Goal: Task Accomplishment & Management: Complete application form

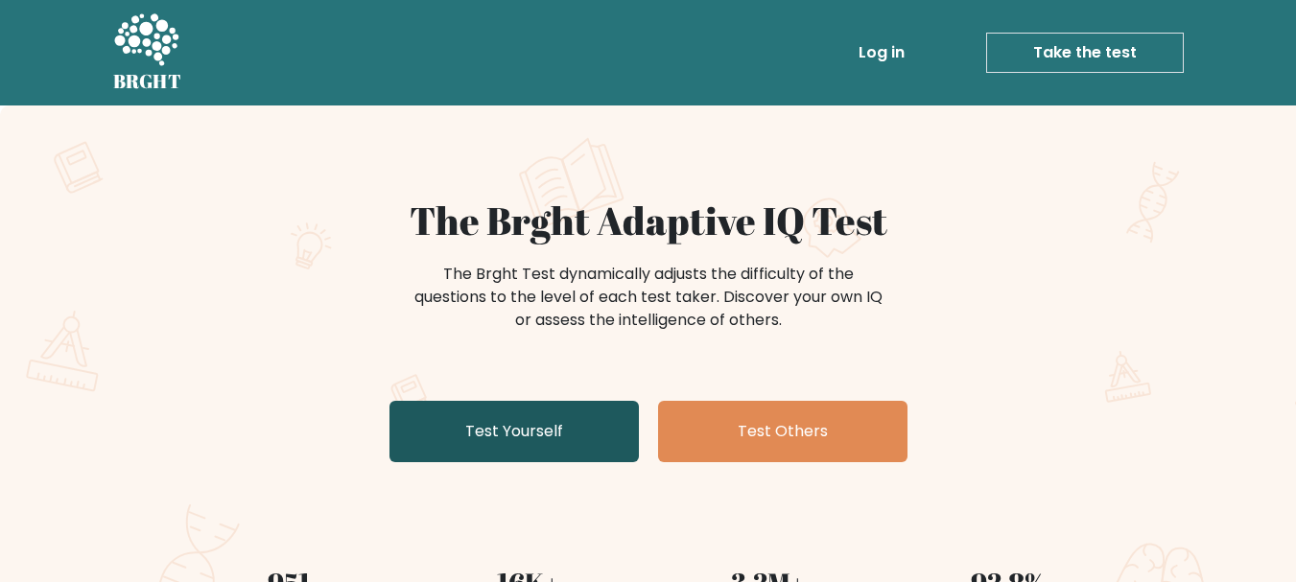
click at [542, 433] on link "Test Yourself" at bounding box center [513, 431] width 249 height 61
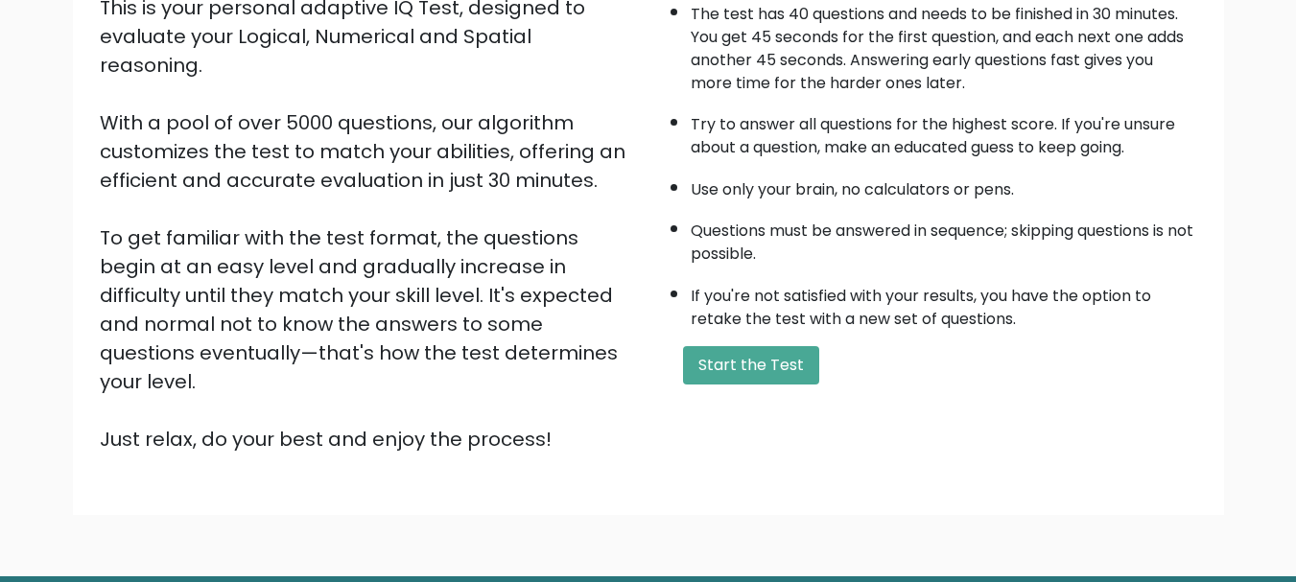
scroll to position [281, 0]
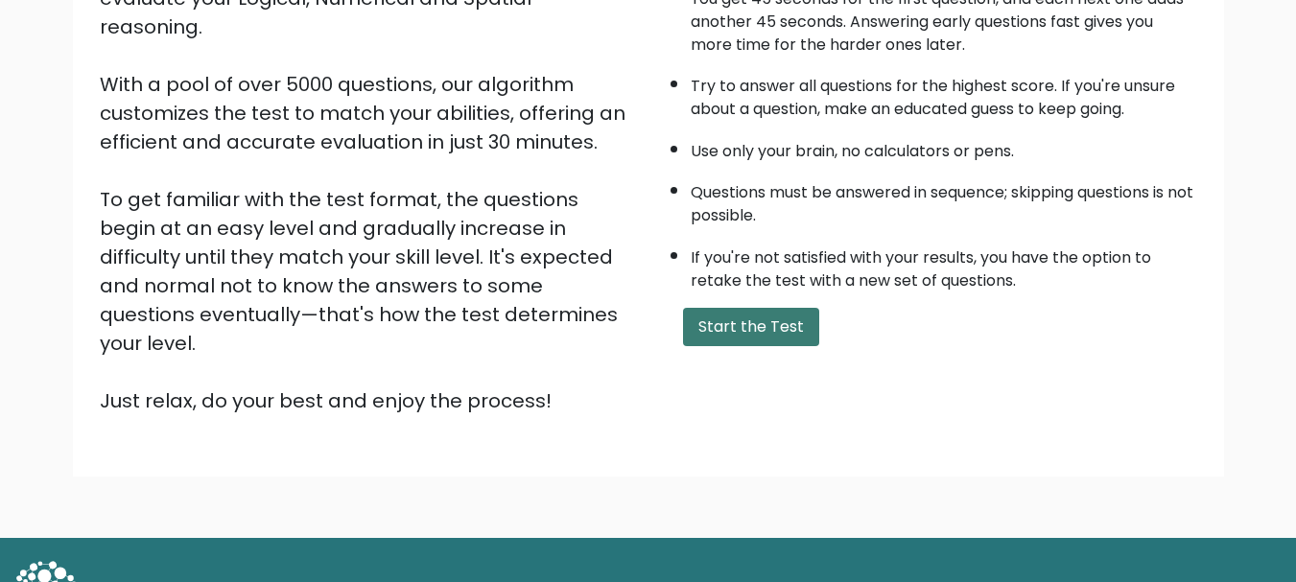
click at [768, 333] on button "Start the Test" at bounding box center [751, 327] width 136 height 38
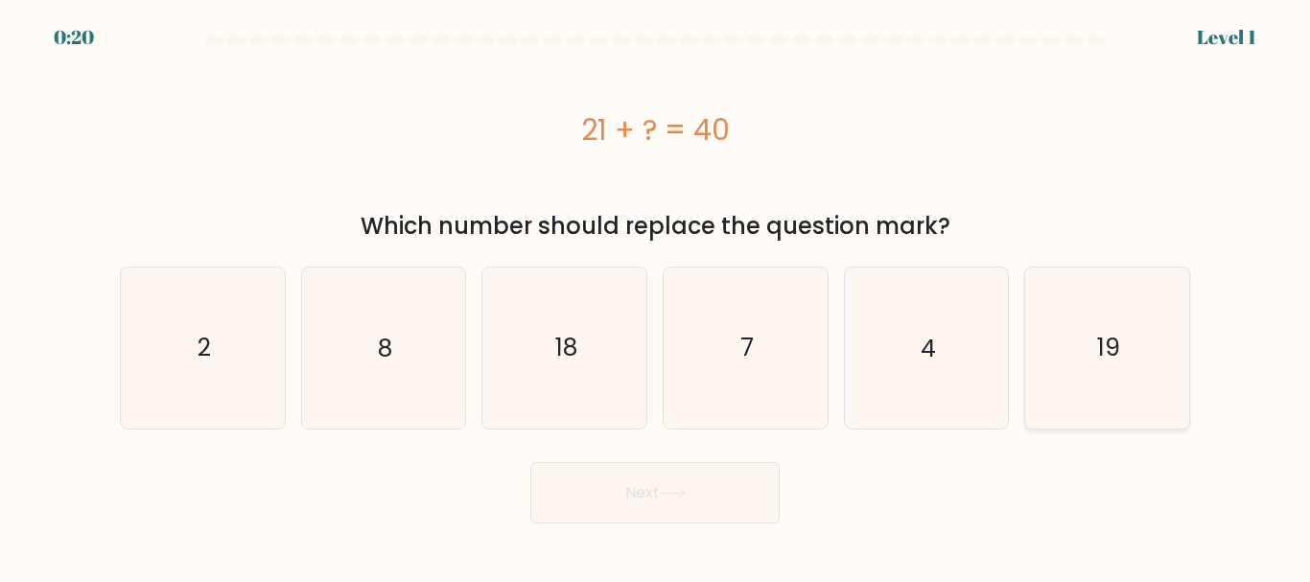
click at [1141, 325] on icon "19" at bounding box center [1107, 348] width 160 height 160
click at [656, 296] on input "f. 19" at bounding box center [655, 294] width 1 height 5
radio input "true"
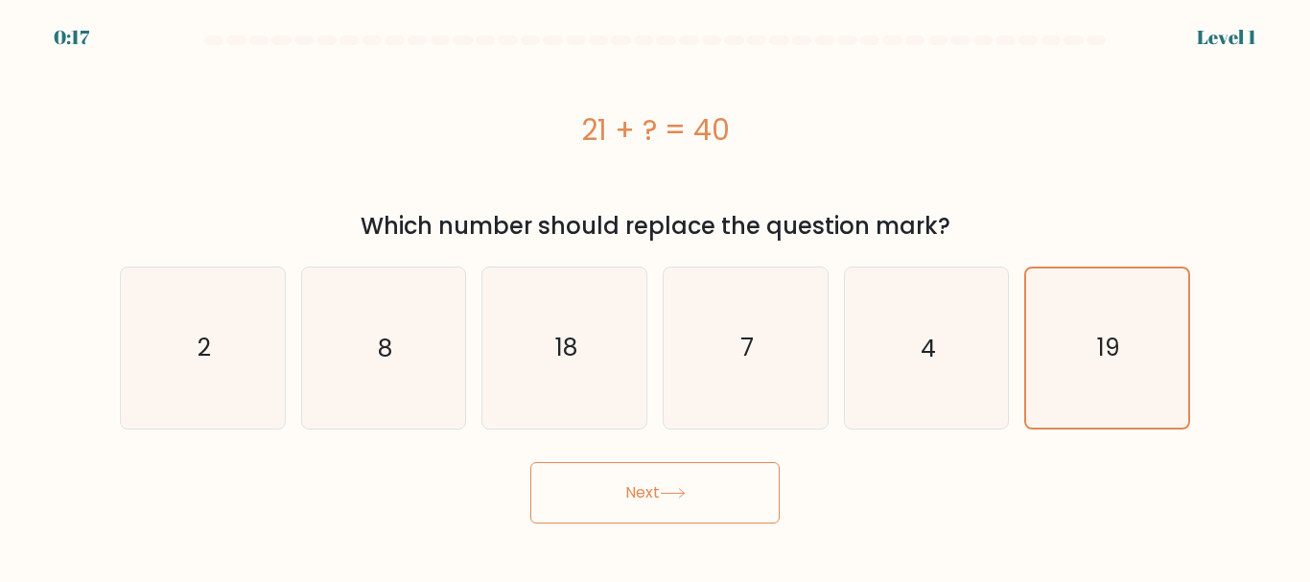
click at [683, 499] on button "Next" at bounding box center [654, 492] width 249 height 61
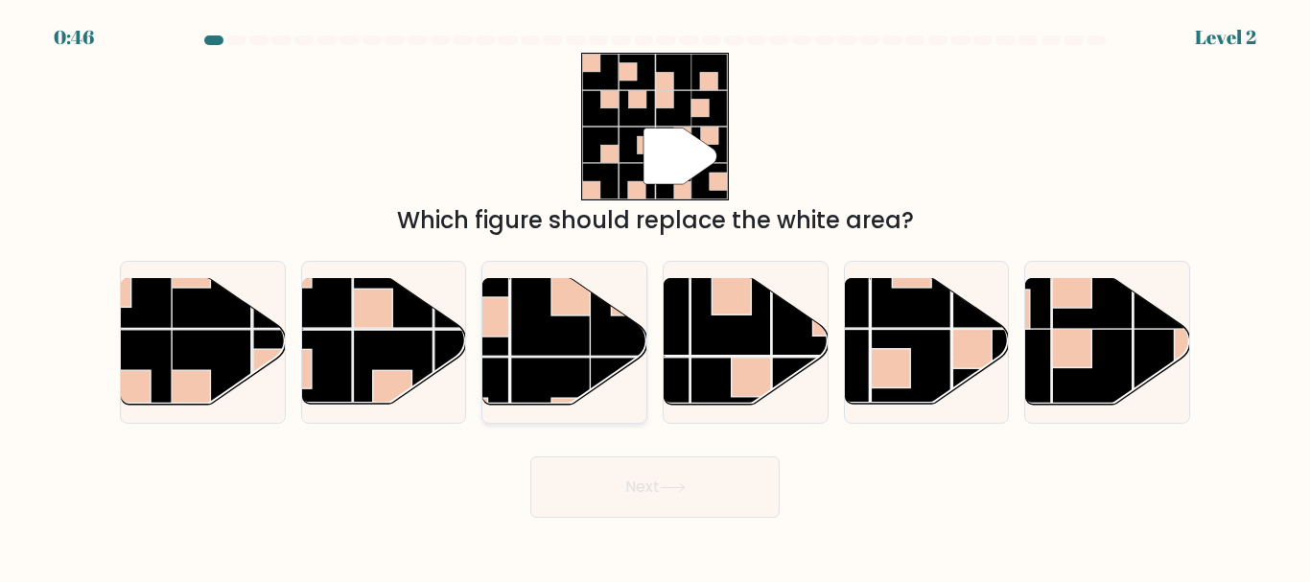
click at [579, 323] on rect at bounding box center [551, 316] width 80 height 80
click at [655, 296] on input "c." at bounding box center [655, 294] width 1 height 5
radio input "true"
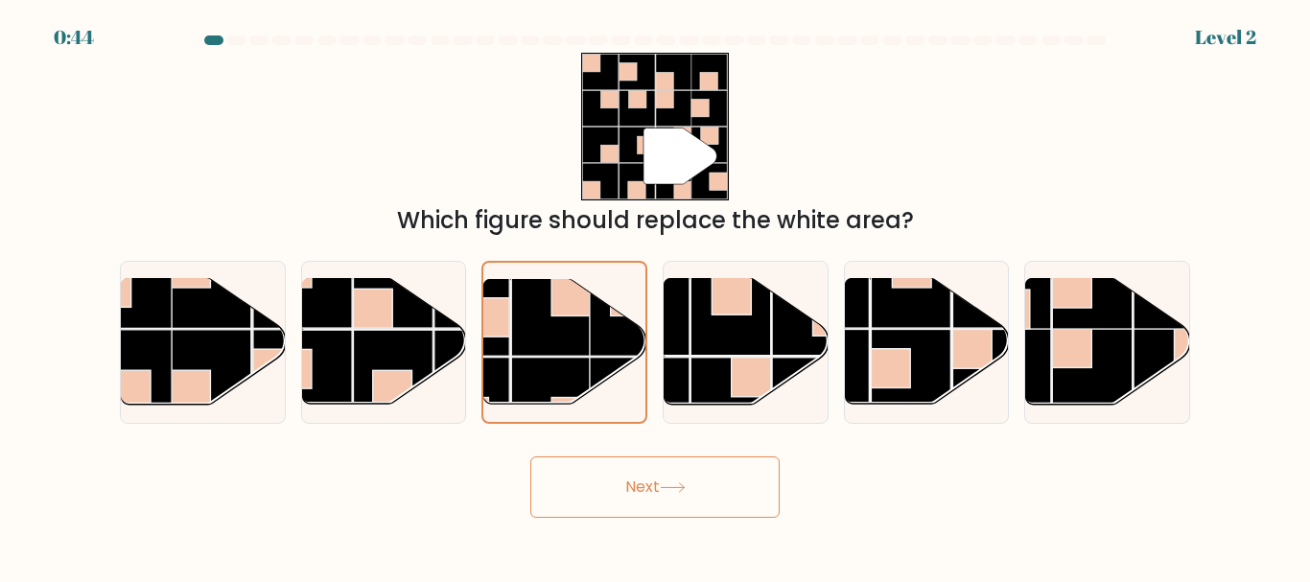
click at [640, 471] on button "Next" at bounding box center [654, 486] width 249 height 61
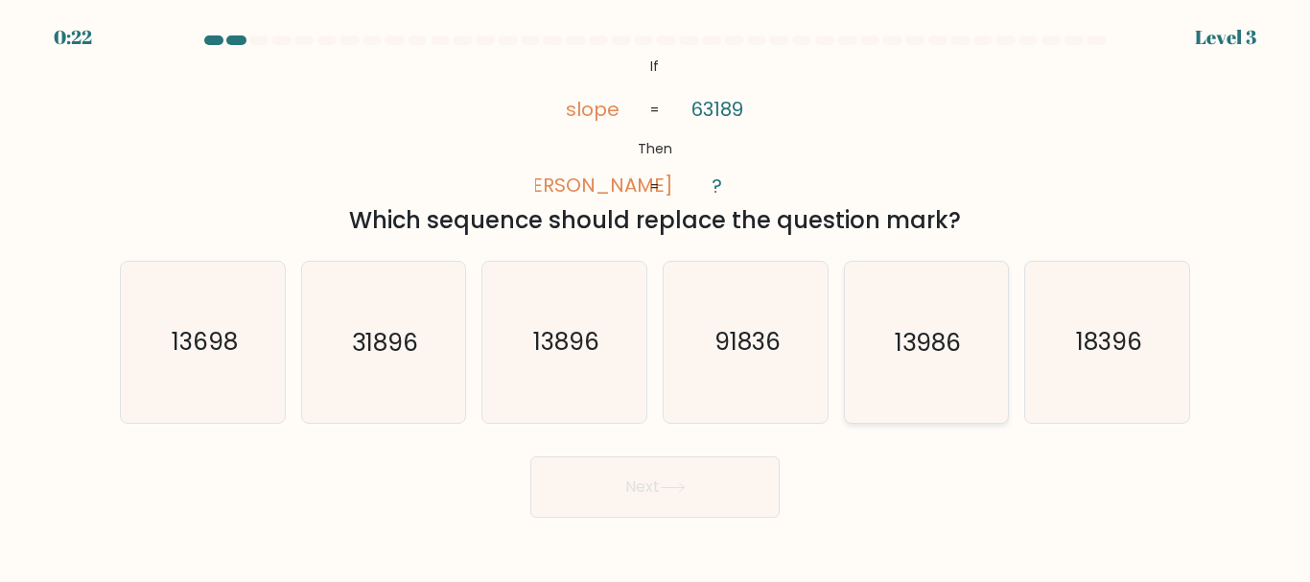
click at [927, 331] on text "13986" at bounding box center [928, 343] width 66 height 34
click at [656, 296] on input "e. 13986" at bounding box center [655, 294] width 1 height 5
radio input "true"
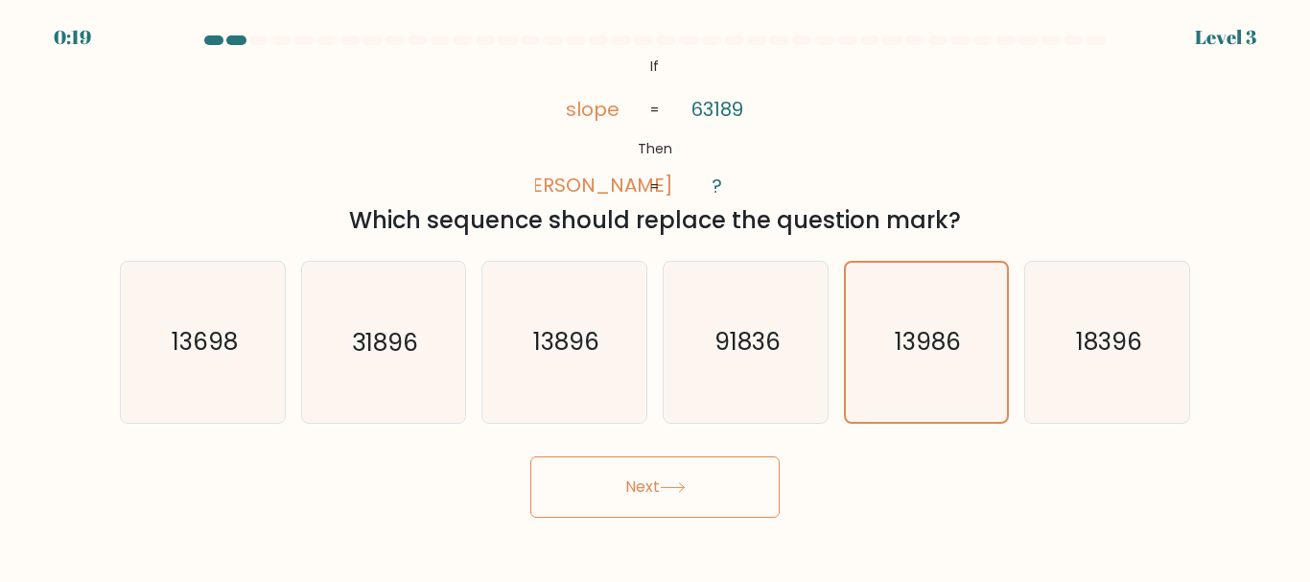
click at [667, 480] on button "Next" at bounding box center [654, 486] width 249 height 61
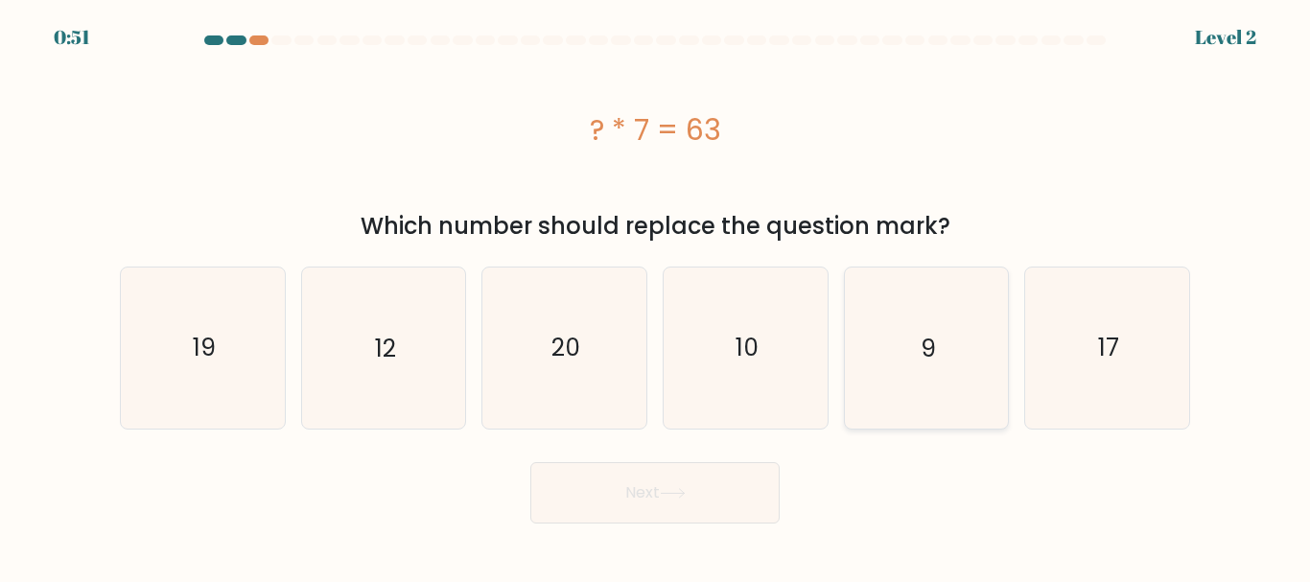
click at [925, 359] on text "9" at bounding box center [928, 348] width 15 height 34
click at [656, 296] on input "e. 9" at bounding box center [655, 294] width 1 height 5
radio input "true"
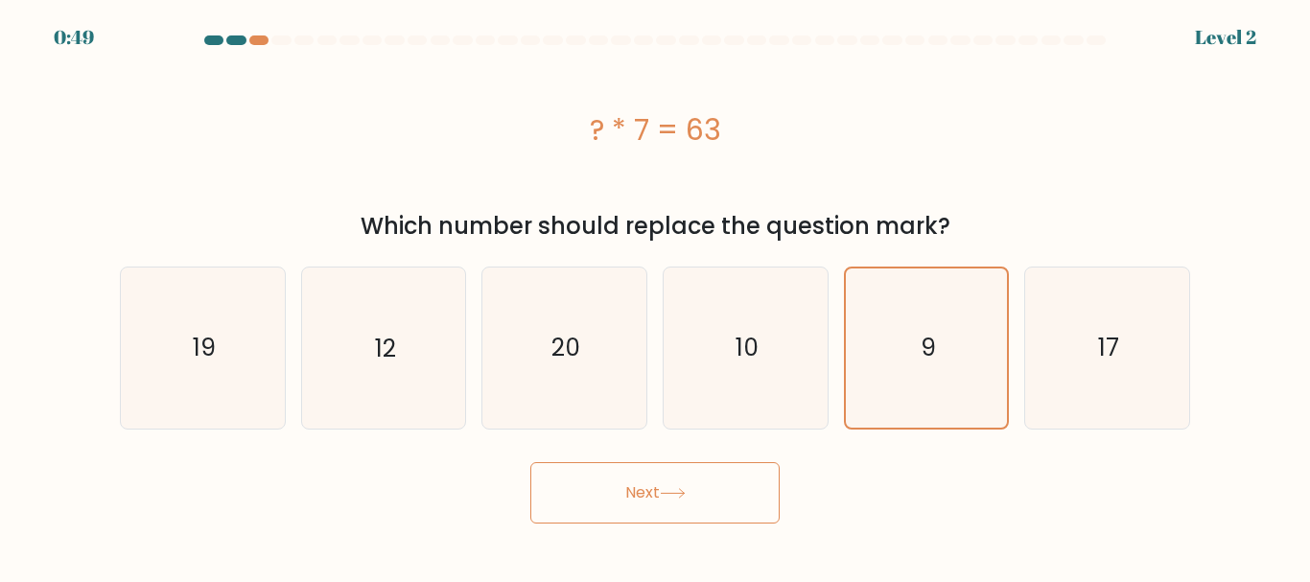
click at [664, 502] on button "Next" at bounding box center [654, 492] width 249 height 61
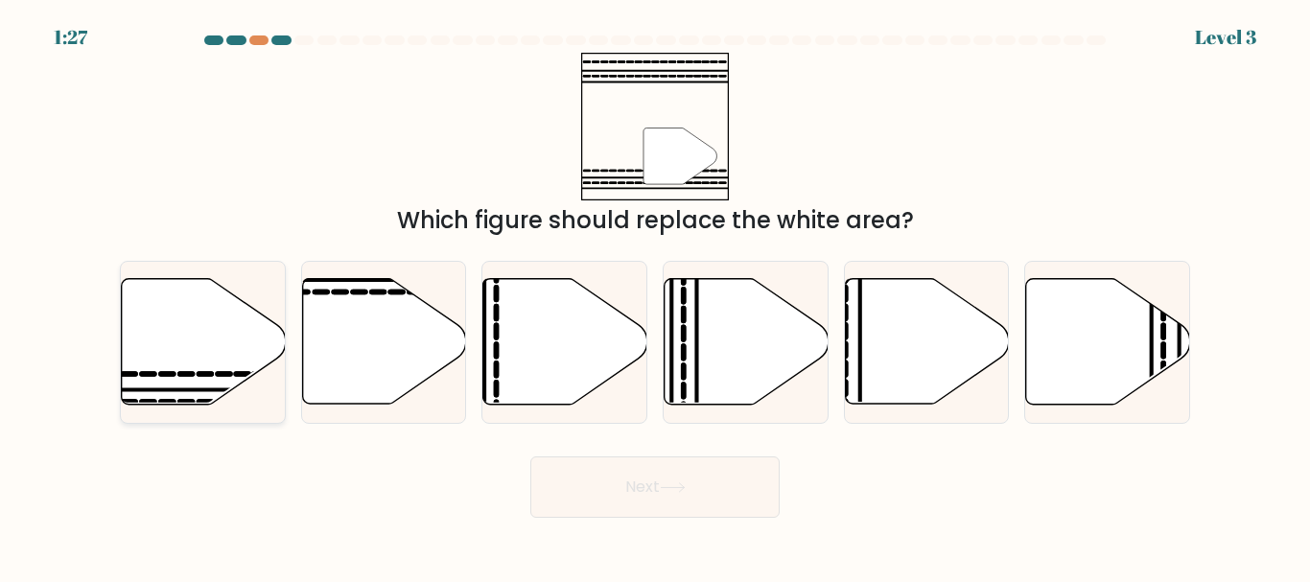
click at [183, 374] on icon at bounding box center [186, 374] width 12 height 0
click at [655, 296] on input "a." at bounding box center [655, 294] width 1 height 5
radio input "true"
click at [681, 474] on button "Next" at bounding box center [654, 486] width 249 height 61
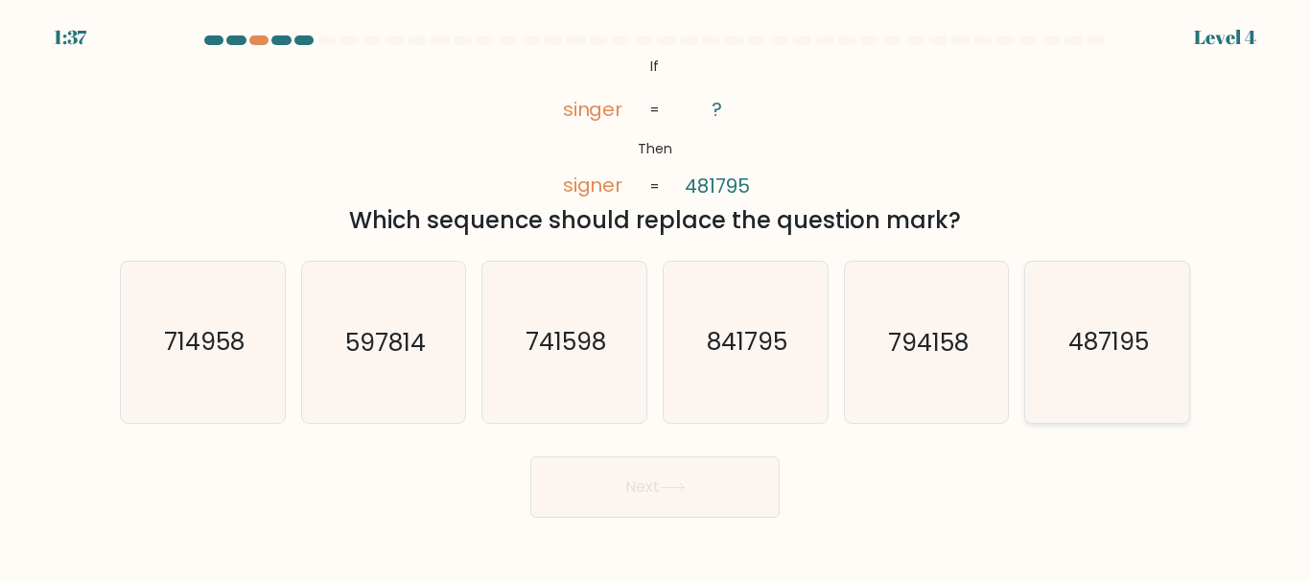
click at [1135, 339] on text "487195" at bounding box center [1108, 343] width 81 height 34
click at [656, 296] on input "f. 487195" at bounding box center [655, 294] width 1 height 5
radio input "true"
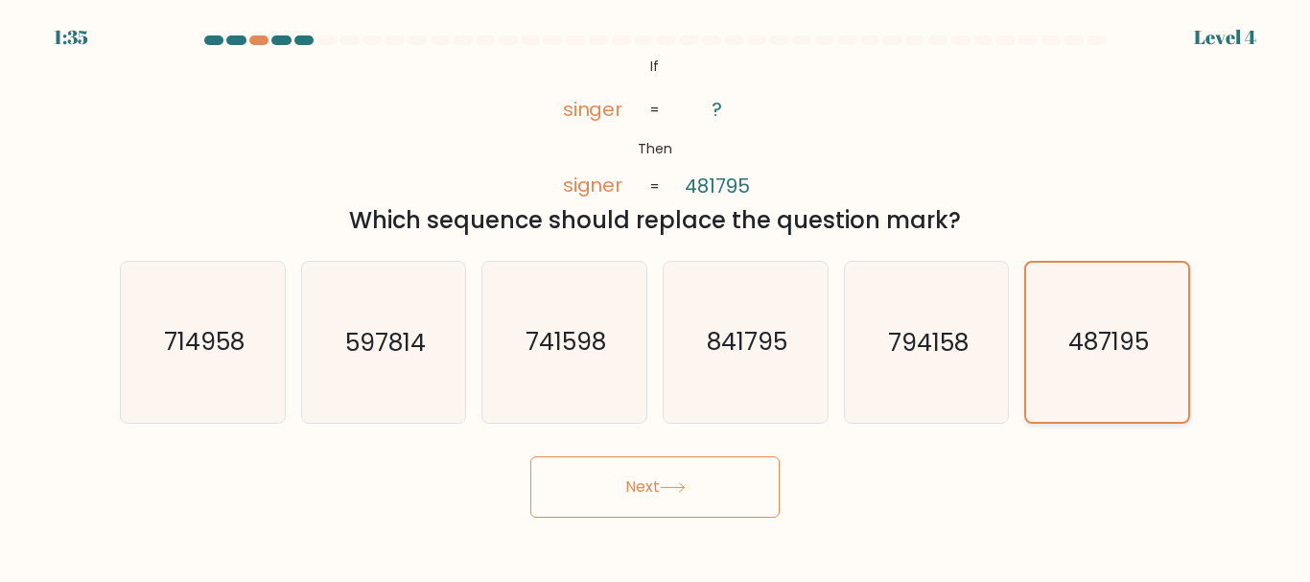
click at [1135, 339] on text "487195" at bounding box center [1108, 342] width 81 height 34
click at [656, 296] on input "f. 487195" at bounding box center [655, 294] width 1 height 5
click at [713, 490] on button "Next" at bounding box center [654, 486] width 249 height 61
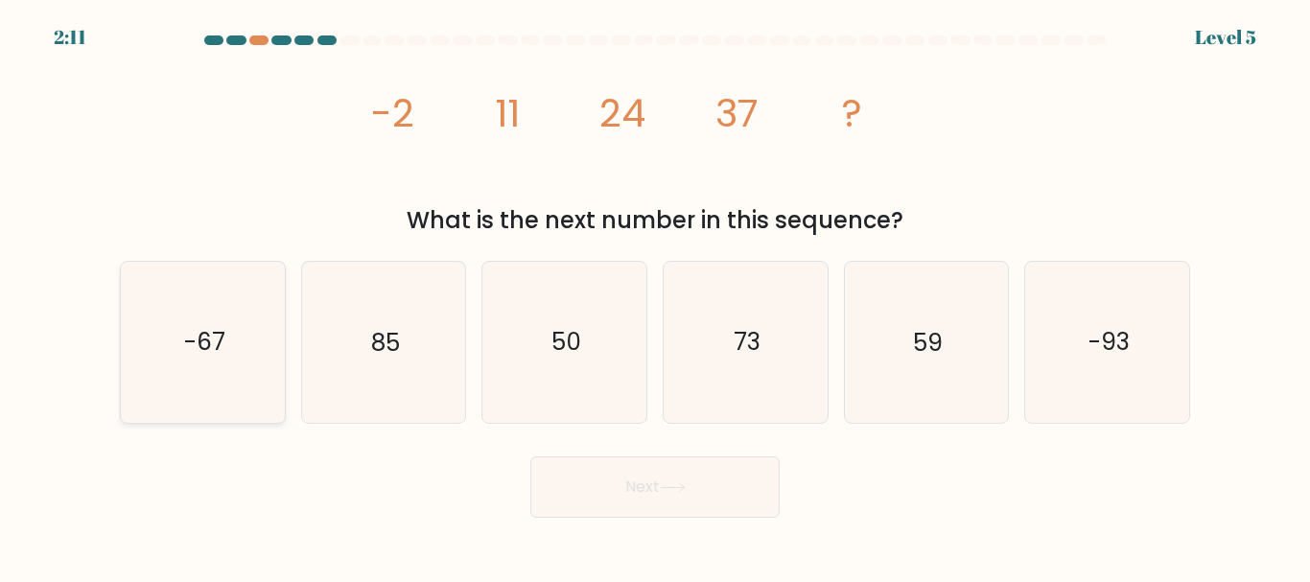
click at [210, 351] on text "-67" at bounding box center [203, 343] width 41 height 34
click at [655, 296] on input "a. -67" at bounding box center [655, 294] width 1 height 5
radio input "true"
click at [612, 494] on button "Next" at bounding box center [654, 486] width 249 height 61
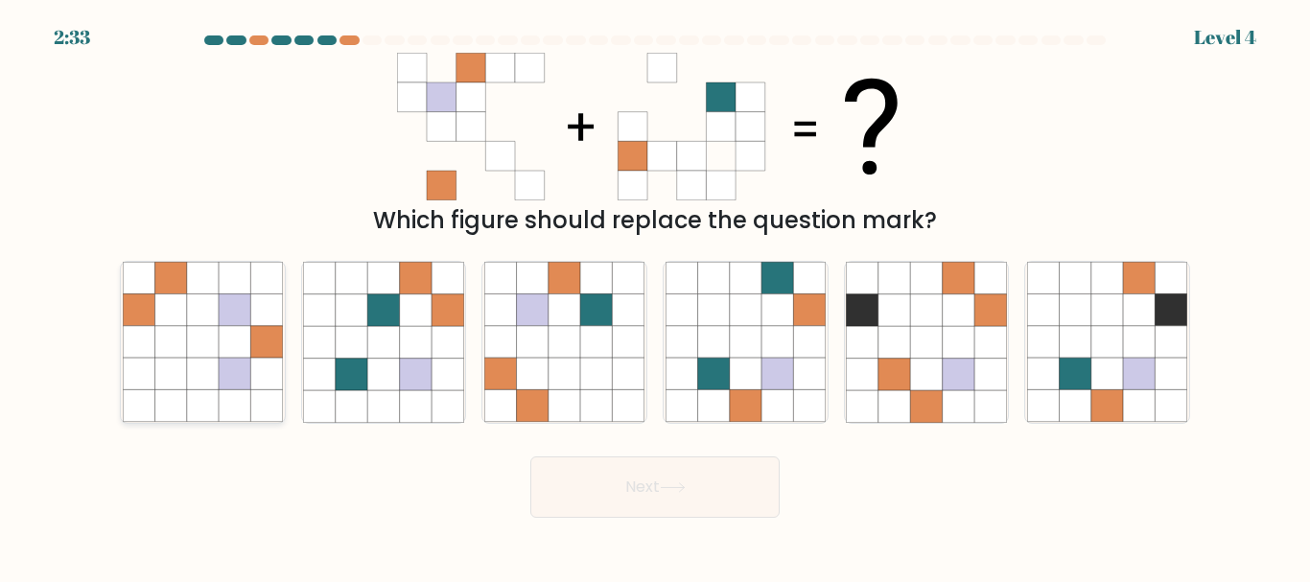
click at [267, 391] on icon at bounding box center [266, 406] width 32 height 32
click at [655, 296] on input "a." at bounding box center [655, 294] width 1 height 5
radio input "true"
click at [639, 491] on button "Next" at bounding box center [654, 486] width 249 height 61
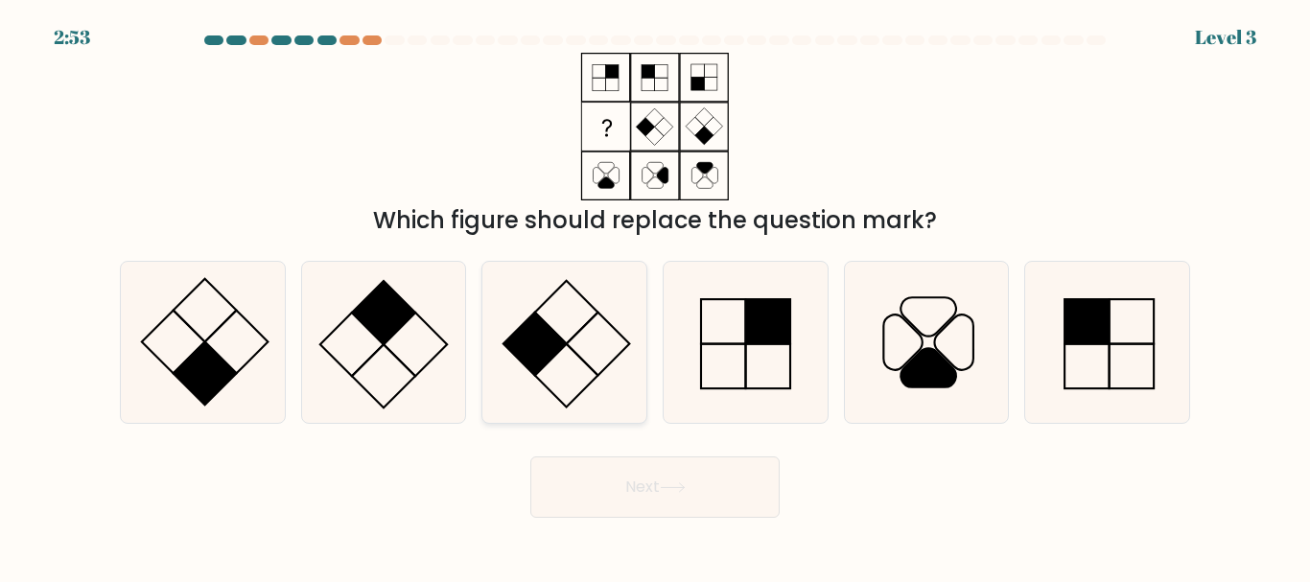
click at [574, 300] on icon at bounding box center [564, 342] width 160 height 160
click at [655, 296] on input "c." at bounding box center [655, 294] width 1 height 5
radio input "true"
click at [684, 487] on icon at bounding box center [672, 487] width 23 height 9
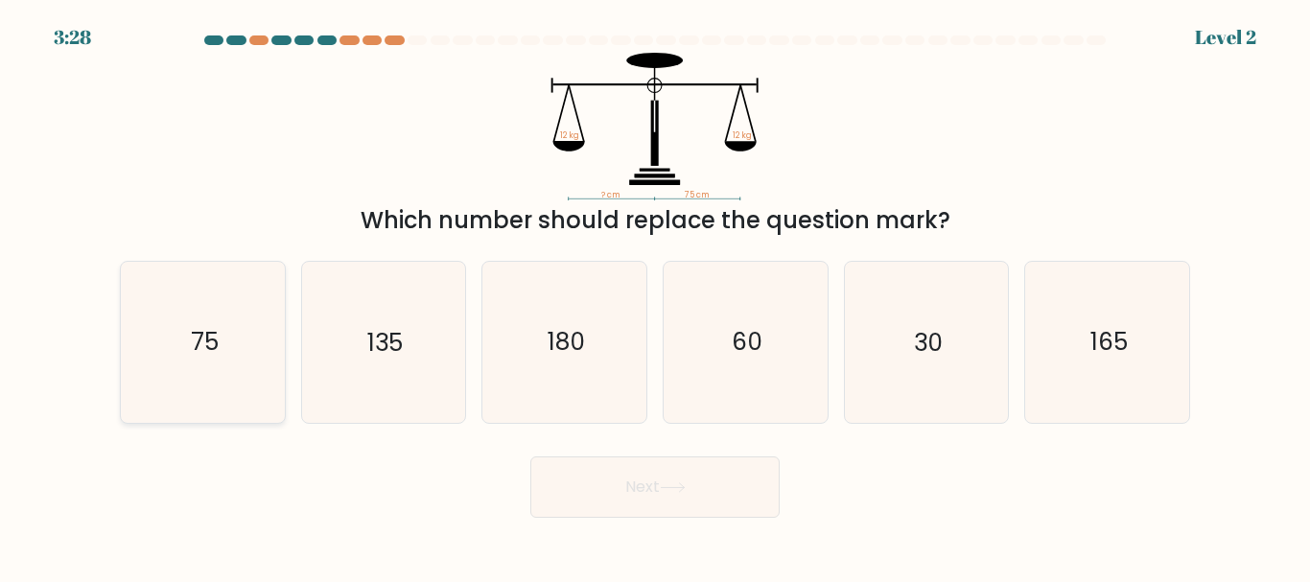
click at [201, 339] on text "75" at bounding box center [204, 343] width 28 height 34
click at [655, 296] on input "a. 75" at bounding box center [655, 294] width 1 height 5
radio input "true"
click at [675, 488] on icon at bounding box center [673, 487] width 26 height 11
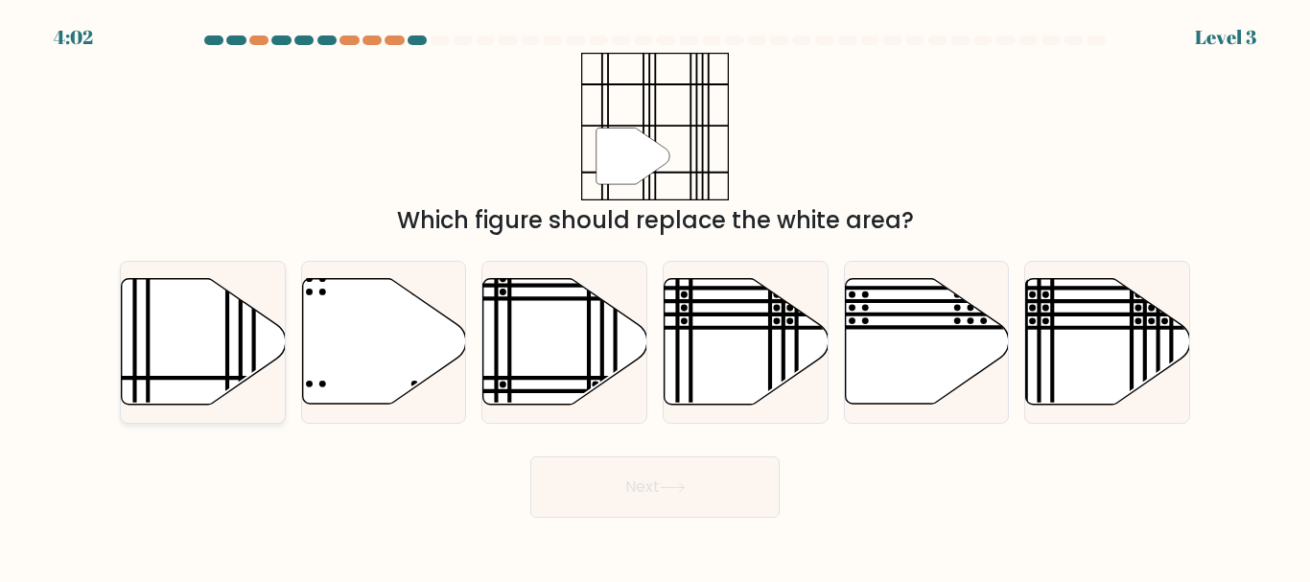
click at [142, 358] on icon at bounding box center [204, 342] width 164 height 126
click at [655, 296] on input "a." at bounding box center [655, 294] width 1 height 5
radio input "true"
click at [675, 494] on button "Next" at bounding box center [654, 486] width 249 height 61
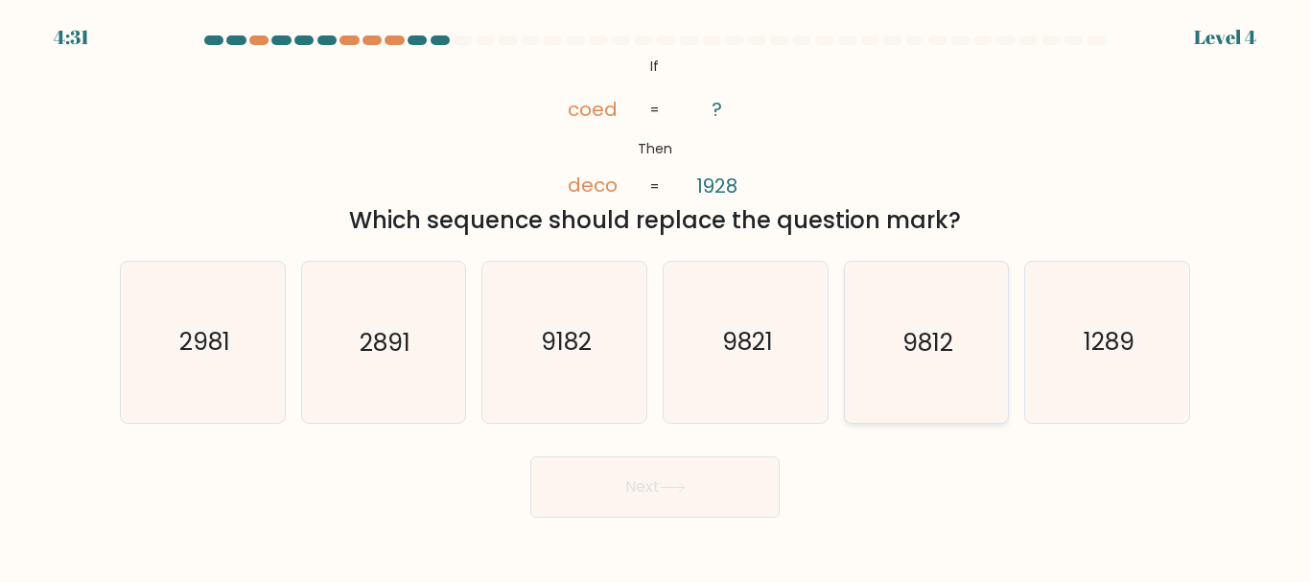
click at [939, 378] on icon "9812" at bounding box center [926, 342] width 160 height 160
click at [656, 296] on input "e. 9812" at bounding box center [655, 294] width 1 height 5
radio input "true"
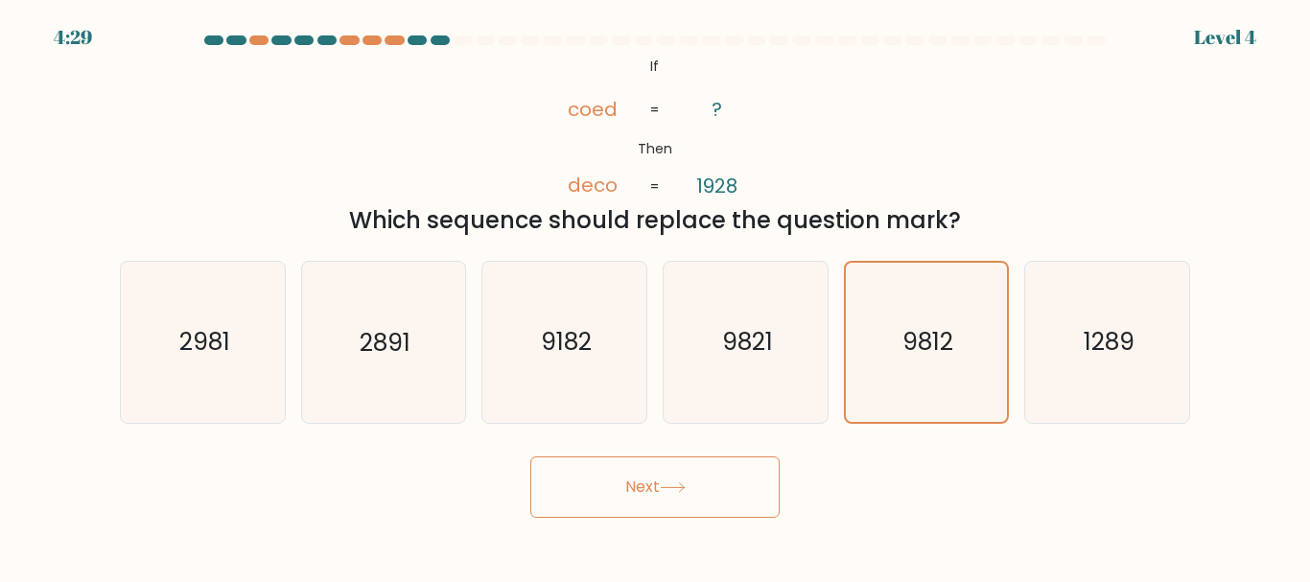
click at [727, 471] on button "Next" at bounding box center [654, 486] width 249 height 61
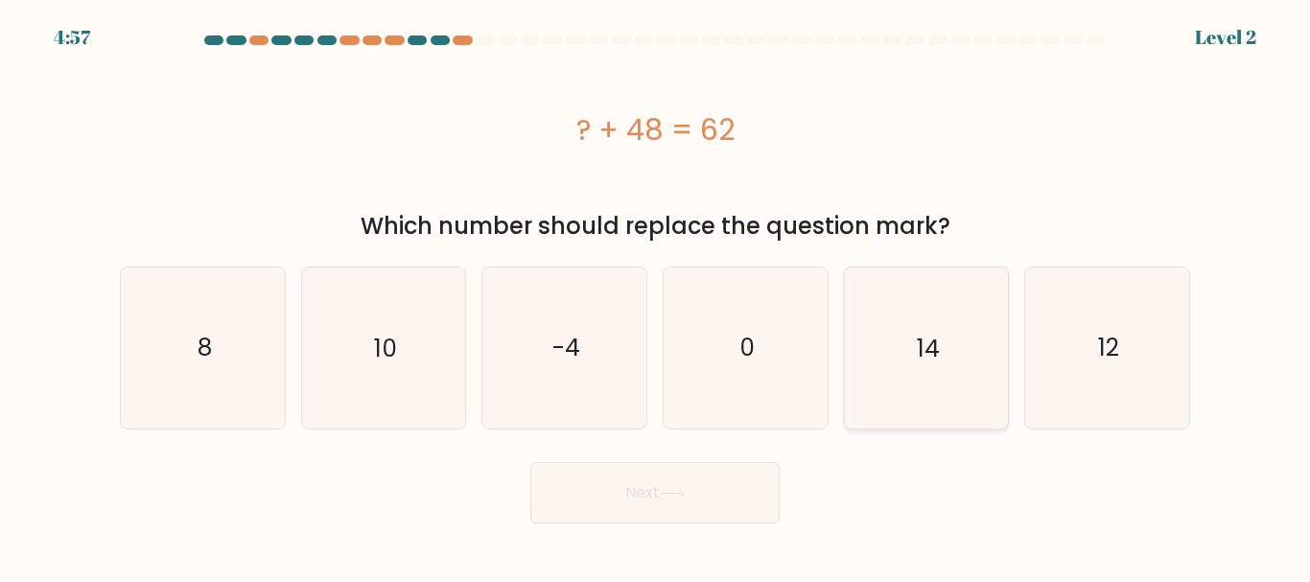
click at [892, 338] on icon "14" at bounding box center [926, 348] width 160 height 160
click at [656, 296] on input "e. 14" at bounding box center [655, 294] width 1 height 5
radio input "true"
click at [685, 495] on icon at bounding box center [673, 493] width 26 height 11
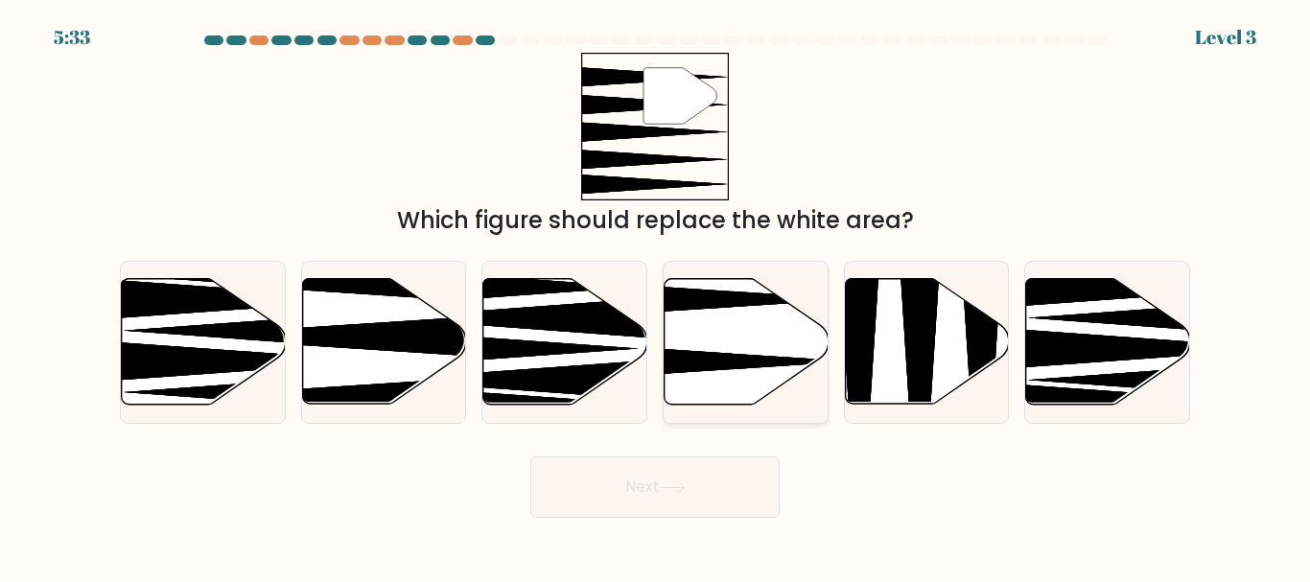
click at [738, 345] on icon at bounding box center [747, 342] width 164 height 126
click at [656, 296] on input "d." at bounding box center [655, 294] width 1 height 5
radio input "true"
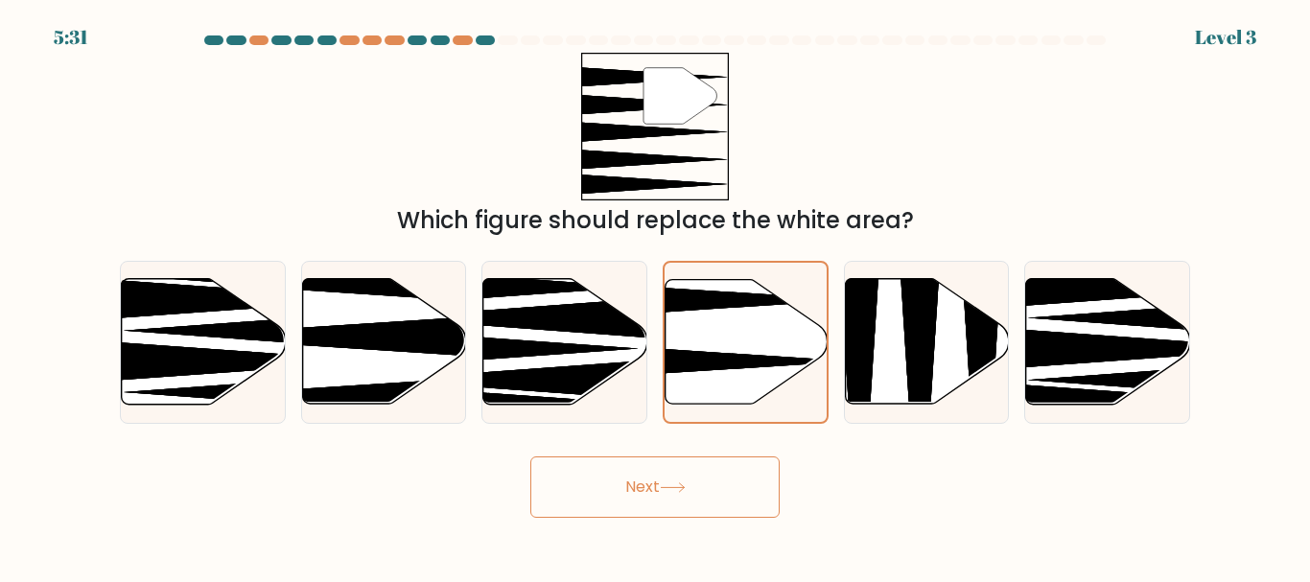
click at [658, 505] on button "Next" at bounding box center [654, 486] width 249 height 61
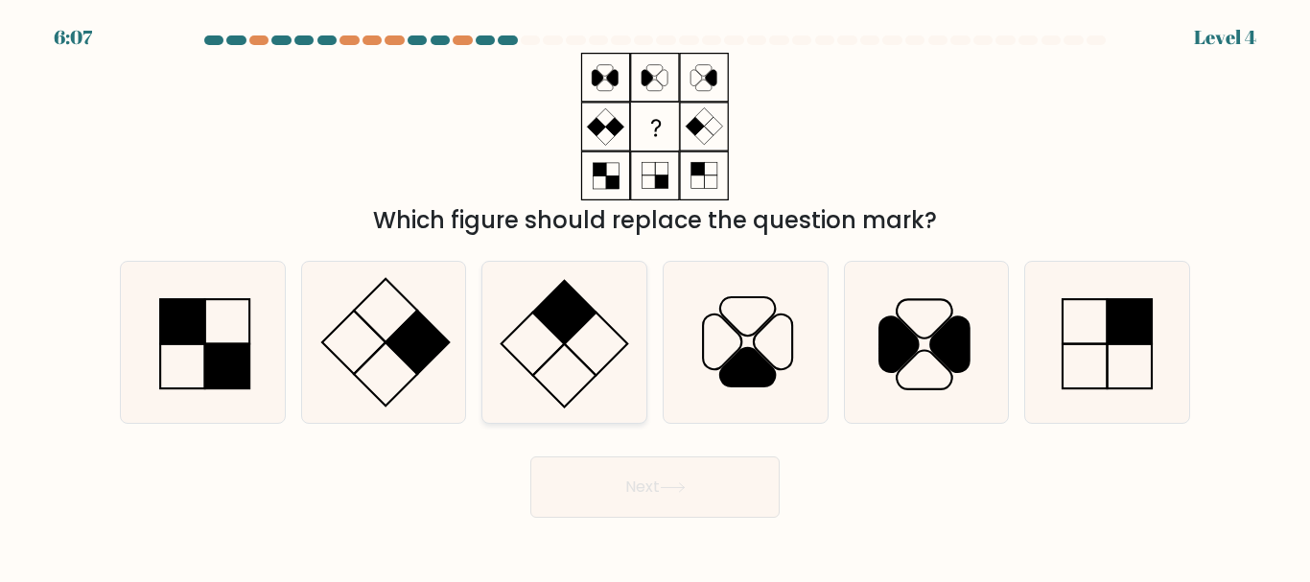
click at [567, 320] on rect at bounding box center [564, 312] width 63 height 63
click at [655, 296] on input "c." at bounding box center [655, 294] width 1 height 5
radio input "true"
click at [637, 487] on button "Next" at bounding box center [654, 486] width 249 height 61
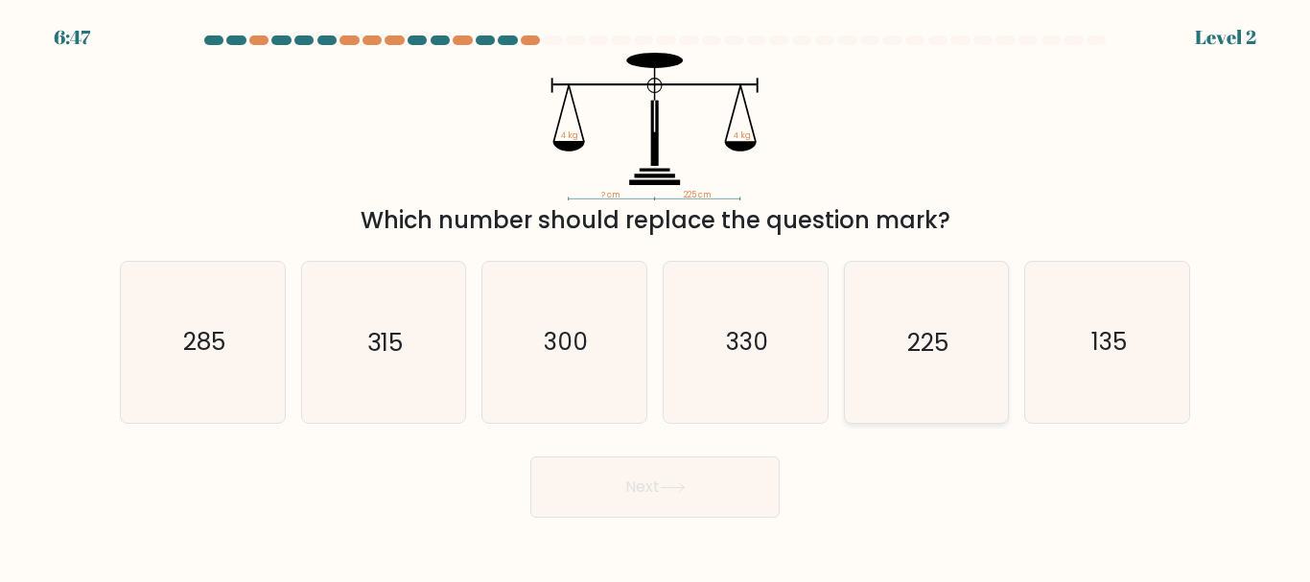
click at [934, 363] on icon "225" at bounding box center [926, 342] width 160 height 160
click at [656, 296] on input "e. 225" at bounding box center [655, 294] width 1 height 5
radio input "true"
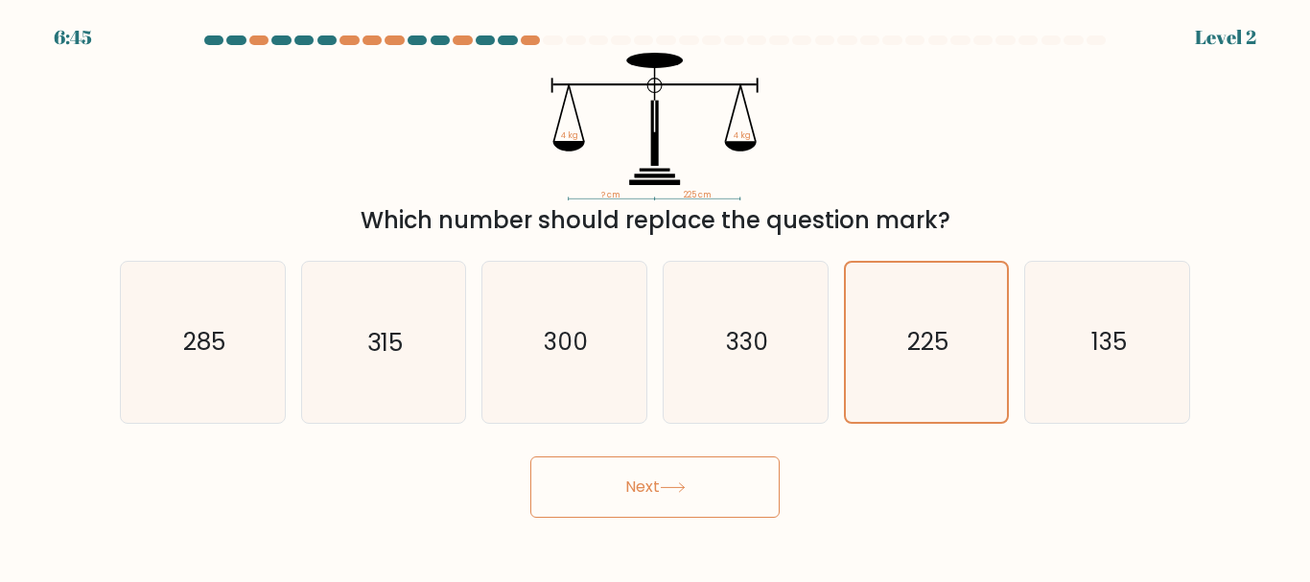
click at [672, 497] on button "Next" at bounding box center [654, 486] width 249 height 61
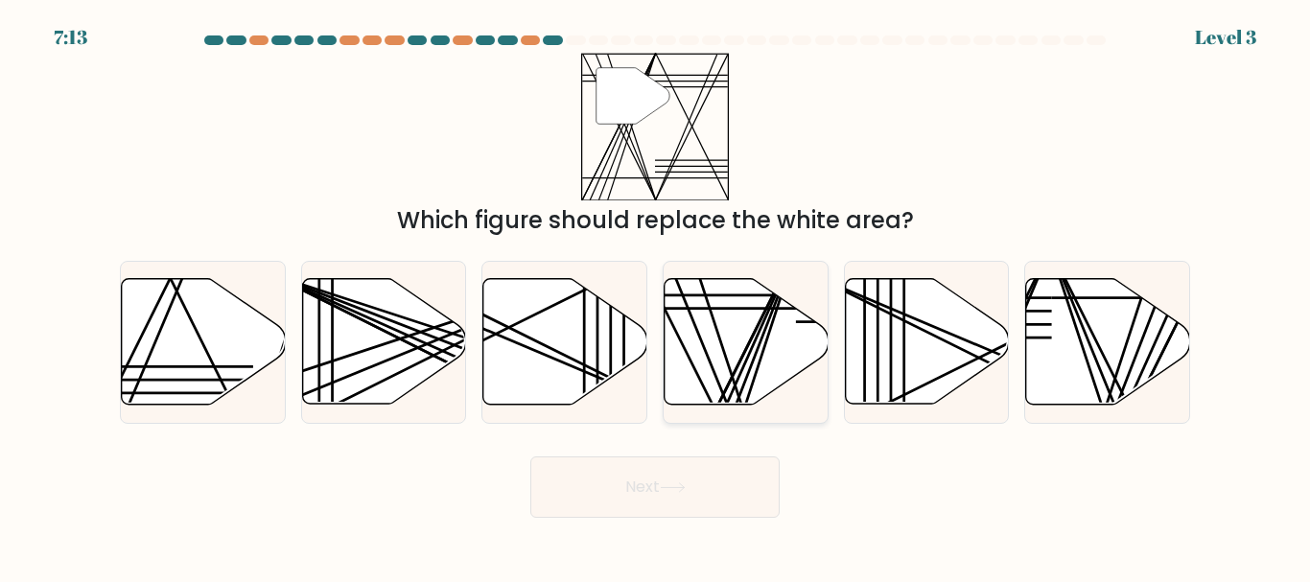
click at [692, 305] on icon at bounding box center [747, 342] width 164 height 126
click at [656, 296] on input "d." at bounding box center [655, 294] width 1 height 5
radio input "true"
click at [629, 486] on button "Next" at bounding box center [654, 486] width 249 height 61
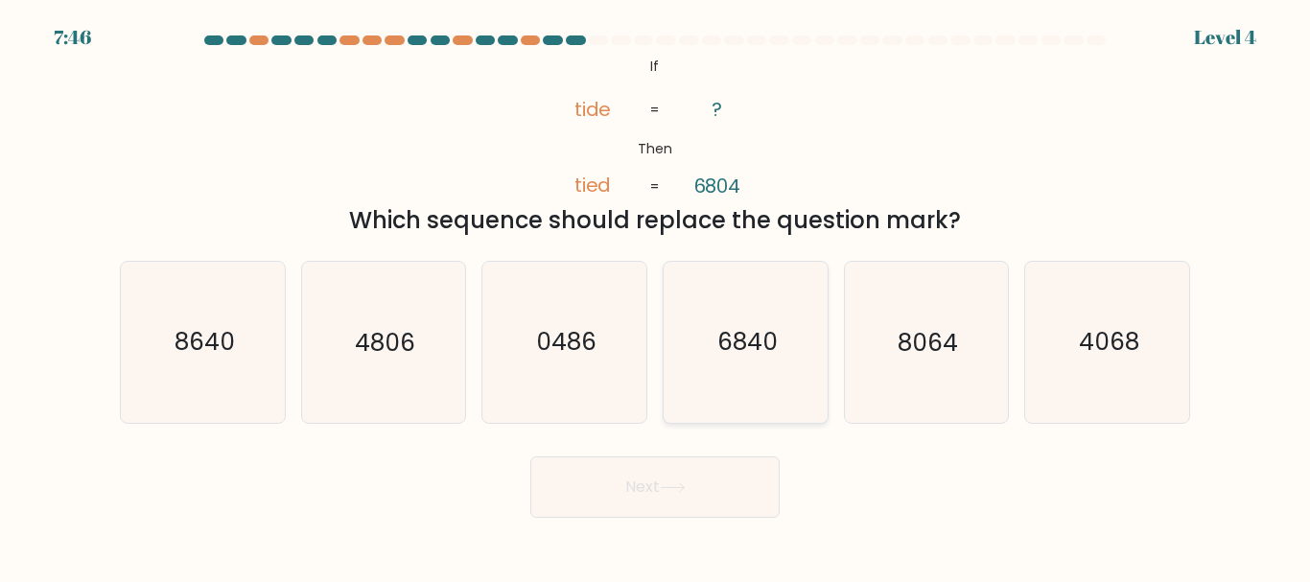
click at [739, 385] on icon "6840" at bounding box center [746, 342] width 160 height 160
click at [656, 296] on input "d. 6840" at bounding box center [655, 294] width 1 height 5
radio input "true"
click at [686, 486] on icon at bounding box center [673, 487] width 26 height 11
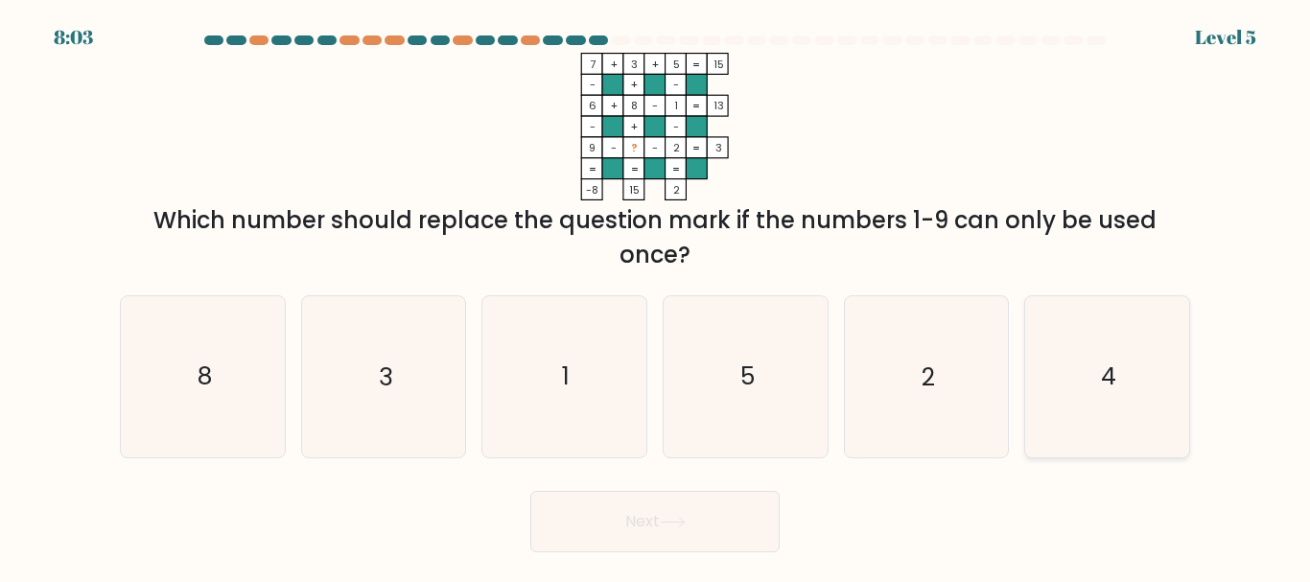
click at [1127, 377] on icon "4" at bounding box center [1107, 376] width 160 height 160
click at [656, 296] on input "f. 4" at bounding box center [655, 294] width 1 height 5
radio input "true"
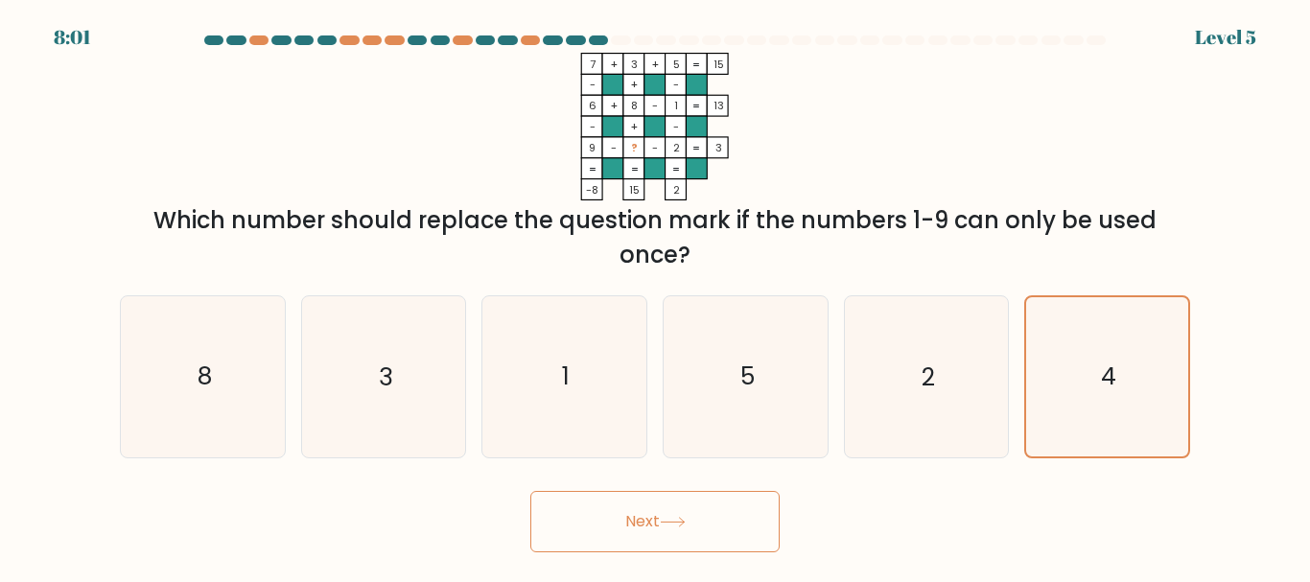
click at [698, 534] on button "Next" at bounding box center [654, 521] width 249 height 61
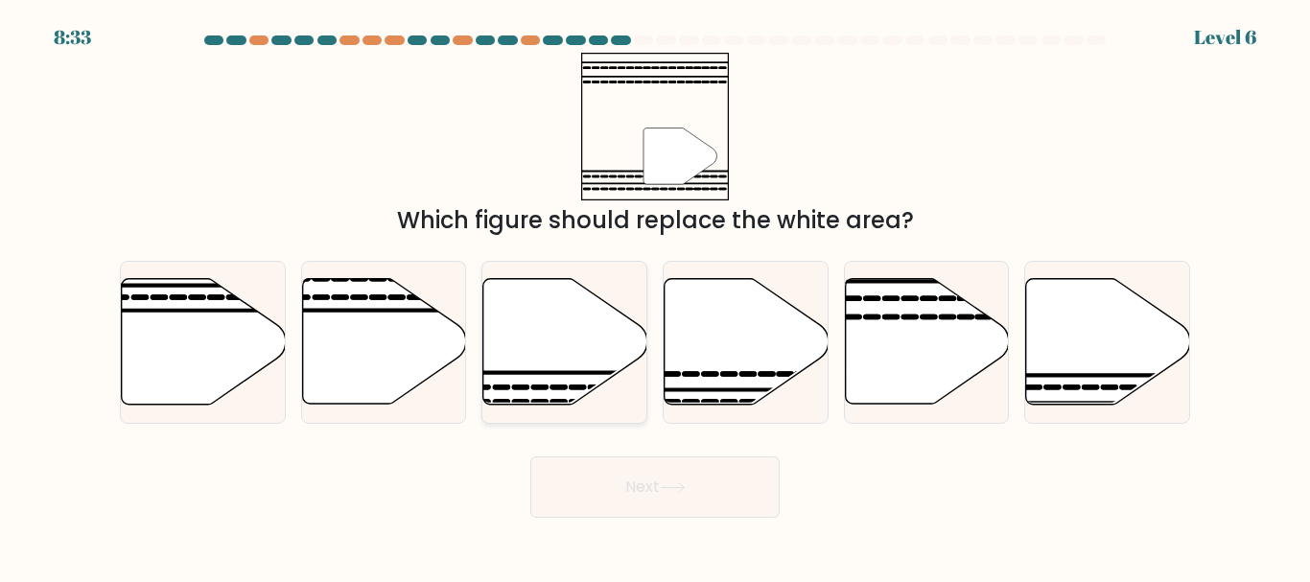
click at [579, 366] on icon at bounding box center [565, 342] width 164 height 126
click at [655, 296] on input "c." at bounding box center [655, 294] width 1 height 5
radio input "true"
click at [720, 483] on button "Next" at bounding box center [654, 486] width 249 height 61
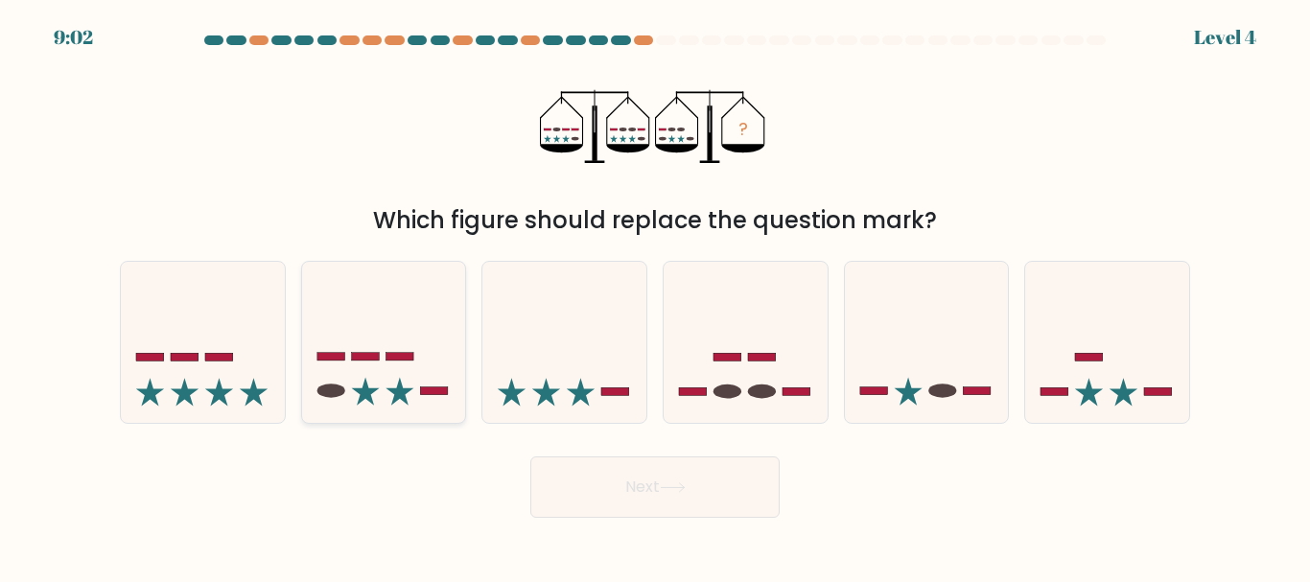
click at [459, 366] on icon at bounding box center [384, 341] width 164 height 135
click at [655, 296] on input "b." at bounding box center [655, 294] width 1 height 5
radio input "true"
click at [691, 506] on button "Next" at bounding box center [654, 486] width 249 height 61
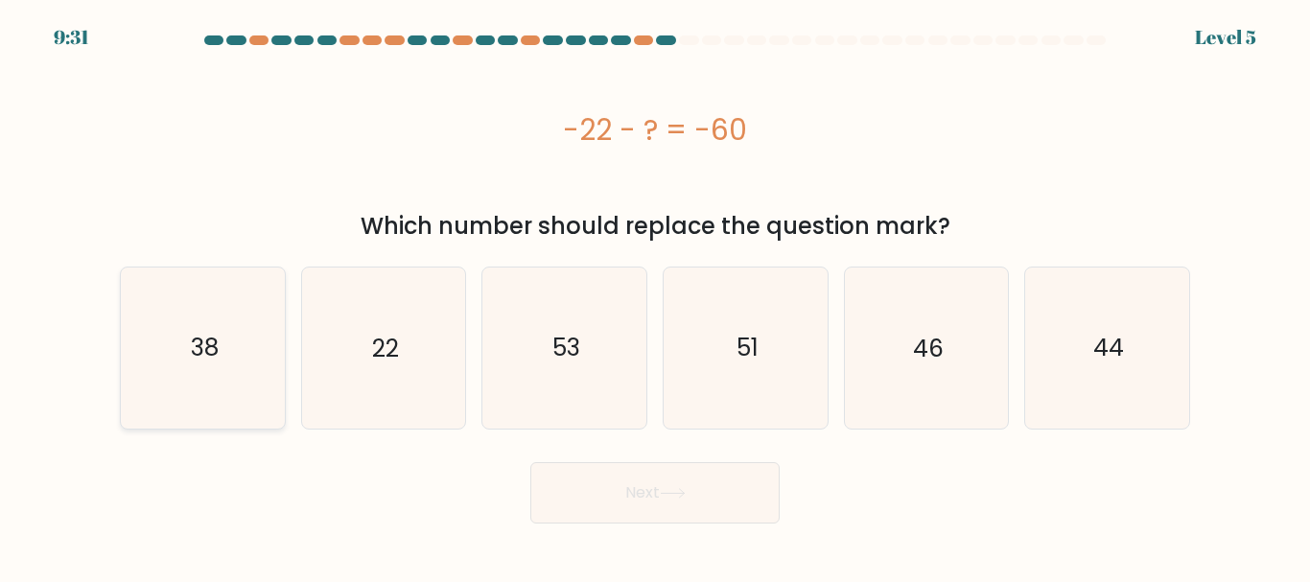
click at [211, 365] on icon "38" at bounding box center [203, 348] width 160 height 160
click at [655, 296] on input "a. 38" at bounding box center [655, 294] width 1 height 5
radio input "true"
click at [657, 492] on button "Next" at bounding box center [654, 492] width 249 height 61
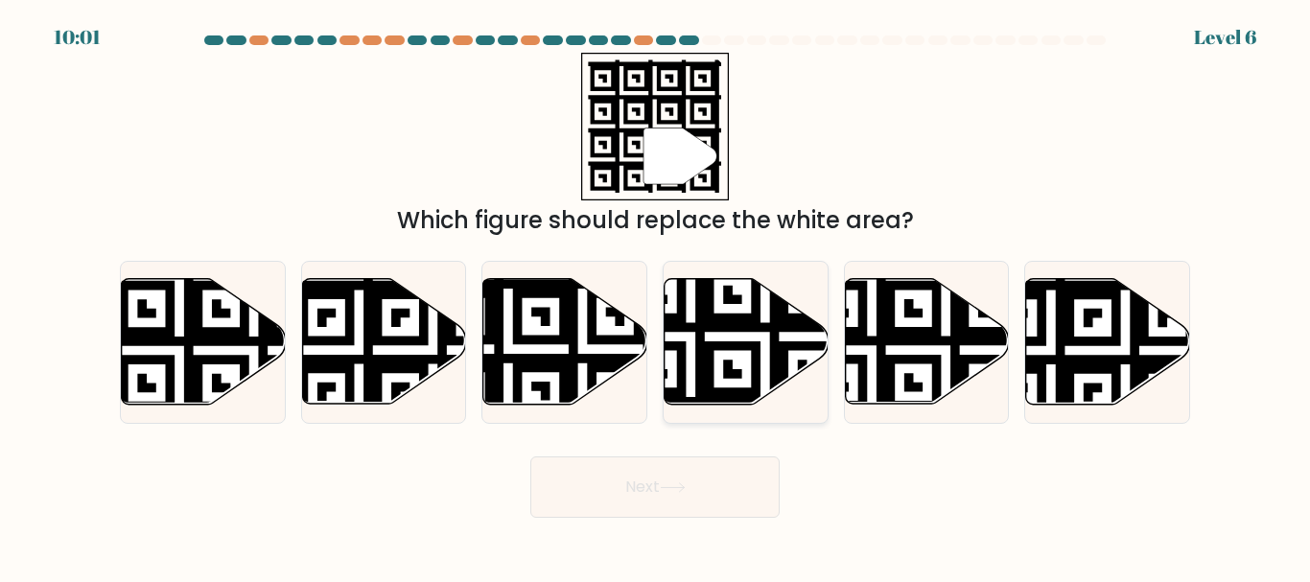
click at [715, 353] on icon at bounding box center [747, 342] width 164 height 126
click at [656, 296] on input "d." at bounding box center [655, 294] width 1 height 5
radio input "true"
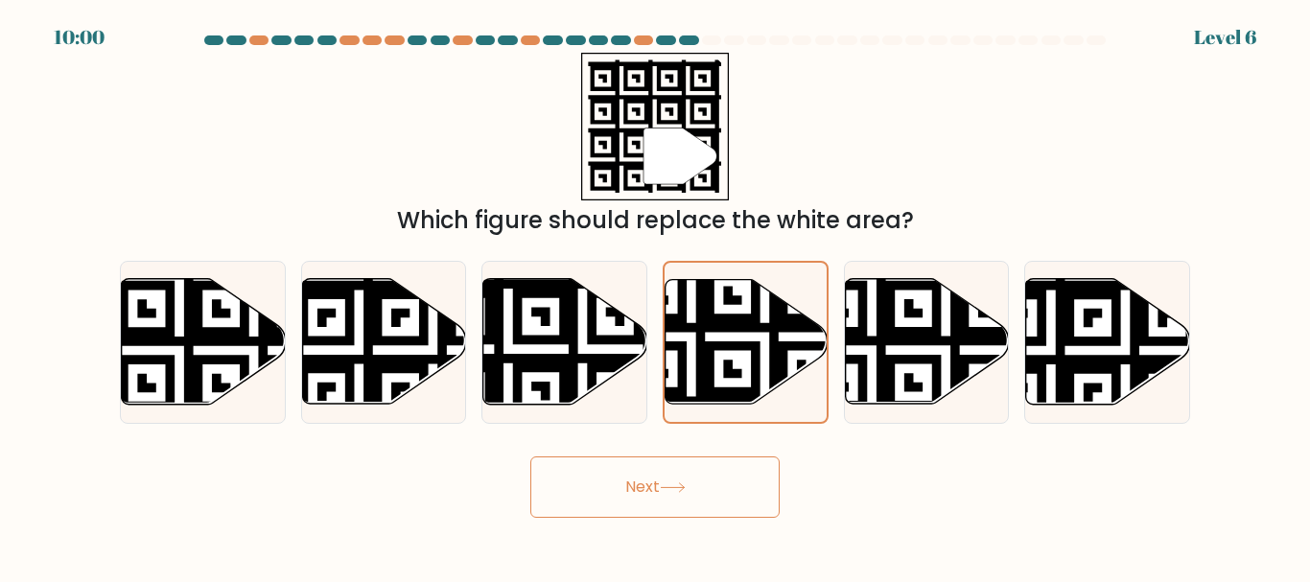
click at [655, 482] on button "Next" at bounding box center [654, 486] width 249 height 61
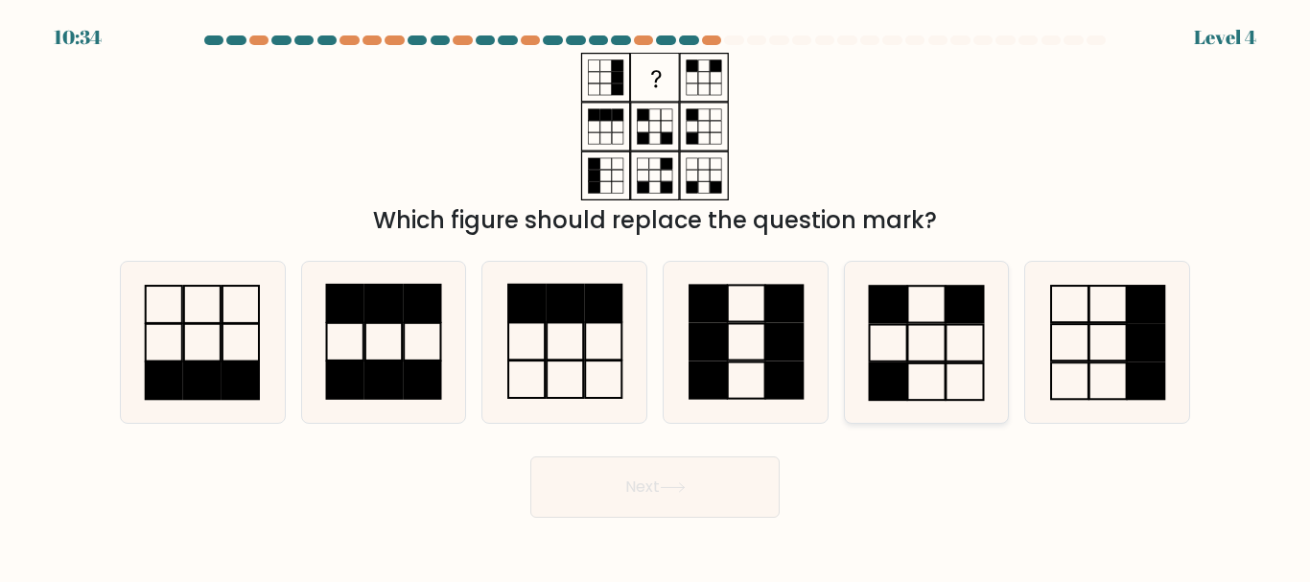
click at [934, 349] on icon at bounding box center [926, 342] width 160 height 160
click at [656, 296] on input "e." at bounding box center [655, 294] width 1 height 5
radio input "true"
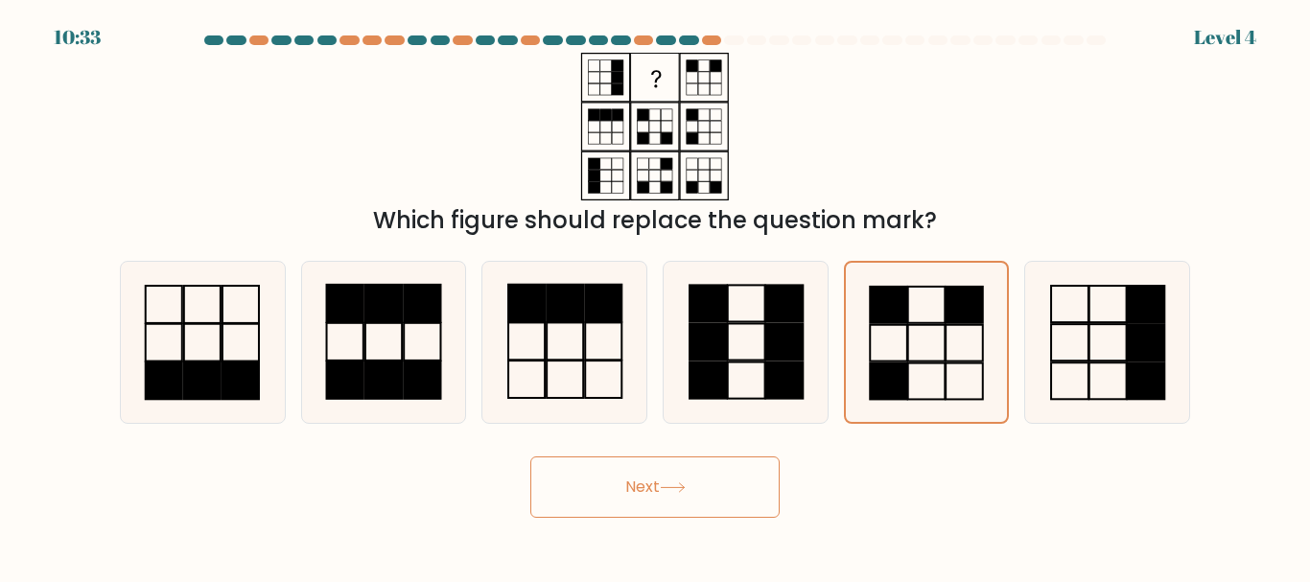
click at [660, 503] on button "Next" at bounding box center [654, 486] width 249 height 61
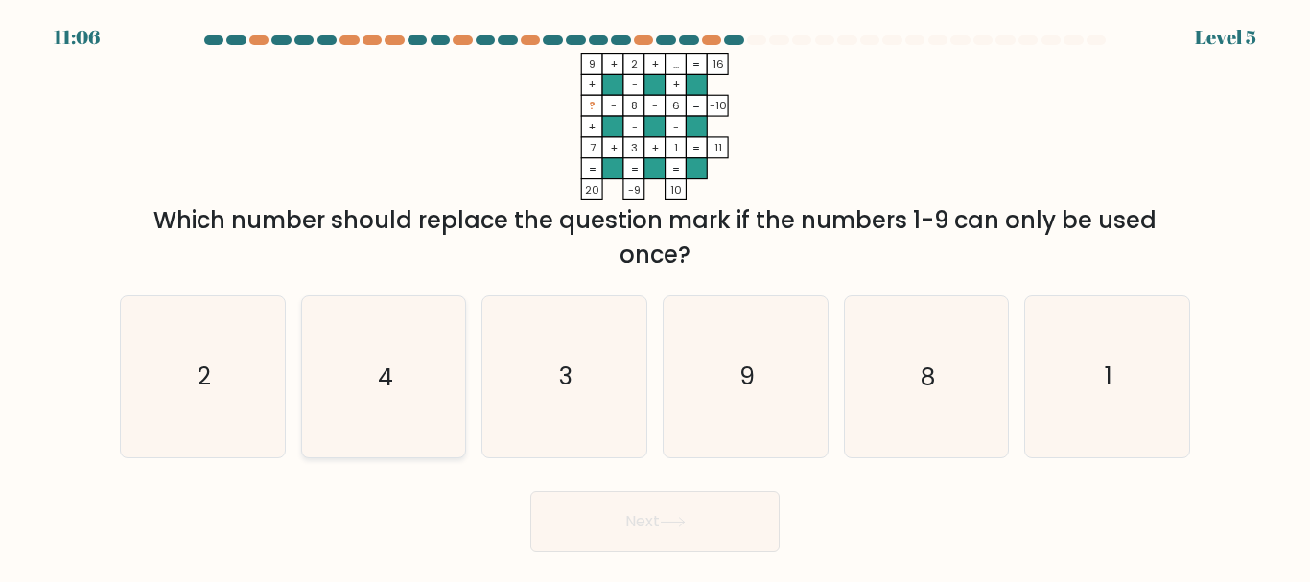
click at [348, 413] on icon "4" at bounding box center [383, 376] width 160 height 160
click at [655, 296] on input "b. 4" at bounding box center [655, 294] width 1 height 5
radio input "true"
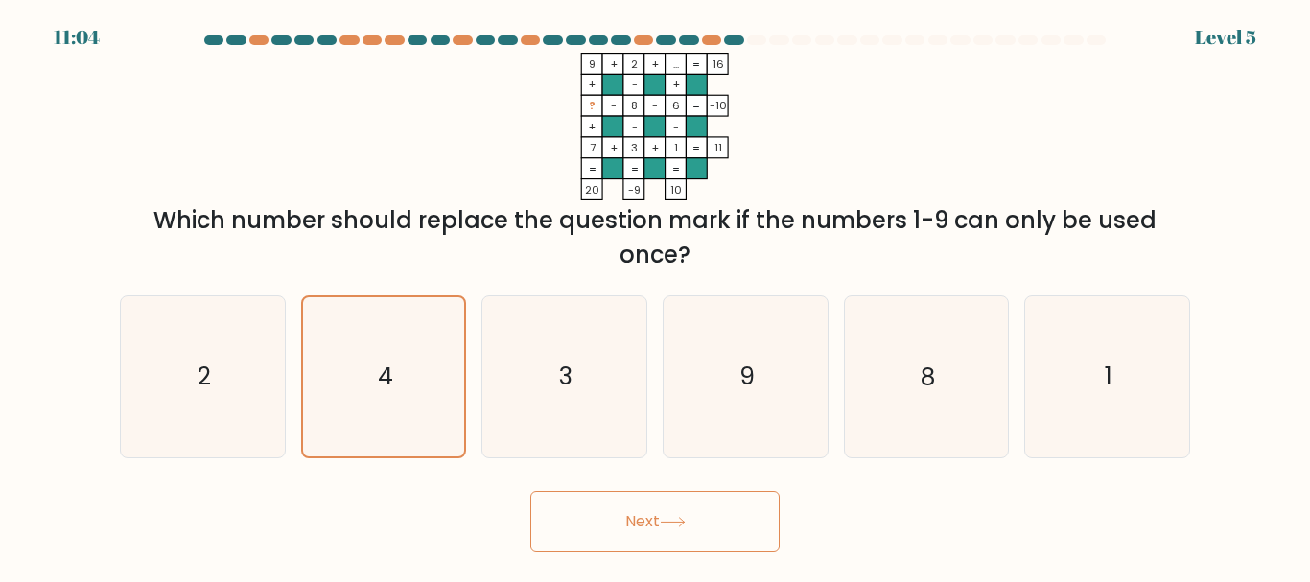
click at [630, 525] on button "Next" at bounding box center [654, 521] width 249 height 61
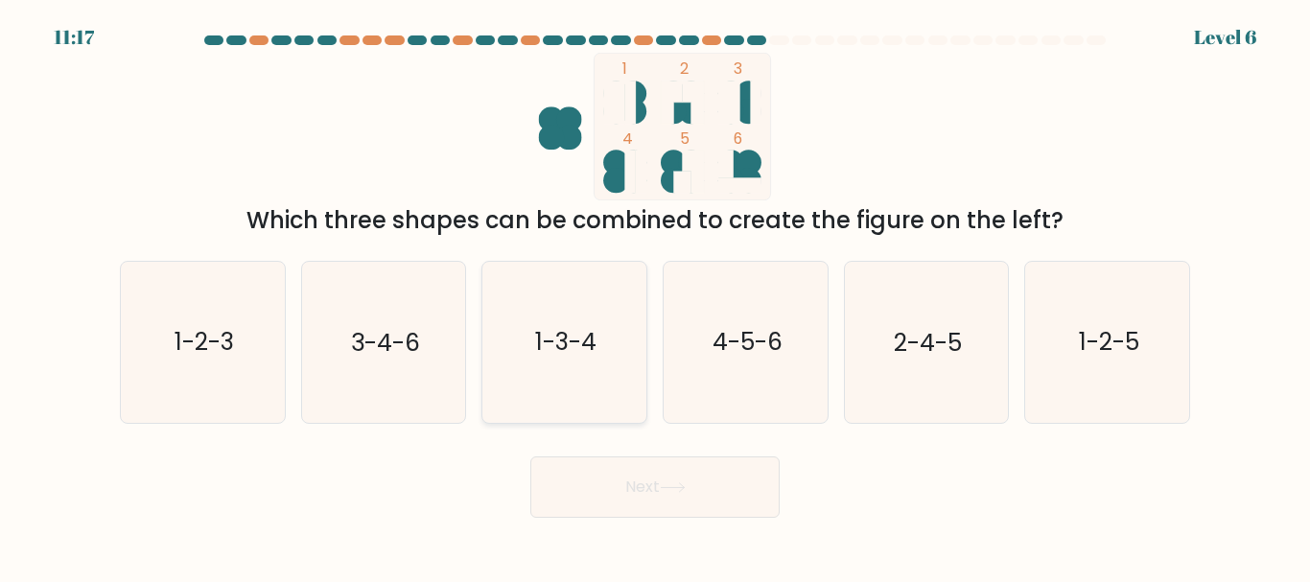
click at [590, 352] on text "1-3-4" at bounding box center [565, 343] width 61 height 34
click at [655, 296] on input "c. 1-3-4" at bounding box center [655, 294] width 1 height 5
radio input "true"
click at [604, 393] on icon "1-3-4" at bounding box center [564, 342] width 158 height 158
click at [655, 296] on input "c. 1-3-4" at bounding box center [655, 294] width 1 height 5
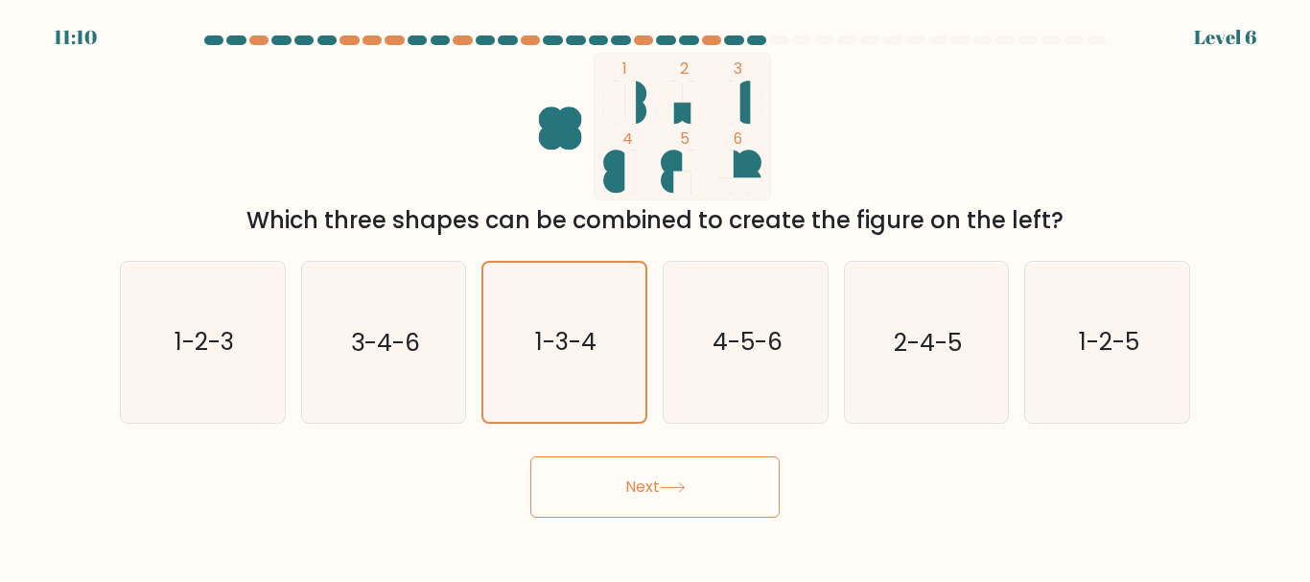
click at [657, 486] on button "Next" at bounding box center [654, 486] width 249 height 61
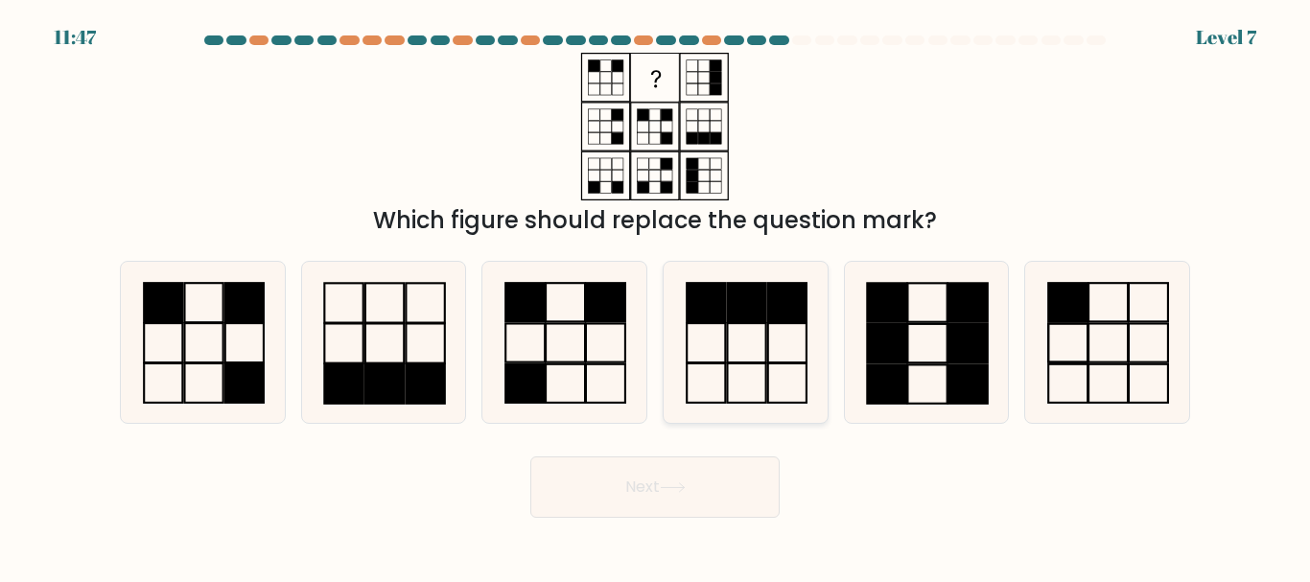
click at [739, 359] on icon at bounding box center [746, 342] width 160 height 160
click at [656, 296] on input "d." at bounding box center [655, 294] width 1 height 5
radio input "true"
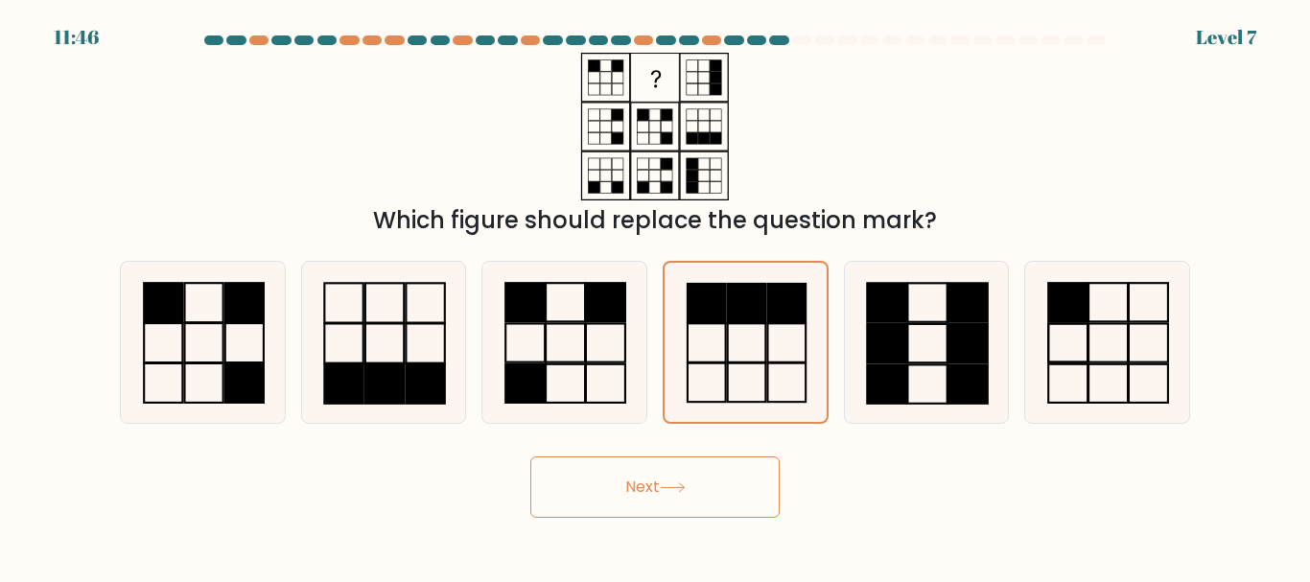
click at [685, 503] on button "Next" at bounding box center [654, 486] width 249 height 61
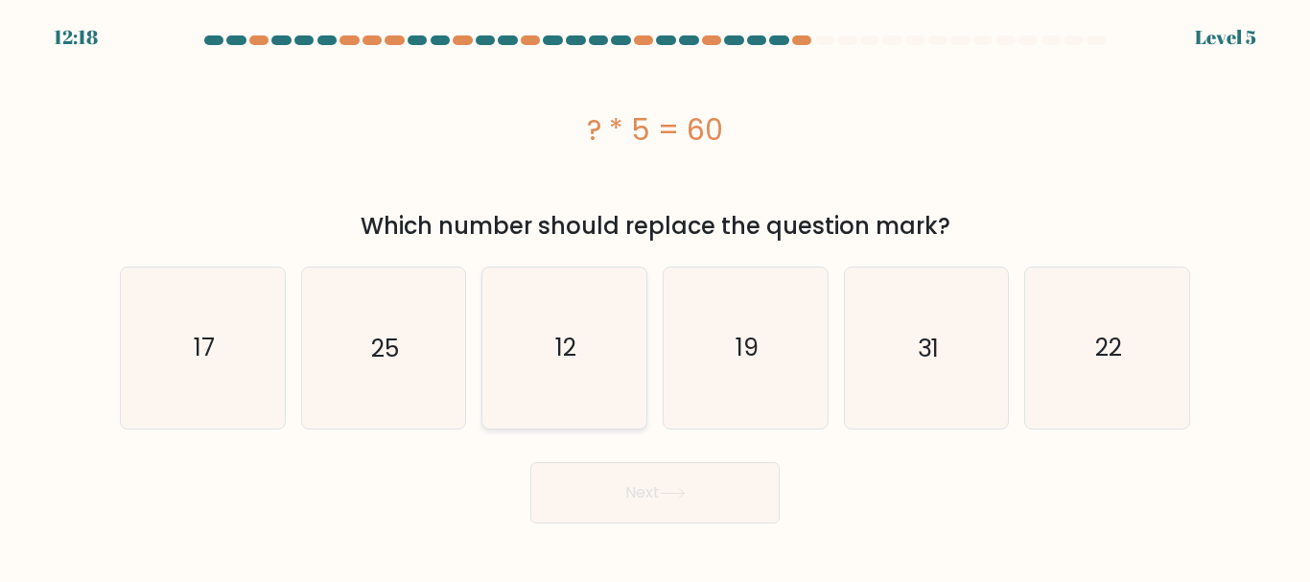
click at [558, 367] on icon "12" at bounding box center [564, 348] width 160 height 160
click at [655, 296] on input "c. 12" at bounding box center [655, 294] width 1 height 5
radio input "true"
click at [620, 477] on button "Next" at bounding box center [654, 492] width 249 height 61
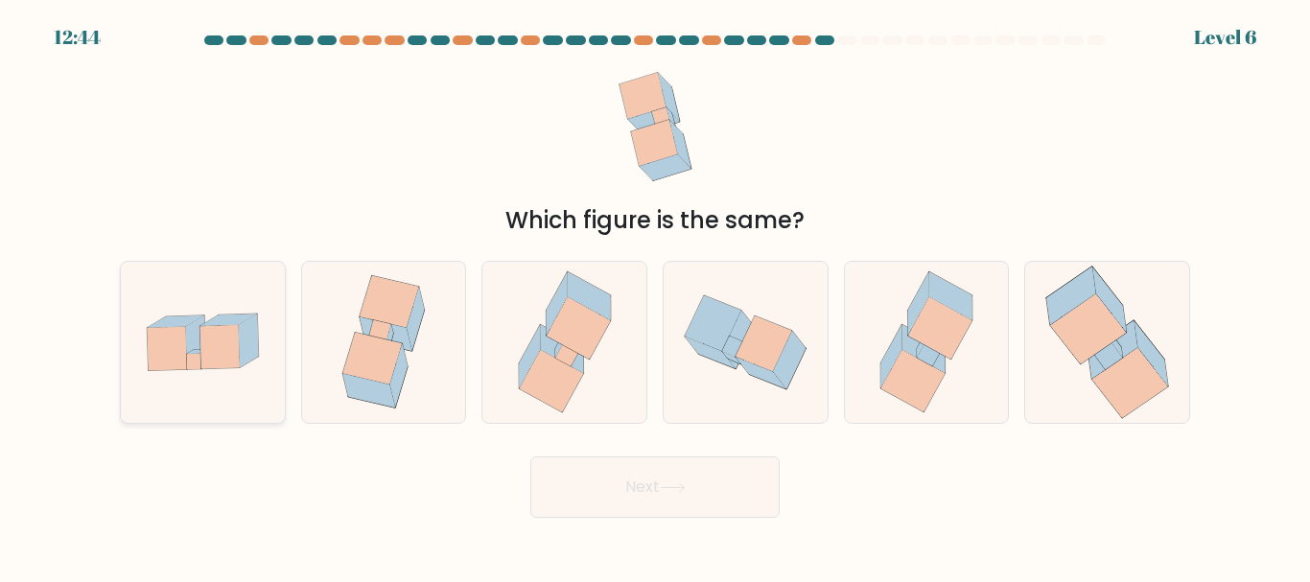
click at [183, 368] on icon at bounding box center [166, 348] width 39 height 43
click at [655, 296] on input "a." at bounding box center [655, 294] width 1 height 5
radio input "true"
click at [649, 481] on button "Next" at bounding box center [654, 486] width 249 height 61
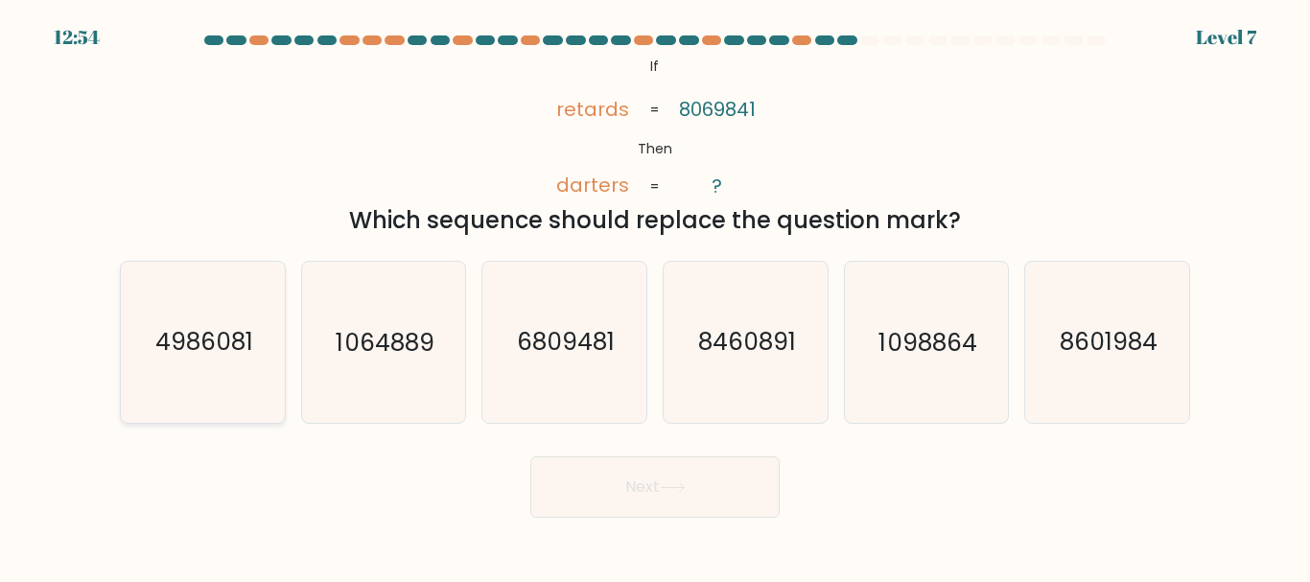
click at [260, 376] on icon "4986081" at bounding box center [203, 342] width 160 height 160
click at [655, 296] on input "a. 4986081" at bounding box center [655, 294] width 1 height 5
radio input "true"
click at [690, 506] on button "Next" at bounding box center [654, 486] width 249 height 61
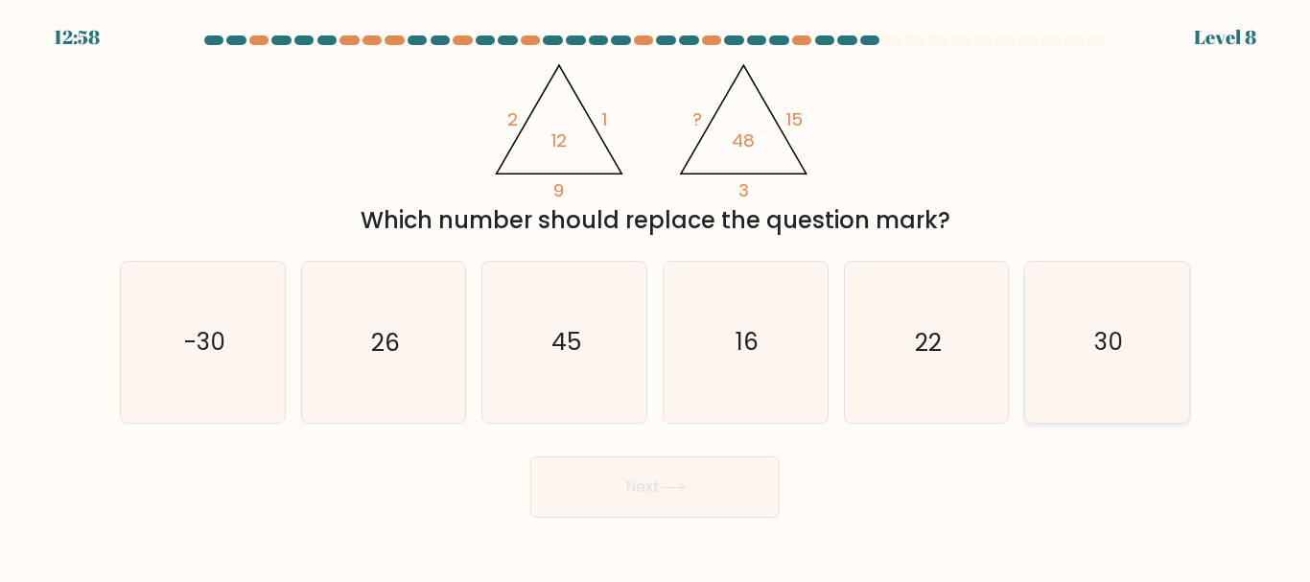
click at [1101, 349] on text "30" at bounding box center [1108, 343] width 29 height 34
click at [656, 296] on input "f. 30" at bounding box center [655, 294] width 1 height 5
radio input "true"
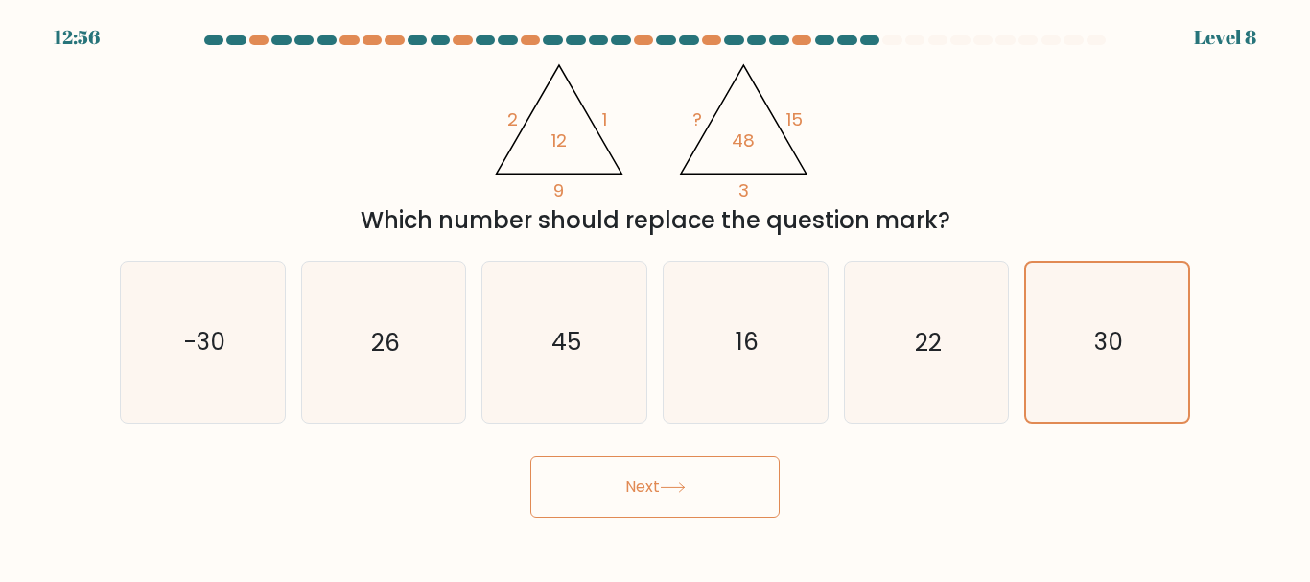
click at [708, 484] on button "Next" at bounding box center [654, 486] width 249 height 61
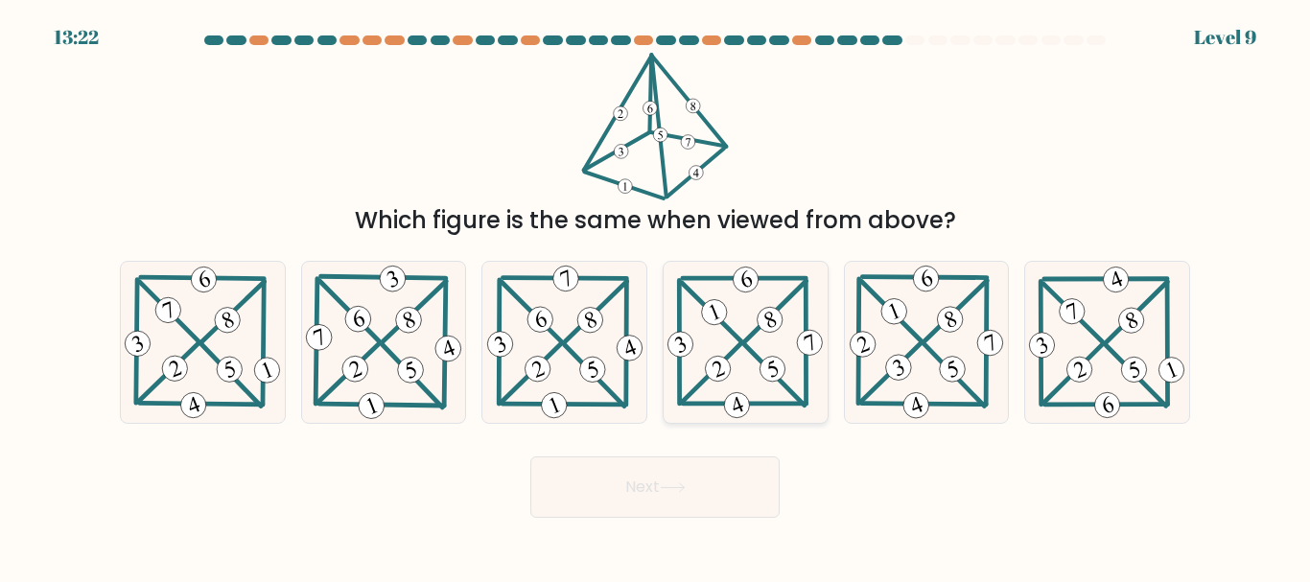
click at [766, 327] on 706 at bounding box center [770, 319] width 33 height 33
click at [656, 296] on input "d." at bounding box center [655, 294] width 1 height 5
radio input "true"
click at [678, 485] on icon at bounding box center [673, 487] width 26 height 11
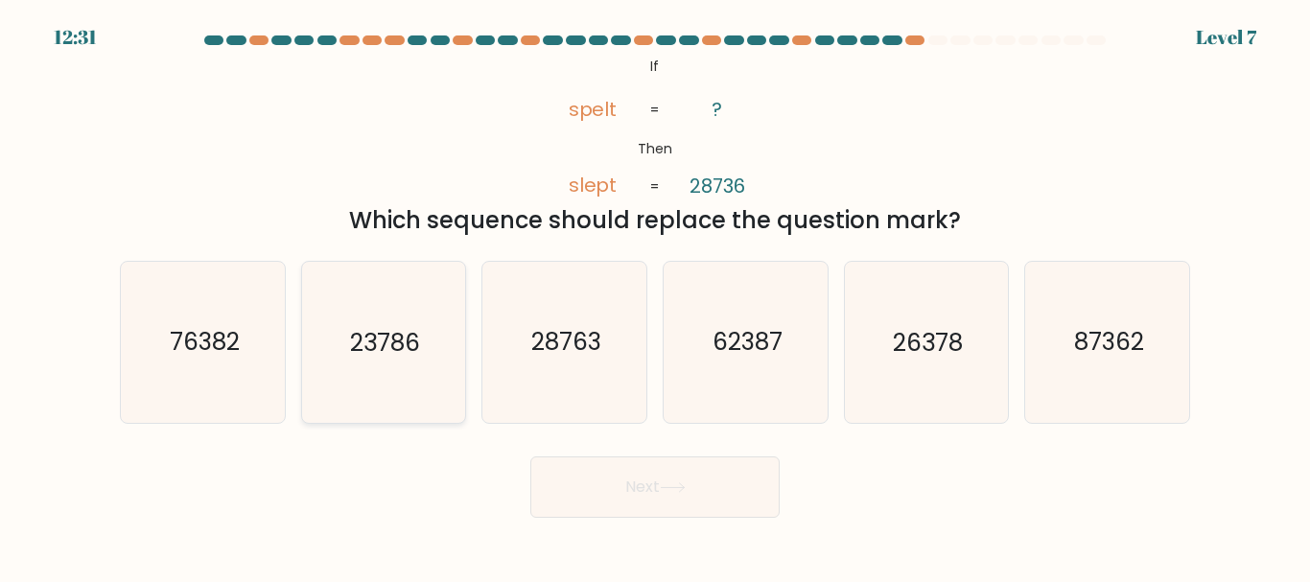
click at [407, 339] on text "23786" at bounding box center [385, 343] width 70 height 34
click at [655, 296] on input "b. 23786" at bounding box center [655, 294] width 1 height 5
radio input "true"
click at [596, 478] on button "Next" at bounding box center [654, 486] width 249 height 61
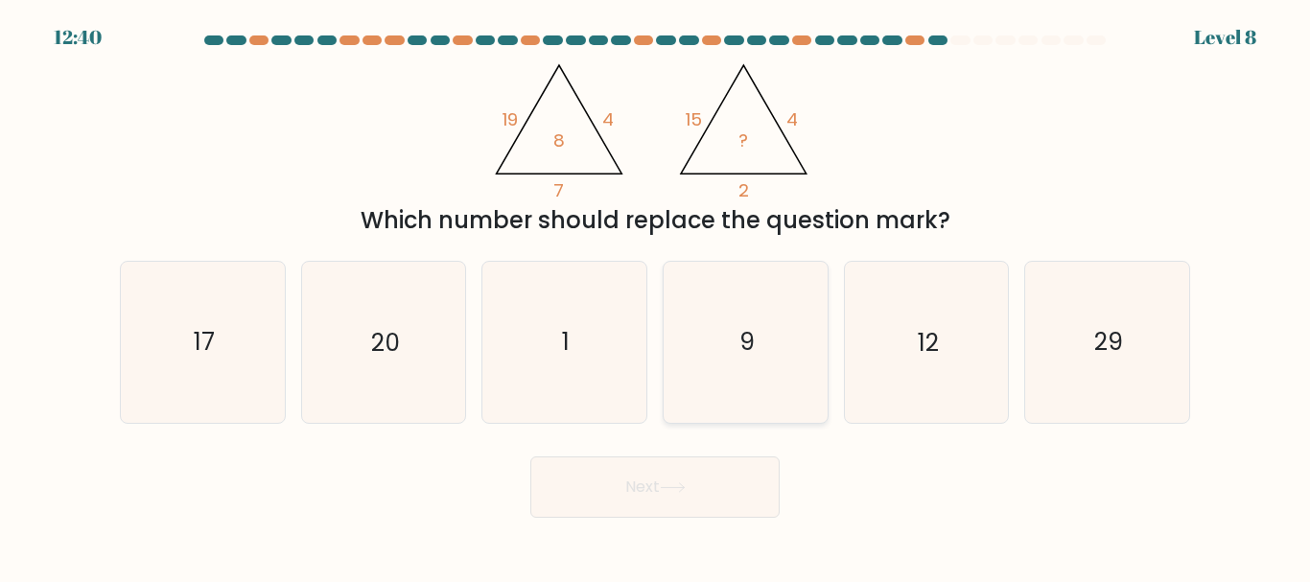
click at [744, 350] on text "9" at bounding box center [746, 343] width 15 height 34
click at [656, 296] on input "d. 9" at bounding box center [655, 294] width 1 height 5
radio input "true"
click at [663, 478] on button "Next" at bounding box center [654, 486] width 249 height 61
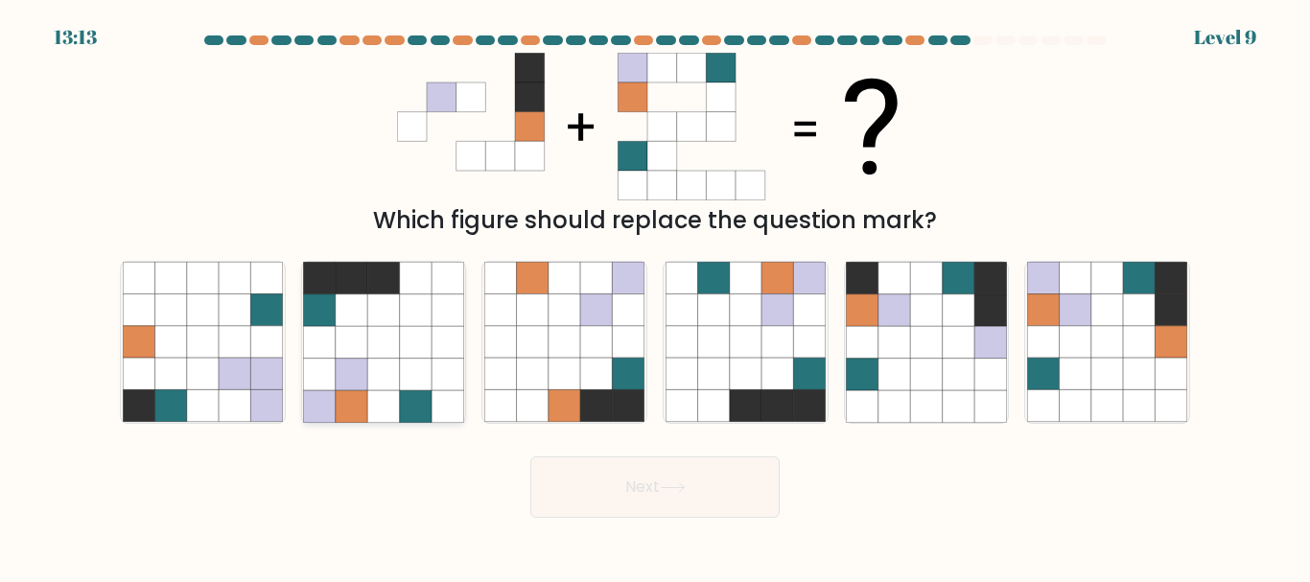
click at [398, 381] on icon at bounding box center [383, 375] width 32 height 32
click at [655, 296] on input "b." at bounding box center [655, 294] width 1 height 5
radio input "true"
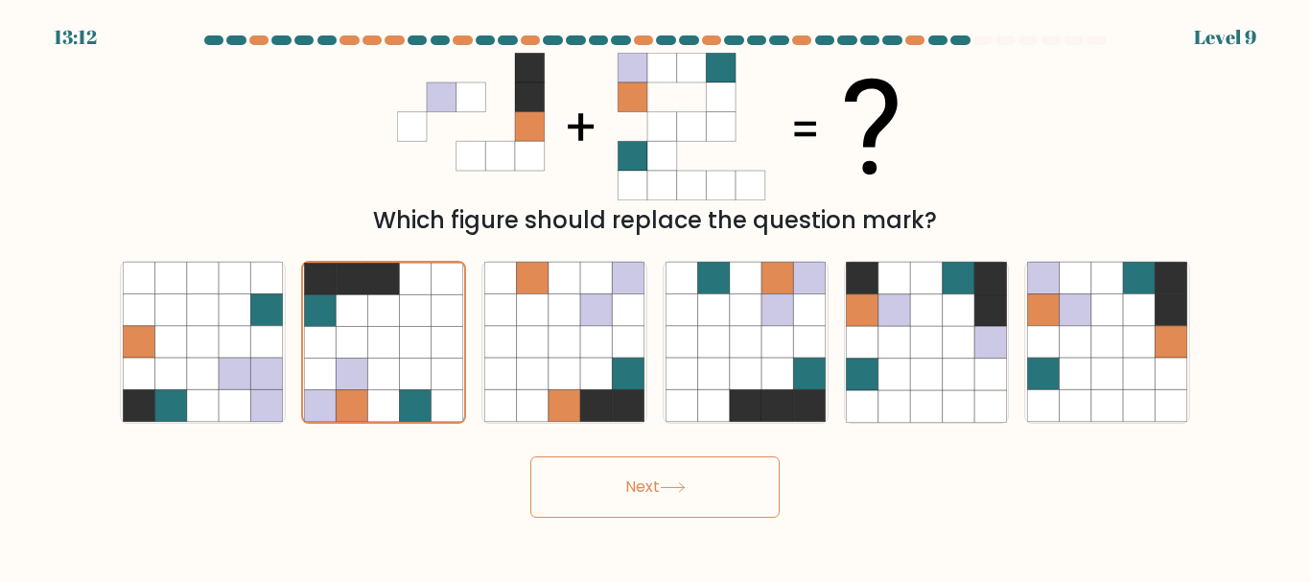
click at [684, 482] on icon at bounding box center [673, 487] width 26 height 11
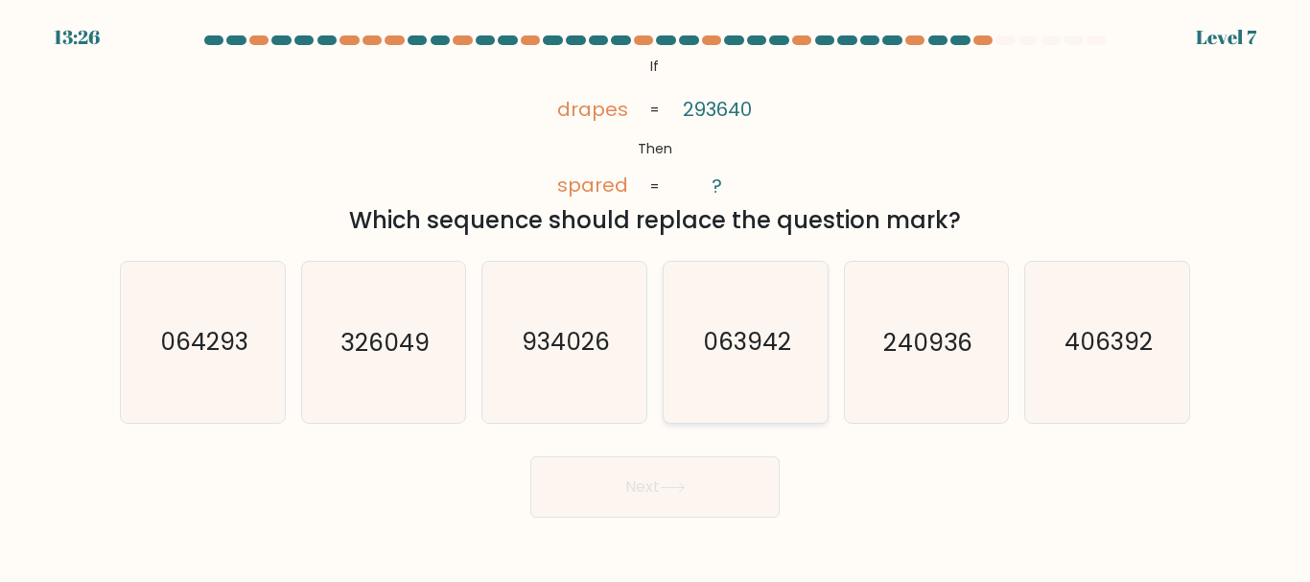
click at [738, 351] on text "063942" at bounding box center [747, 343] width 88 height 34
click at [656, 296] on input "d. 063942" at bounding box center [655, 294] width 1 height 5
radio input "true"
click at [659, 488] on button "Next" at bounding box center [654, 486] width 249 height 61
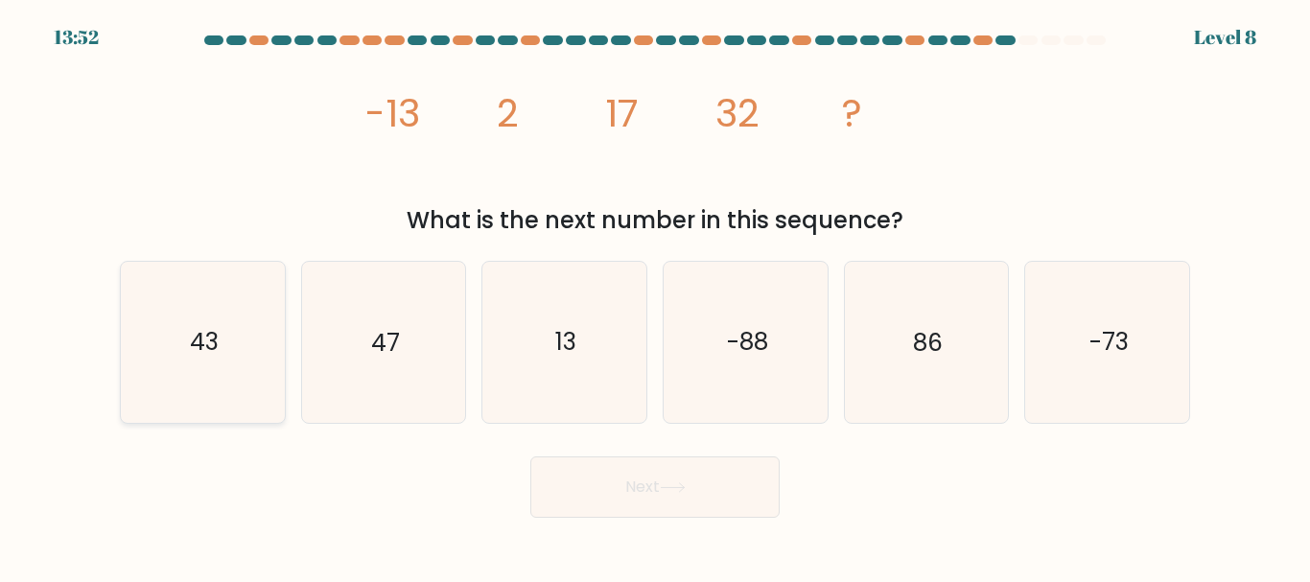
click at [192, 345] on text "43" at bounding box center [204, 343] width 29 height 34
click at [655, 296] on input "a. 43" at bounding box center [655, 294] width 1 height 5
radio input "true"
click at [669, 496] on button "Next" at bounding box center [654, 486] width 249 height 61
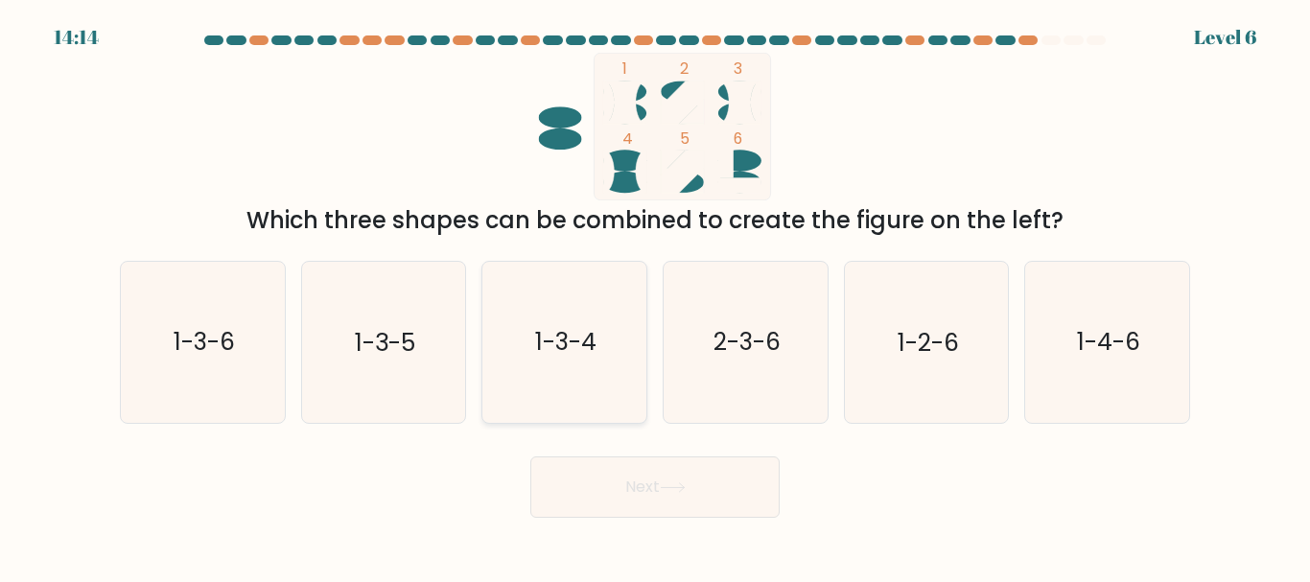
click at [560, 364] on icon "1-3-4" at bounding box center [564, 342] width 160 height 160
click at [655, 296] on input "c. 1-3-4" at bounding box center [655, 294] width 1 height 5
radio input "true"
click at [636, 500] on button "Next" at bounding box center [654, 486] width 249 height 61
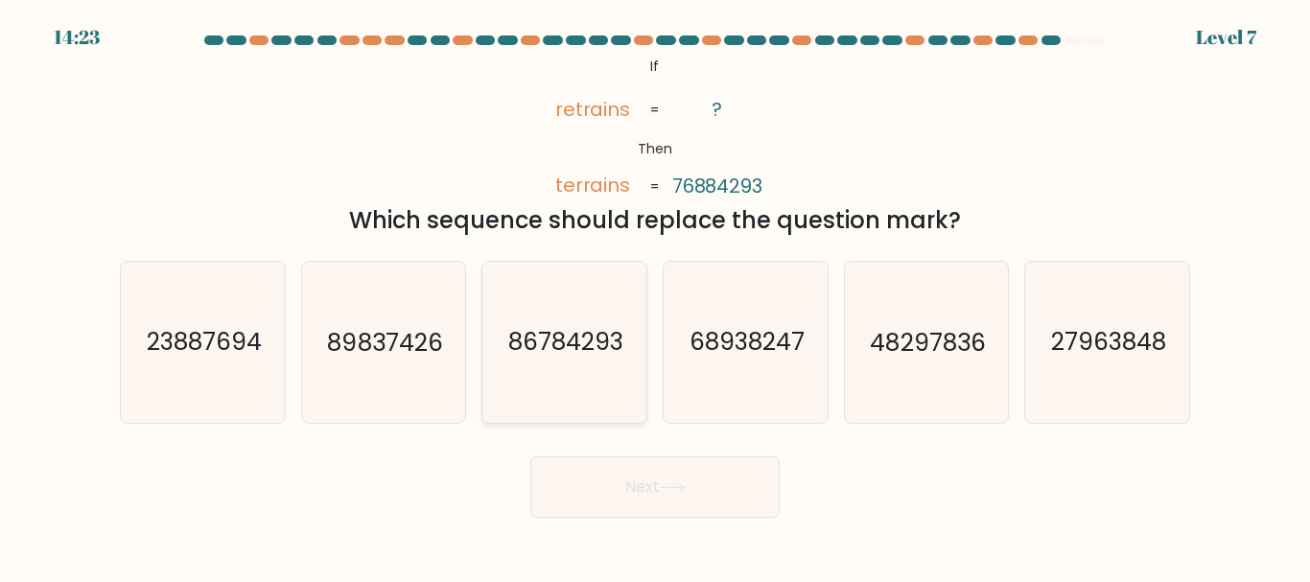
click at [604, 337] on text "86784293" at bounding box center [565, 343] width 115 height 34
click at [655, 296] on input "c. 86784293" at bounding box center [655, 294] width 1 height 5
radio input "true"
click at [660, 479] on button "Next" at bounding box center [654, 486] width 249 height 61
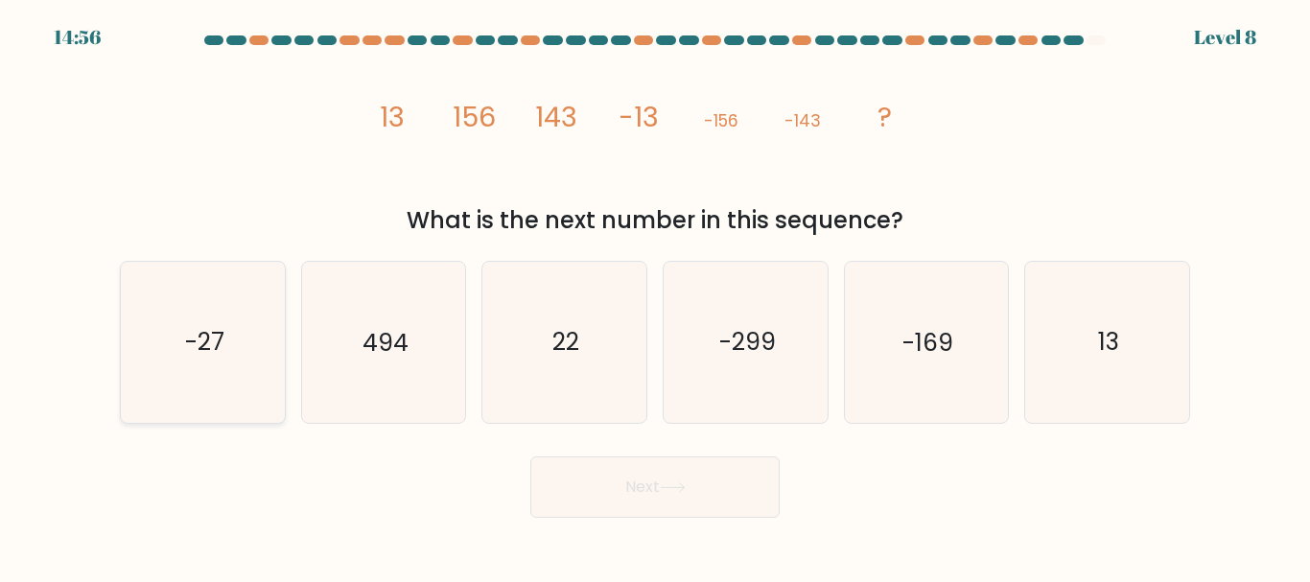
click at [248, 339] on icon "-27" at bounding box center [203, 342] width 160 height 160
click at [655, 296] on input "a. -27" at bounding box center [655, 294] width 1 height 5
radio input "true"
click at [915, 320] on icon "-169" at bounding box center [926, 342] width 160 height 160
click at [656, 296] on input "e. -169" at bounding box center [655, 294] width 1 height 5
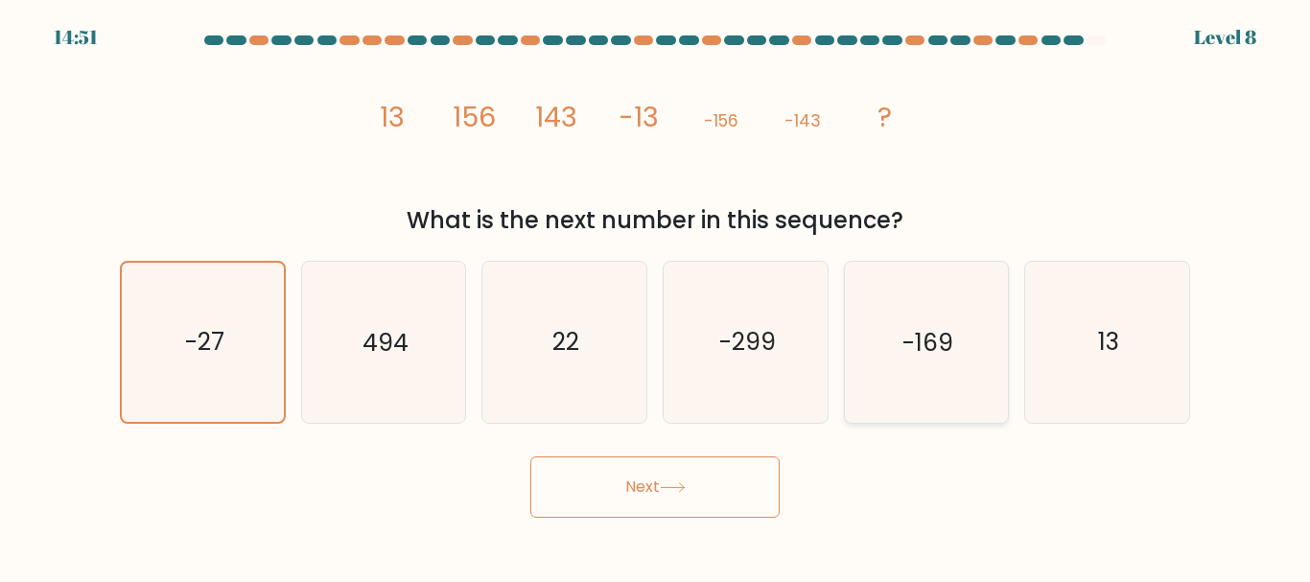
radio input "true"
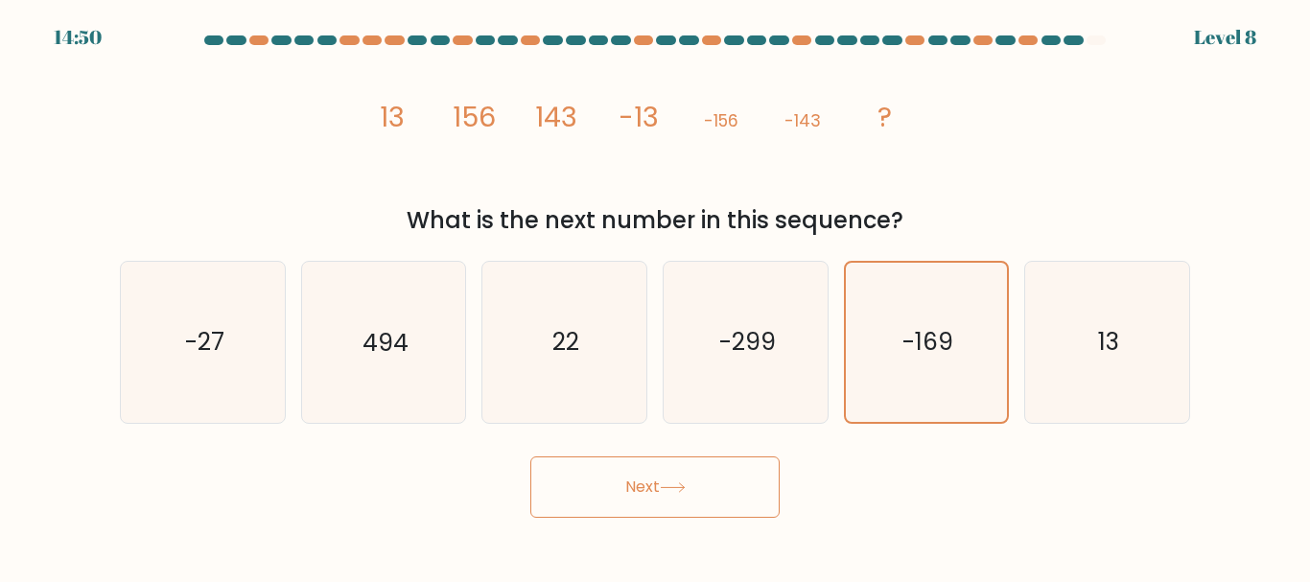
click at [713, 493] on button "Next" at bounding box center [654, 486] width 249 height 61
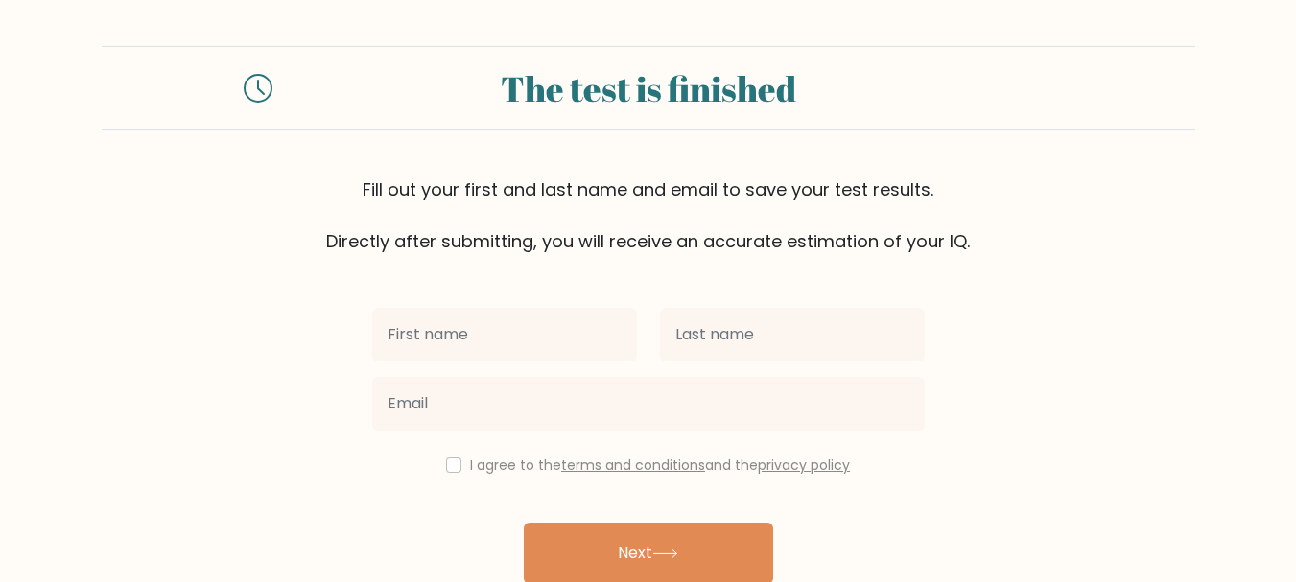
click at [416, 323] on input "text" at bounding box center [504, 335] width 265 height 54
click at [396, 340] on input "text" at bounding box center [504, 335] width 265 height 54
type input "Pauline"
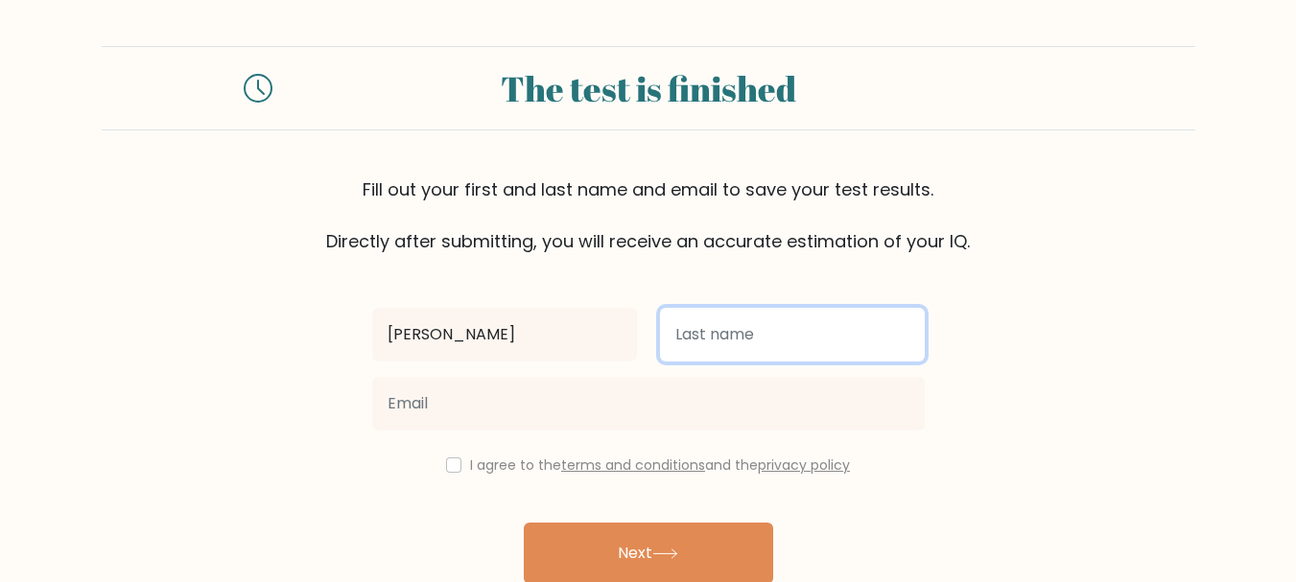
click at [664, 336] on input "text" at bounding box center [792, 335] width 265 height 54
type input "Adhiambo"
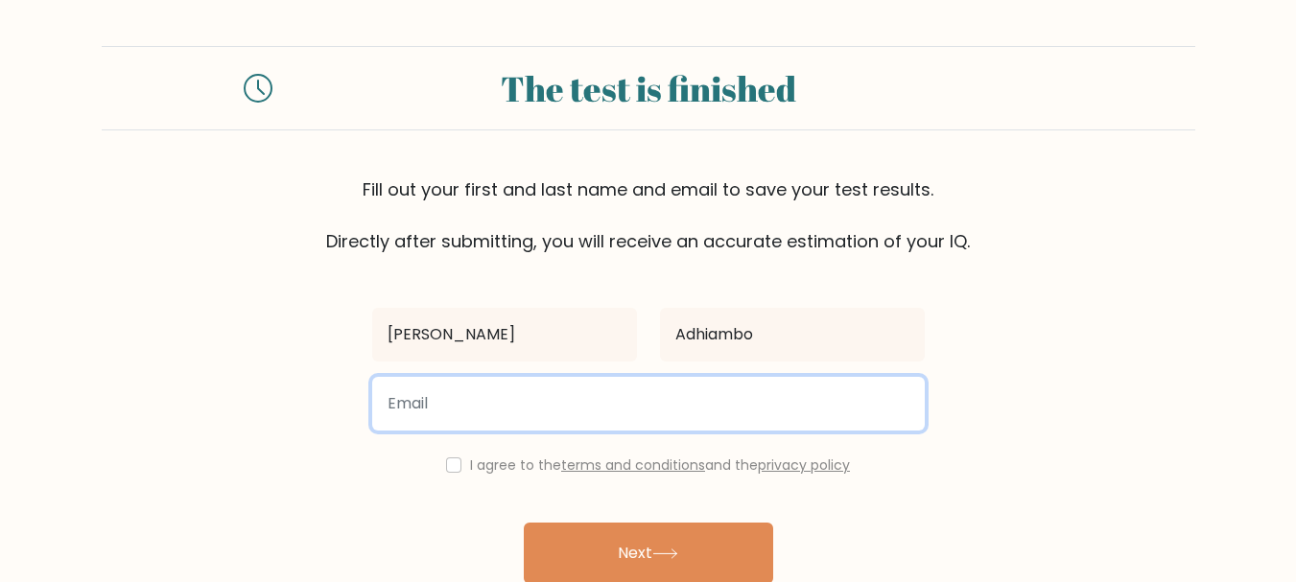
click at [420, 405] on input "email" at bounding box center [648, 404] width 552 height 54
type input "paulineadhiambo408@gmail.com"
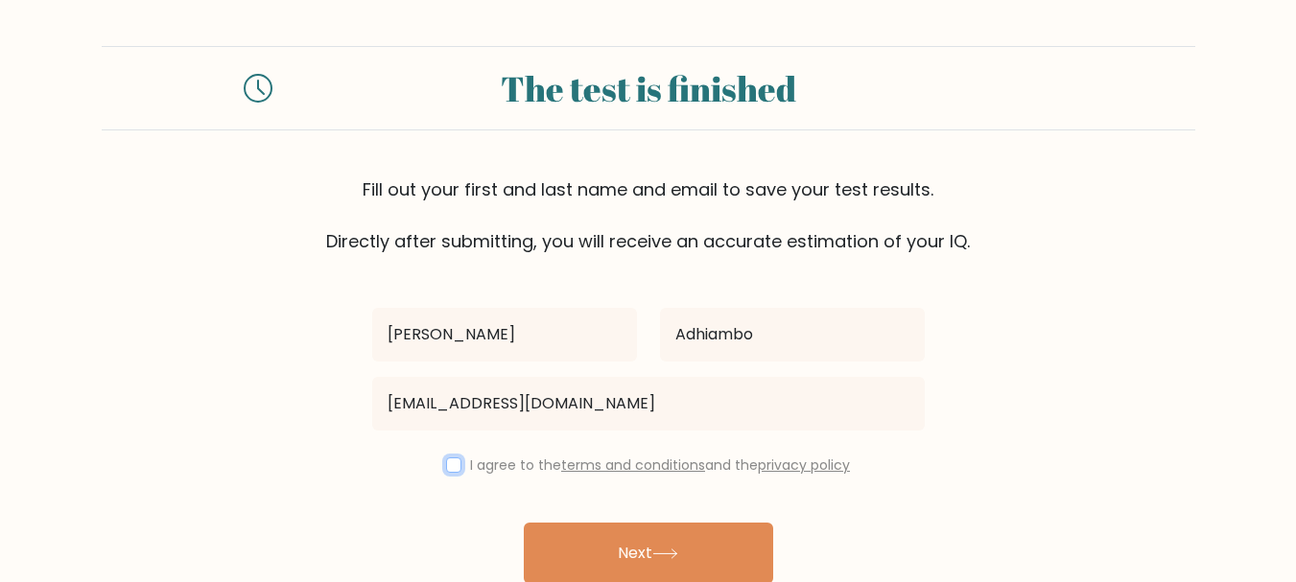
click at [456, 464] on input "checkbox" at bounding box center [453, 464] width 15 height 15
checkbox input "true"
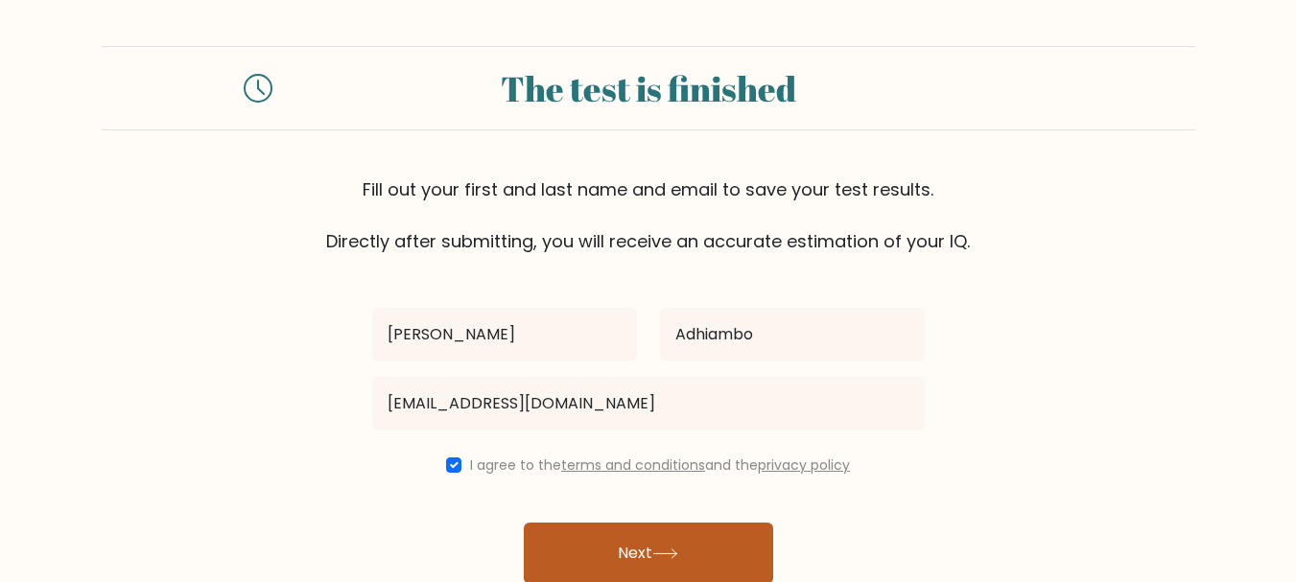
click at [613, 549] on button "Next" at bounding box center [648, 553] width 249 height 61
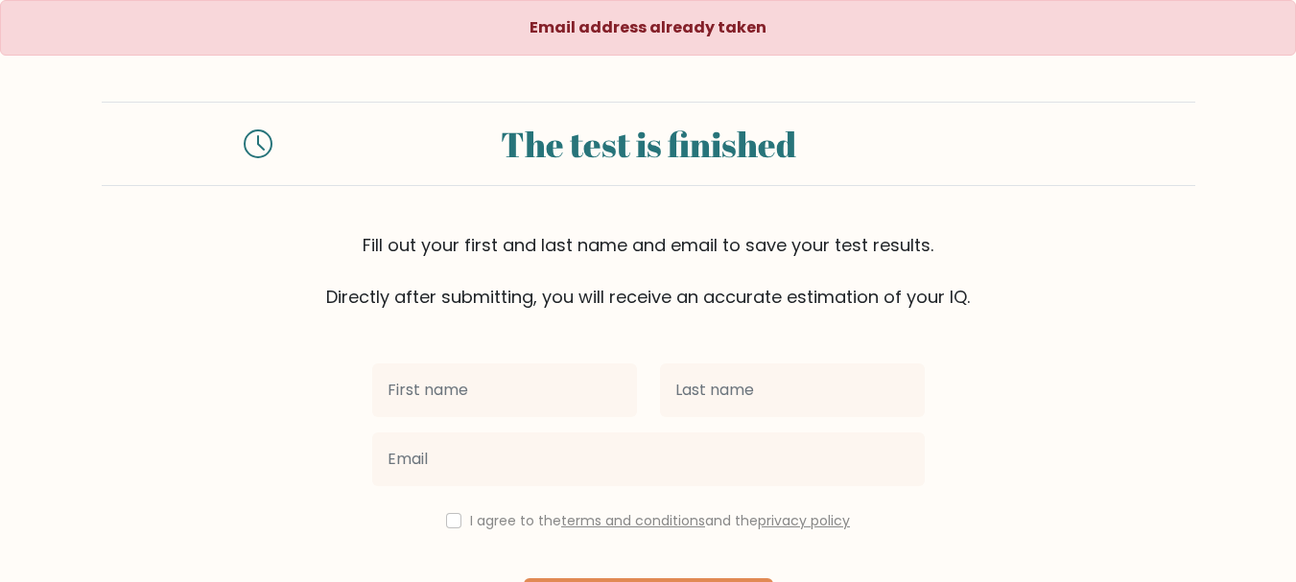
click at [397, 389] on input "text" at bounding box center [504, 390] width 265 height 54
type input "Pauline"
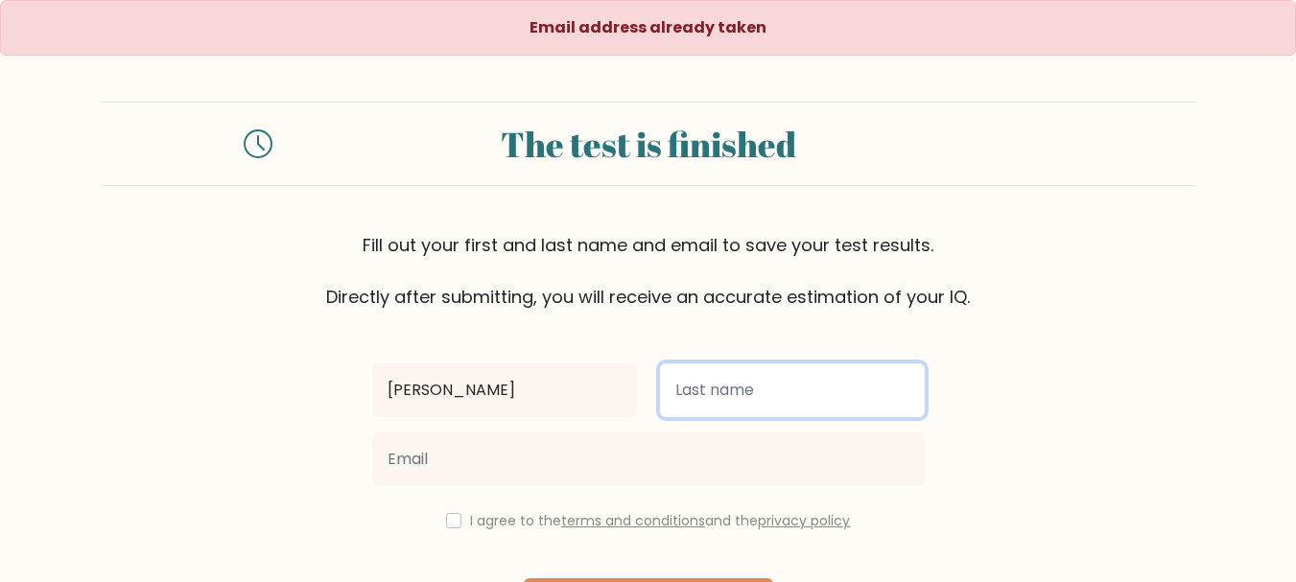
click at [689, 408] on input "text" at bounding box center [792, 390] width 265 height 54
type input "Adhiambo"
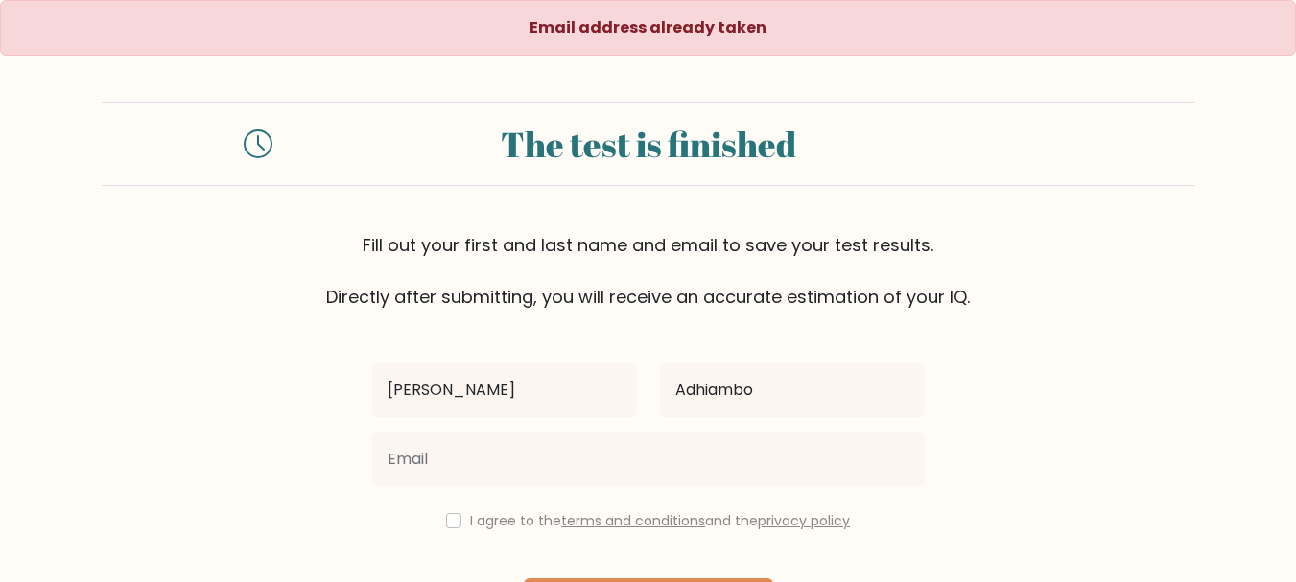
click at [465, 486] on div at bounding box center [648, 459] width 575 height 69
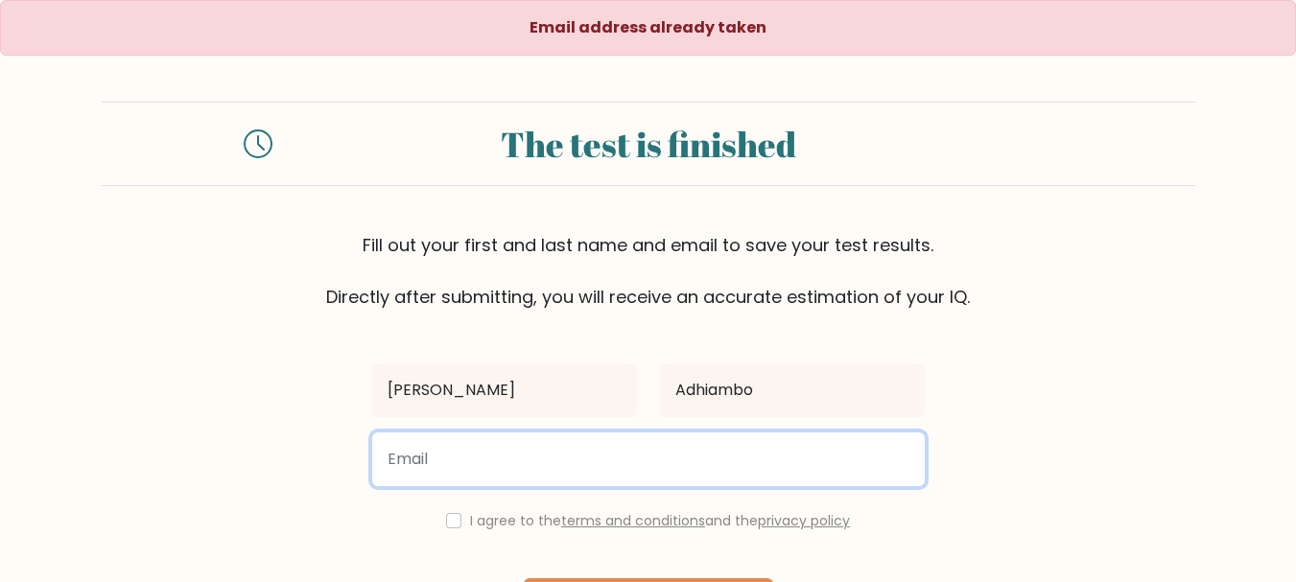
click at [408, 471] on input "email" at bounding box center [648, 460] width 552 height 54
type input "paulineadhiambo408@gmail.com"
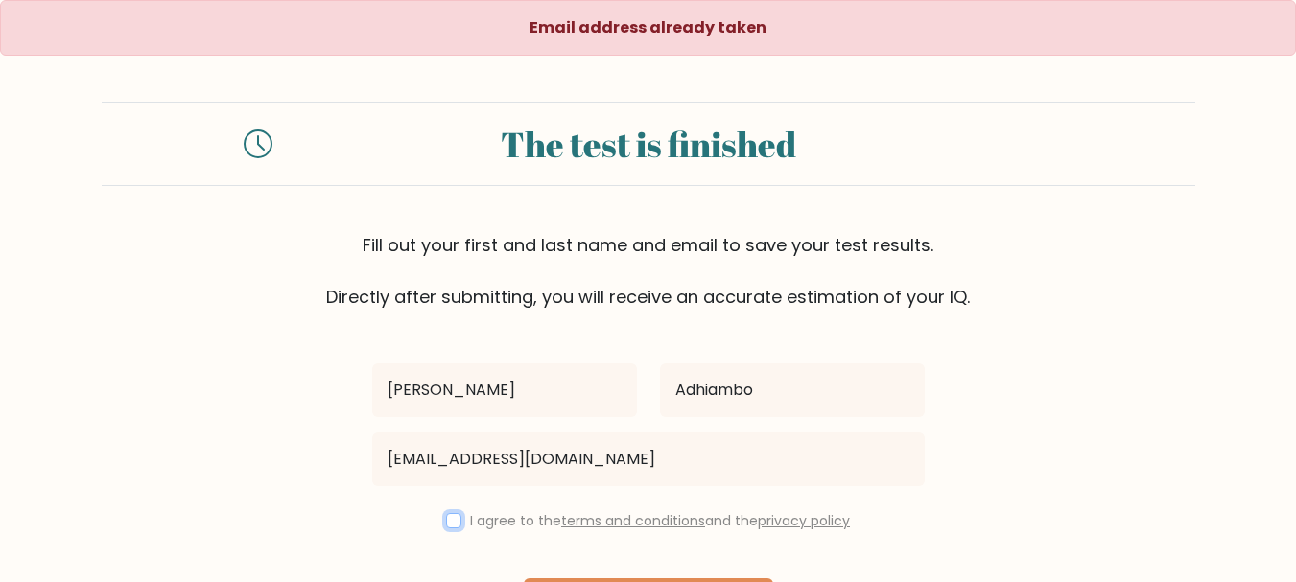
click at [446, 526] on input "checkbox" at bounding box center [453, 520] width 15 height 15
checkbox input "true"
click at [1120, 434] on form "The test is finished Fill out your first and last name and email to save your t…" at bounding box center [648, 392] width 1296 height 581
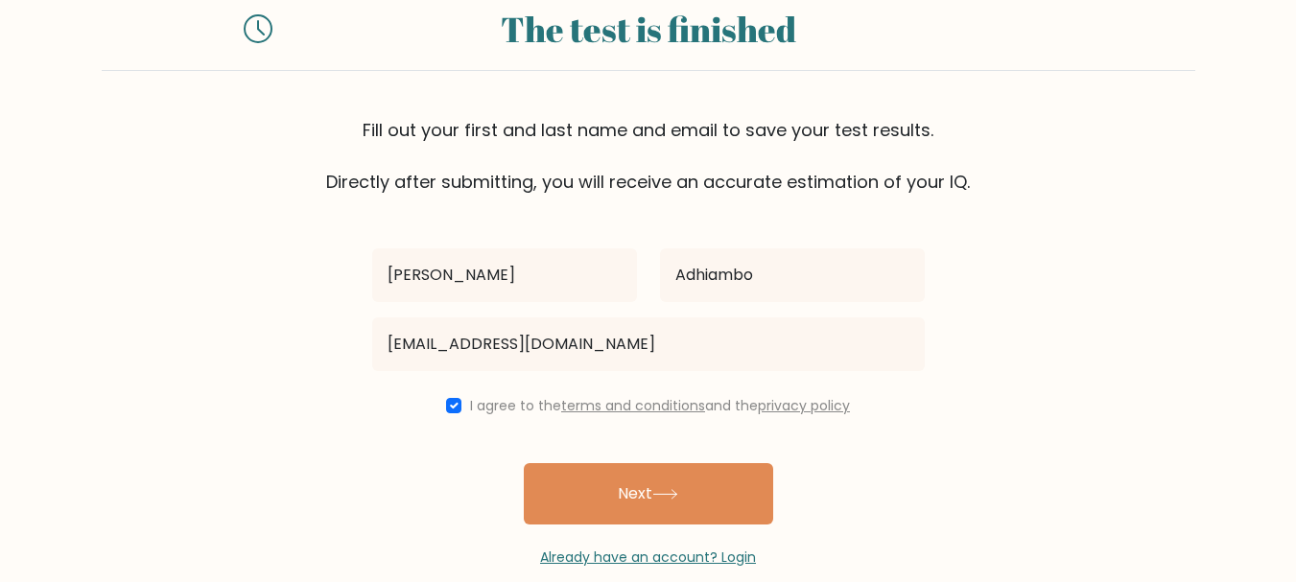
scroll to position [147, 0]
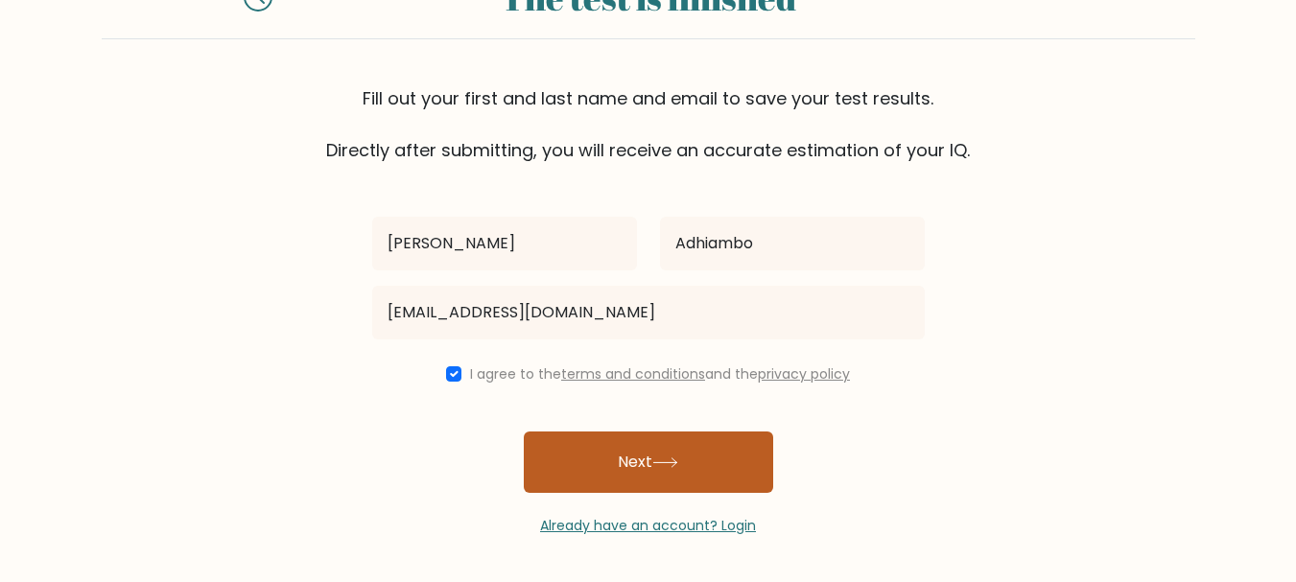
click at [665, 448] on button "Next" at bounding box center [648, 462] width 249 height 61
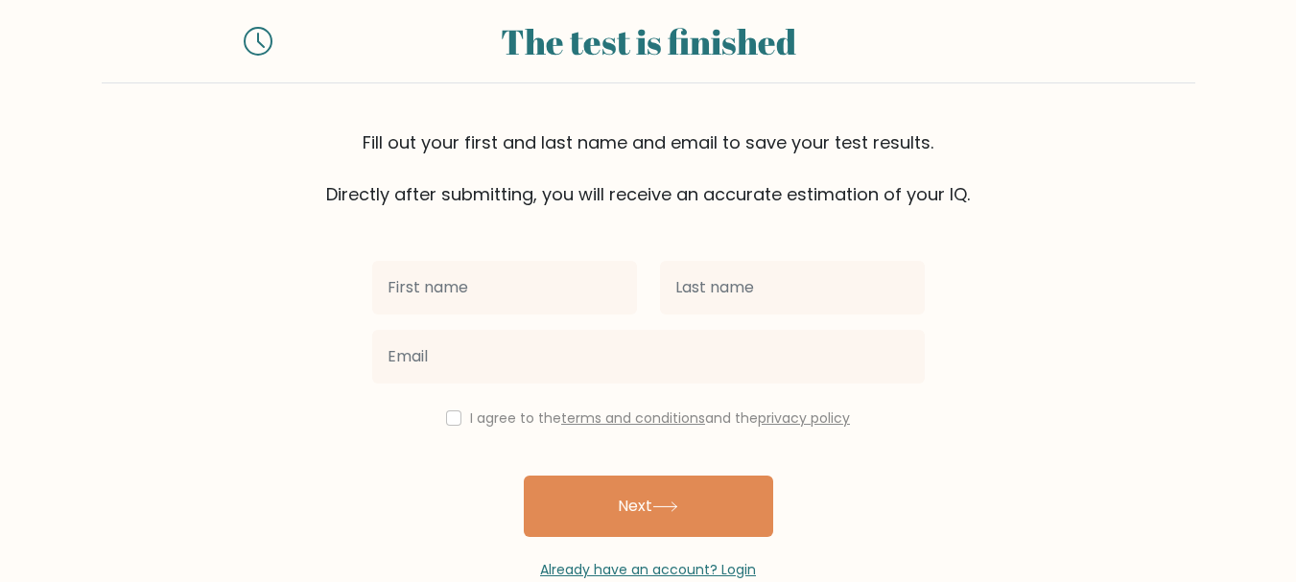
scroll to position [147, 0]
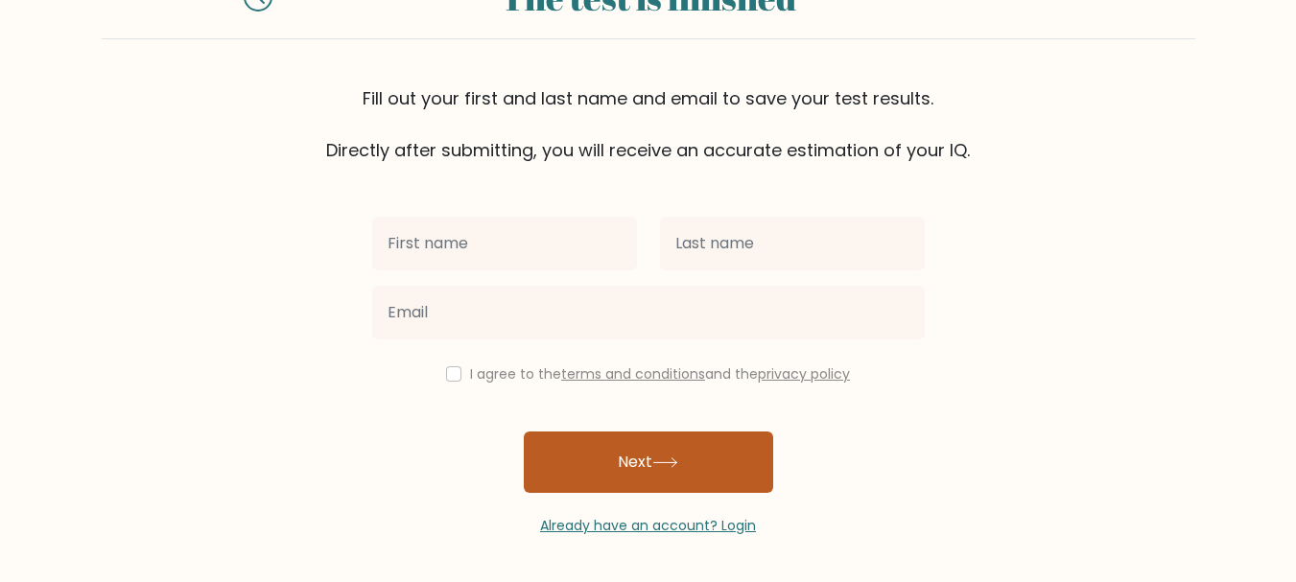
click at [674, 469] on button "Next" at bounding box center [648, 462] width 249 height 61
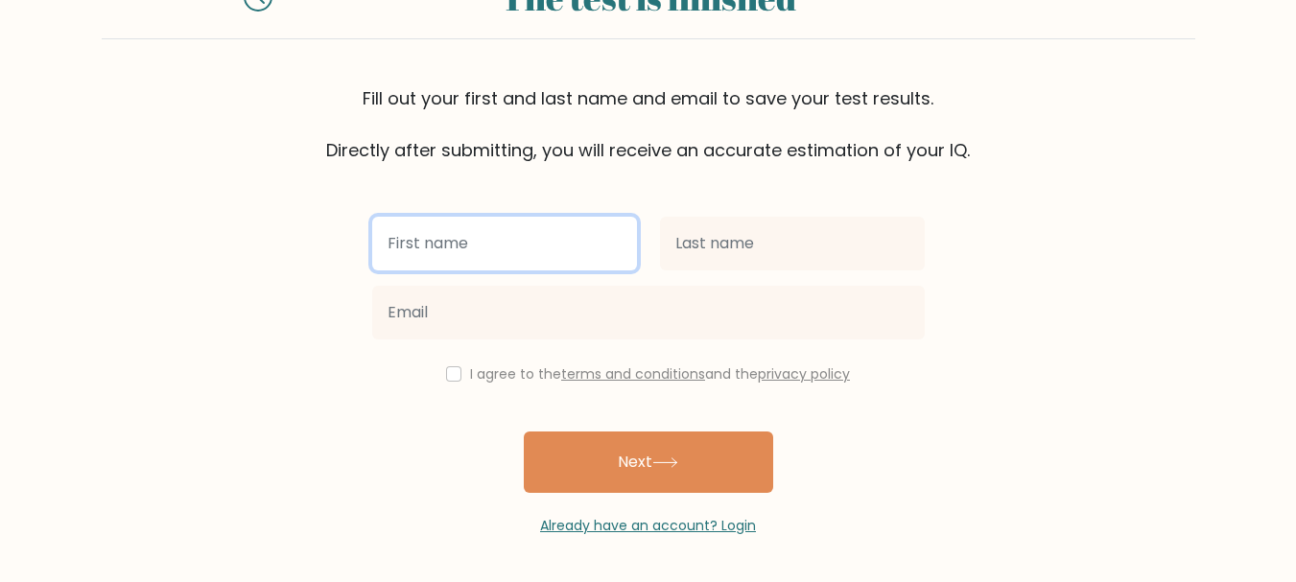
drag, startPoint x: 406, startPoint y: 229, endPoint x: 458, endPoint y: 281, distance: 73.9
click at [458, 281] on div "I agree to the terms and conditions and the privacy policy Next Already have an…" at bounding box center [648, 349] width 575 height 373
type input "Pauline"
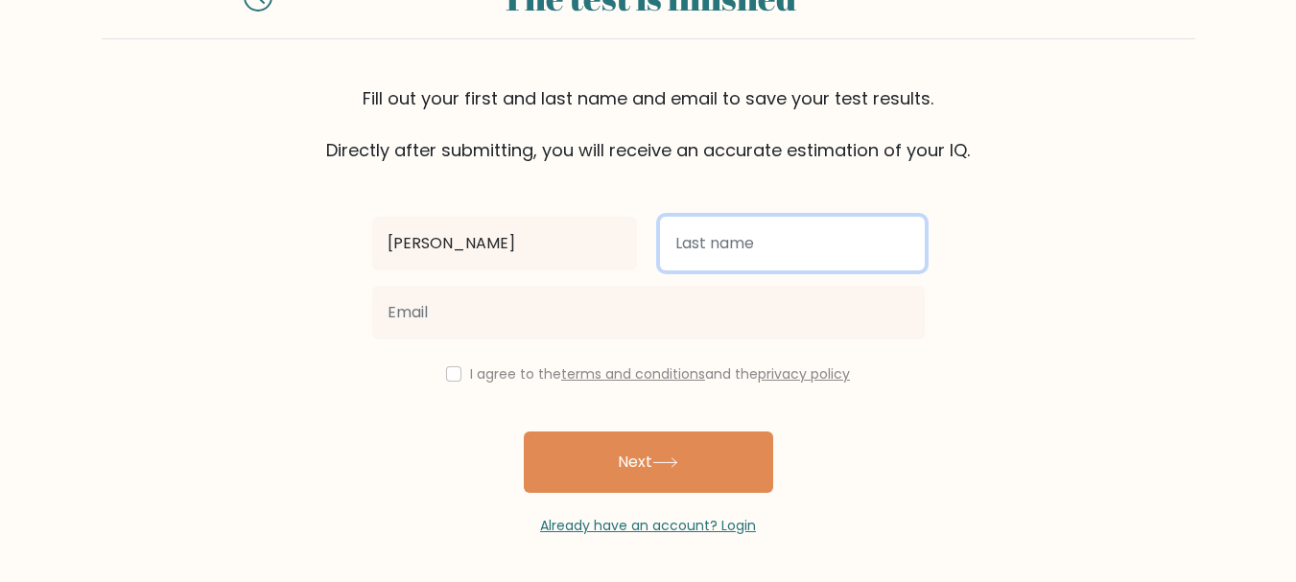
click at [709, 241] on input "text" at bounding box center [792, 244] width 265 height 54
type input "Adhiambo"
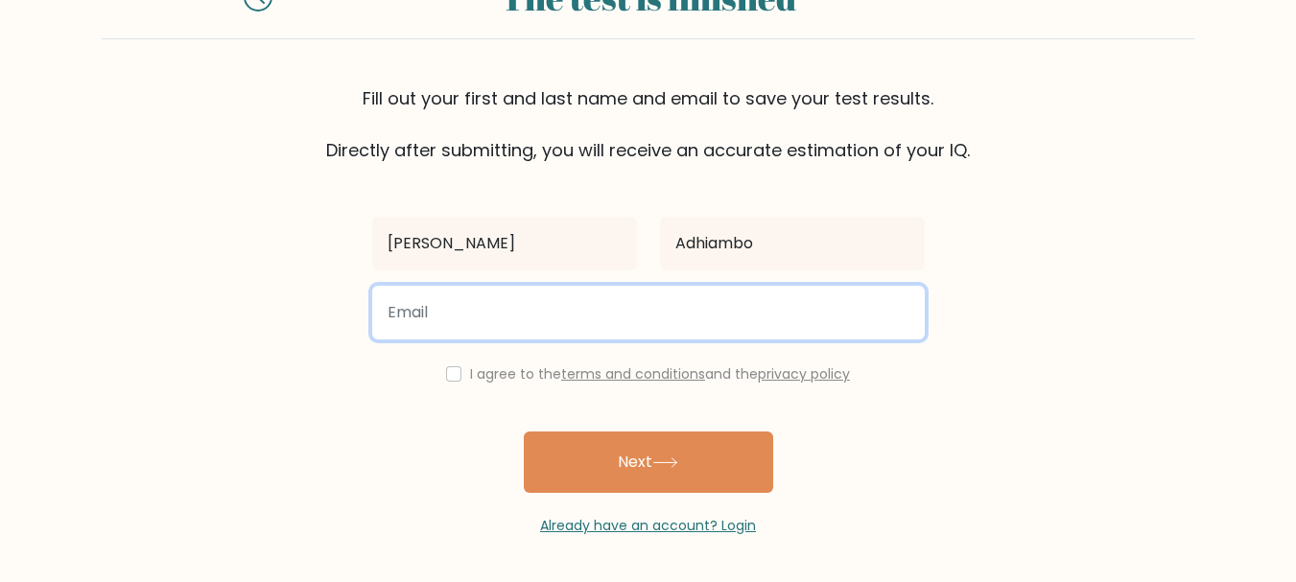
click at [401, 311] on input "email" at bounding box center [648, 313] width 552 height 54
type input "paulineadhiambo408@gmail.com"
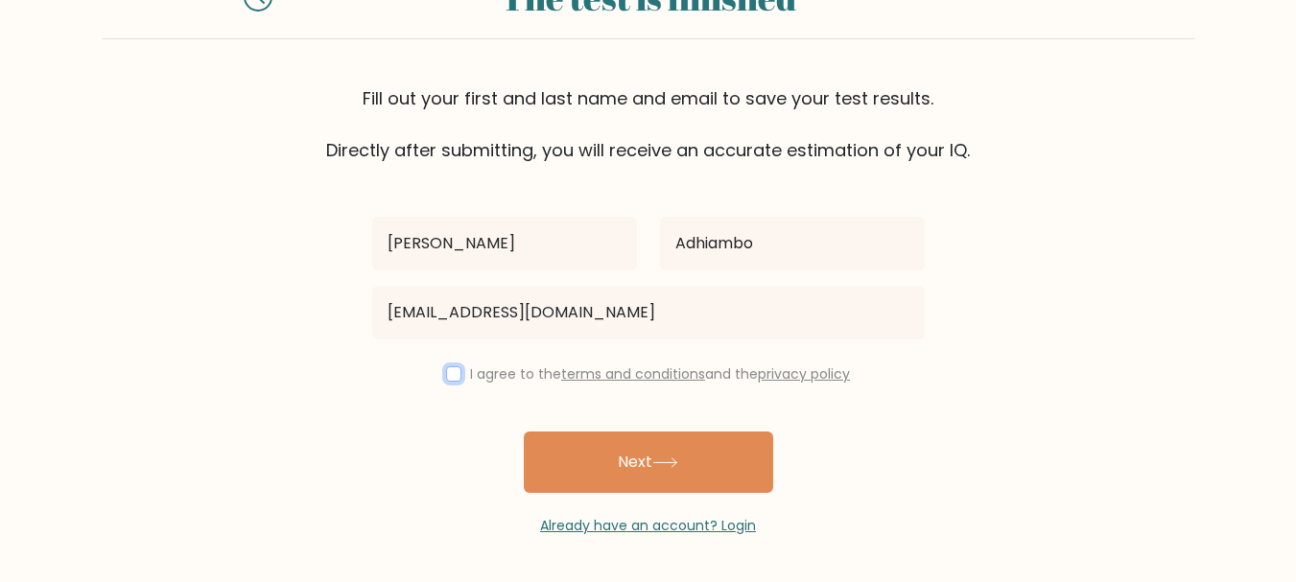
click at [446, 373] on input "checkbox" at bounding box center [453, 373] width 15 height 15
checkbox input "true"
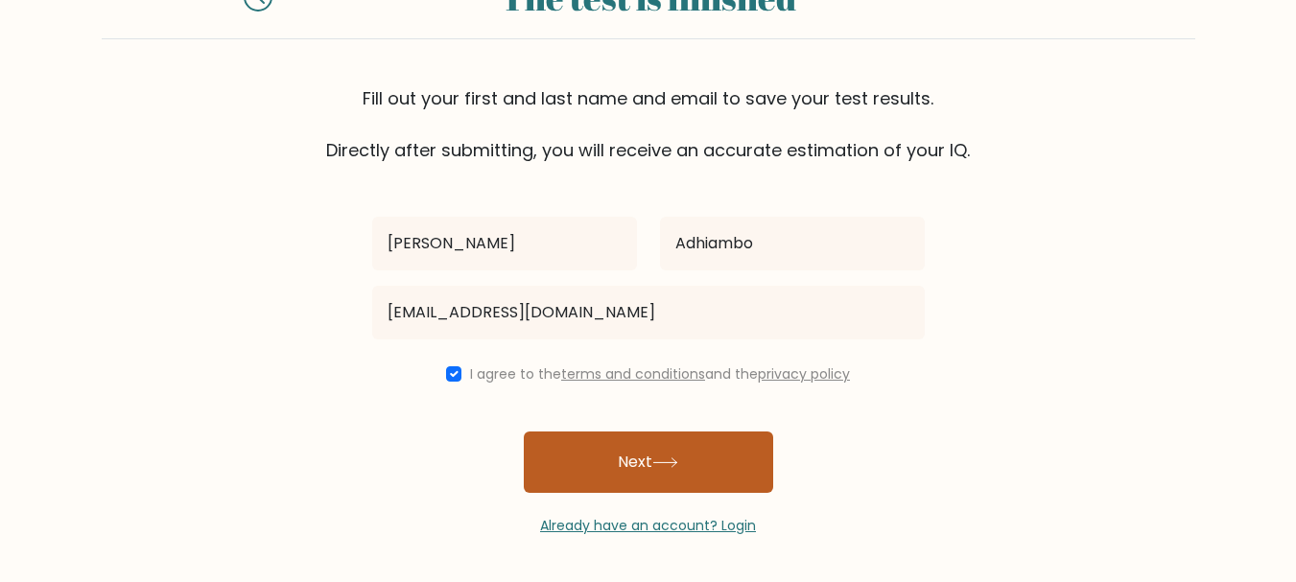
click at [648, 470] on button "Next" at bounding box center [648, 462] width 249 height 61
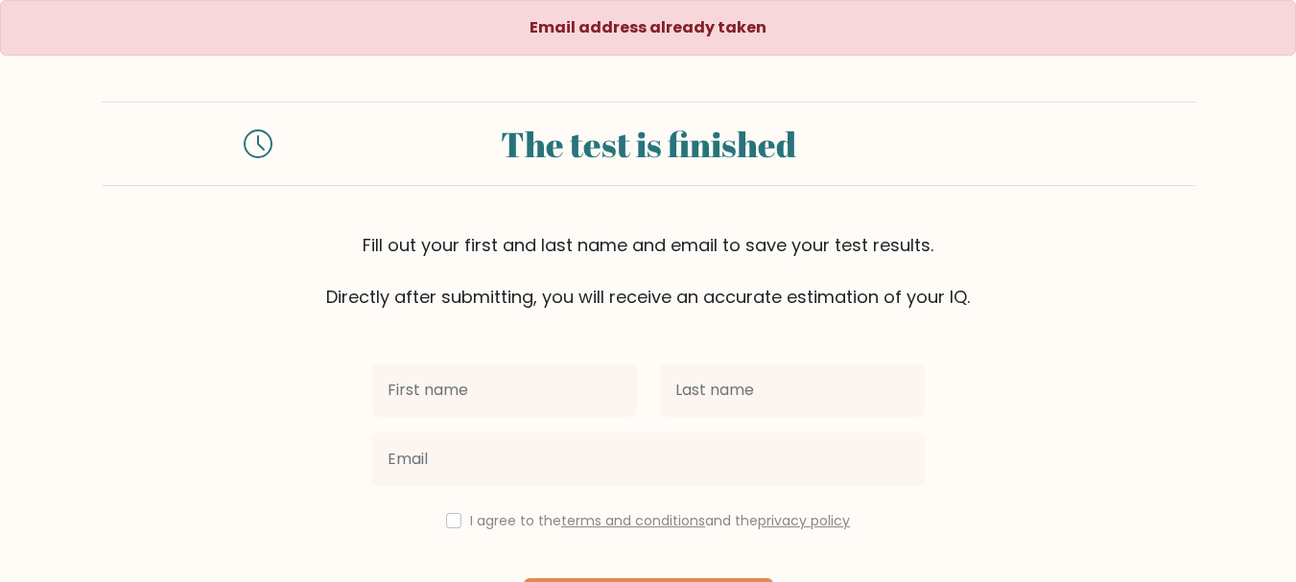
scroll to position [147, 0]
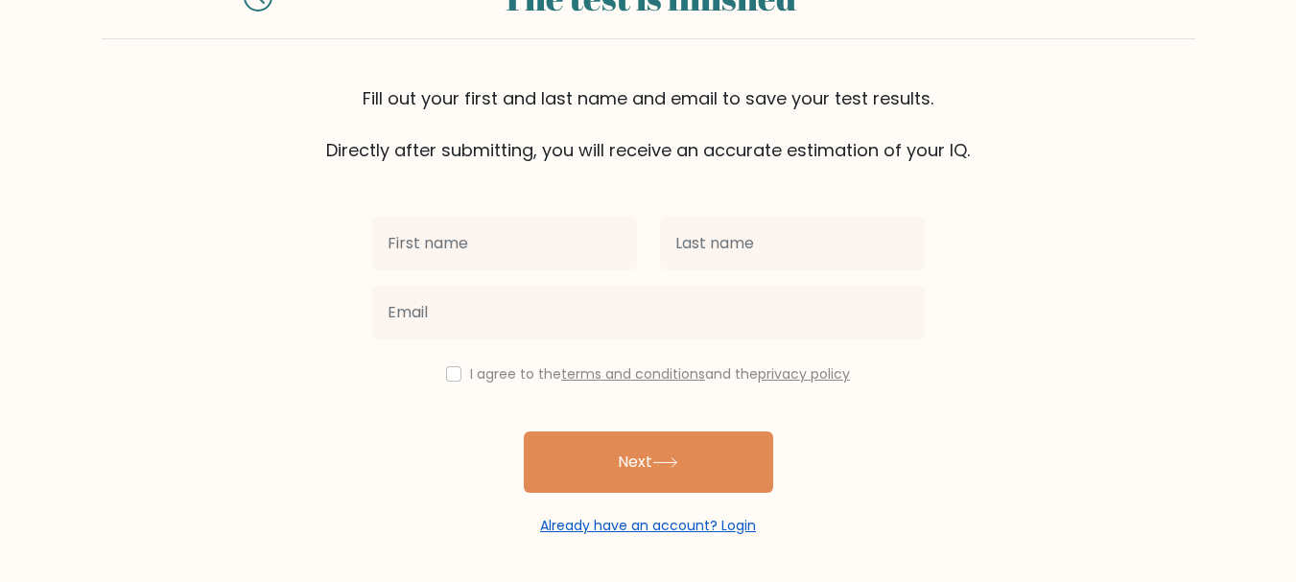
click at [732, 526] on link "Already have an account? Login" at bounding box center [648, 525] width 216 height 19
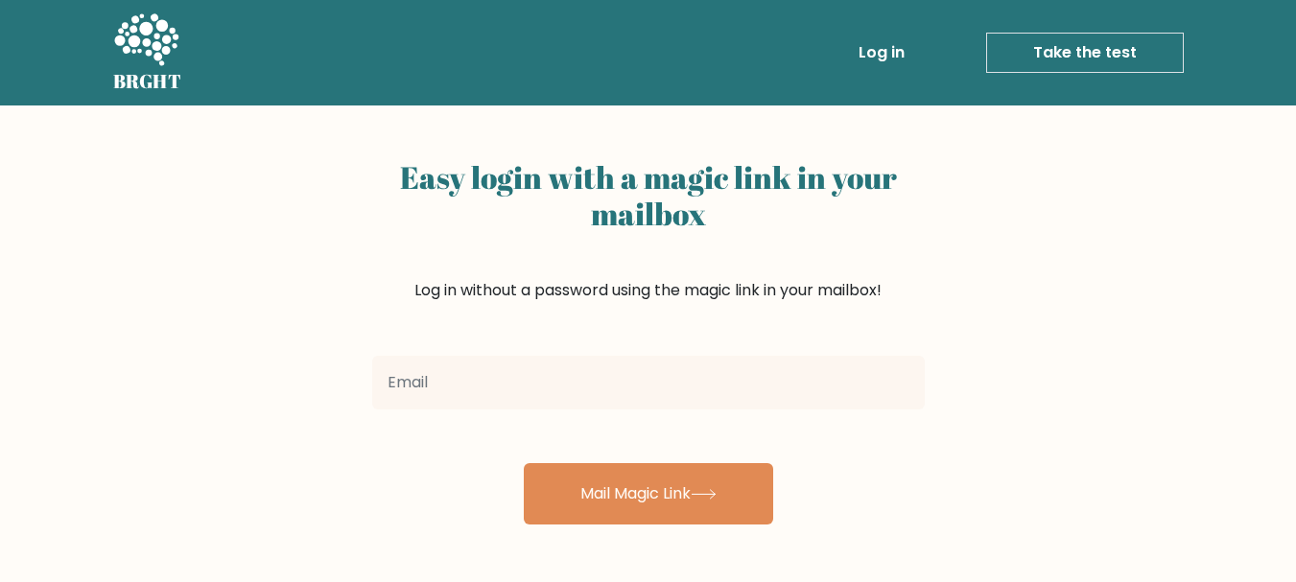
click at [407, 375] on input "email" at bounding box center [648, 383] width 552 height 54
type input "[EMAIL_ADDRESS][DOMAIN_NAME]"
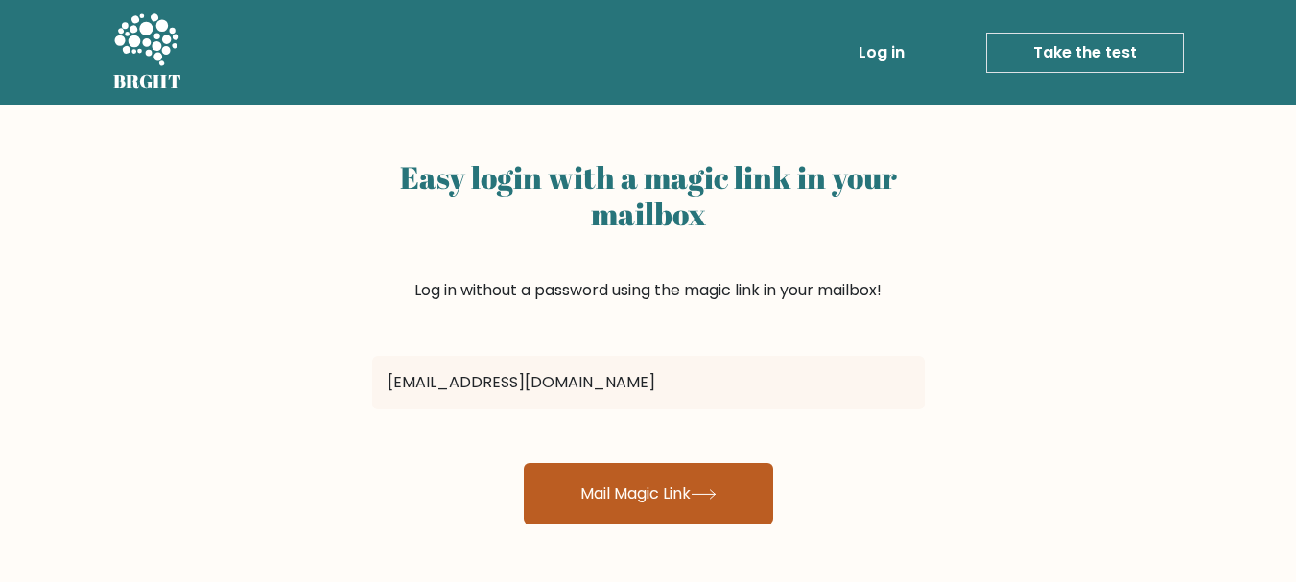
click at [639, 502] on button "Mail Magic Link" at bounding box center [648, 493] width 249 height 61
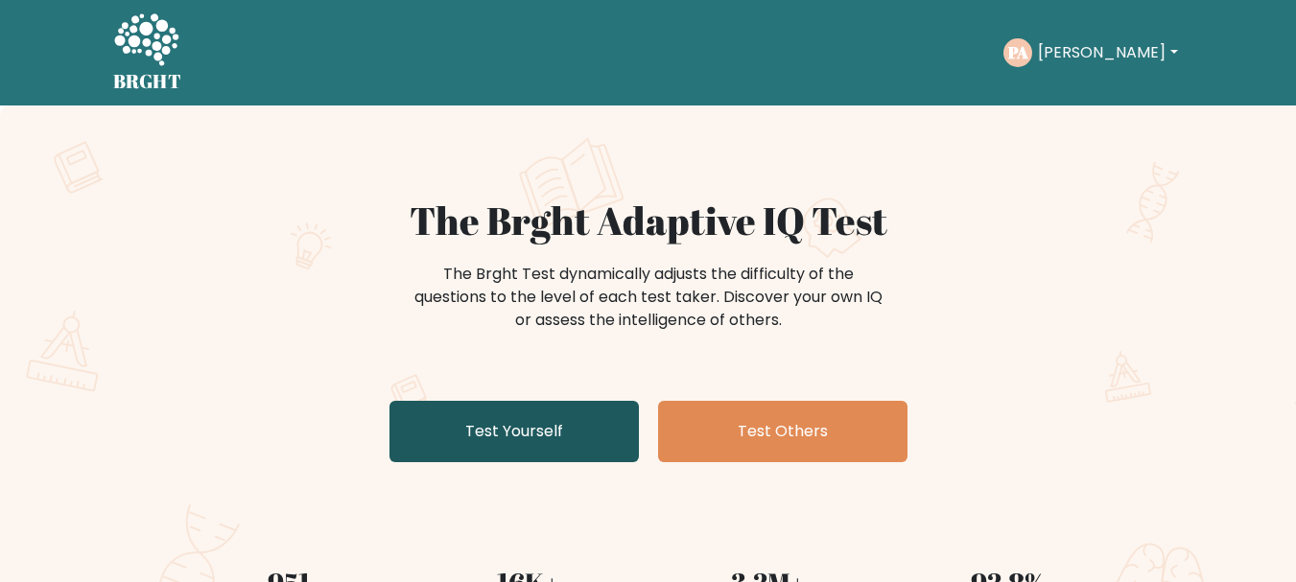
click at [552, 433] on link "Test Yourself" at bounding box center [513, 431] width 249 height 61
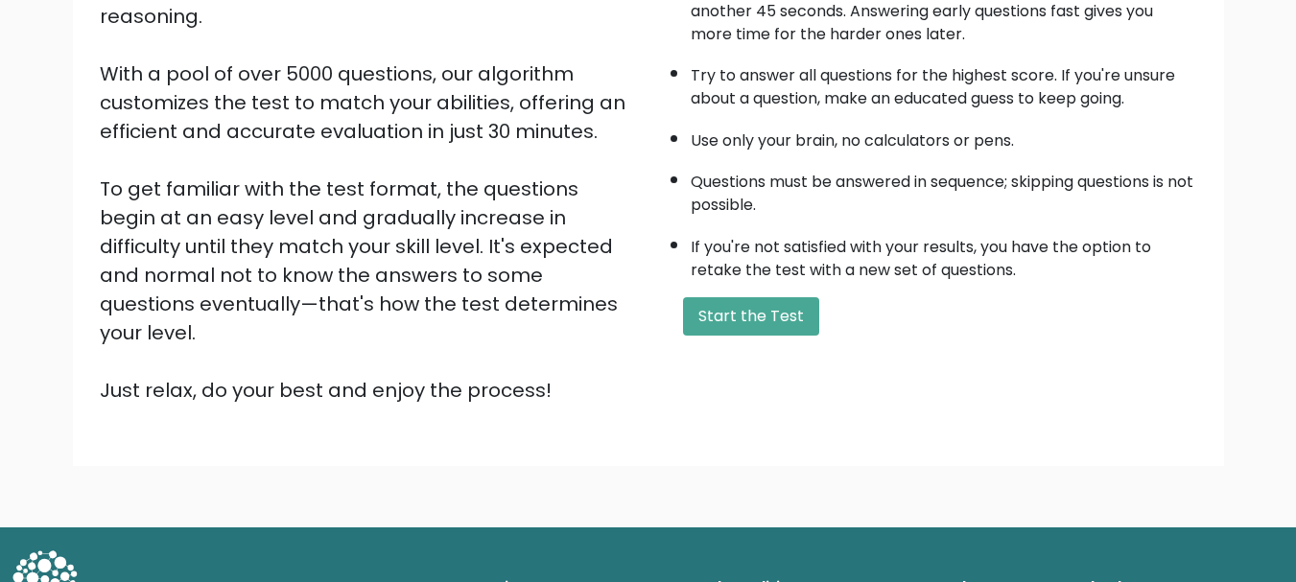
scroll to position [296, 0]
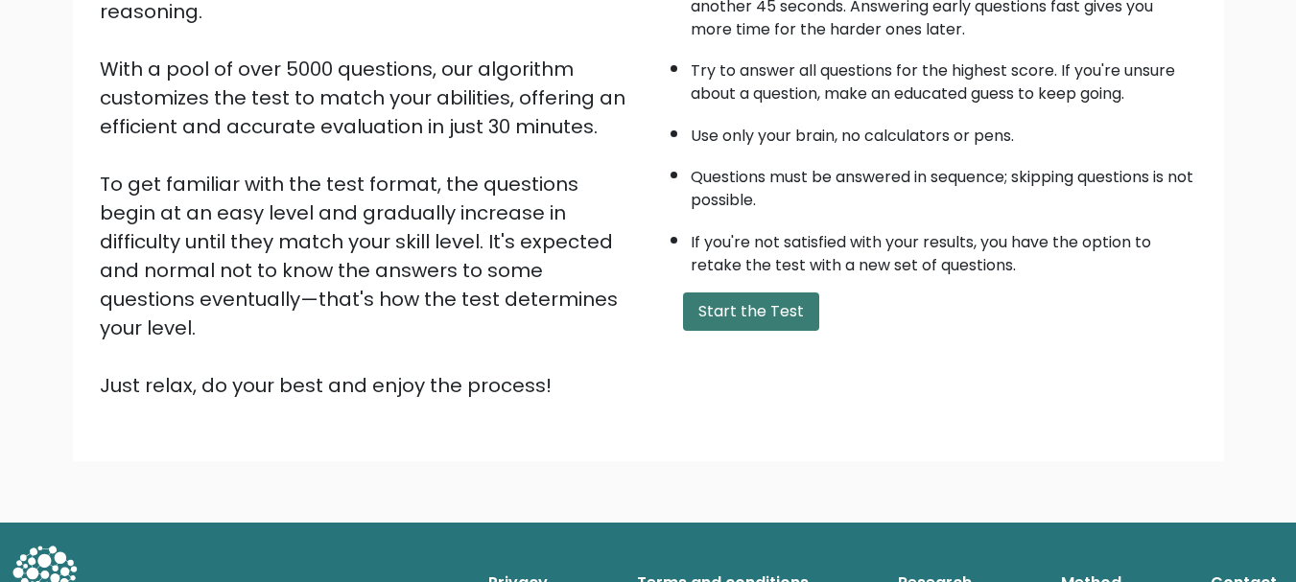
click at [770, 320] on button "Start the Test" at bounding box center [751, 311] width 136 height 38
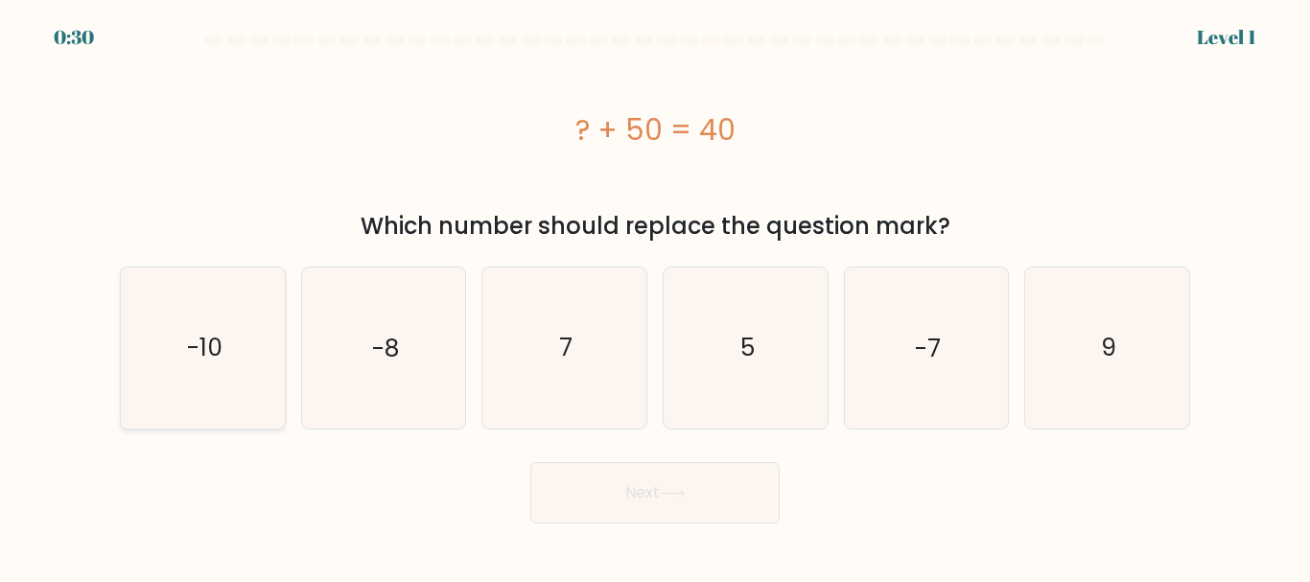
click at [218, 350] on text "-10" at bounding box center [203, 348] width 35 height 34
click at [655, 296] on input "a. -10" at bounding box center [655, 294] width 1 height 5
radio input "true"
click at [649, 503] on button "Next" at bounding box center [654, 492] width 249 height 61
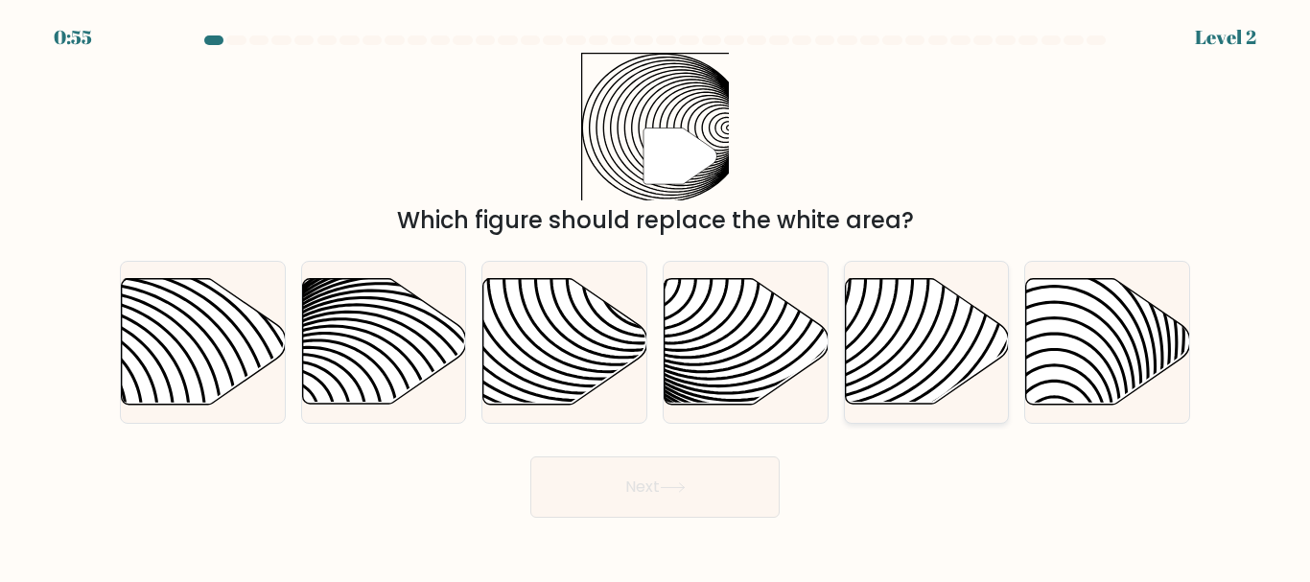
click at [910, 365] on icon at bounding box center [927, 342] width 164 height 126
click at [656, 296] on input "e." at bounding box center [655, 294] width 1 height 5
radio input "true"
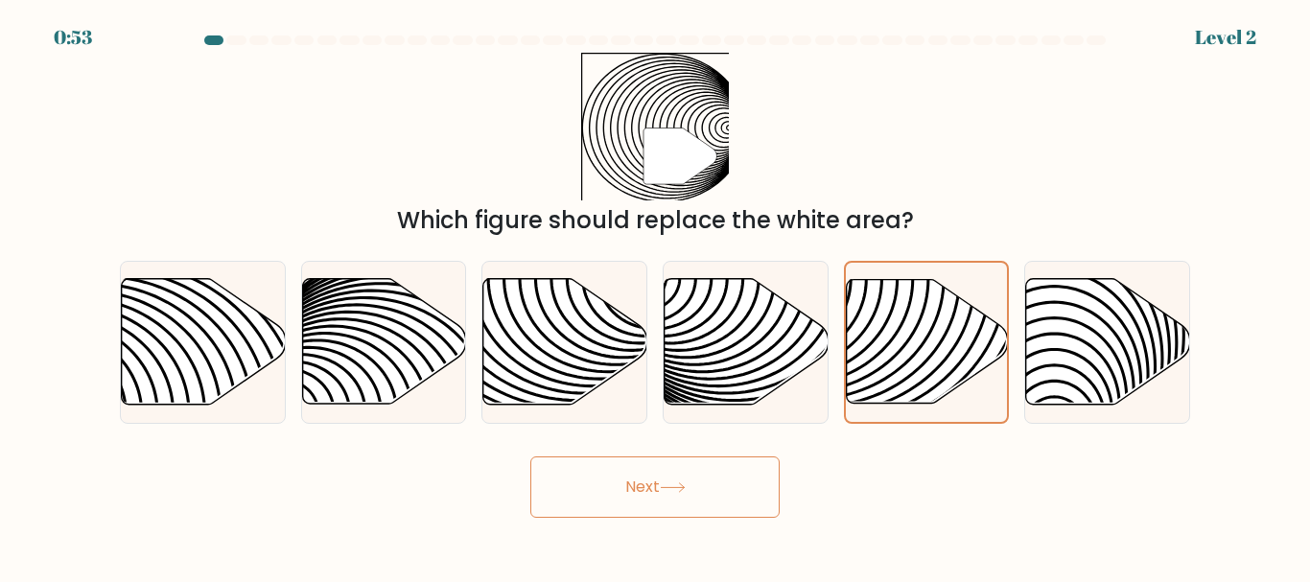
click at [700, 479] on button "Next" at bounding box center [654, 486] width 249 height 61
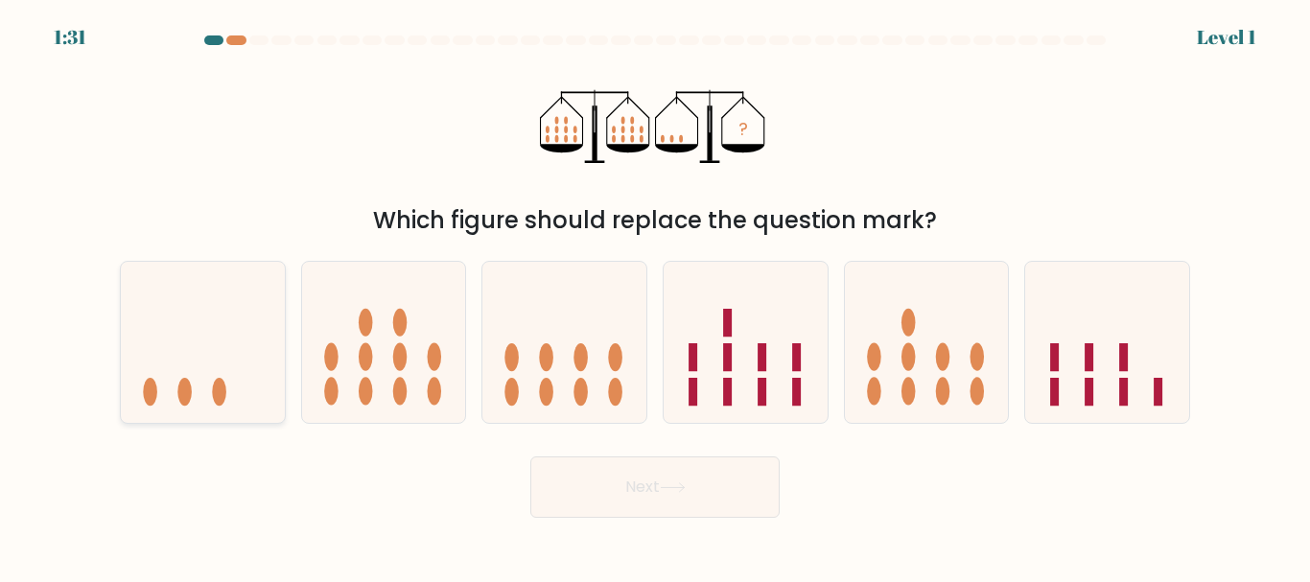
click at [196, 382] on icon at bounding box center [203, 341] width 164 height 135
click at [655, 296] on input "a." at bounding box center [655, 294] width 1 height 5
radio input "true"
click at [643, 486] on button "Next" at bounding box center [654, 486] width 249 height 61
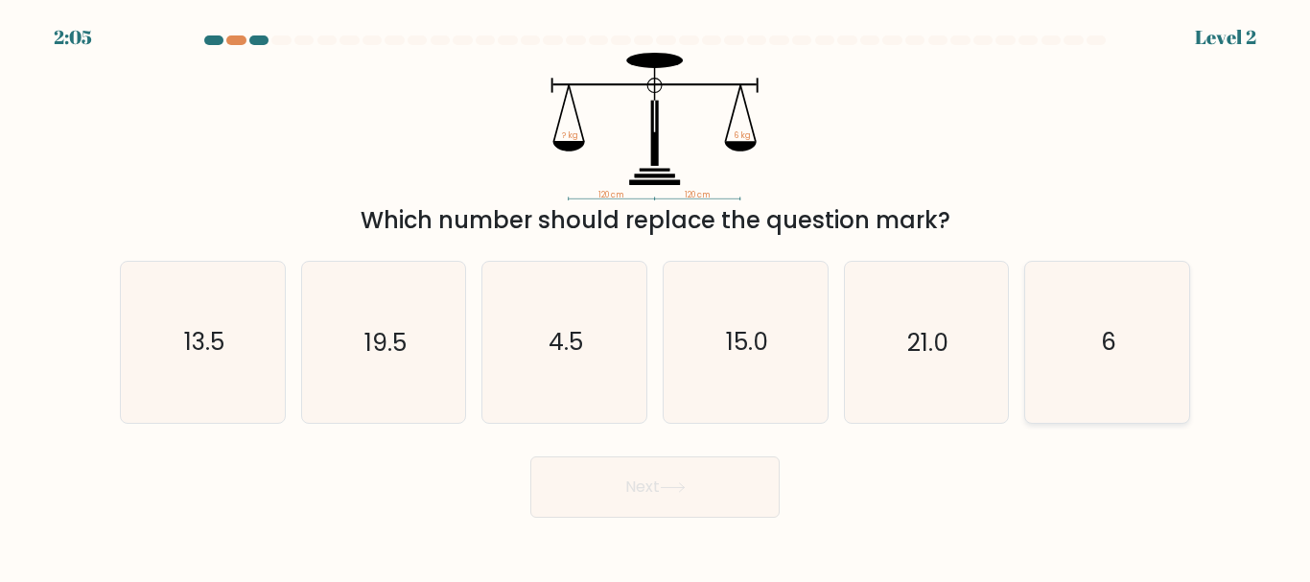
click at [1109, 356] on text "6" at bounding box center [1108, 343] width 15 height 34
click at [656, 296] on input "f. 6" at bounding box center [655, 294] width 1 height 5
radio input "true"
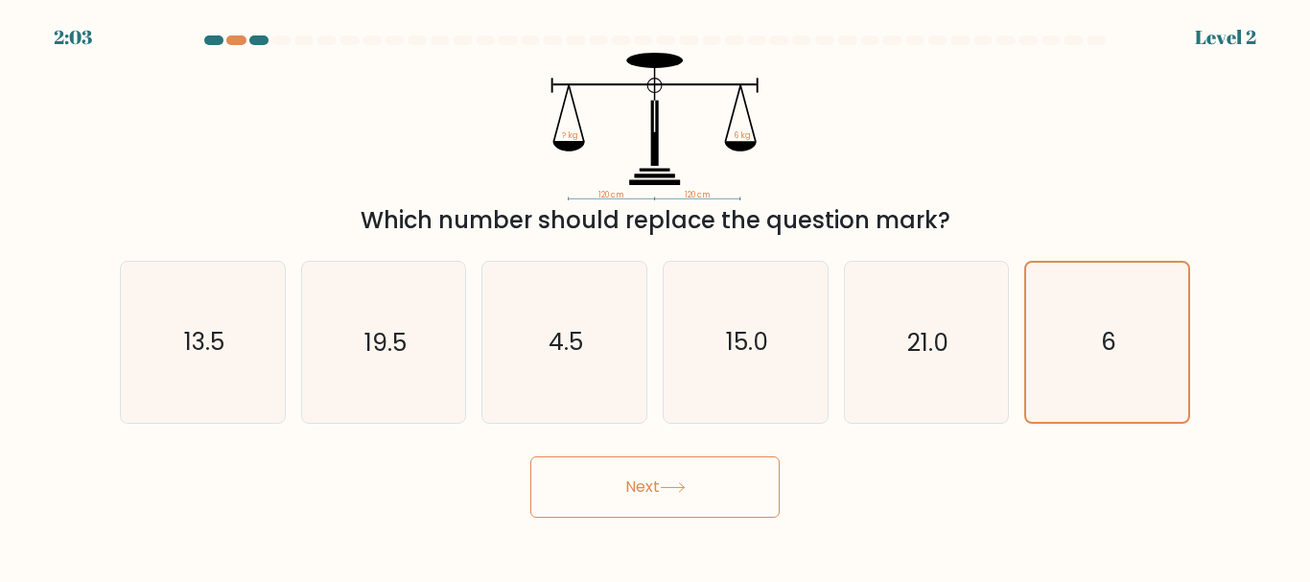
click at [716, 497] on button "Next" at bounding box center [654, 486] width 249 height 61
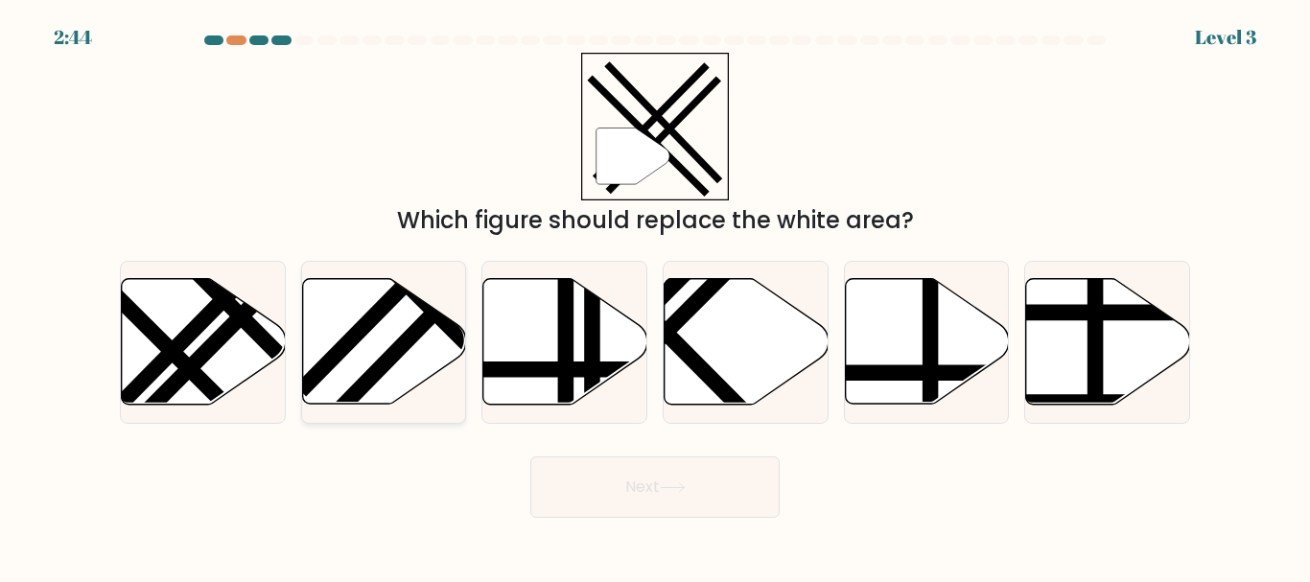
click at [363, 340] on icon at bounding box center [384, 342] width 164 height 126
click at [655, 296] on input "b." at bounding box center [655, 294] width 1 height 5
radio input "true"
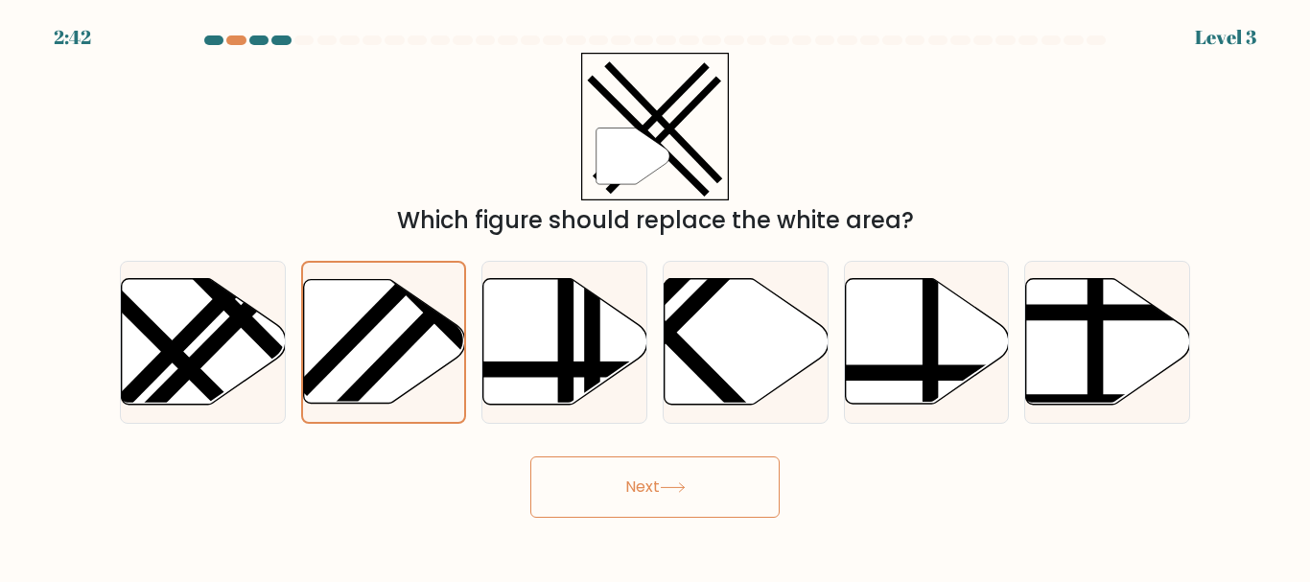
click at [625, 495] on button "Next" at bounding box center [654, 486] width 249 height 61
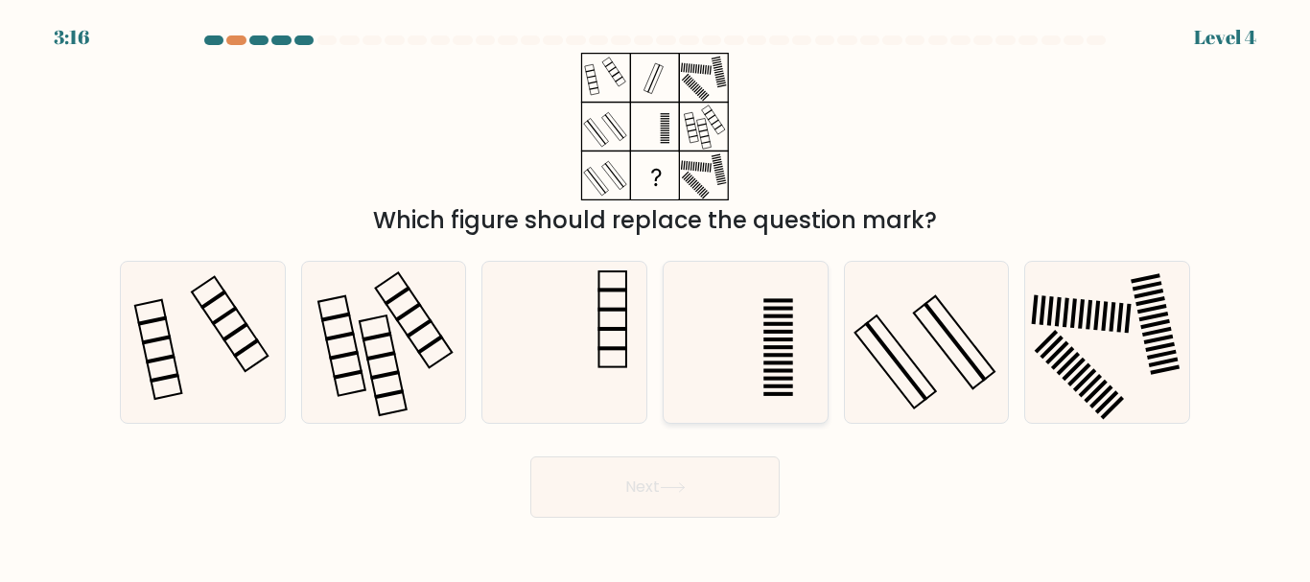
click at [780, 339] on rect at bounding box center [778, 341] width 30 height 4
click at [656, 296] on input "d." at bounding box center [655, 294] width 1 height 5
radio input "true"
click at [651, 511] on button "Next" at bounding box center [654, 486] width 249 height 61
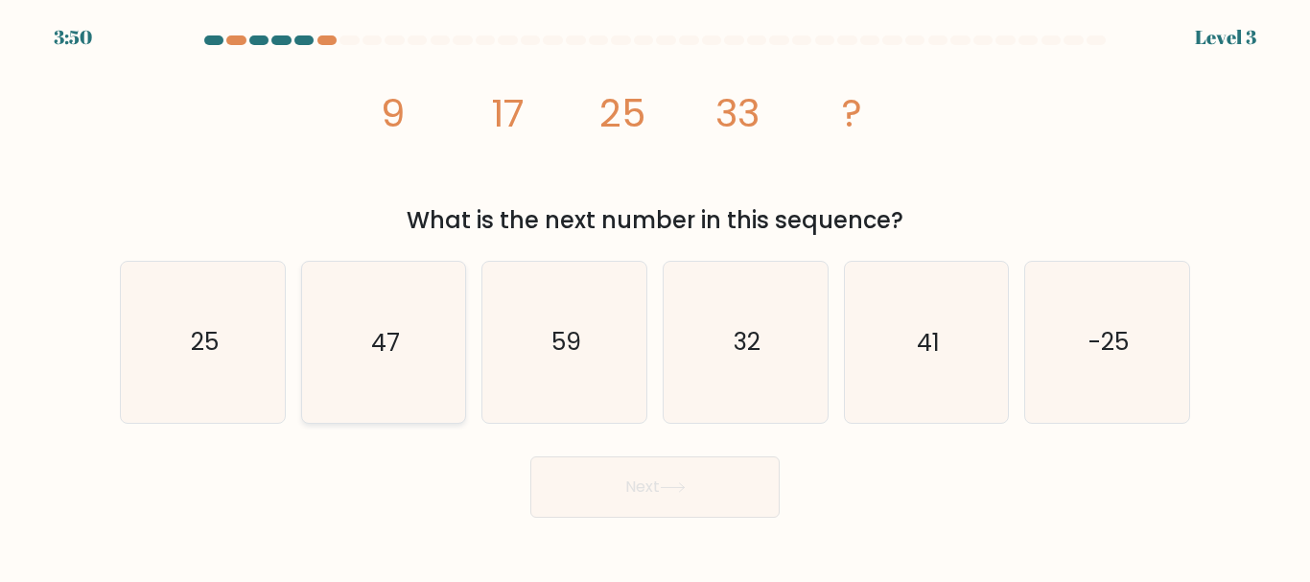
click at [382, 372] on icon "47" at bounding box center [383, 342] width 160 height 160
click at [655, 296] on input "b. 47" at bounding box center [655, 294] width 1 height 5
radio input "true"
click at [634, 501] on button "Next" at bounding box center [654, 486] width 249 height 61
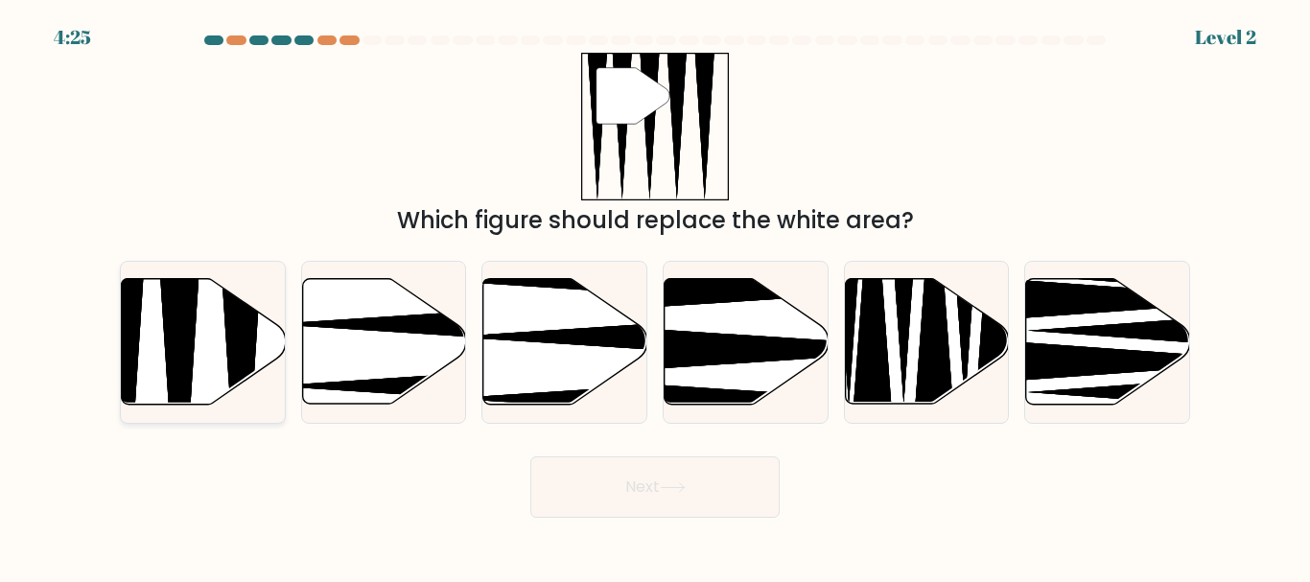
click at [201, 347] on icon at bounding box center [204, 342] width 164 height 126
click at [655, 296] on input "a." at bounding box center [655, 294] width 1 height 5
radio input "true"
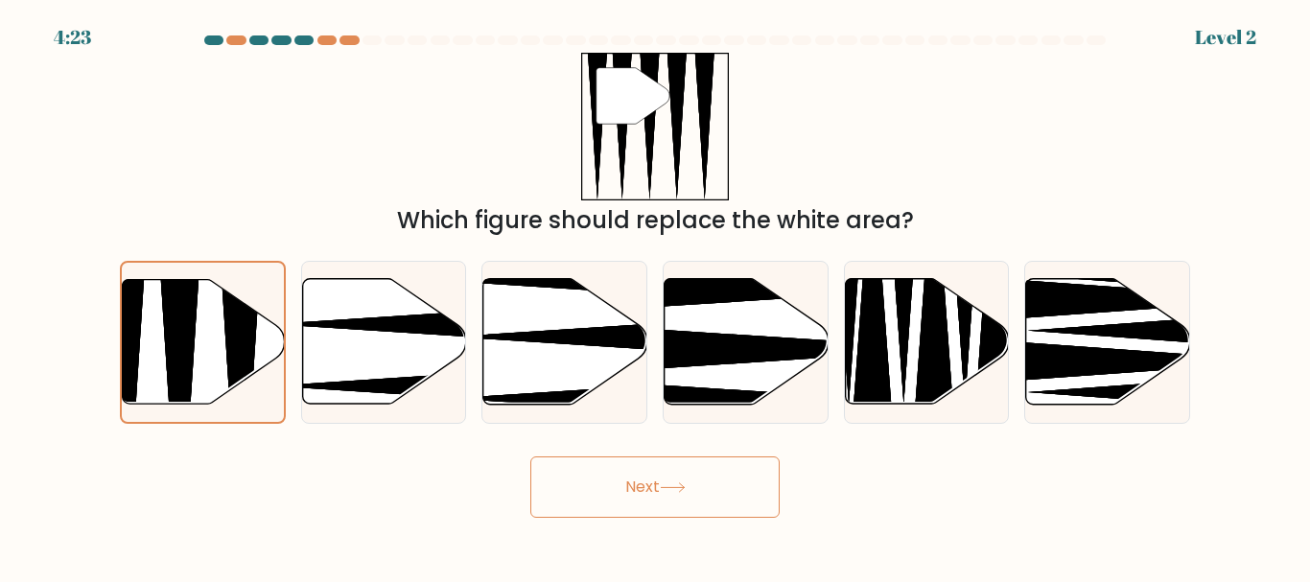
click at [621, 481] on button "Next" at bounding box center [654, 486] width 249 height 61
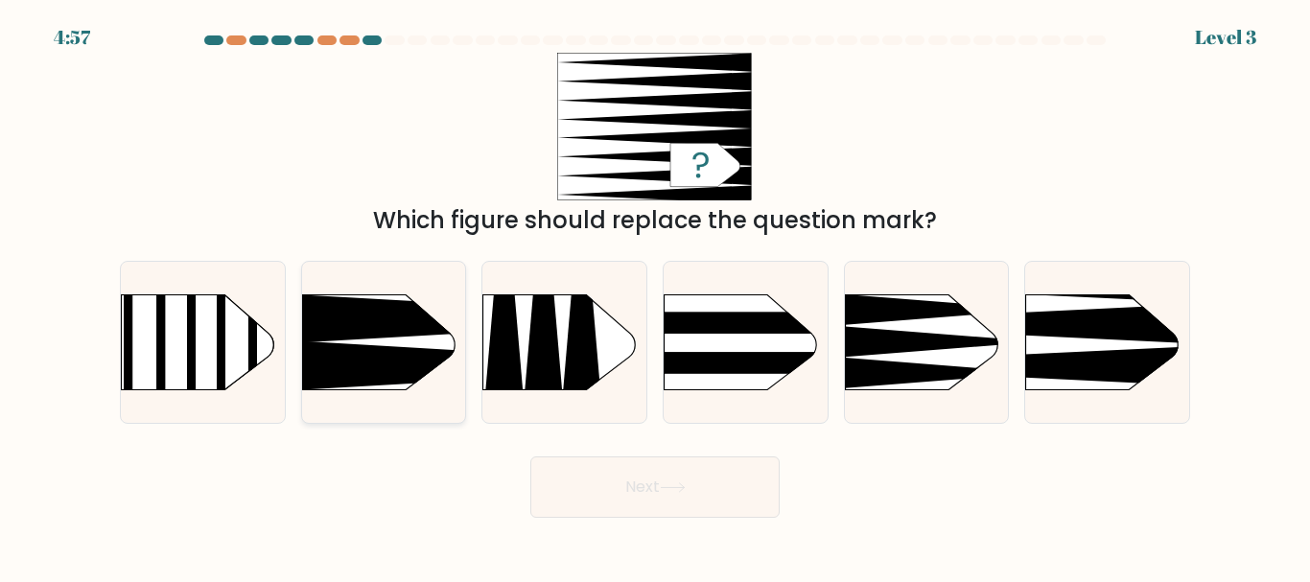
click at [306, 409] on div at bounding box center [384, 342] width 166 height 162
click at [655, 296] on input "b." at bounding box center [655, 294] width 1 height 5
radio input "true"
click at [646, 492] on button "Next" at bounding box center [654, 486] width 249 height 61
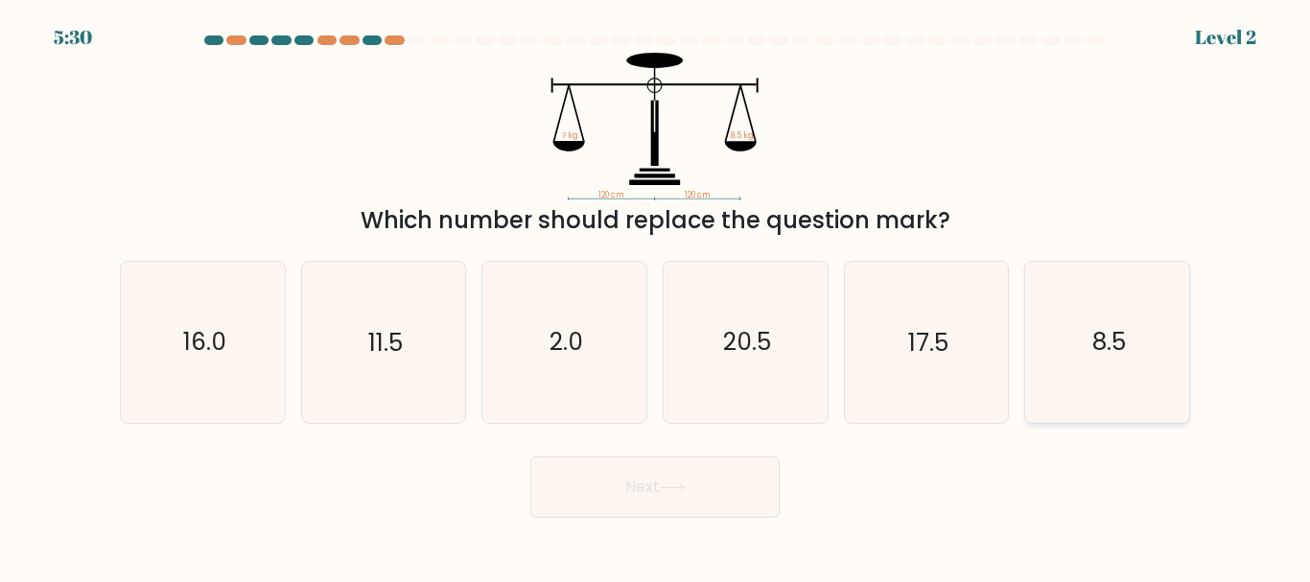
click at [1101, 325] on icon "8.5" at bounding box center [1107, 342] width 160 height 160
click at [656, 296] on input "f. 8.5" at bounding box center [655, 294] width 1 height 5
radio input "true"
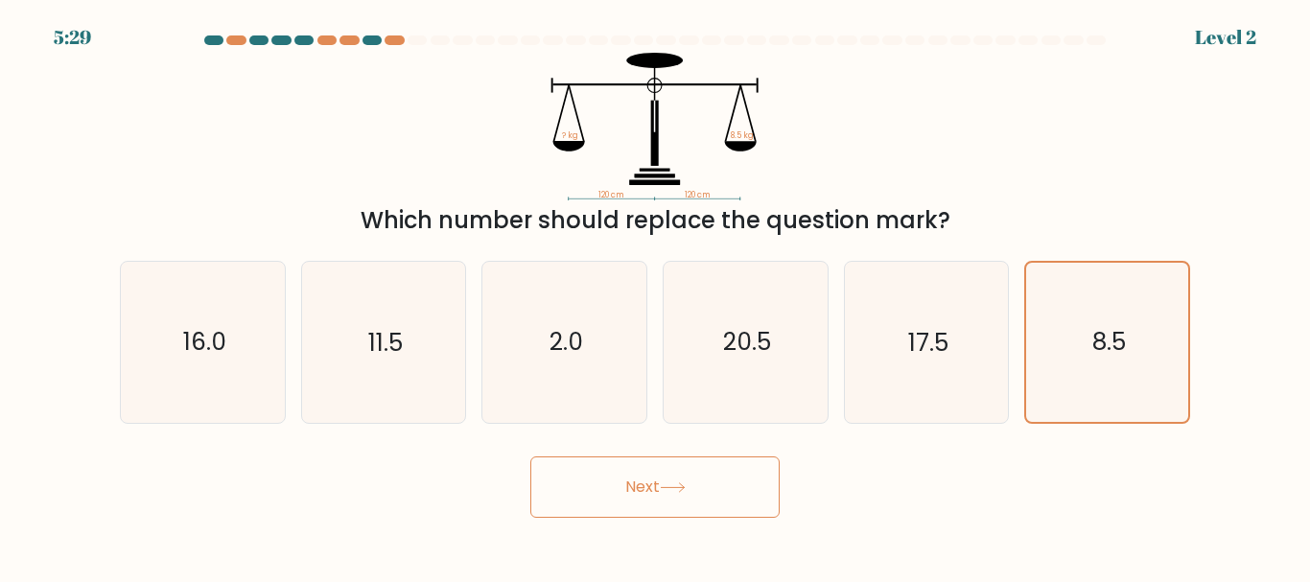
click at [686, 484] on icon at bounding box center [673, 487] width 26 height 11
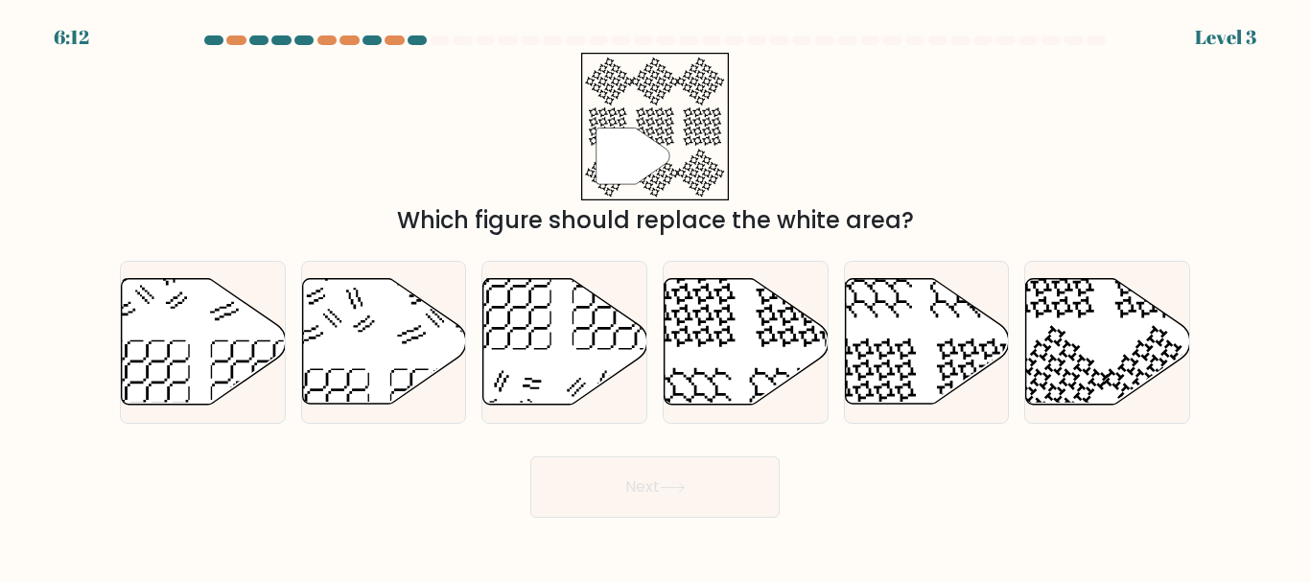
click at [686, 484] on icon at bounding box center [673, 487] width 26 height 11
drag, startPoint x: 627, startPoint y: 417, endPoint x: 805, endPoint y: 381, distance: 181.1
click at [805, 381] on div "a. b. c. d." at bounding box center [655, 334] width 1086 height 177
click at [1110, 346] on icon at bounding box center [1108, 342] width 164 height 126
click at [656, 296] on input "f." at bounding box center [655, 294] width 1 height 5
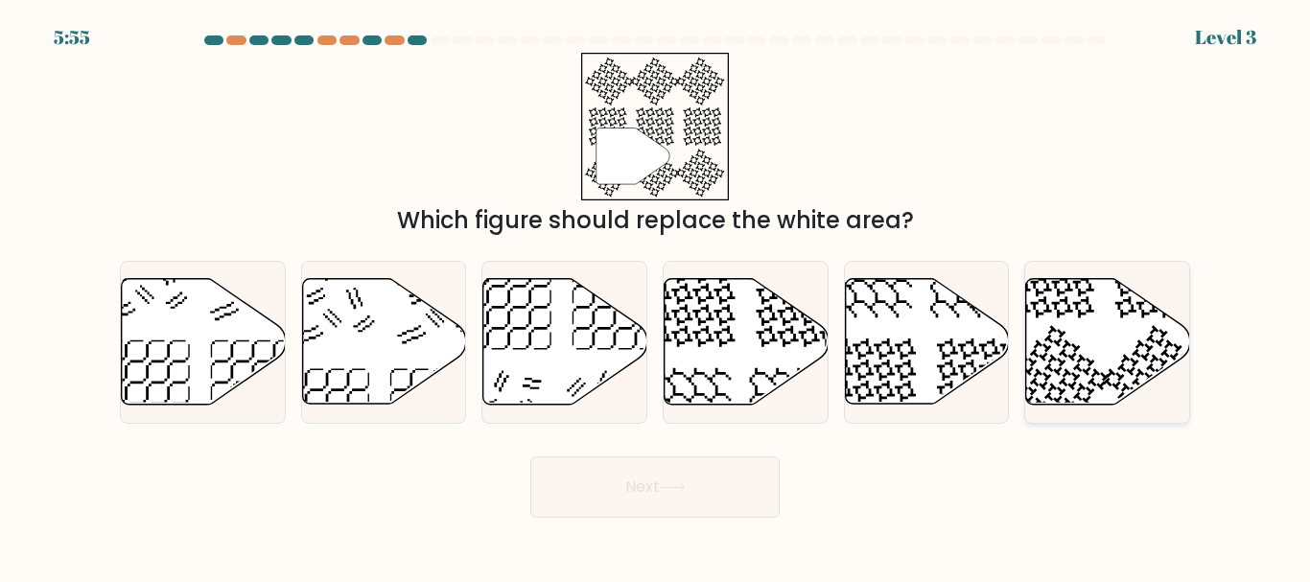
radio input "true"
click at [693, 510] on button "Next" at bounding box center [654, 486] width 249 height 61
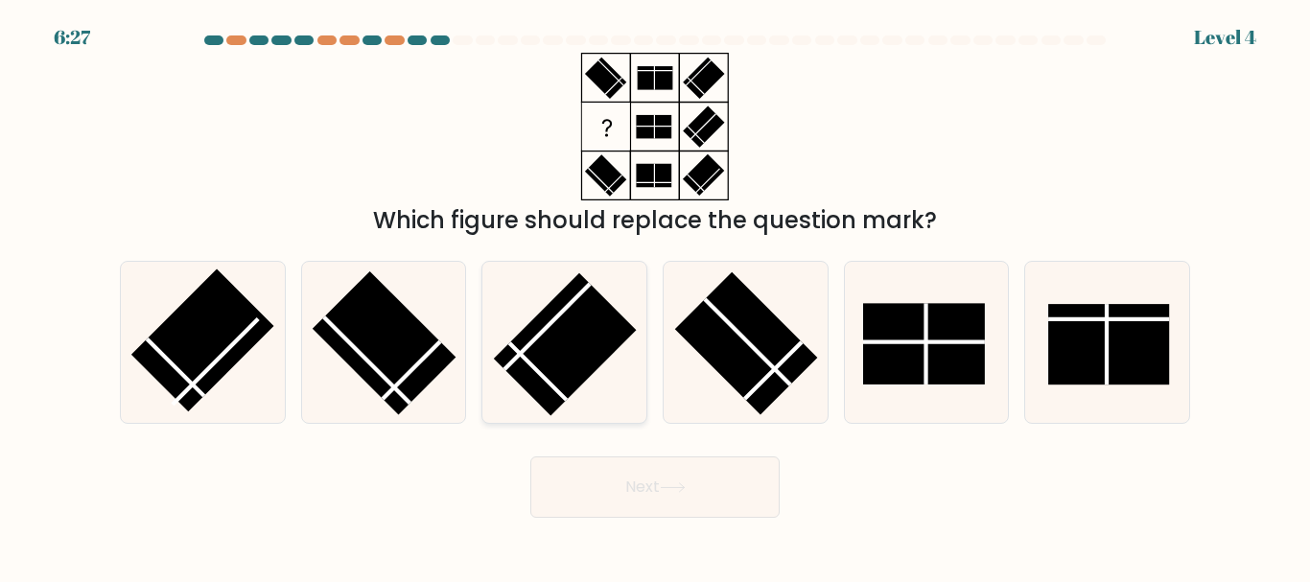
click at [566, 347] on rect at bounding box center [565, 344] width 143 height 143
click at [655, 296] on input "c." at bounding box center [655, 294] width 1 height 5
radio input "true"
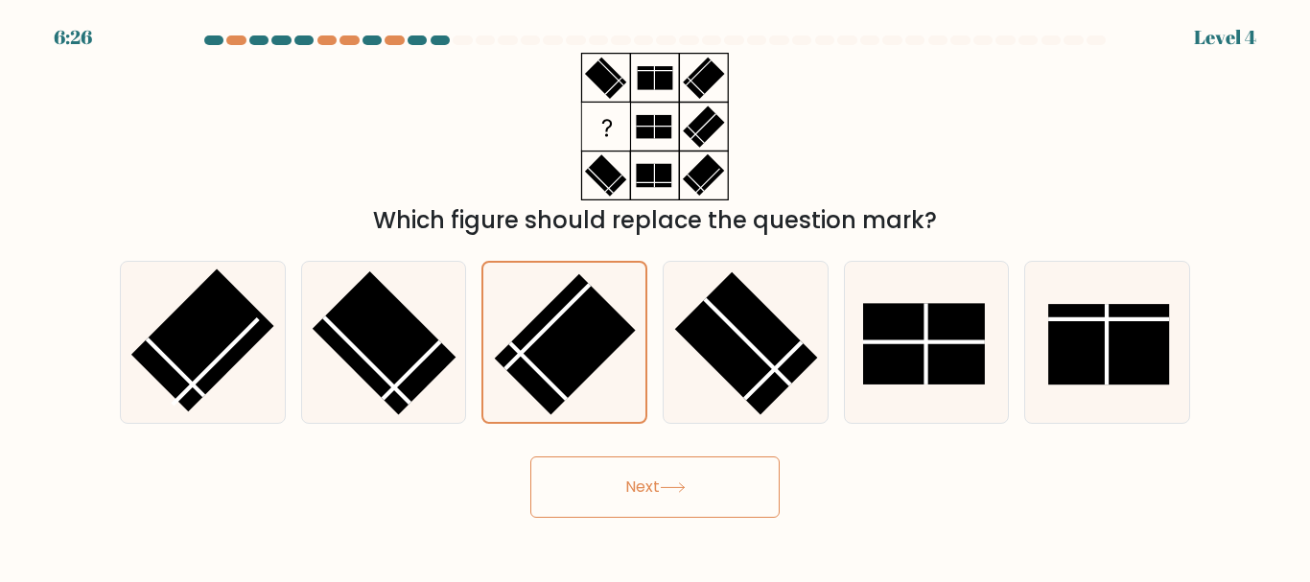
click at [639, 457] on button "Next" at bounding box center [654, 486] width 249 height 61
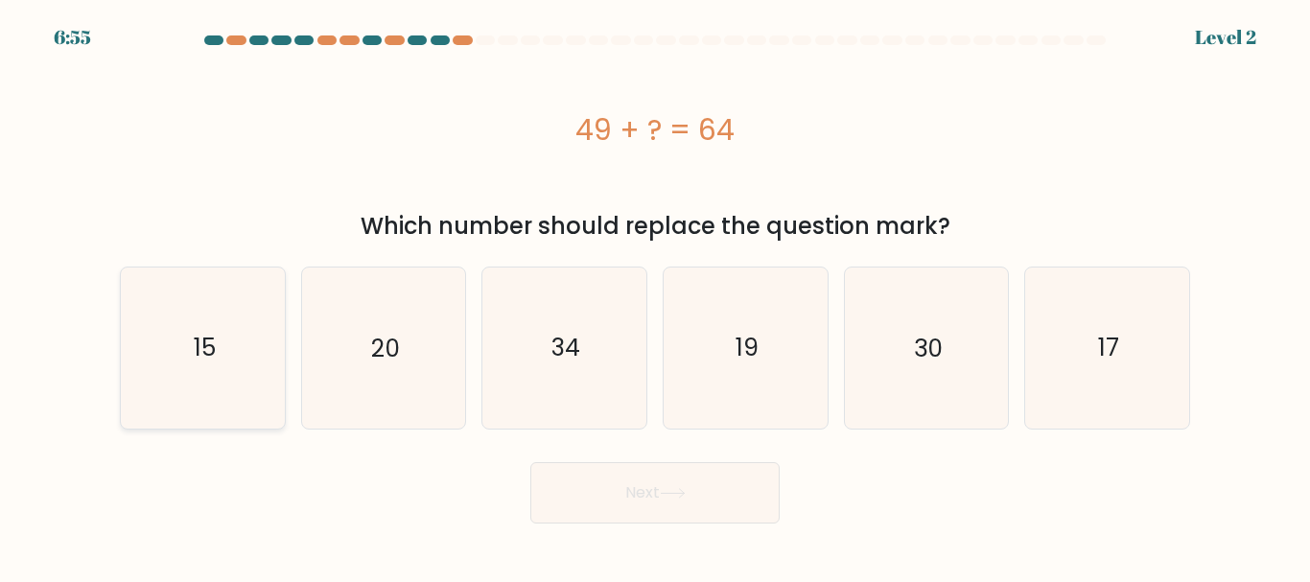
click at [215, 365] on icon "15" at bounding box center [203, 348] width 160 height 160
click at [655, 296] on input "a. 15" at bounding box center [655, 294] width 1 height 5
radio input "true"
click at [640, 495] on button "Next" at bounding box center [654, 492] width 249 height 61
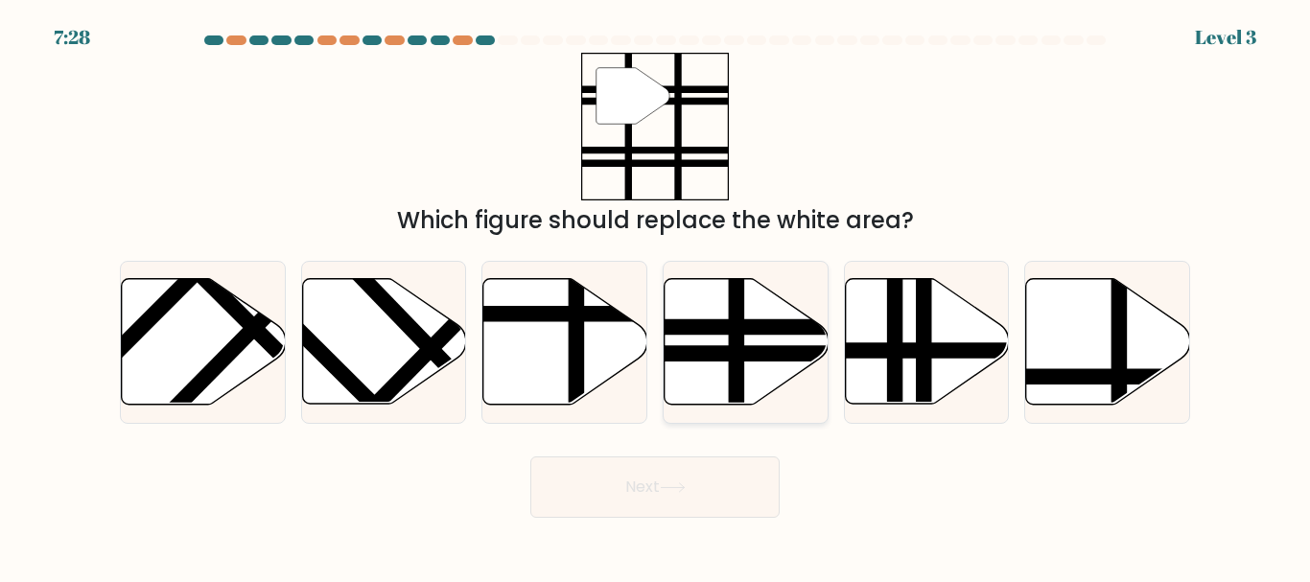
click at [737, 343] on line at bounding box center [737, 411] width 0 height 330
click at [656, 296] on input "d." at bounding box center [655, 294] width 1 height 5
radio input "true"
click at [652, 476] on button "Next" at bounding box center [654, 486] width 249 height 61
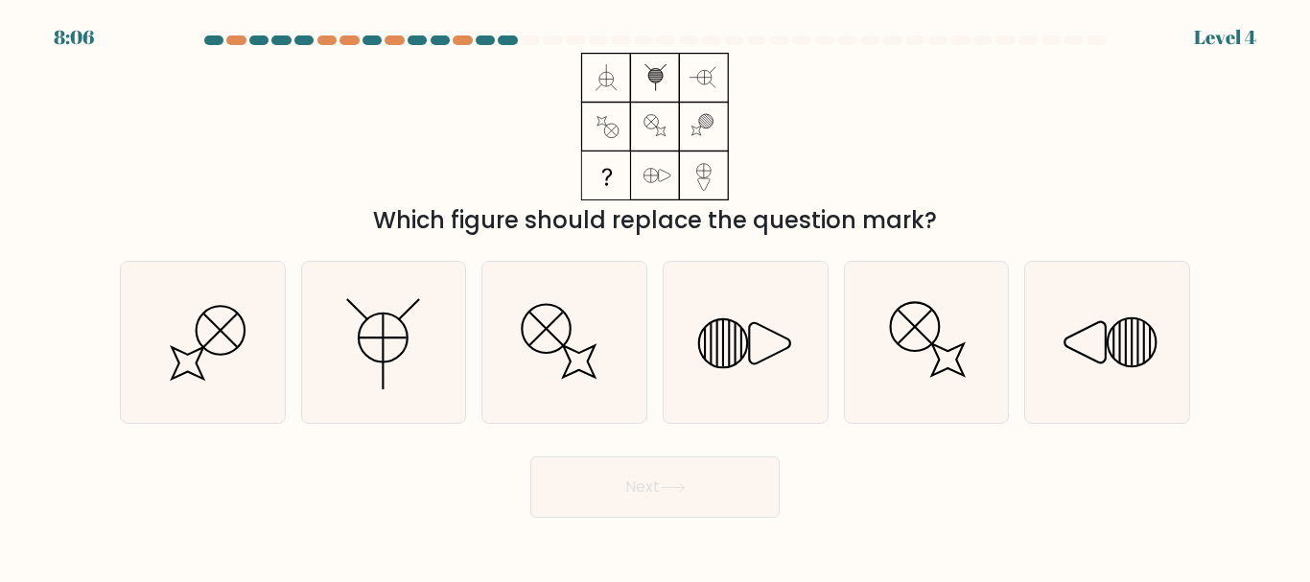
click at [652, 476] on button "Next" at bounding box center [654, 486] width 249 height 61
click at [556, 405] on icon at bounding box center [564, 342] width 160 height 160
click at [655, 296] on input "c." at bounding box center [655, 294] width 1 height 5
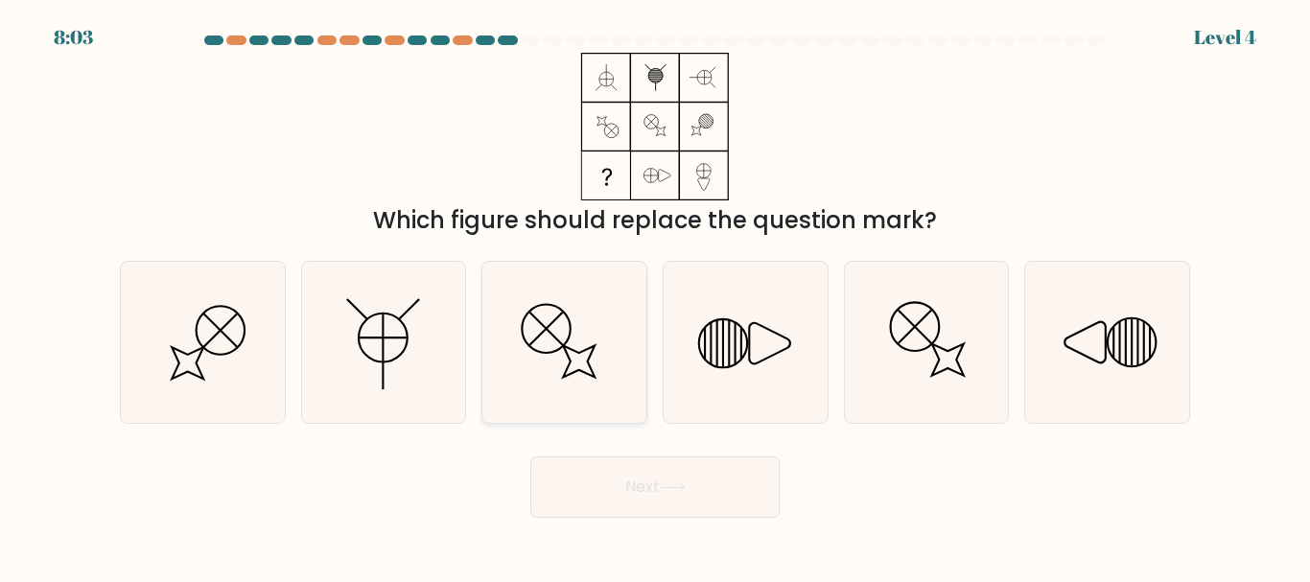
radio input "true"
click at [518, 316] on icon at bounding box center [564, 342] width 158 height 158
click at [655, 296] on input "c." at bounding box center [655, 294] width 1 height 5
click at [644, 488] on button "Next" at bounding box center [654, 486] width 249 height 61
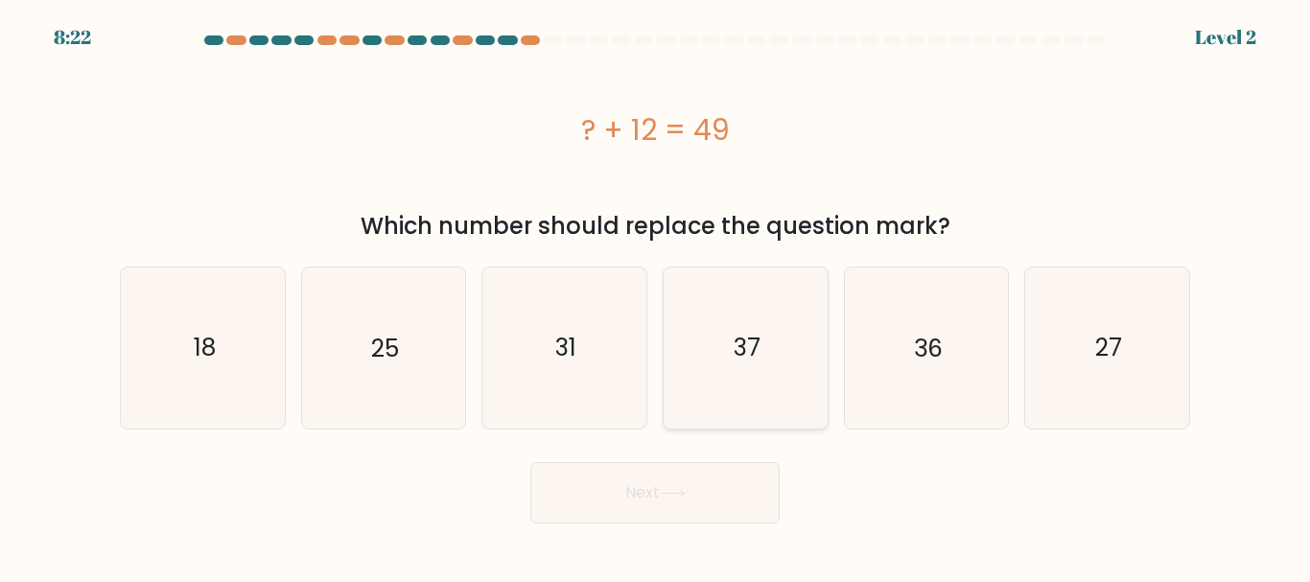
click at [757, 358] on text "37" at bounding box center [747, 348] width 27 height 34
click at [656, 296] on input "d. 37" at bounding box center [655, 294] width 1 height 5
radio input "true"
click at [665, 484] on button "Next" at bounding box center [654, 492] width 249 height 61
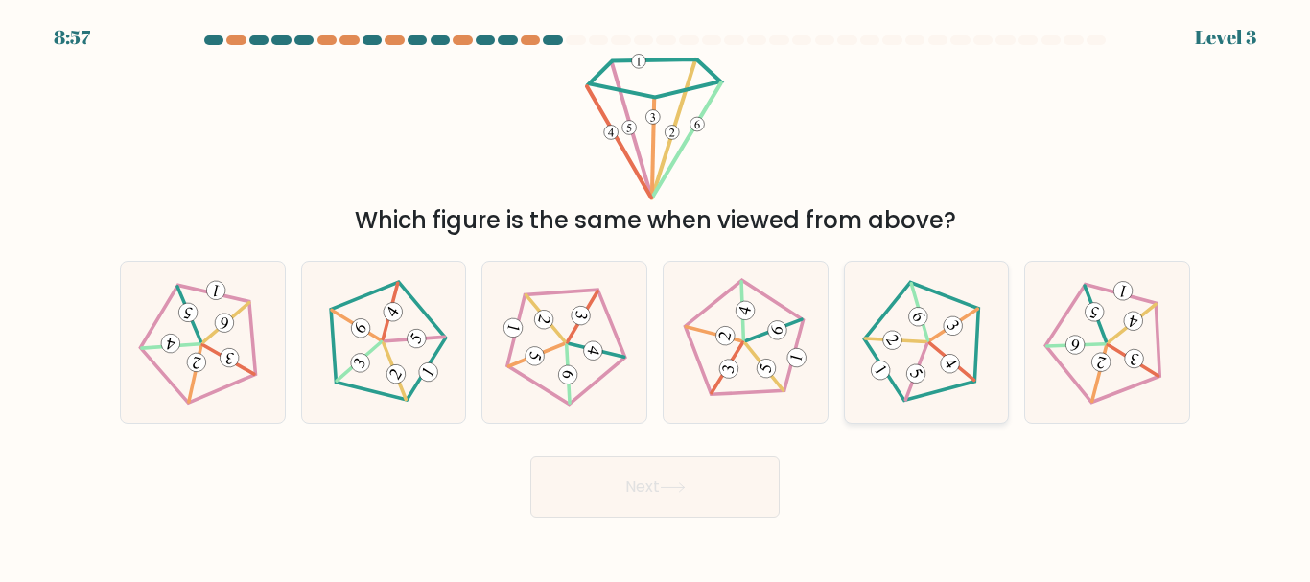
click at [942, 342] on icon at bounding box center [926, 342] width 129 height 129
click at [656, 296] on input "e." at bounding box center [655, 294] width 1 height 5
radio input "true"
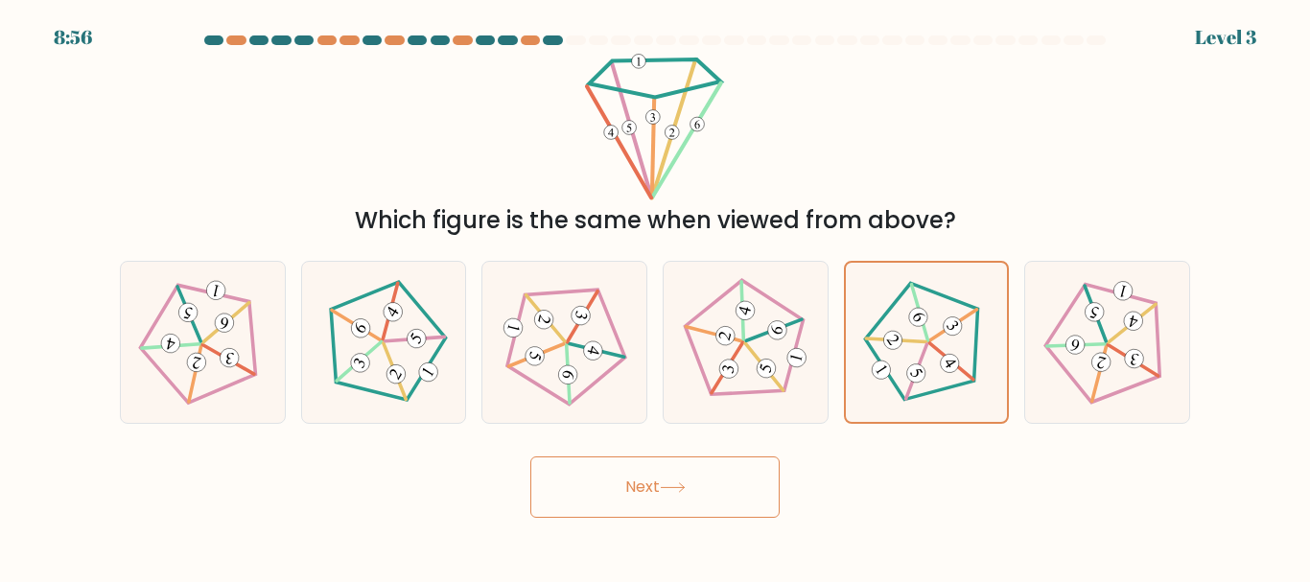
click at [648, 490] on button "Next" at bounding box center [654, 486] width 249 height 61
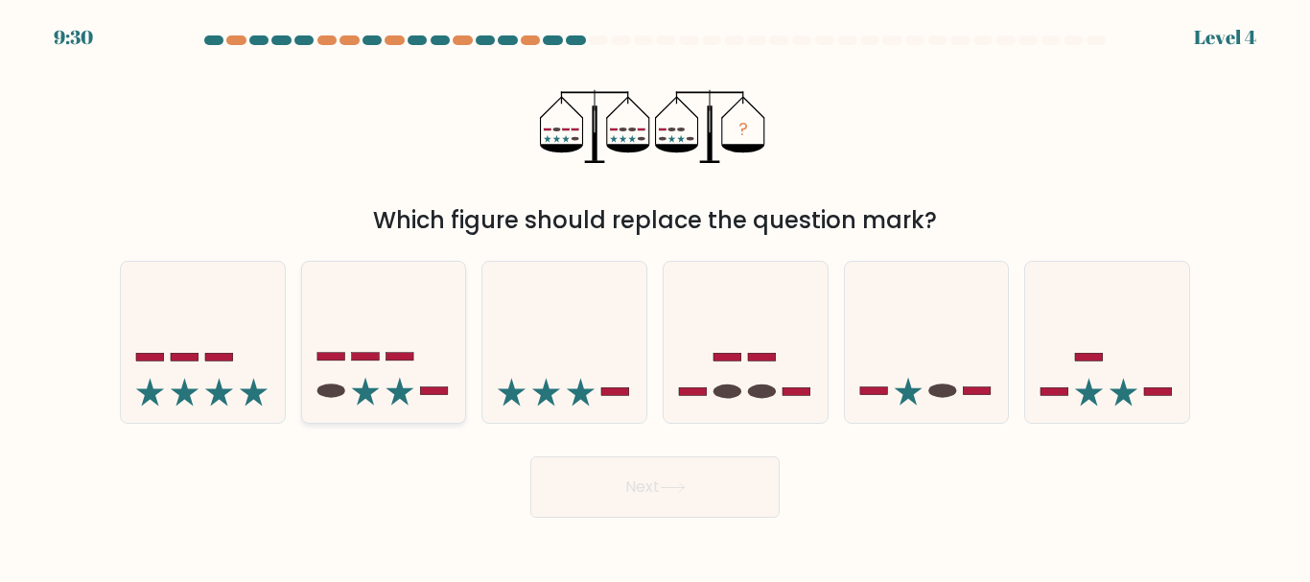
click at [396, 358] on rect at bounding box center [400, 357] width 28 height 8
click at [655, 296] on input "b." at bounding box center [655, 294] width 1 height 5
radio input "true"
click at [660, 482] on button "Next" at bounding box center [654, 486] width 249 height 61
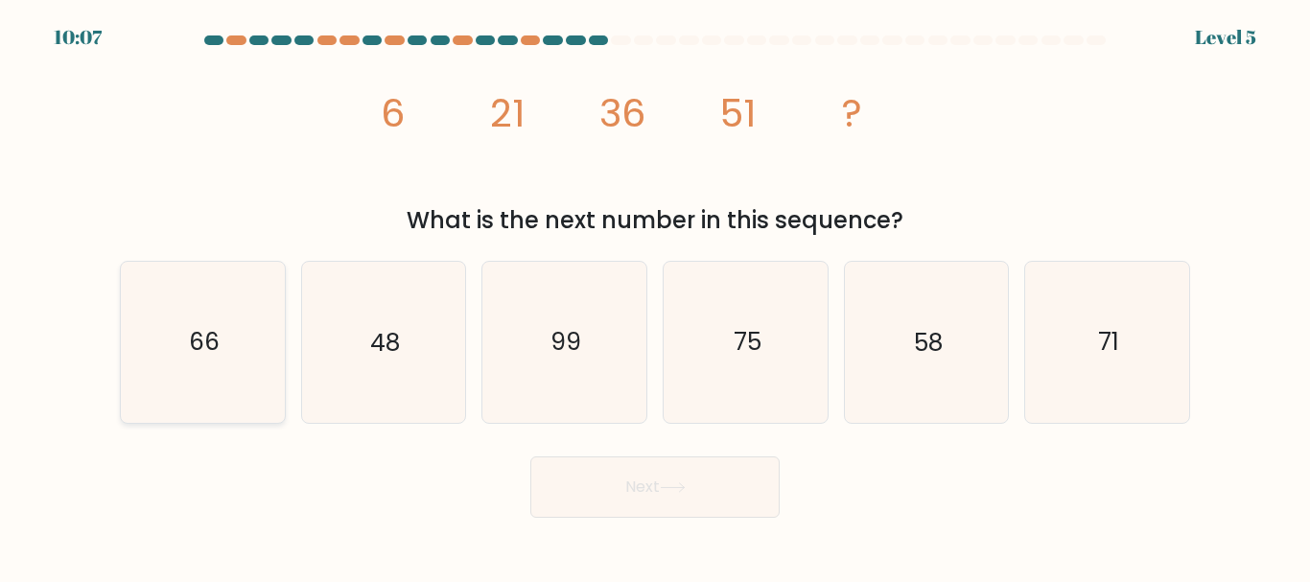
click at [267, 386] on icon "66" at bounding box center [203, 342] width 160 height 160
click at [655, 296] on input "a. 66" at bounding box center [655, 294] width 1 height 5
radio input "true"
click at [648, 483] on button "Next" at bounding box center [654, 486] width 249 height 61
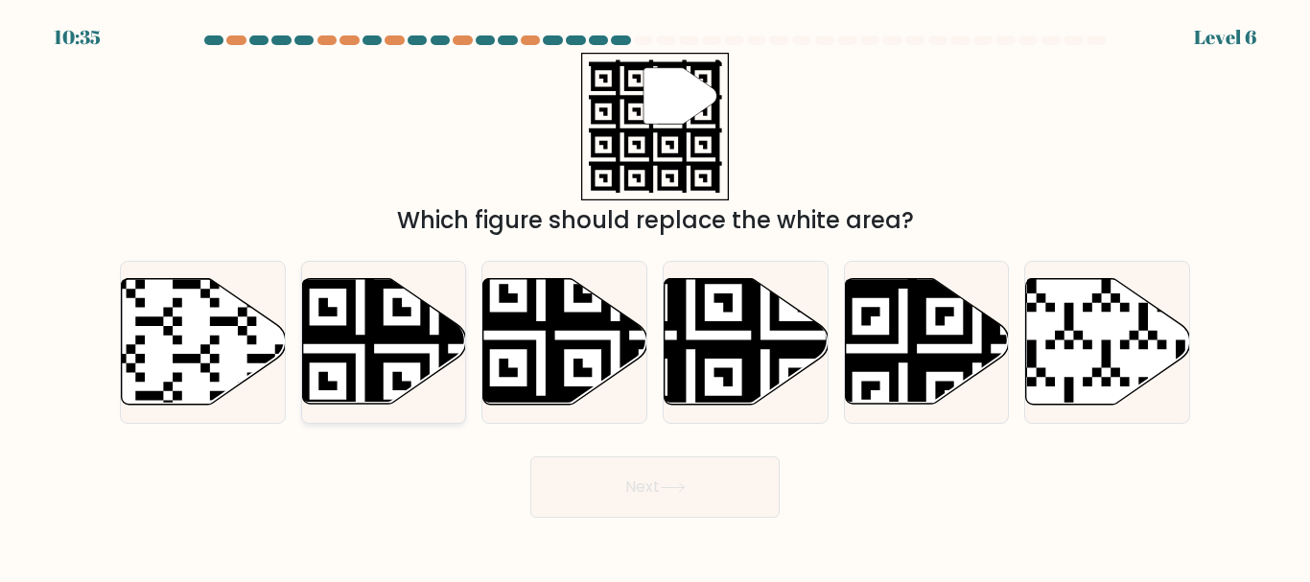
click at [379, 335] on icon at bounding box center [434, 275] width 297 height 297
click at [655, 296] on input "b." at bounding box center [655, 294] width 1 height 5
radio input "true"
click at [658, 473] on button "Next" at bounding box center [654, 486] width 249 height 61
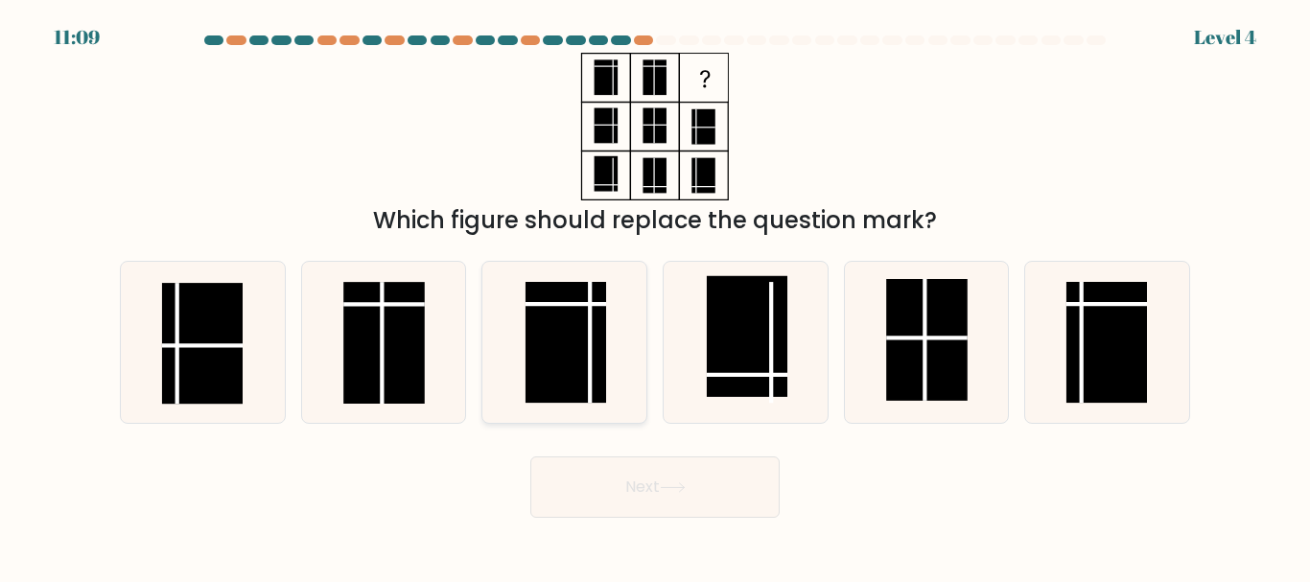
click at [575, 364] on rect at bounding box center [566, 342] width 81 height 121
click at [655, 296] on input "c." at bounding box center [655, 294] width 1 height 5
radio input "true"
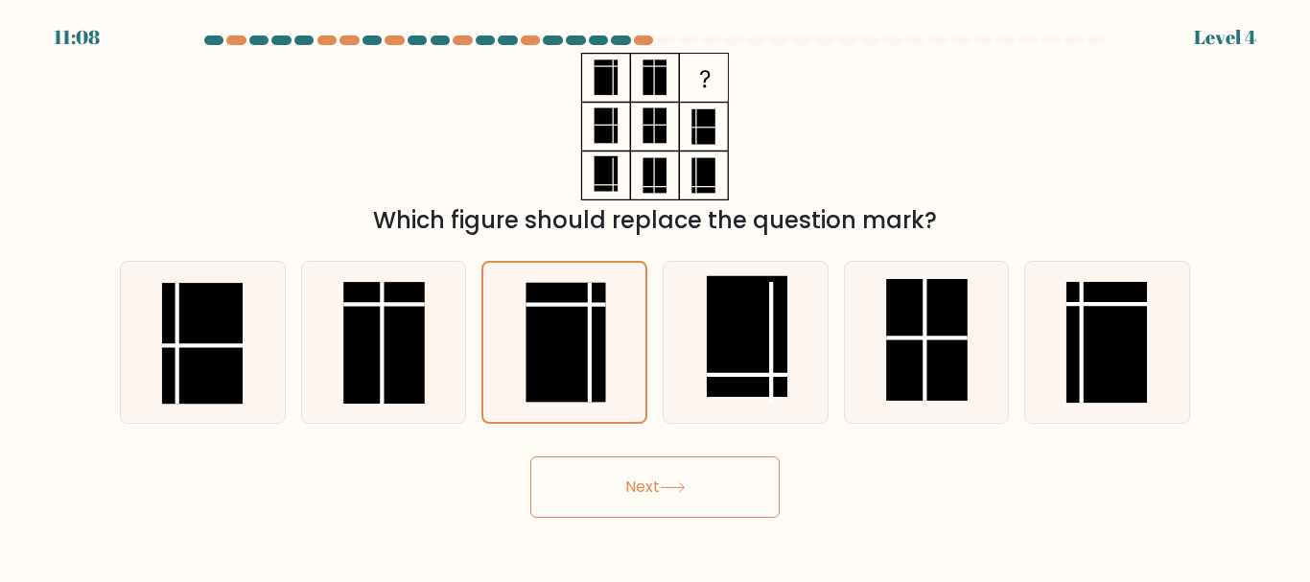
click at [664, 500] on button "Next" at bounding box center [654, 486] width 249 height 61
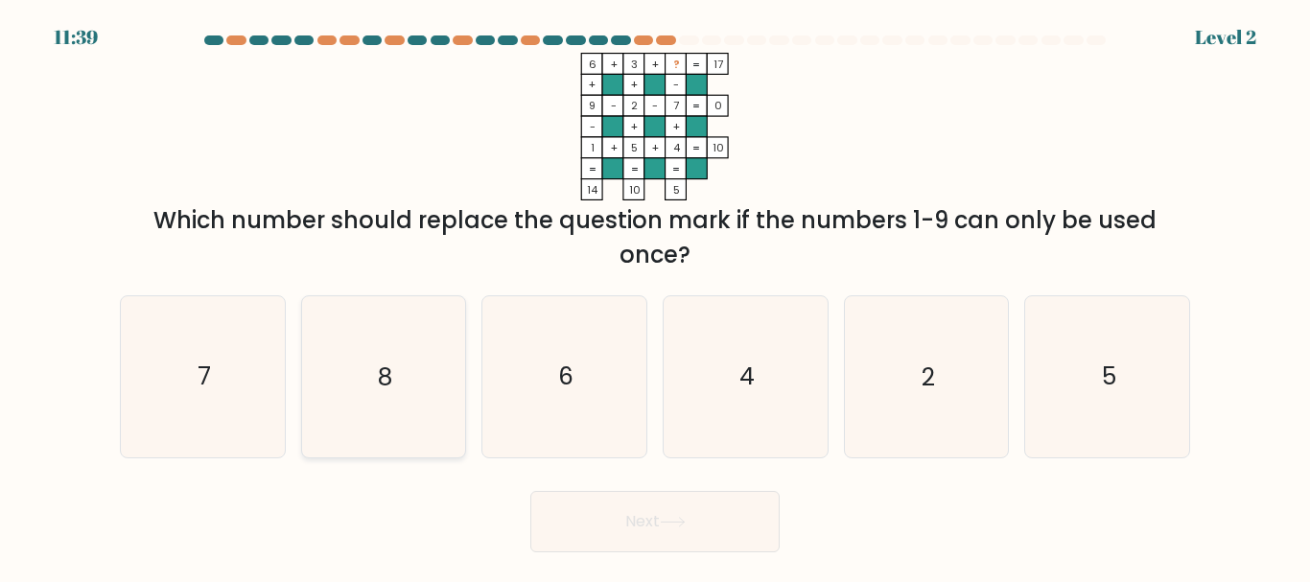
click at [380, 405] on icon "8" at bounding box center [383, 376] width 160 height 160
click at [655, 296] on input "b. 8" at bounding box center [655, 294] width 1 height 5
radio input "true"
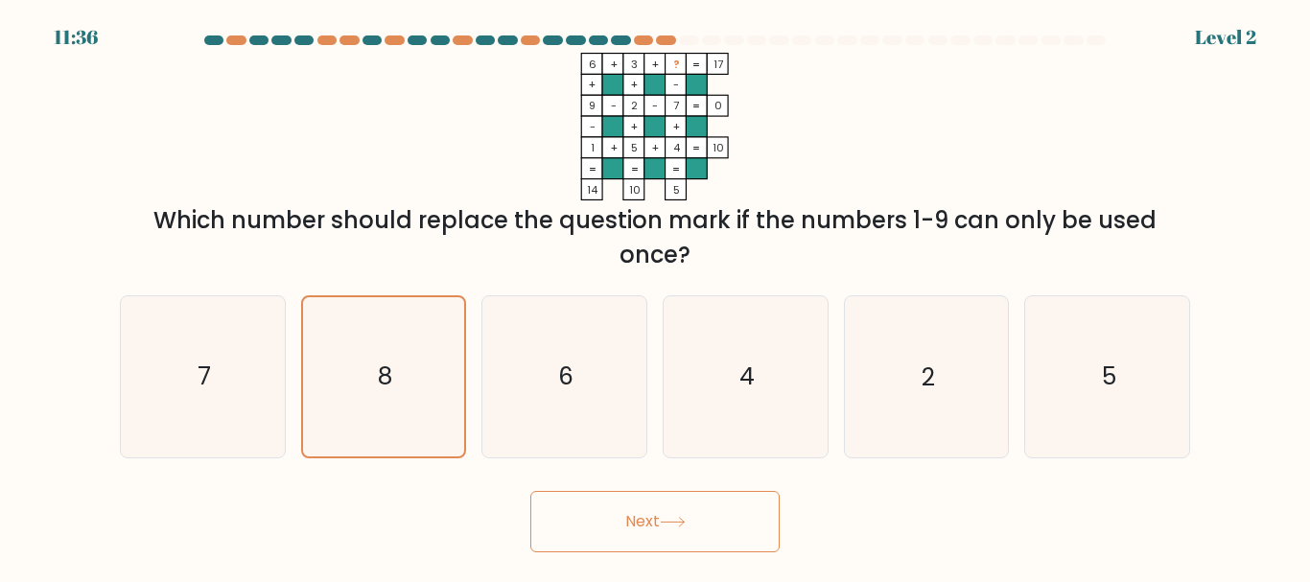
click at [663, 518] on button "Next" at bounding box center [654, 521] width 249 height 61
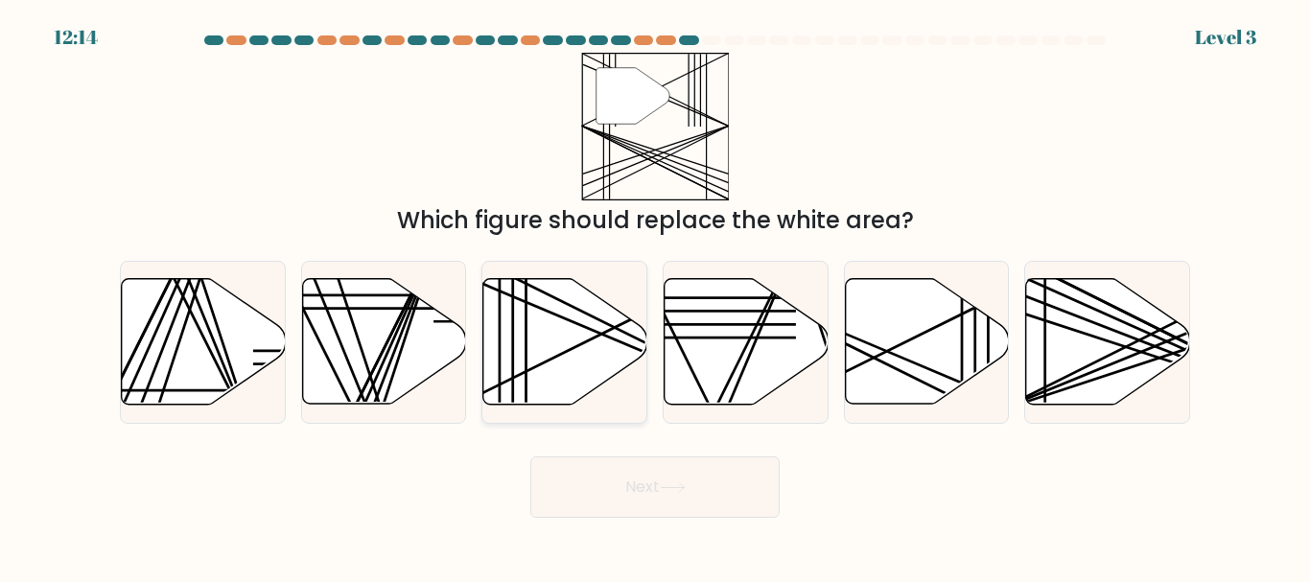
click at [551, 321] on icon at bounding box center [565, 342] width 164 height 126
click at [655, 296] on input "c." at bounding box center [655, 294] width 1 height 5
radio input "true"
click at [634, 488] on button "Next" at bounding box center [654, 486] width 249 height 61
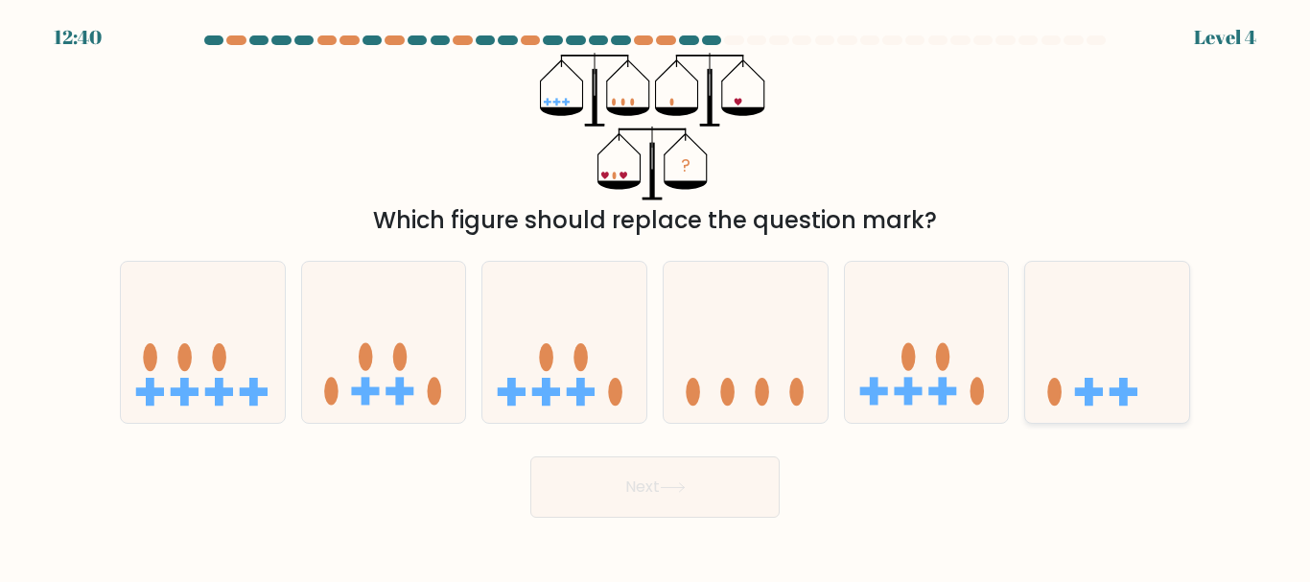
click at [1101, 347] on icon at bounding box center [1107, 341] width 164 height 135
click at [656, 296] on input "f." at bounding box center [655, 294] width 1 height 5
radio input "true"
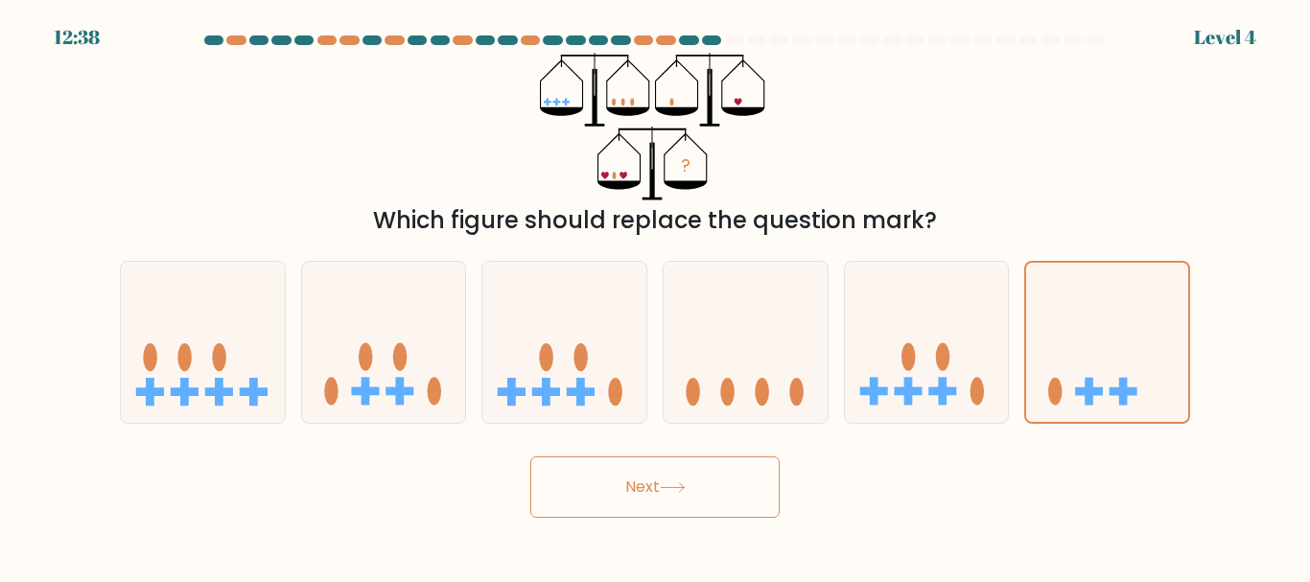
click at [640, 483] on button "Next" at bounding box center [654, 486] width 249 height 61
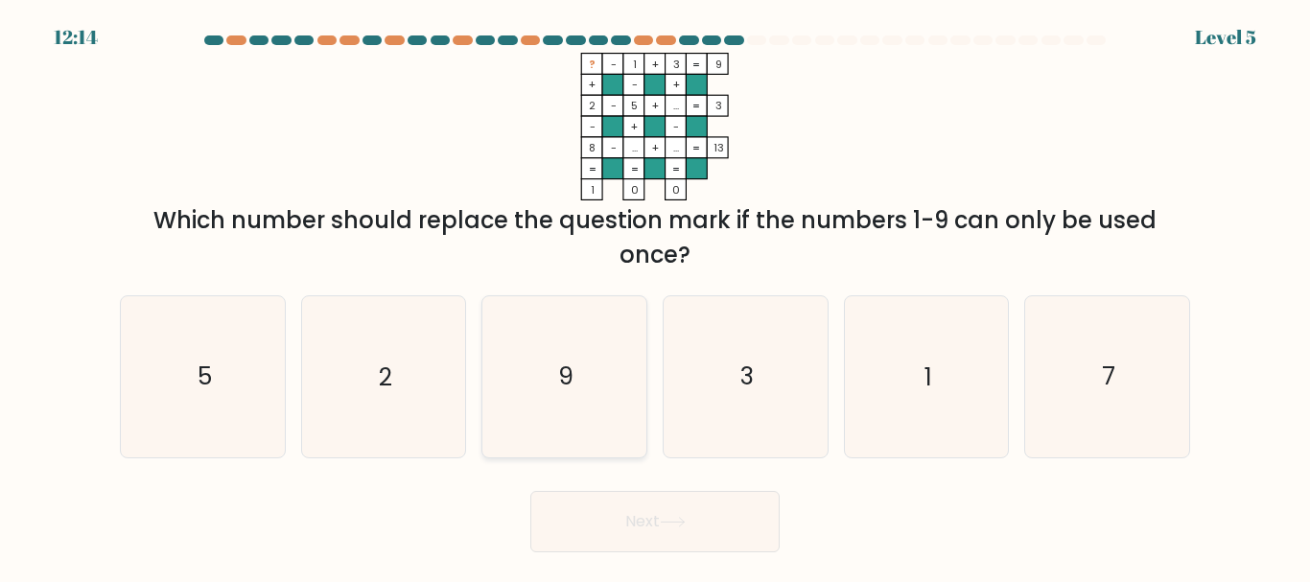
click at [566, 361] on text "9" at bounding box center [565, 378] width 15 height 34
click at [655, 296] on input "c. 9" at bounding box center [655, 294] width 1 height 5
radio input "true"
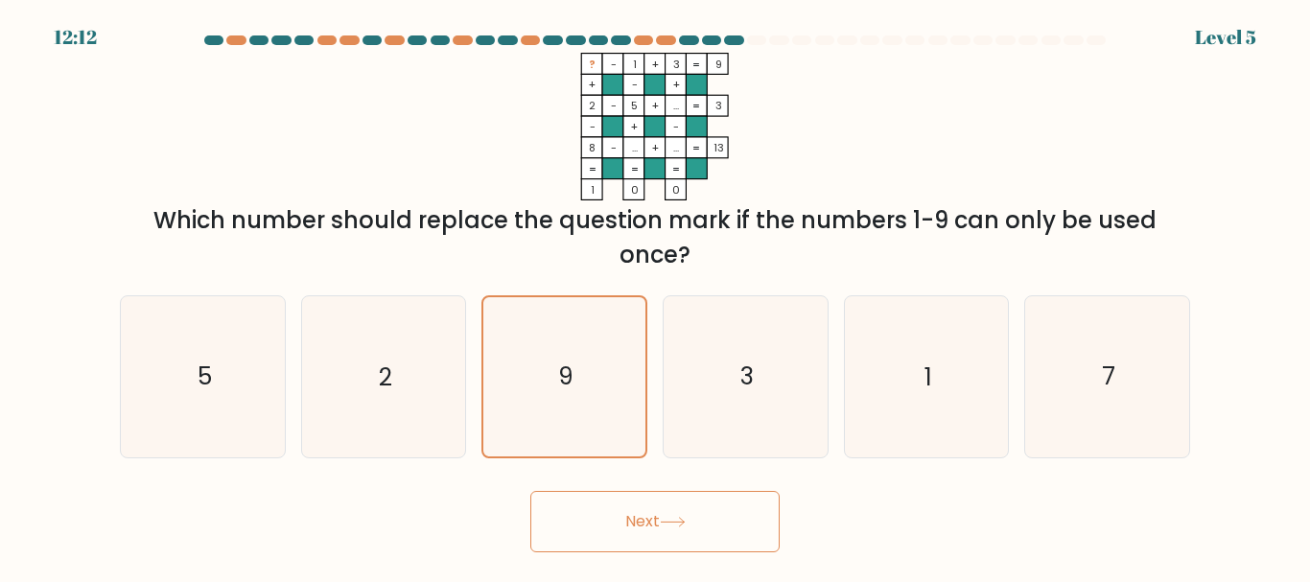
click at [667, 527] on button "Next" at bounding box center [654, 521] width 249 height 61
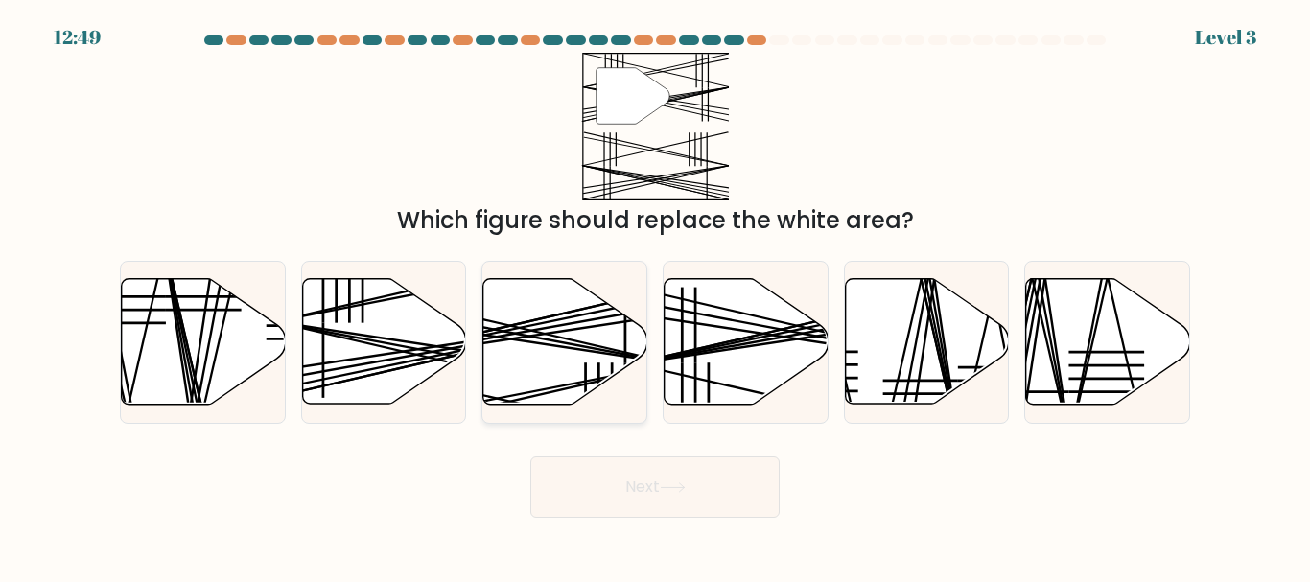
click at [578, 348] on icon at bounding box center [565, 342] width 164 height 126
click at [655, 296] on input "c." at bounding box center [655, 294] width 1 height 5
radio input "true"
click at [682, 498] on button "Next" at bounding box center [654, 486] width 249 height 61
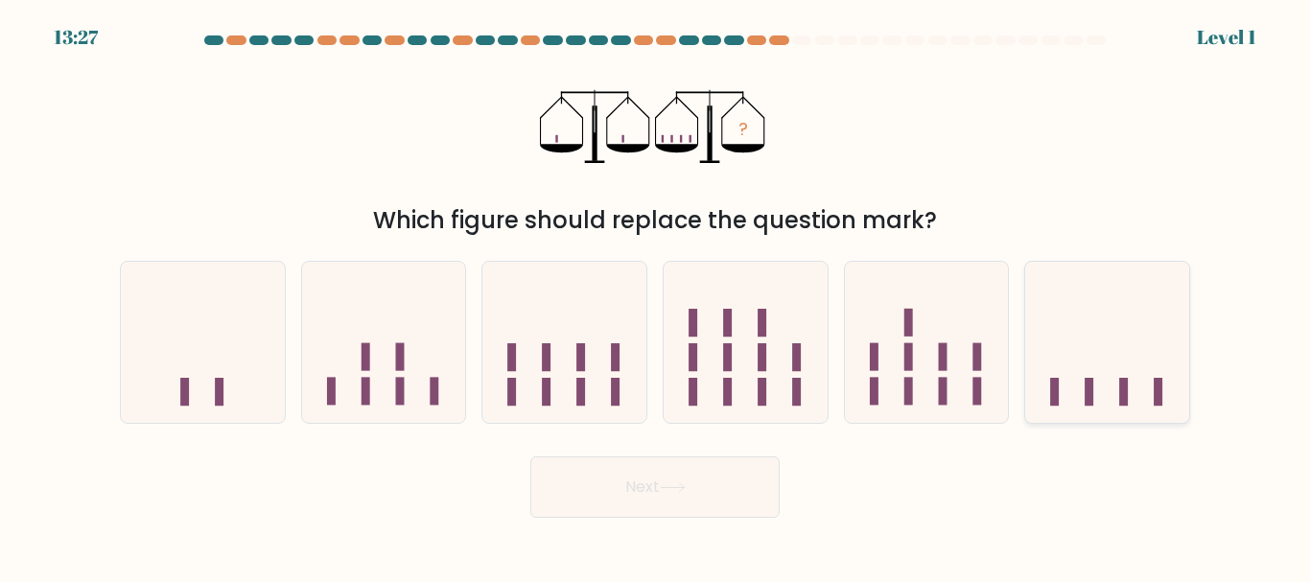
click at [1111, 363] on icon at bounding box center [1107, 341] width 164 height 135
click at [656, 296] on input "f." at bounding box center [655, 294] width 1 height 5
radio input "true"
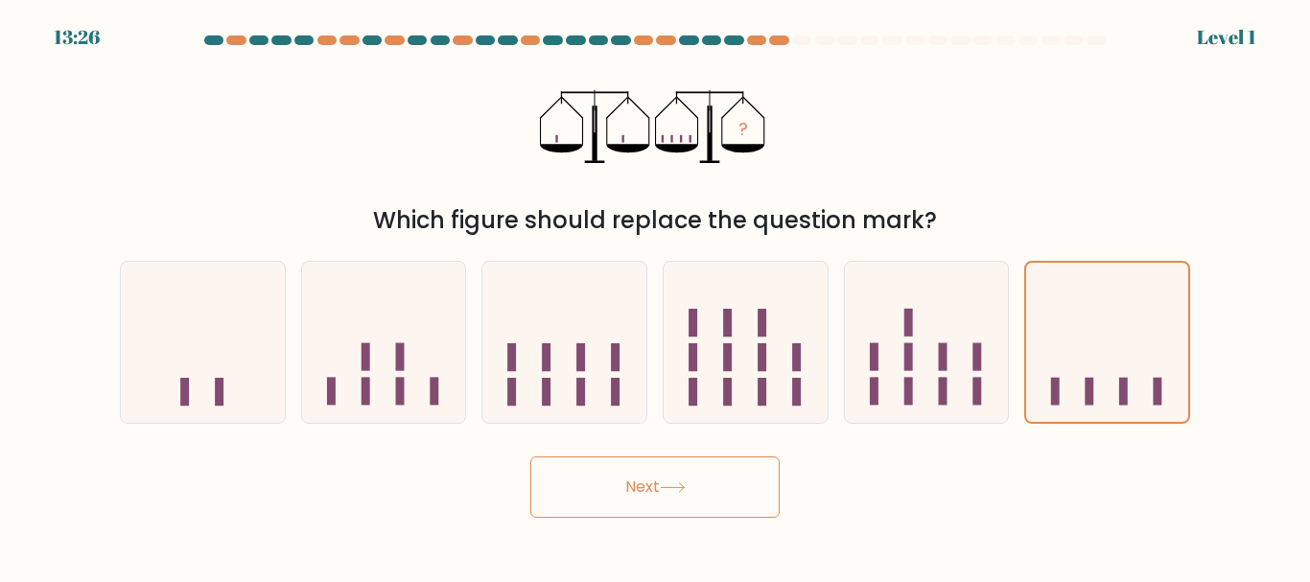
click at [737, 468] on button "Next" at bounding box center [654, 486] width 249 height 61
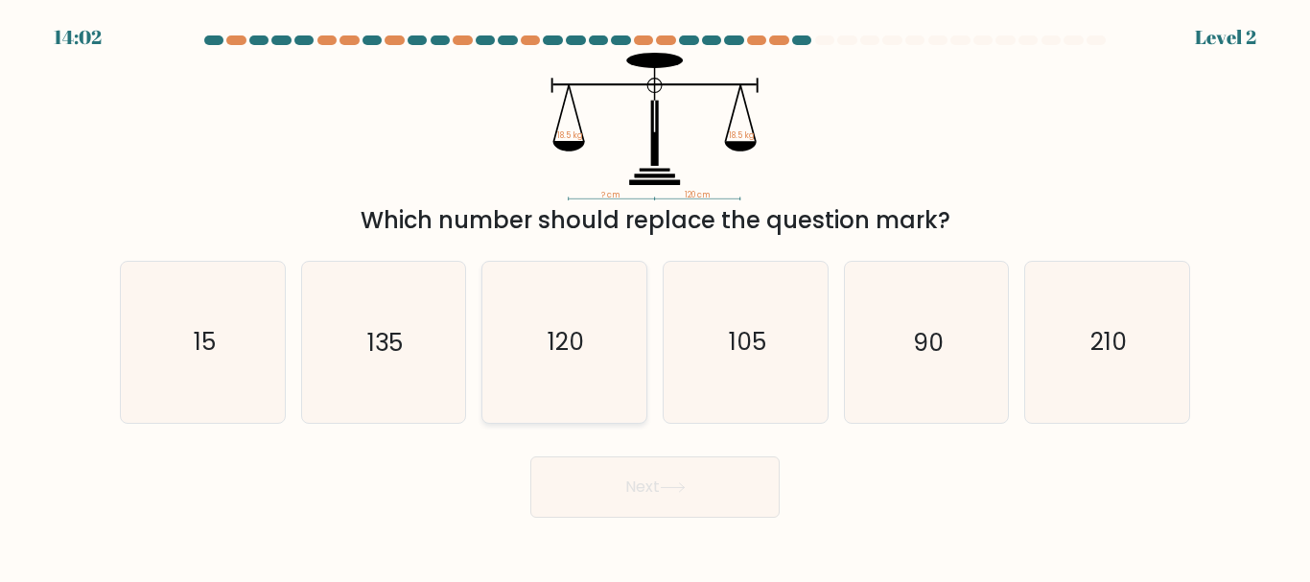
click at [578, 344] on text "120" at bounding box center [566, 343] width 36 height 34
click at [655, 296] on input "c. 120" at bounding box center [655, 294] width 1 height 5
radio input "true"
click at [670, 480] on button "Next" at bounding box center [654, 486] width 249 height 61
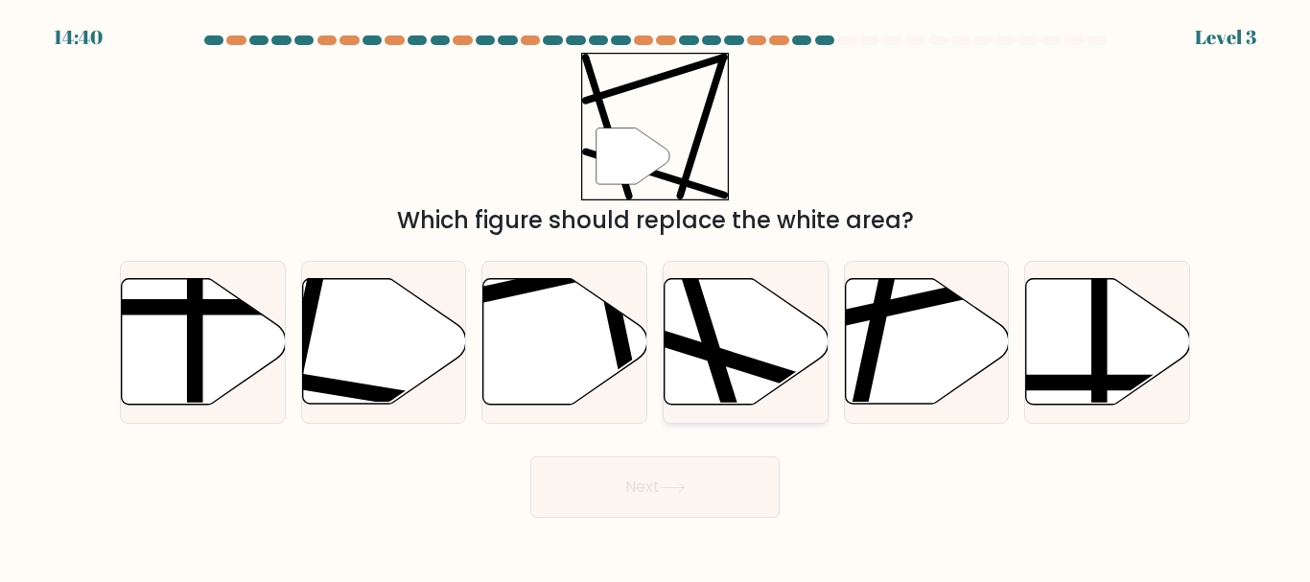
click at [734, 351] on icon at bounding box center [747, 342] width 164 height 126
click at [656, 296] on input "d." at bounding box center [655, 294] width 1 height 5
radio input "true"
click at [690, 473] on button "Next" at bounding box center [654, 486] width 249 height 61
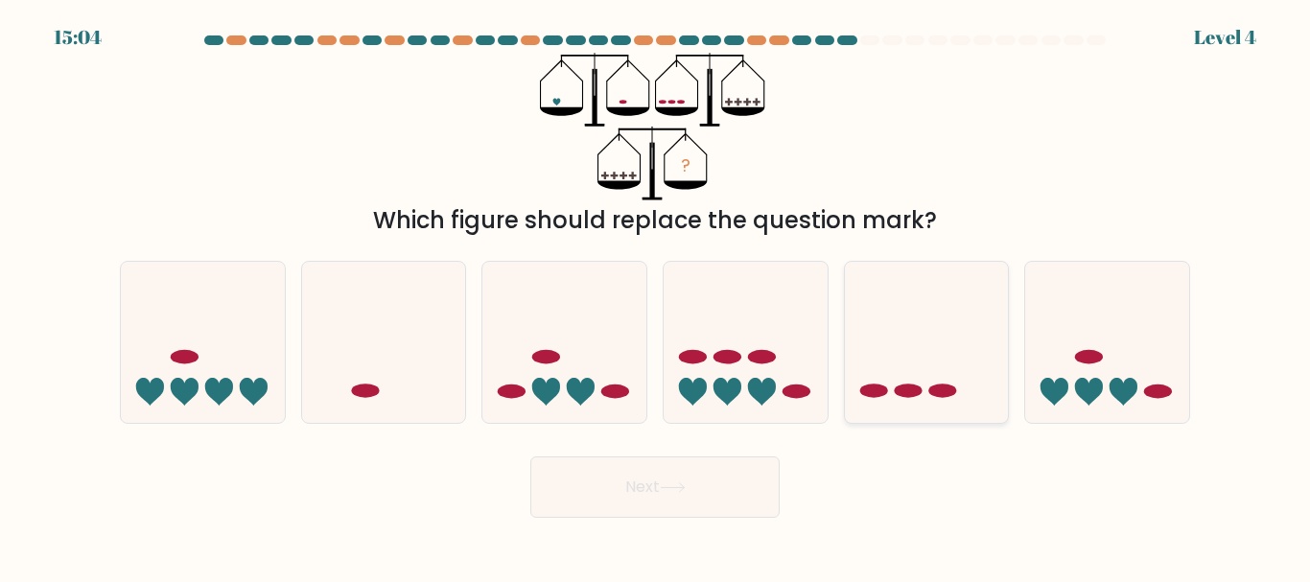
click at [917, 359] on icon at bounding box center [927, 341] width 164 height 135
click at [656, 296] on input "e." at bounding box center [655, 294] width 1 height 5
radio input "true"
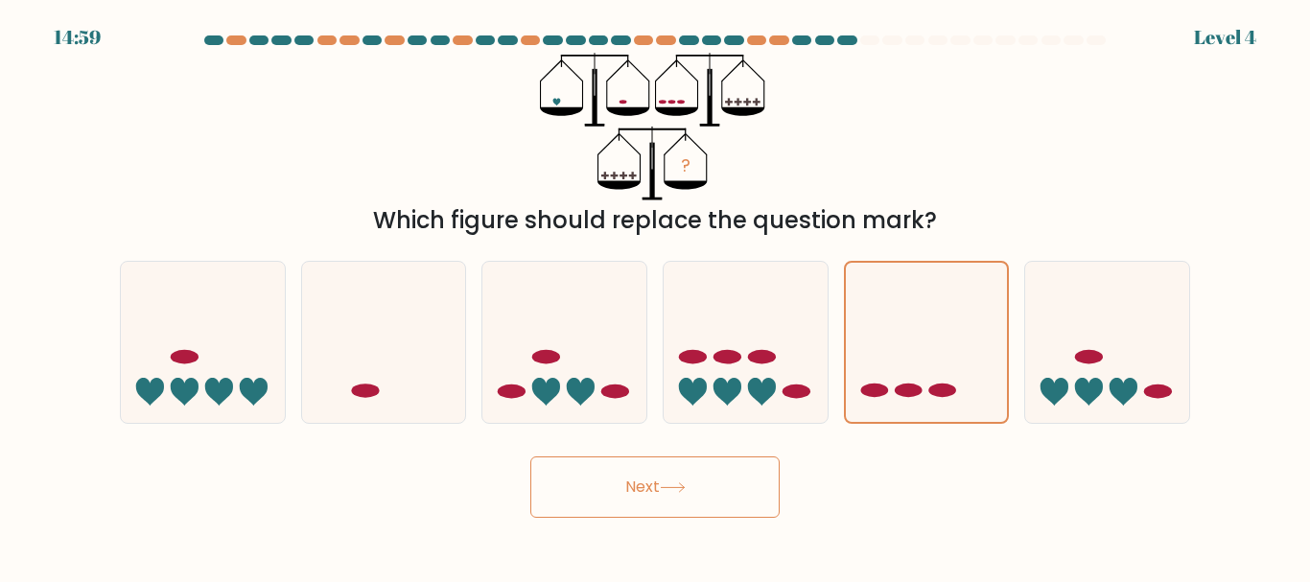
click at [684, 490] on icon at bounding box center [672, 487] width 23 height 9
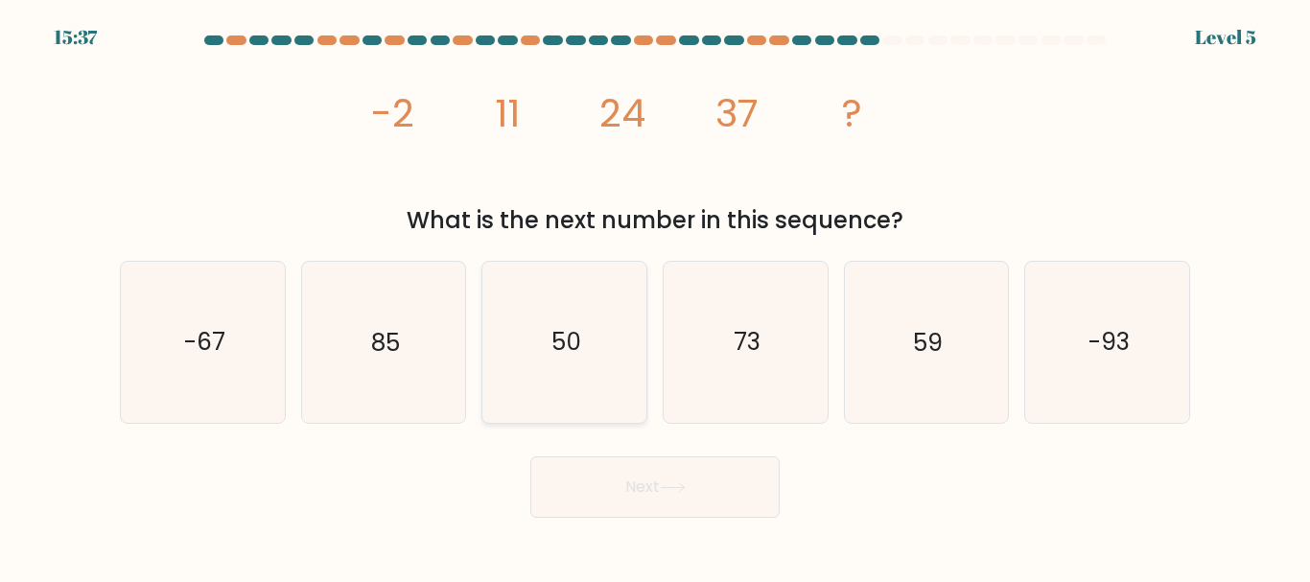
click at [580, 329] on text "50" at bounding box center [566, 343] width 30 height 34
click at [655, 296] on input "c. 50" at bounding box center [655, 294] width 1 height 5
radio input "true"
click at [665, 485] on icon at bounding box center [673, 487] width 26 height 11
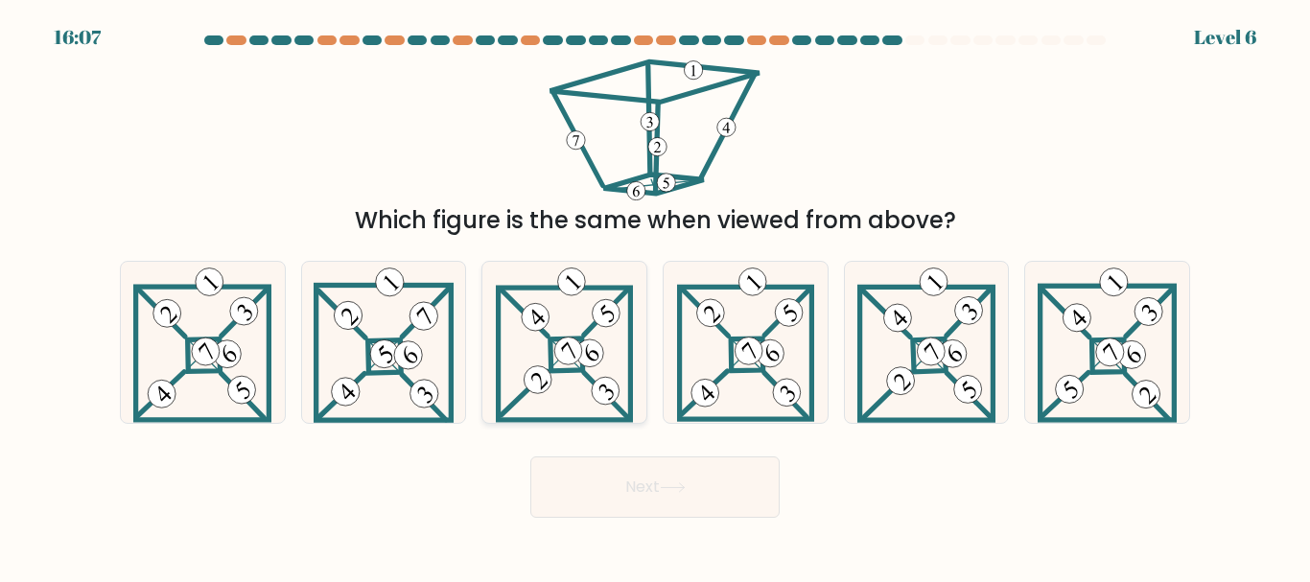
drag, startPoint x: 549, startPoint y: 377, endPoint x: 578, endPoint y: 371, distance: 30.3
click at [578, 371] on g at bounding box center [565, 341] width 132 height 157
click at [655, 296] on input "c." at bounding box center [655, 294] width 1 height 5
radio input "true"
click at [578, 370] on 278 at bounding box center [566, 355] width 32 height 32
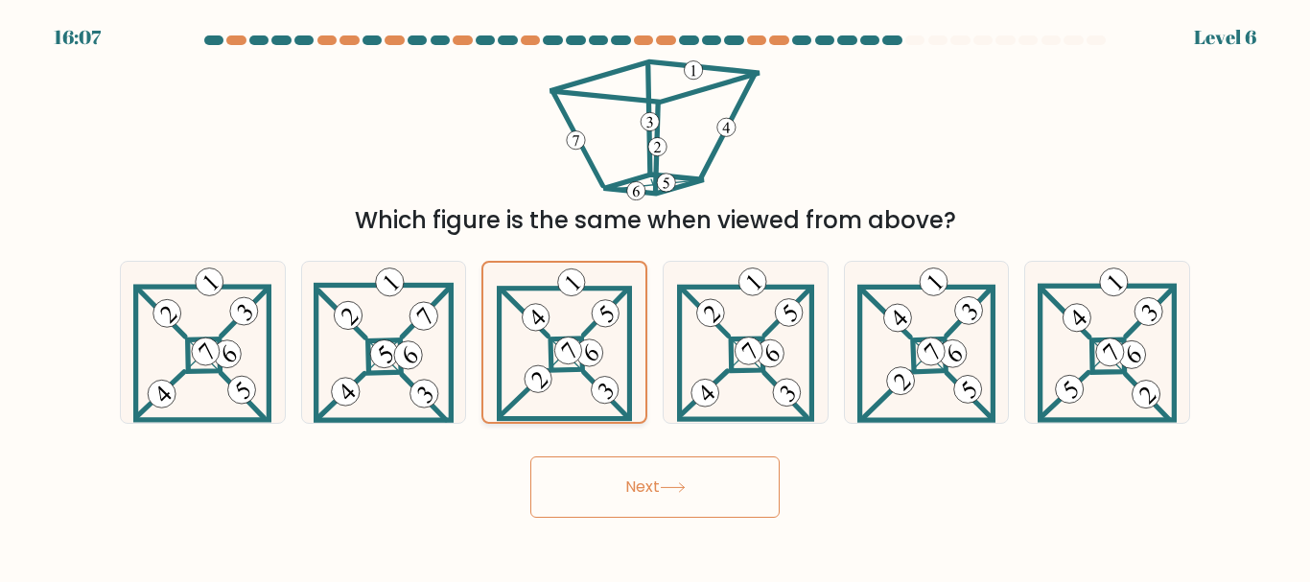
click at [655, 296] on input "c." at bounding box center [655, 294] width 1 height 5
click at [622, 496] on button "Next" at bounding box center [654, 486] width 249 height 61
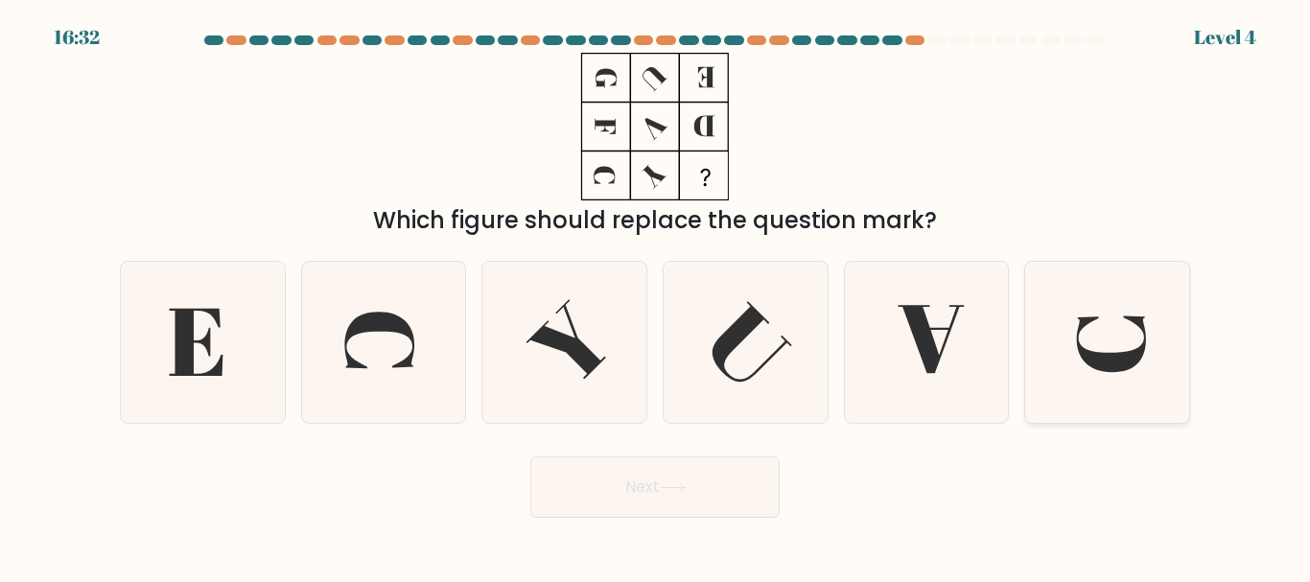
click at [1091, 327] on icon at bounding box center [1107, 342] width 160 height 160
click at [656, 296] on input "f." at bounding box center [655, 294] width 1 height 5
radio input "true"
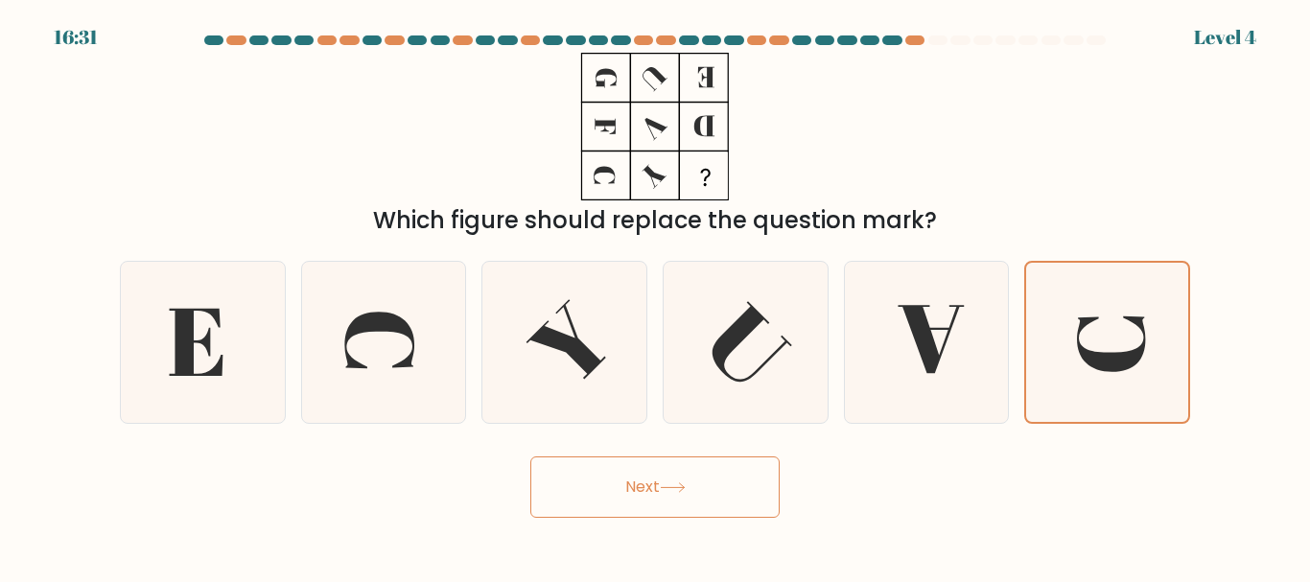
click at [719, 482] on button "Next" at bounding box center [654, 486] width 249 height 61
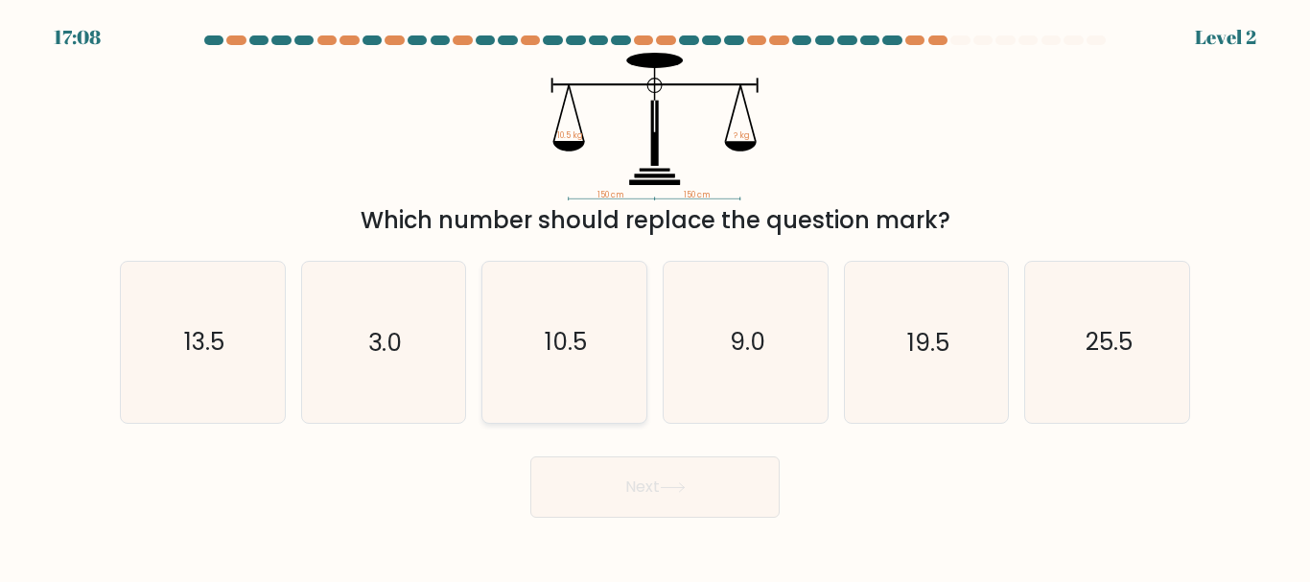
click at [561, 349] on text "10.5" at bounding box center [566, 343] width 42 height 34
click at [655, 296] on input "c. 10.5" at bounding box center [655, 294] width 1 height 5
radio input "true"
click at [626, 480] on button "Next" at bounding box center [654, 486] width 249 height 61
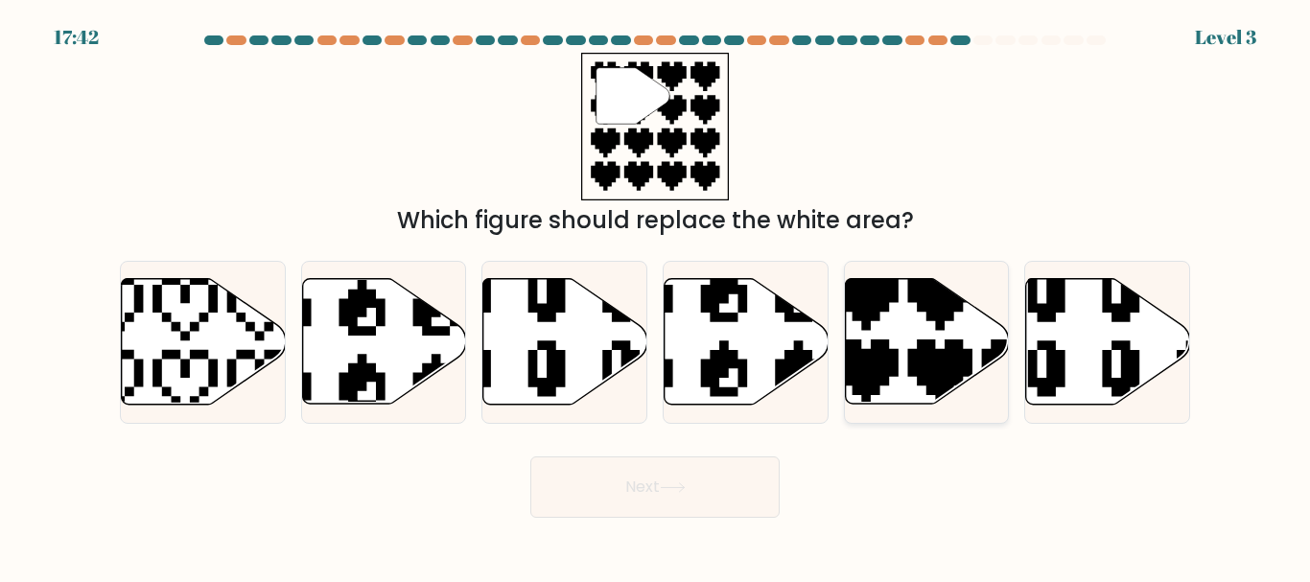
click at [890, 357] on icon at bounding box center [977, 410] width 288 height 288
click at [656, 296] on input "e." at bounding box center [655, 294] width 1 height 5
radio input "true"
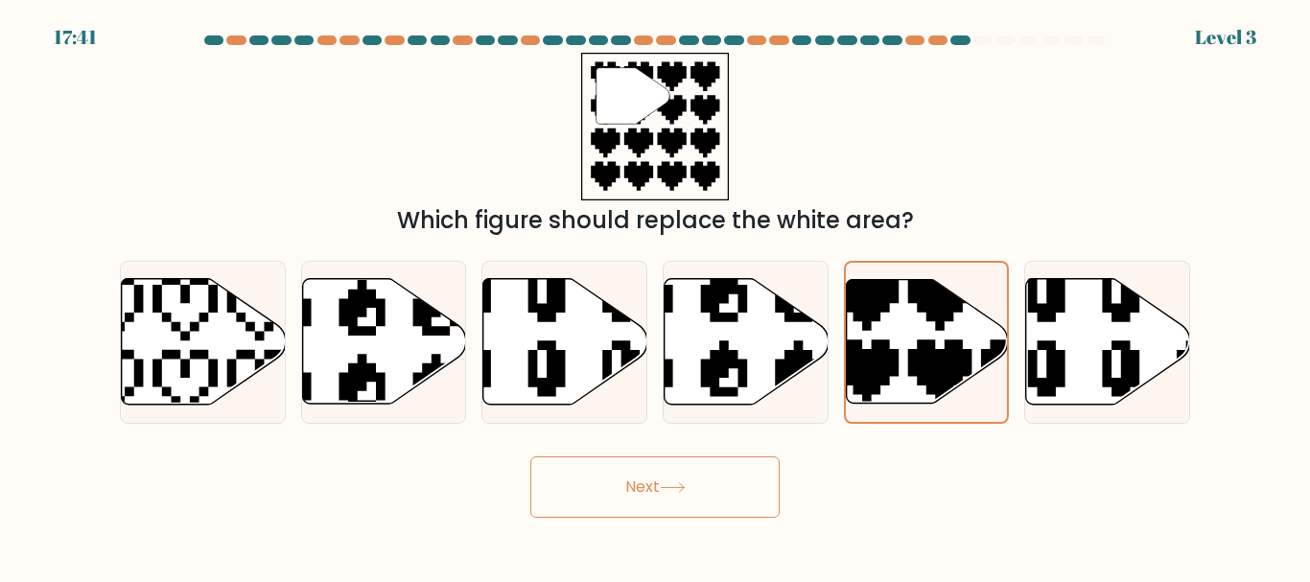
click at [656, 484] on button "Next" at bounding box center [654, 486] width 249 height 61
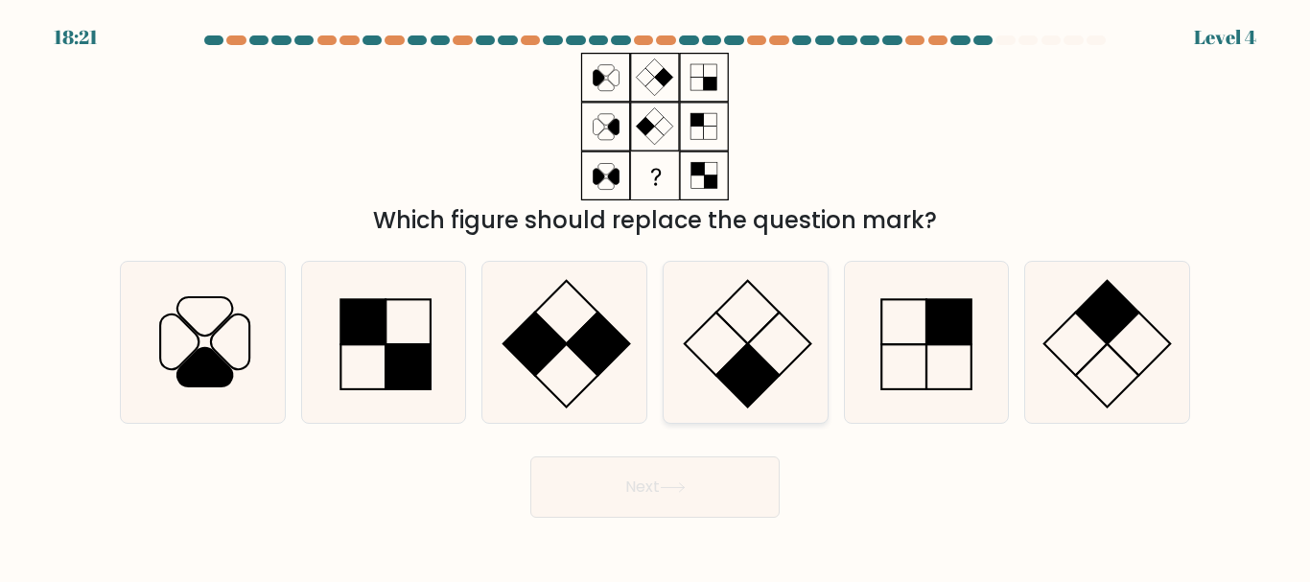
click at [785, 376] on icon at bounding box center [746, 342] width 160 height 160
click at [656, 296] on input "d." at bounding box center [655, 294] width 1 height 5
radio input "true"
click at [673, 469] on button "Next" at bounding box center [654, 486] width 249 height 61
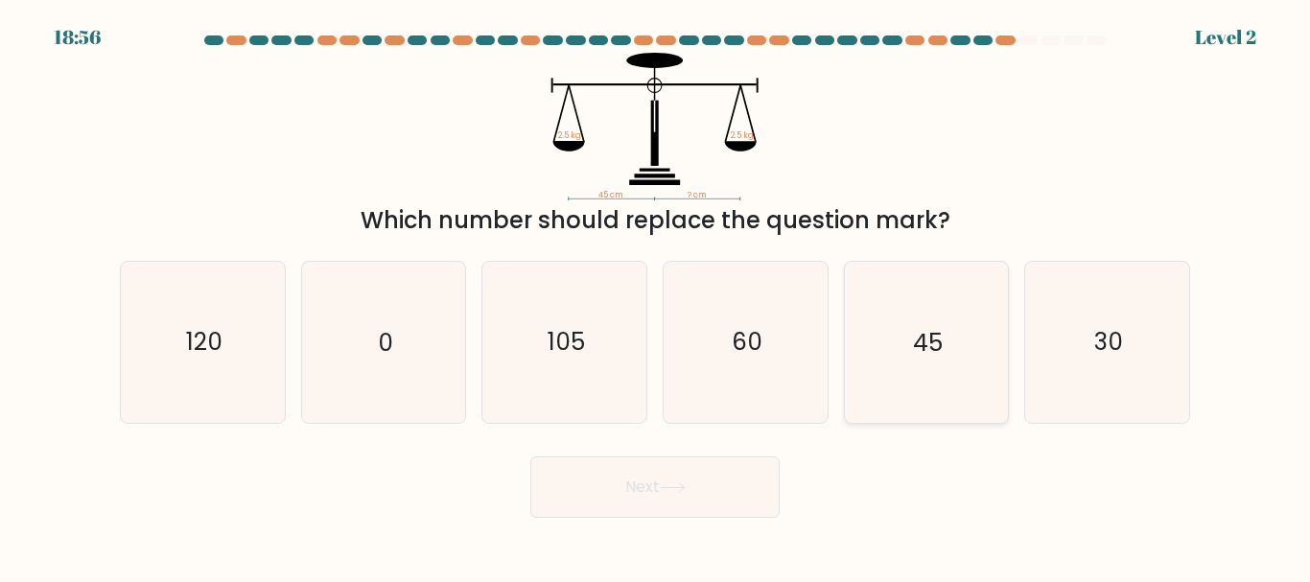
click at [896, 334] on icon "45" at bounding box center [926, 342] width 160 height 160
click at [656, 296] on input "e. 45" at bounding box center [655, 294] width 1 height 5
radio input "true"
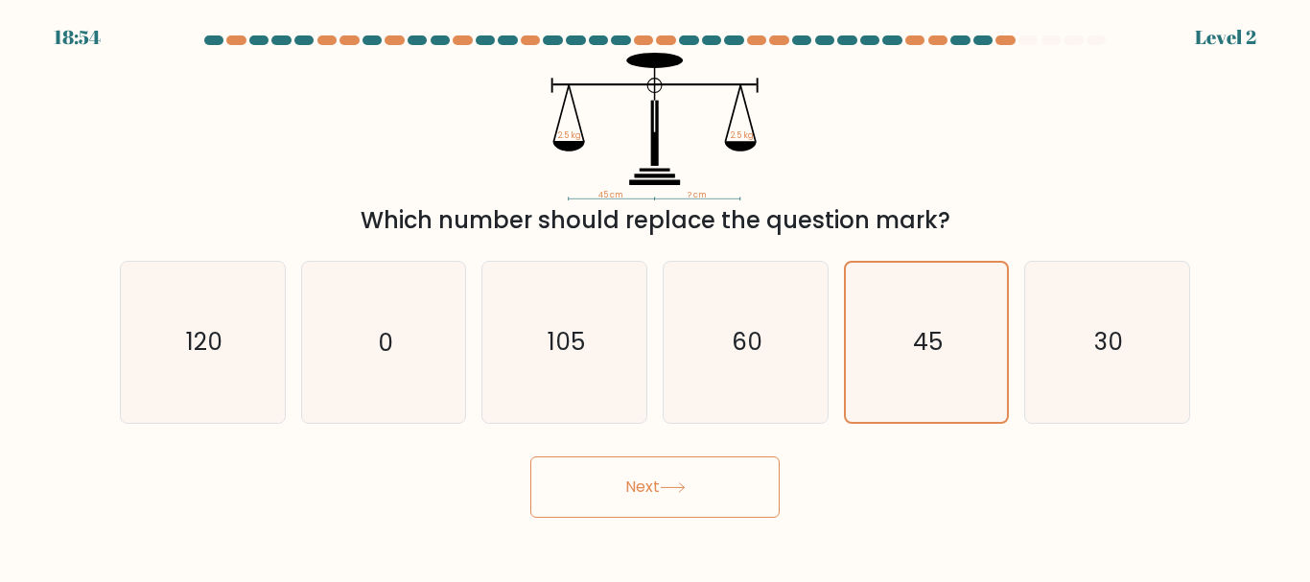
click at [647, 480] on button "Next" at bounding box center [654, 486] width 249 height 61
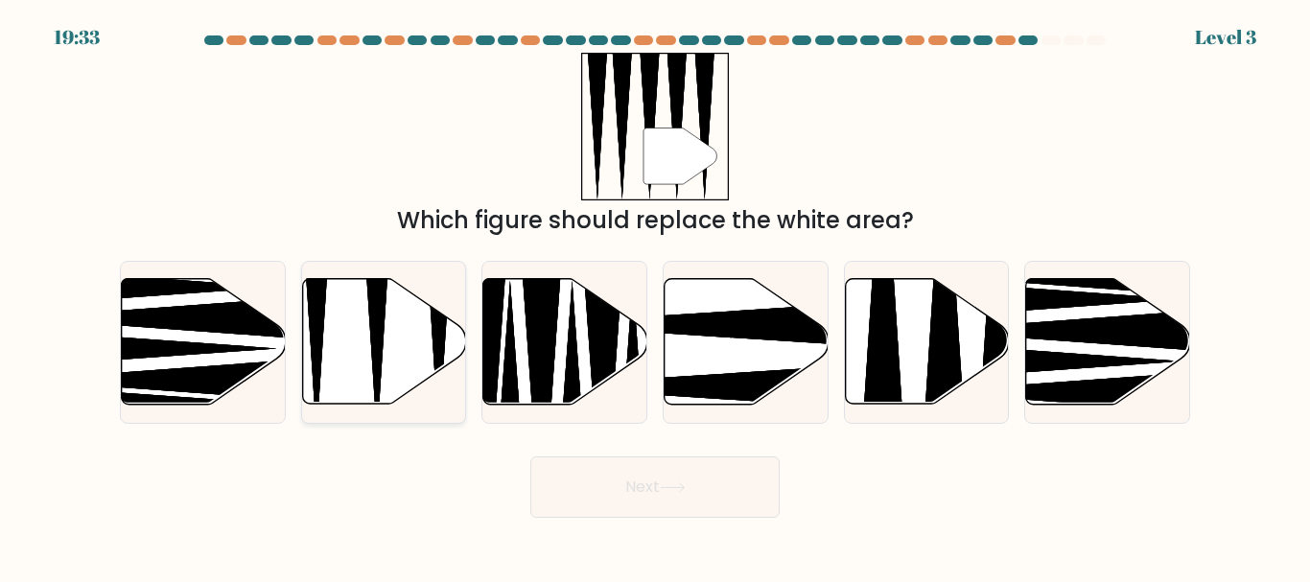
click at [392, 385] on icon at bounding box center [384, 342] width 164 height 126
click at [655, 296] on input "b." at bounding box center [655, 294] width 1 height 5
radio input "true"
click at [617, 482] on button "Next" at bounding box center [654, 486] width 249 height 61
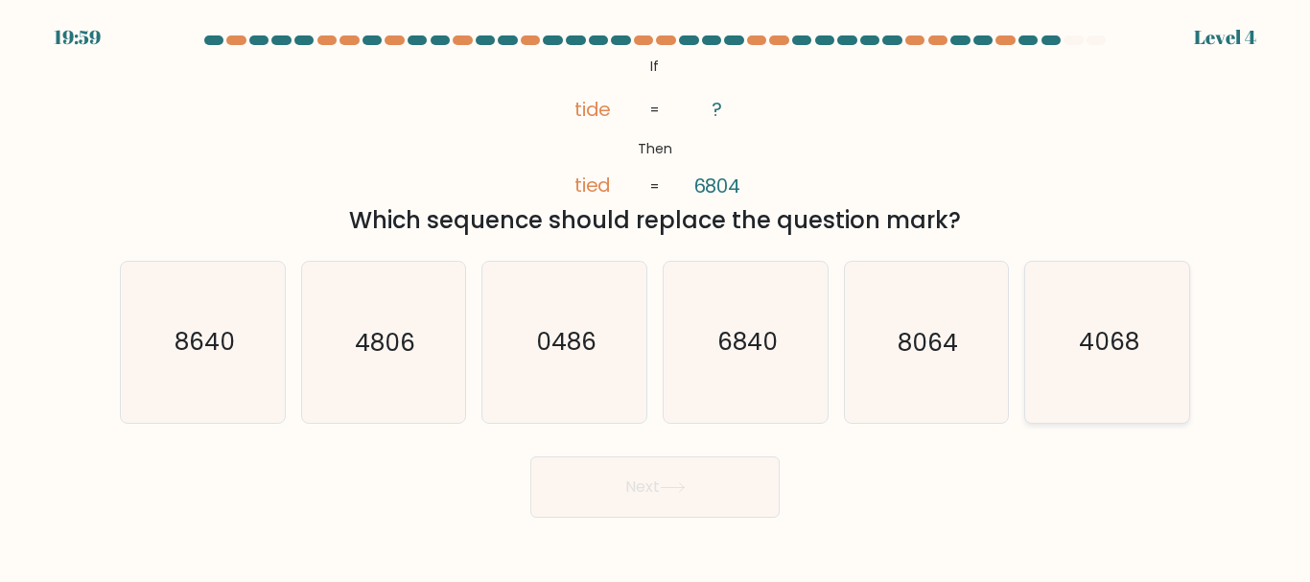
click at [1119, 343] on text "4068" at bounding box center [1109, 343] width 60 height 34
click at [656, 296] on input "f. 4068" at bounding box center [655, 294] width 1 height 5
radio input "true"
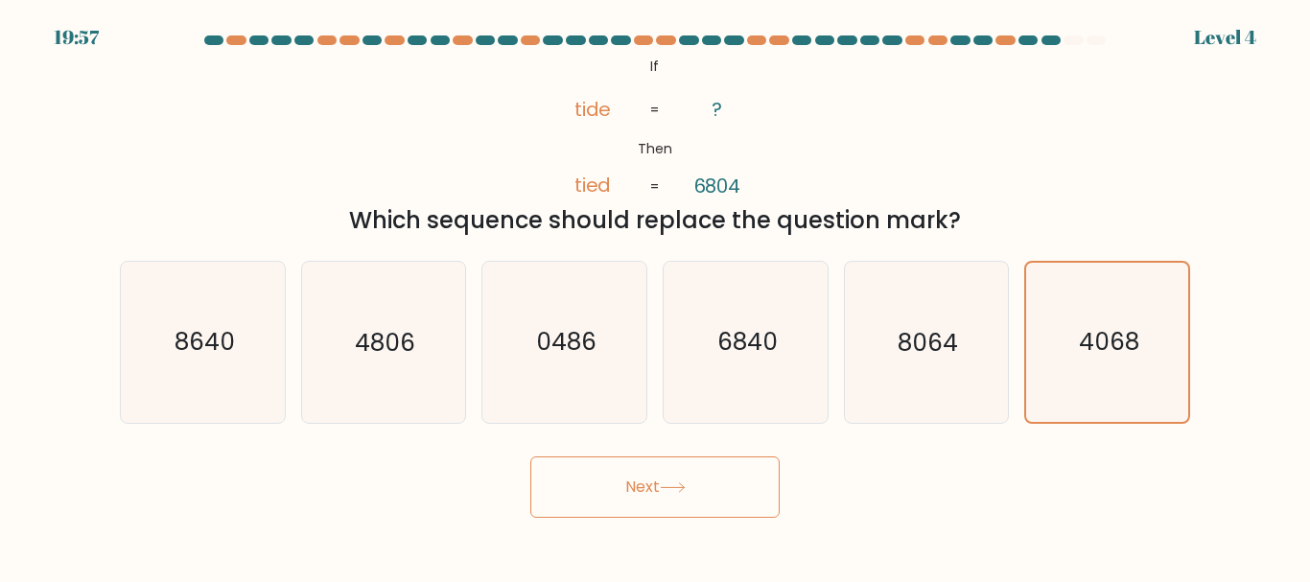
click at [691, 498] on button "Next" at bounding box center [654, 486] width 249 height 61
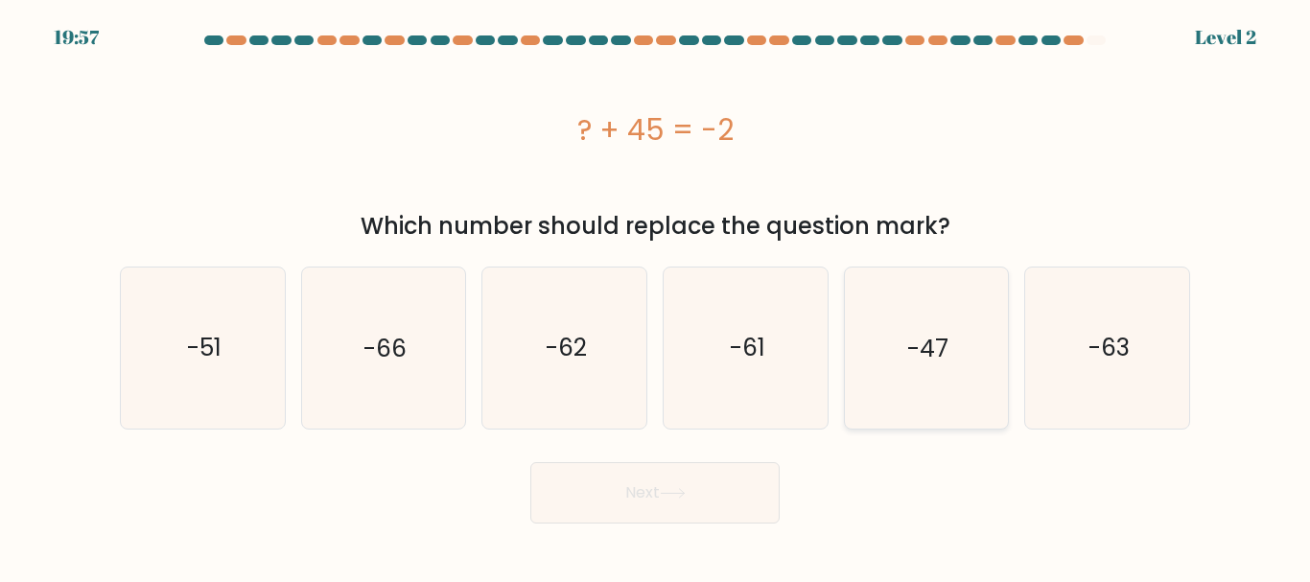
click at [928, 356] on text "-47" at bounding box center [927, 348] width 41 height 34
click at [656, 296] on input "e. -47" at bounding box center [655, 294] width 1 height 5
radio input "true"
click at [640, 500] on button "Next" at bounding box center [654, 492] width 249 height 61
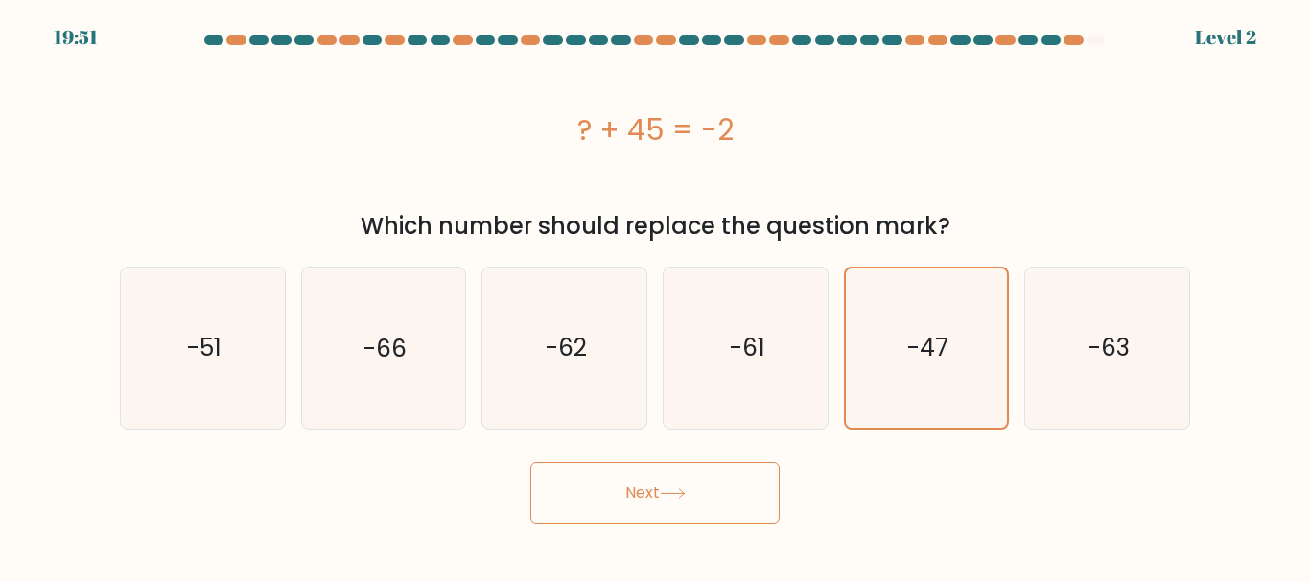
click at [634, 488] on button "Next" at bounding box center [654, 492] width 249 height 61
click at [633, 488] on button "Next" at bounding box center [654, 492] width 249 height 61
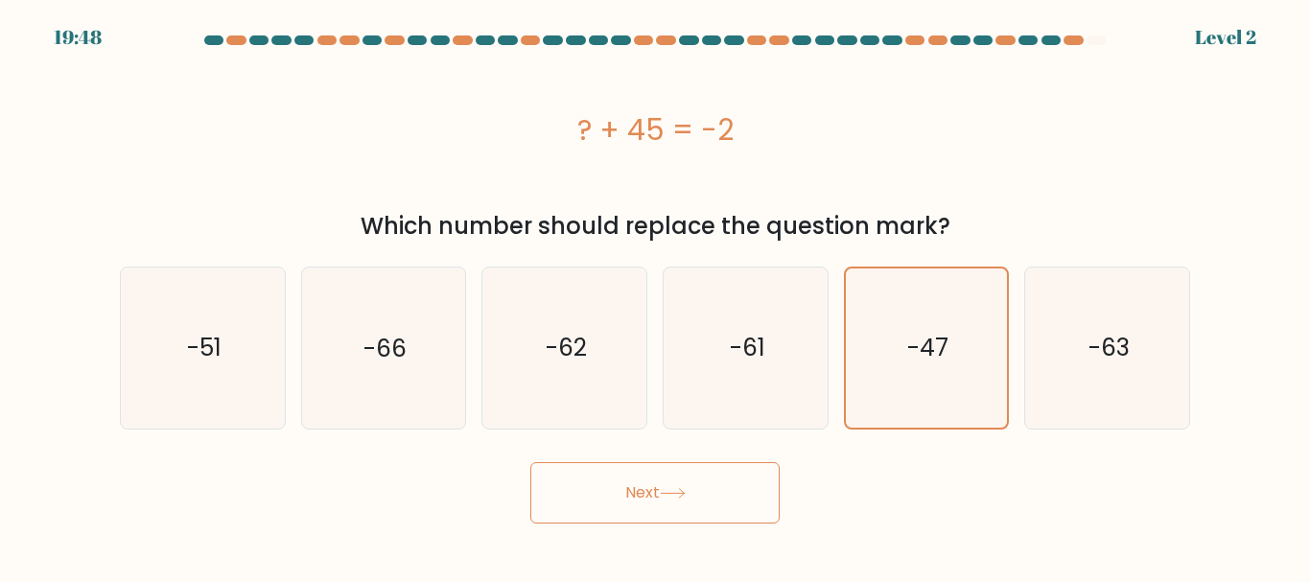
click at [633, 488] on button "Next" at bounding box center [654, 492] width 249 height 61
click at [681, 495] on icon at bounding box center [673, 493] width 26 height 11
click at [901, 407] on icon "-47" at bounding box center [926, 348] width 158 height 158
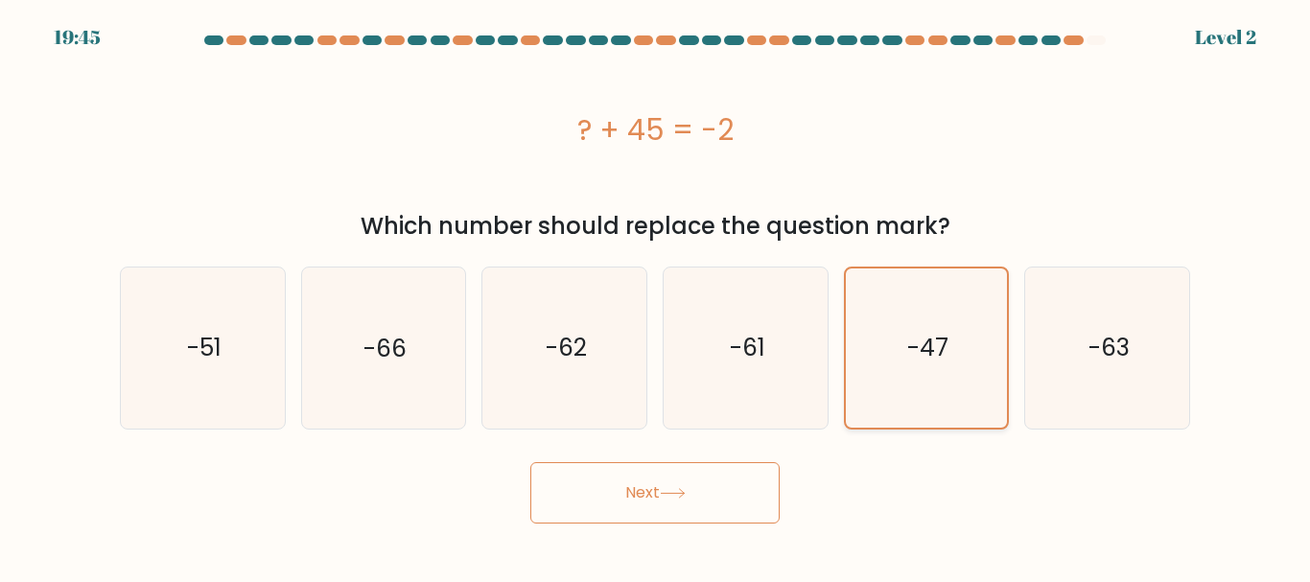
click at [656, 296] on input "e. -47" at bounding box center [655, 294] width 1 height 5
click at [673, 497] on icon at bounding box center [673, 493] width 26 height 11
click at [673, 498] on icon at bounding box center [673, 493] width 26 height 11
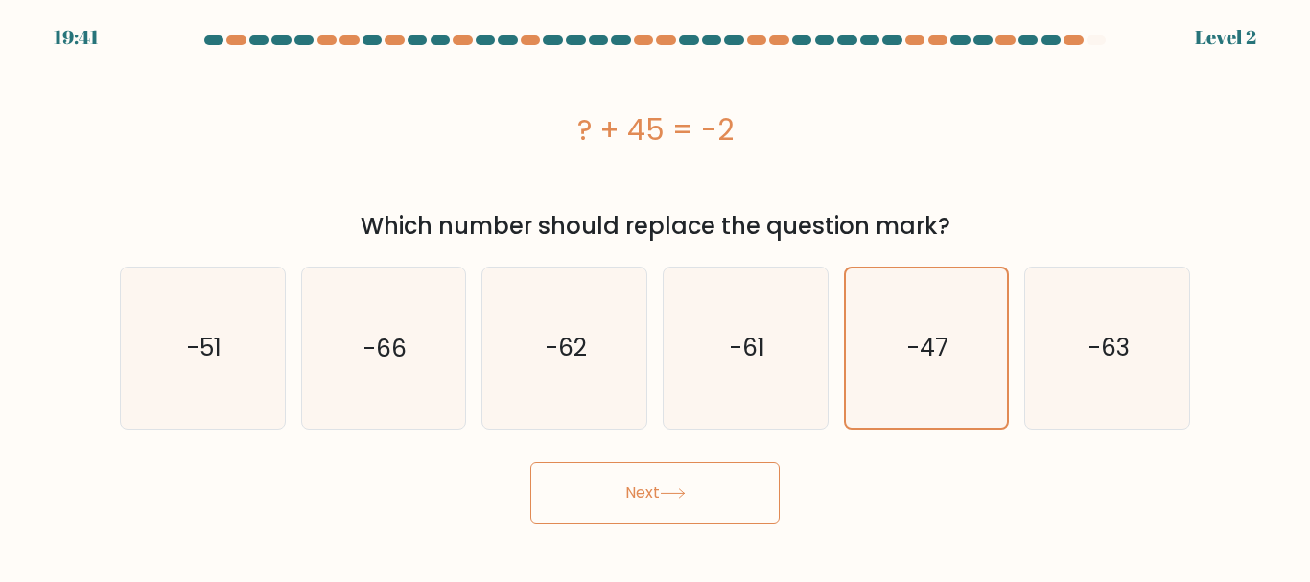
click at [643, 503] on button "Next" at bounding box center [654, 492] width 249 height 61
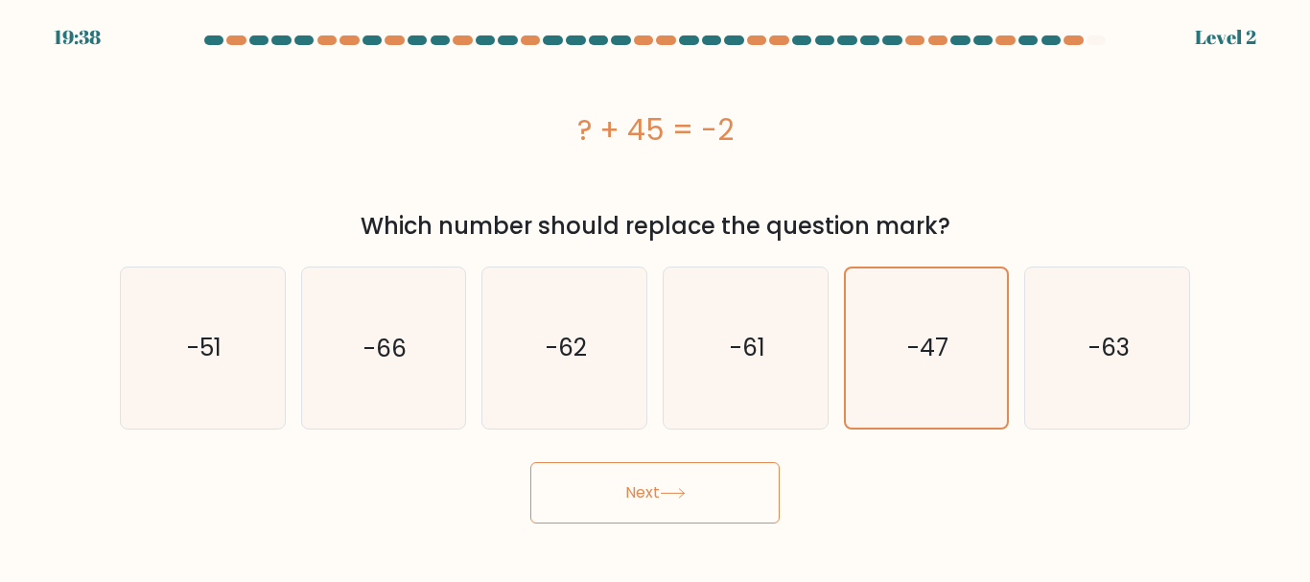
click at [643, 503] on button "Next" at bounding box center [654, 492] width 249 height 61
click at [1185, 158] on div "? + 45 = -2" at bounding box center [655, 129] width 1070 height 153
click at [1107, 398] on icon "-63" at bounding box center [1107, 348] width 160 height 160
click at [656, 296] on input "f. -63" at bounding box center [655, 294] width 1 height 5
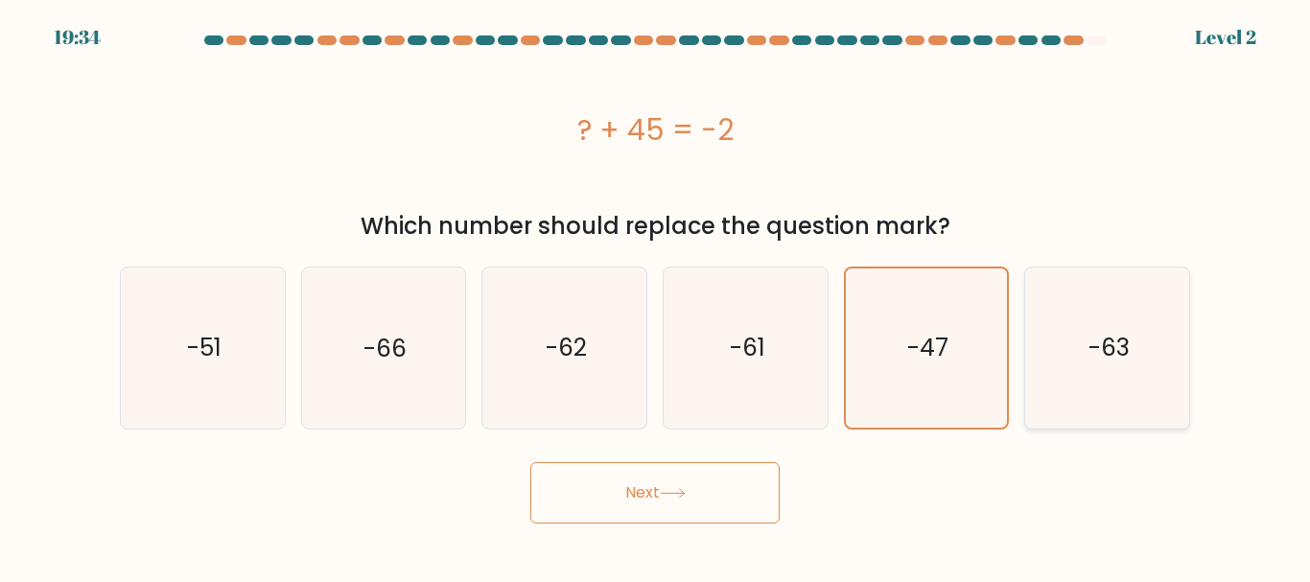
radio input "true"
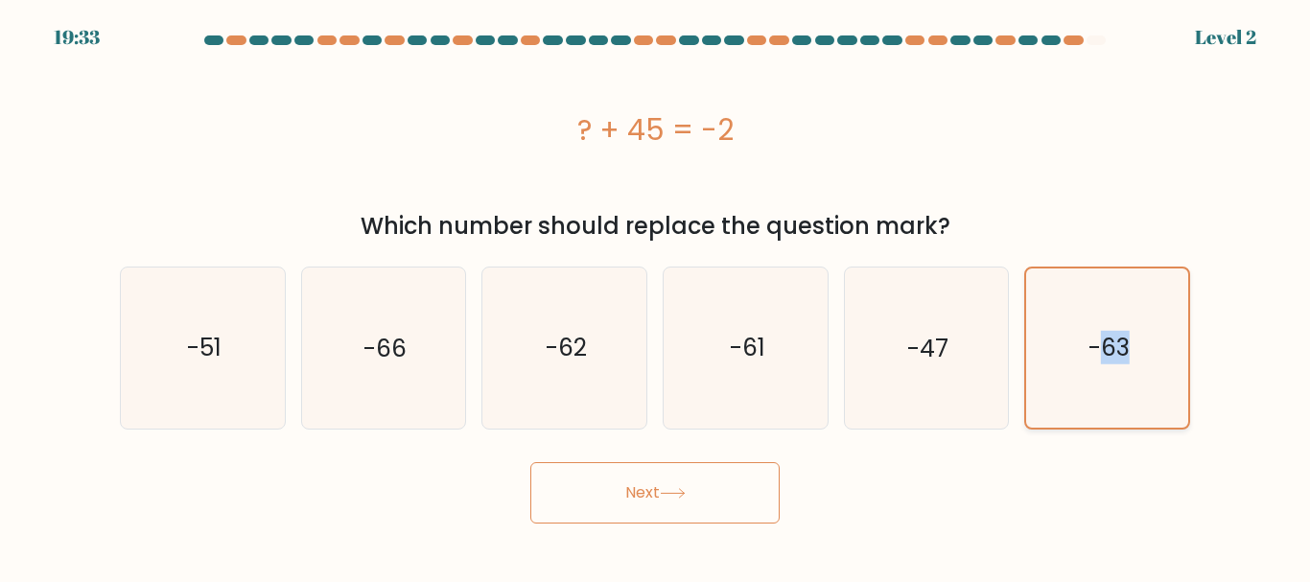
click at [1107, 398] on icon "-63" at bounding box center [1107, 348] width 158 height 158
click at [656, 296] on input "f. -63" at bounding box center [655, 294] width 1 height 5
click at [1107, 398] on icon "-63" at bounding box center [1107, 348] width 158 height 158
click at [656, 296] on input "f. -63" at bounding box center [655, 294] width 1 height 5
click at [885, 363] on icon "-47" at bounding box center [926, 348] width 160 height 160
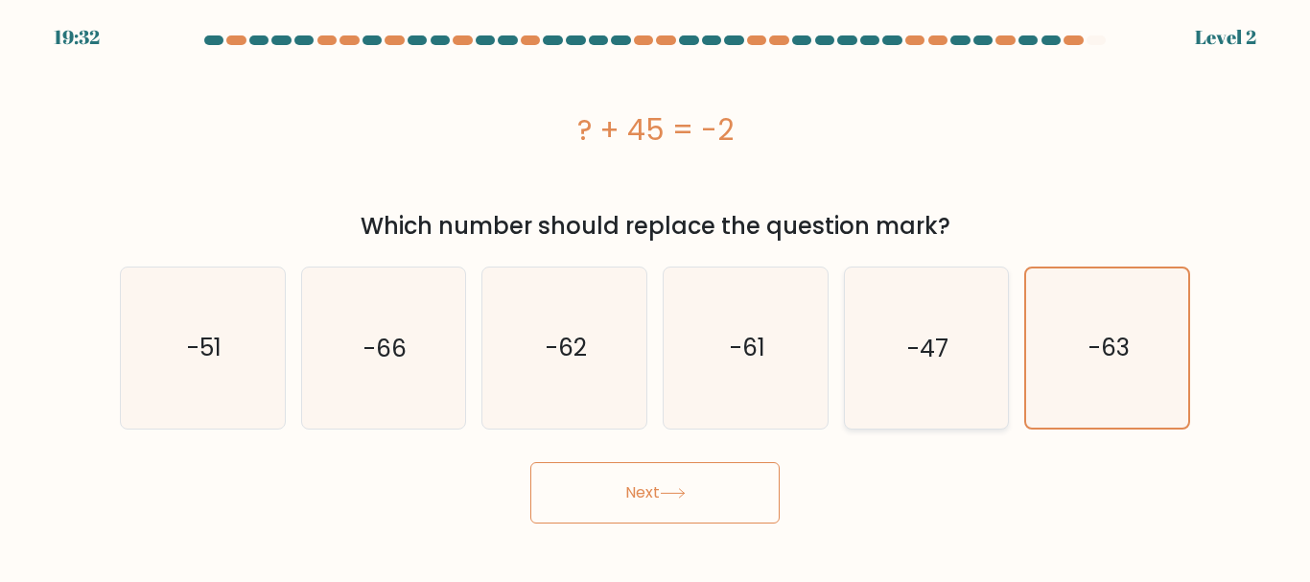
click at [656, 296] on input "e. -47" at bounding box center [655, 294] width 1 height 5
radio input "true"
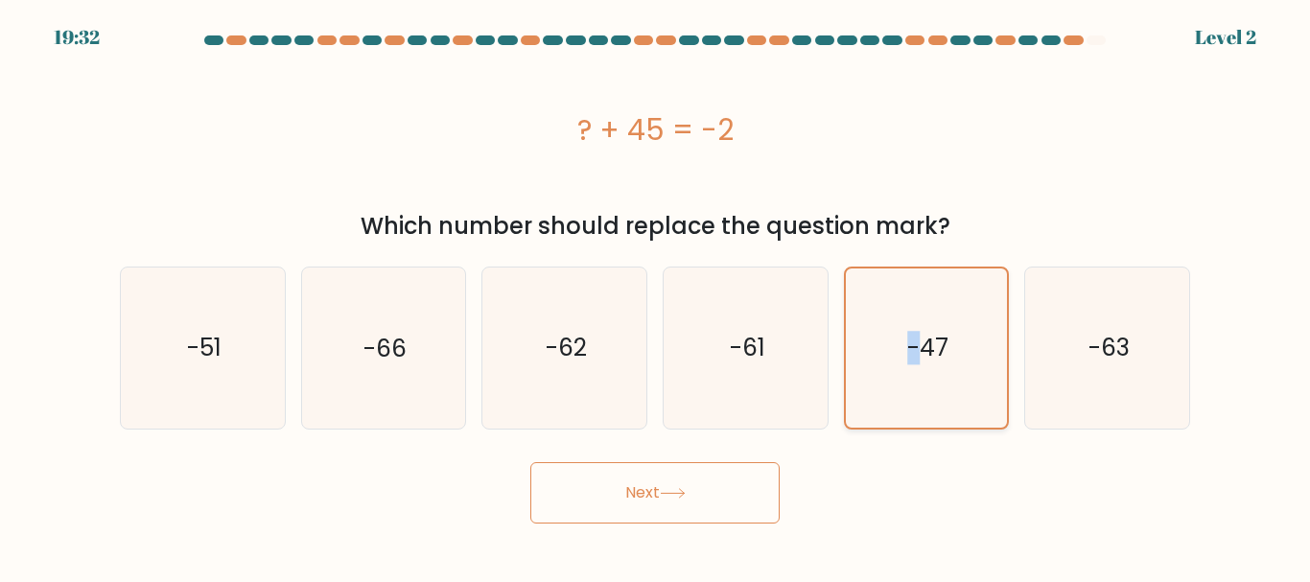
click at [885, 363] on icon "-47" at bounding box center [926, 348] width 158 height 158
click at [656, 296] on input "e. -47" at bounding box center [655, 294] width 1 height 5
click at [918, 401] on icon "-47" at bounding box center [926, 348] width 158 height 158
click at [656, 296] on input "e. -47" at bounding box center [655, 294] width 1 height 5
click at [918, 401] on icon "-47" at bounding box center [926, 348] width 158 height 158
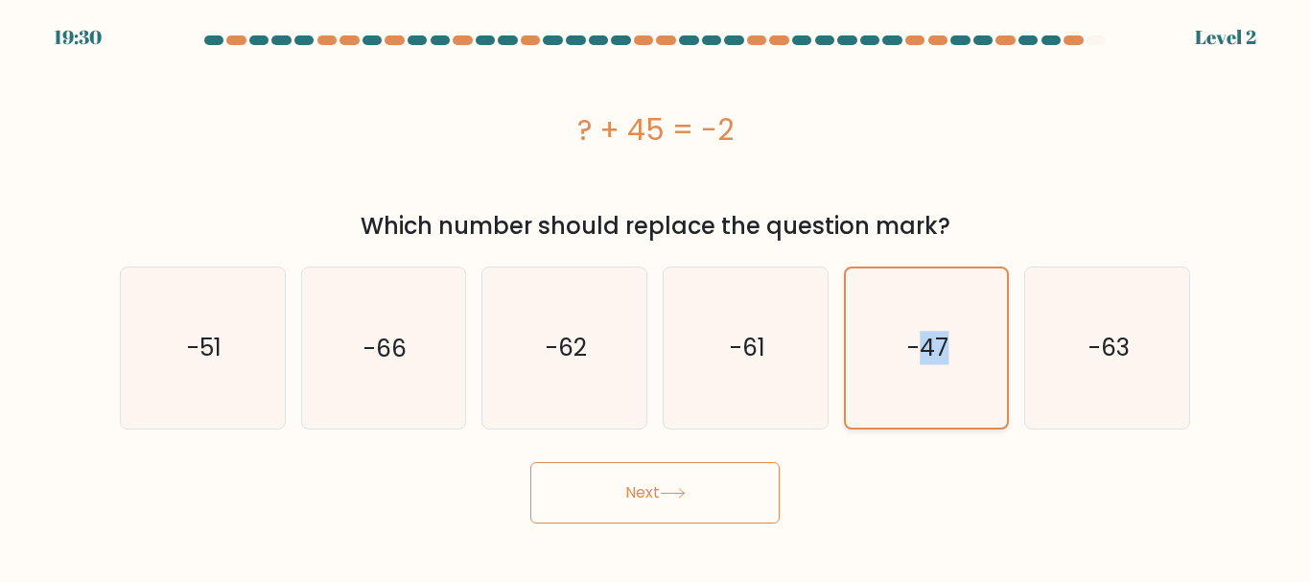
click at [656, 296] on input "e. -47" at bounding box center [655, 294] width 1 height 5
click at [918, 401] on icon "-47" at bounding box center [926, 348] width 158 height 158
click at [656, 296] on input "e. -47" at bounding box center [655, 294] width 1 height 5
click at [918, 401] on icon "-47" at bounding box center [926, 348] width 158 height 158
click at [656, 296] on input "e. -47" at bounding box center [655, 294] width 1 height 5
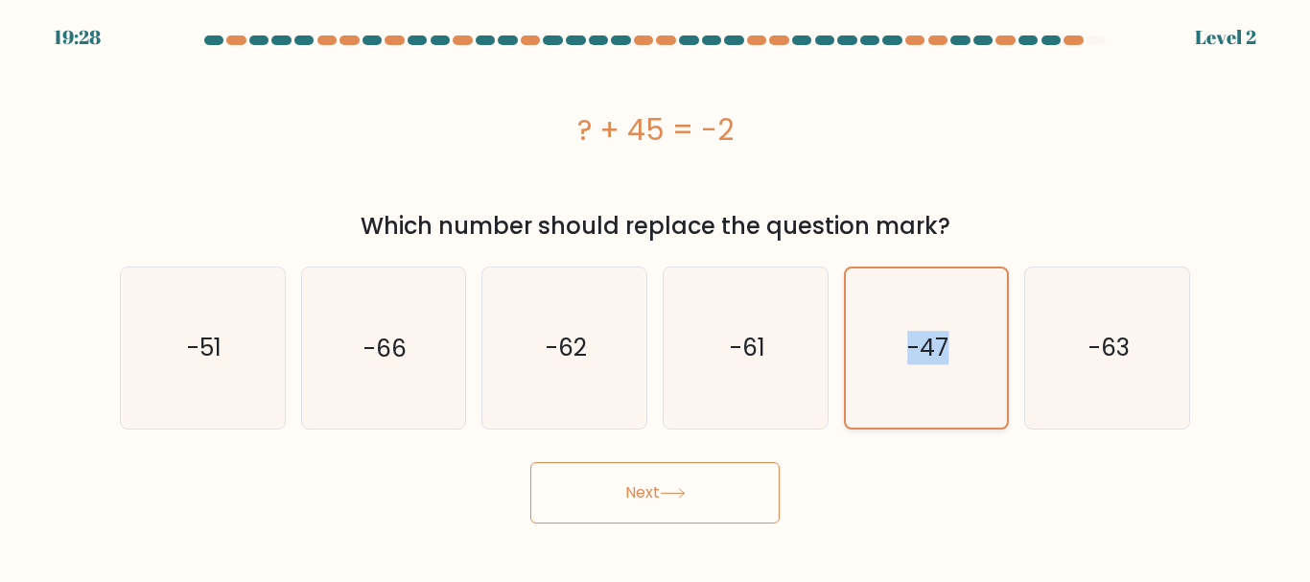
click at [924, 390] on icon "-47" at bounding box center [926, 348] width 158 height 158
click at [656, 296] on input "e. -47" at bounding box center [655, 294] width 1 height 5
click at [924, 390] on icon "-47" at bounding box center [926, 348] width 158 height 158
click at [656, 296] on input "e. -47" at bounding box center [655, 294] width 1 height 5
click at [924, 390] on icon "-47" at bounding box center [926, 348] width 158 height 158
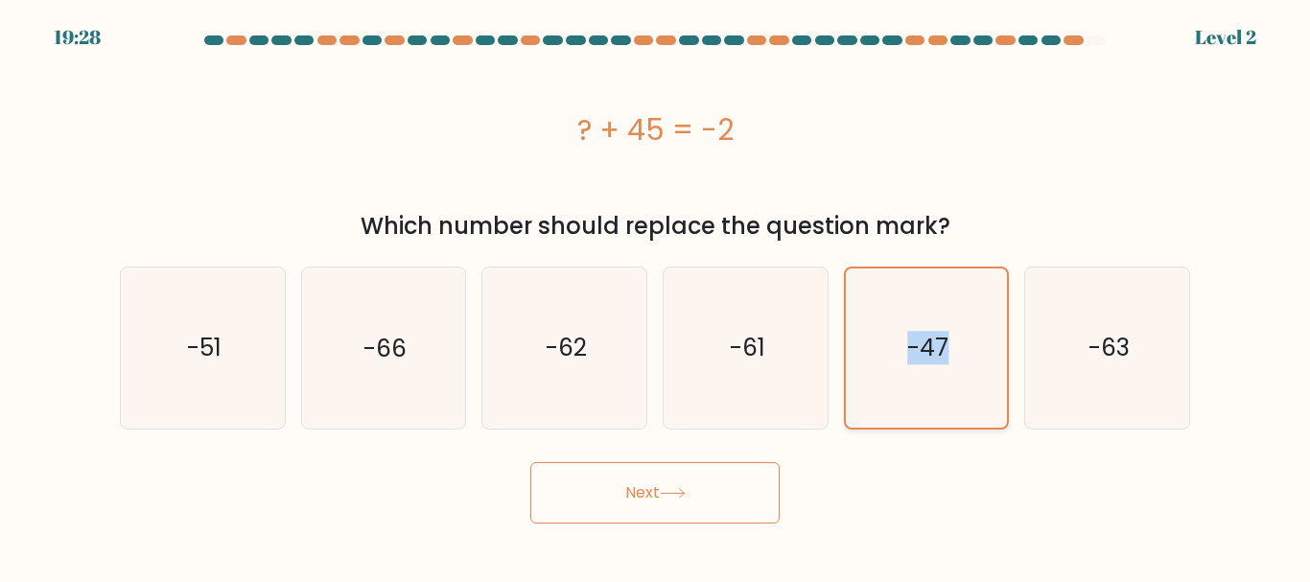
click at [656, 296] on input "e. -47" at bounding box center [655, 294] width 1 height 5
click at [914, 507] on div "Next" at bounding box center [654, 488] width 1093 height 71
click at [977, 462] on div "Next" at bounding box center [654, 488] width 1093 height 71
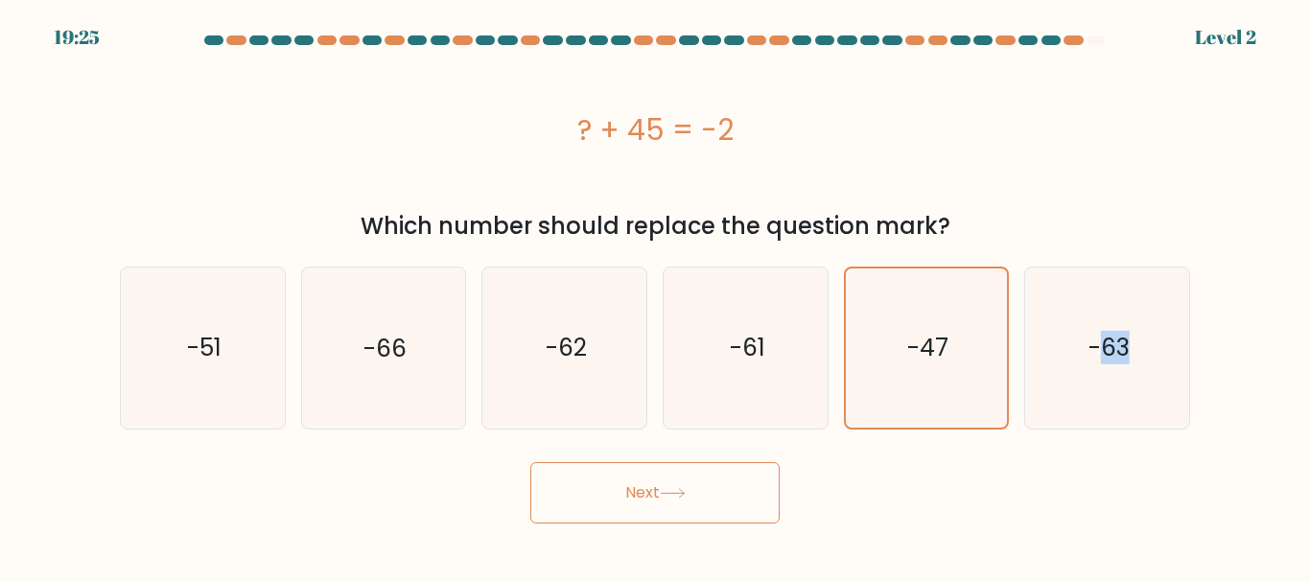
click at [735, 496] on button "Next" at bounding box center [654, 492] width 249 height 61
click at [657, 484] on button "Next" at bounding box center [654, 492] width 249 height 61
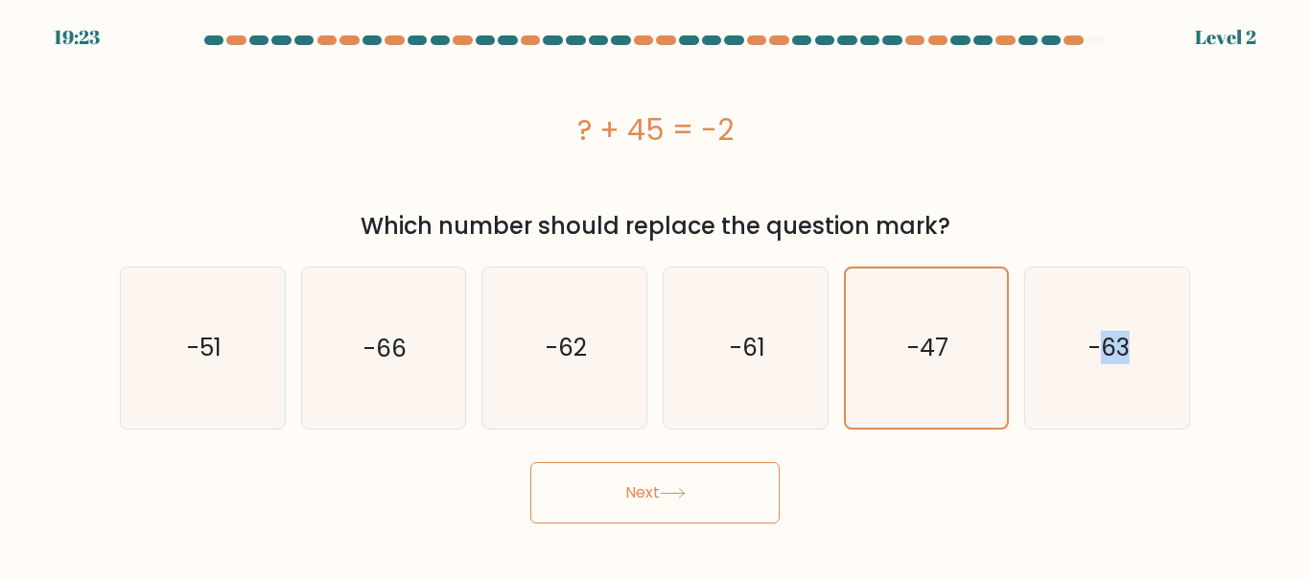
click at [657, 484] on button "Next" at bounding box center [654, 492] width 249 height 61
click at [654, 486] on button "Next" at bounding box center [654, 492] width 249 height 61
click at [653, 486] on button "Next" at bounding box center [654, 492] width 249 height 61
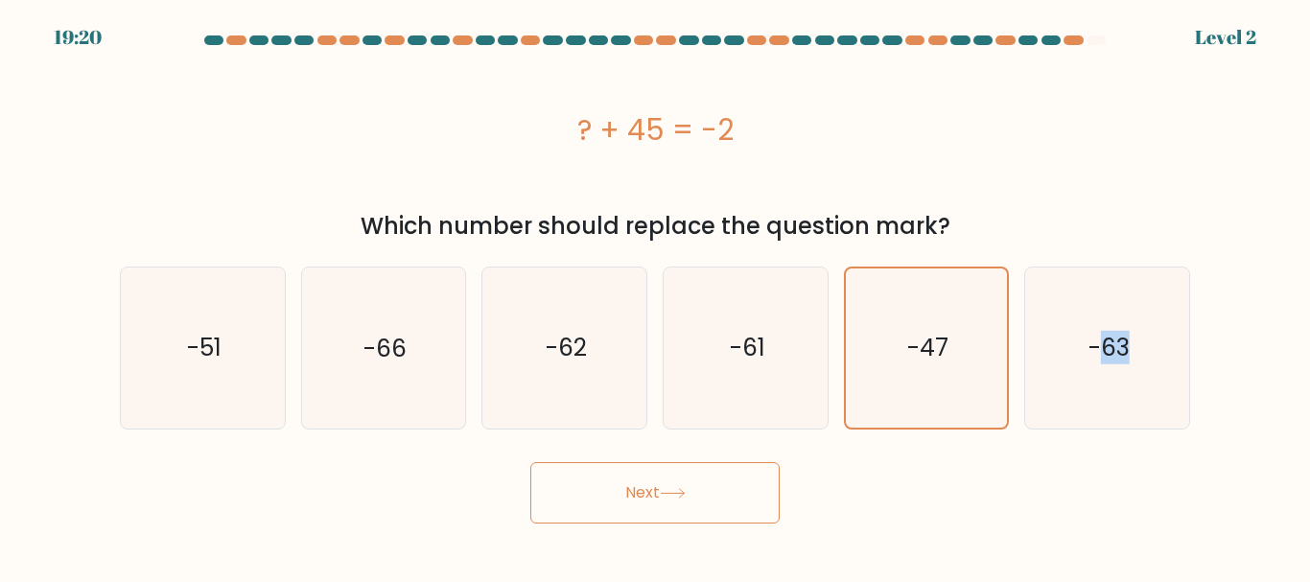
click at [652, 488] on button "Next" at bounding box center [654, 492] width 249 height 61
click at [652, 493] on button "Next" at bounding box center [654, 492] width 249 height 61
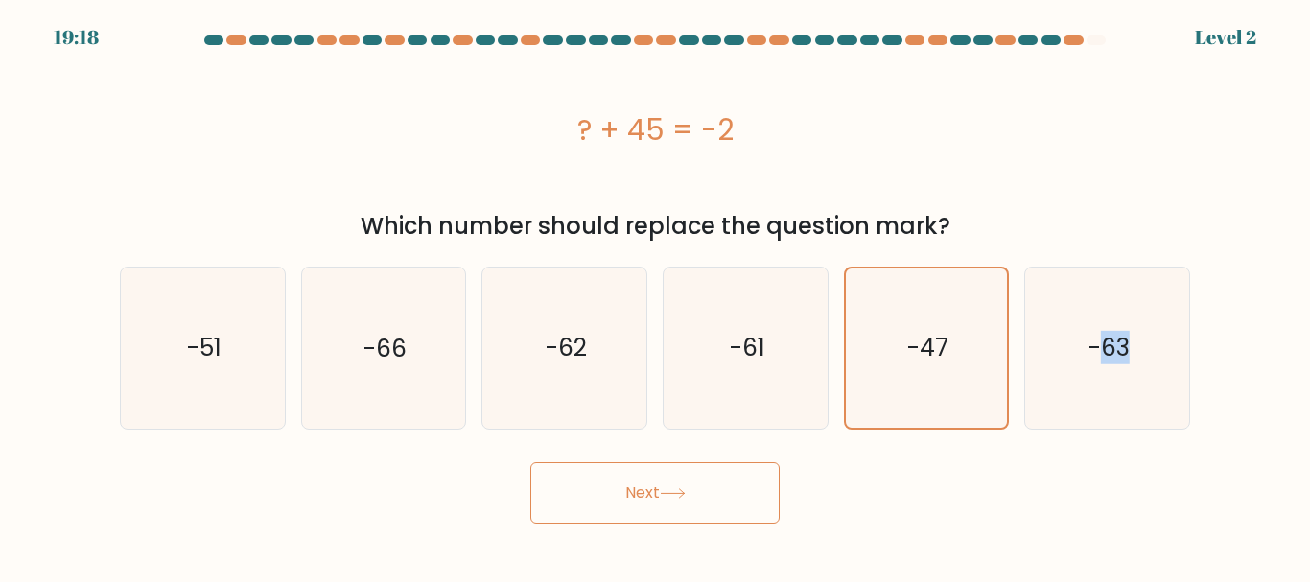
click at [652, 493] on button "Next" at bounding box center [654, 492] width 249 height 61
click at [651, 495] on button "Next" at bounding box center [654, 492] width 249 height 61
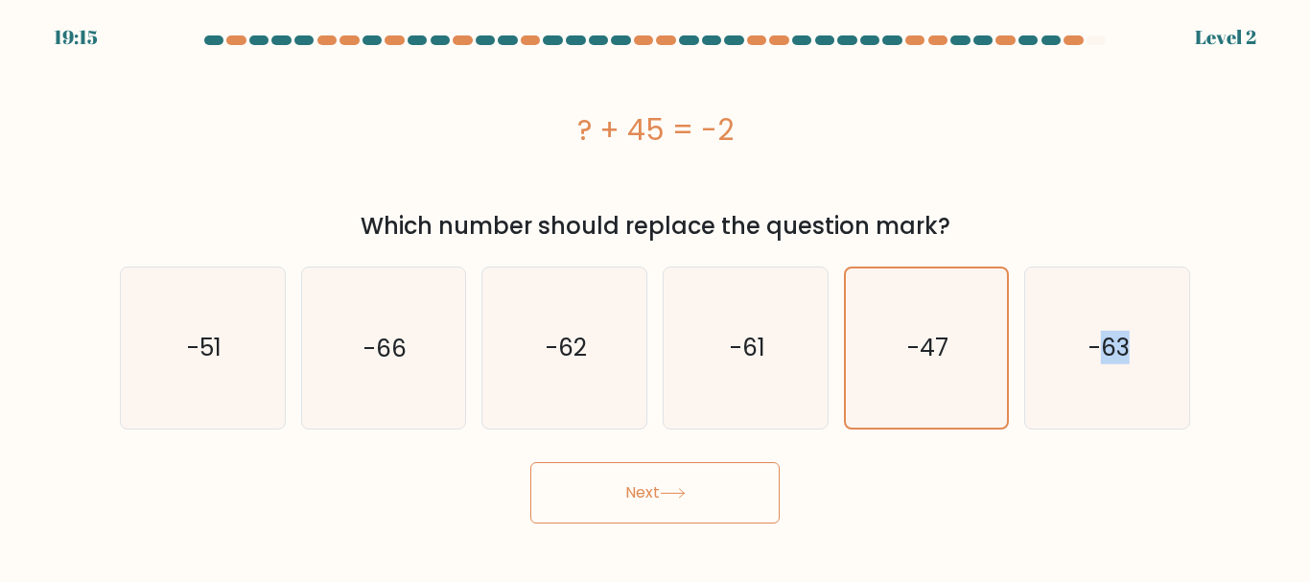
click at [620, 497] on button "Next" at bounding box center [654, 492] width 249 height 61
drag, startPoint x: 620, startPoint y: 497, endPoint x: 1082, endPoint y: 510, distance: 461.5
click at [1082, 510] on div "Next" at bounding box center [654, 488] width 1093 height 71
click at [1206, 497] on form "a." at bounding box center [655, 279] width 1310 height 488
click at [680, 497] on icon at bounding box center [673, 493] width 26 height 11
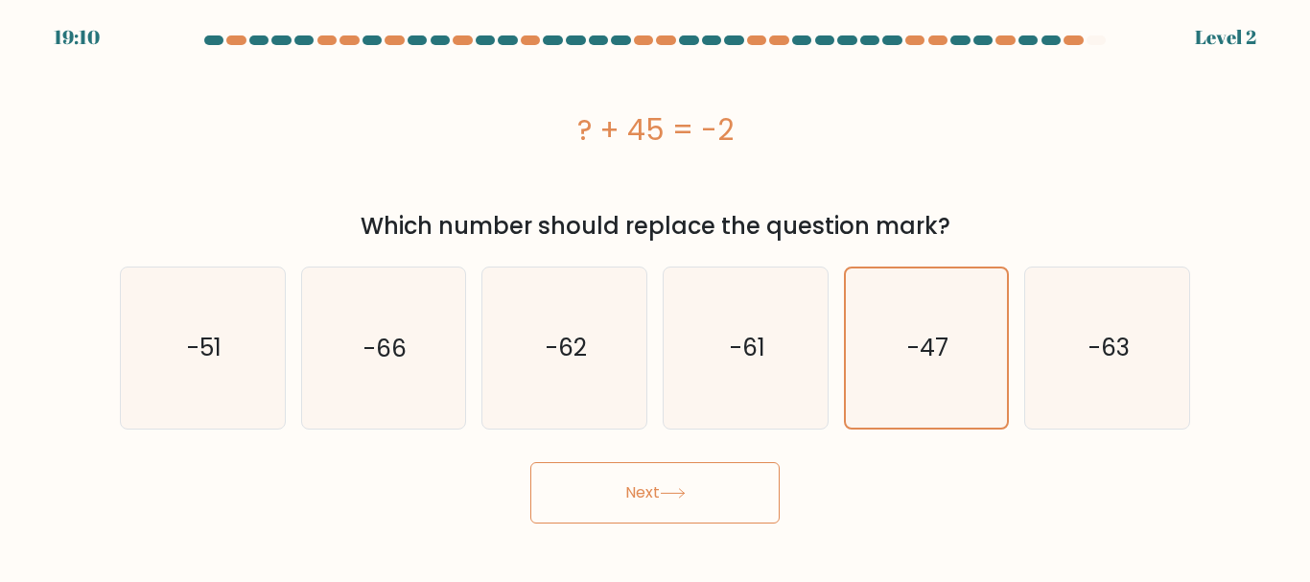
click at [680, 497] on icon at bounding box center [673, 493] width 26 height 11
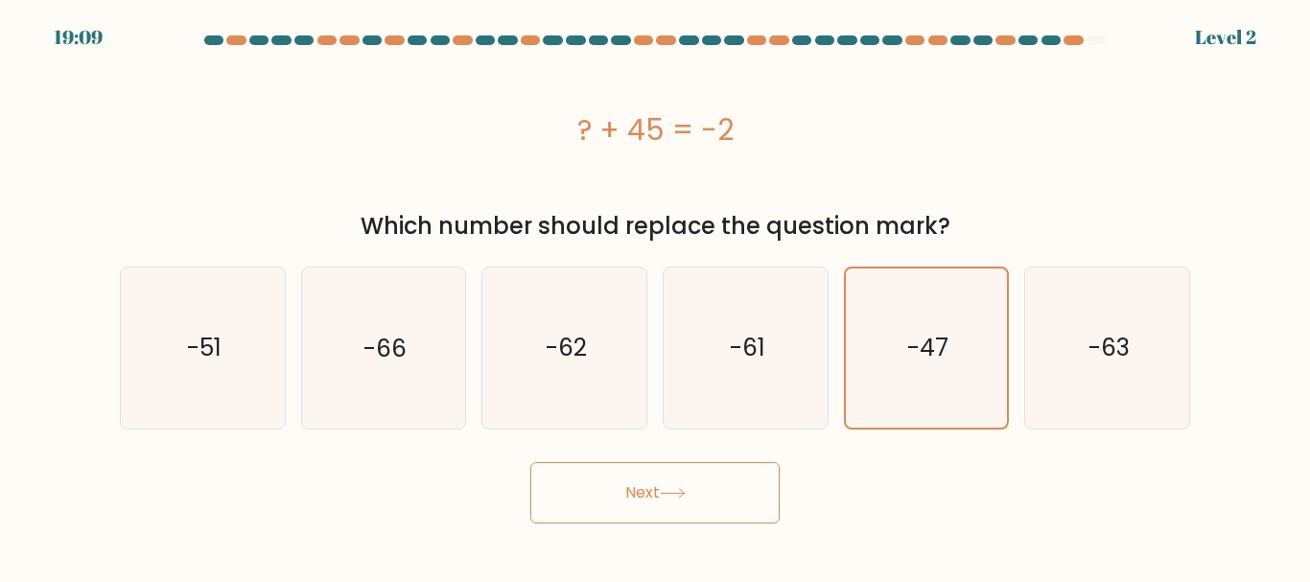
click at [680, 497] on icon at bounding box center [673, 493] width 26 height 11
click at [1030, 535] on body "19:01 Level 2" at bounding box center [655, 291] width 1310 height 582
click at [727, 496] on button "Next" at bounding box center [654, 492] width 249 height 61
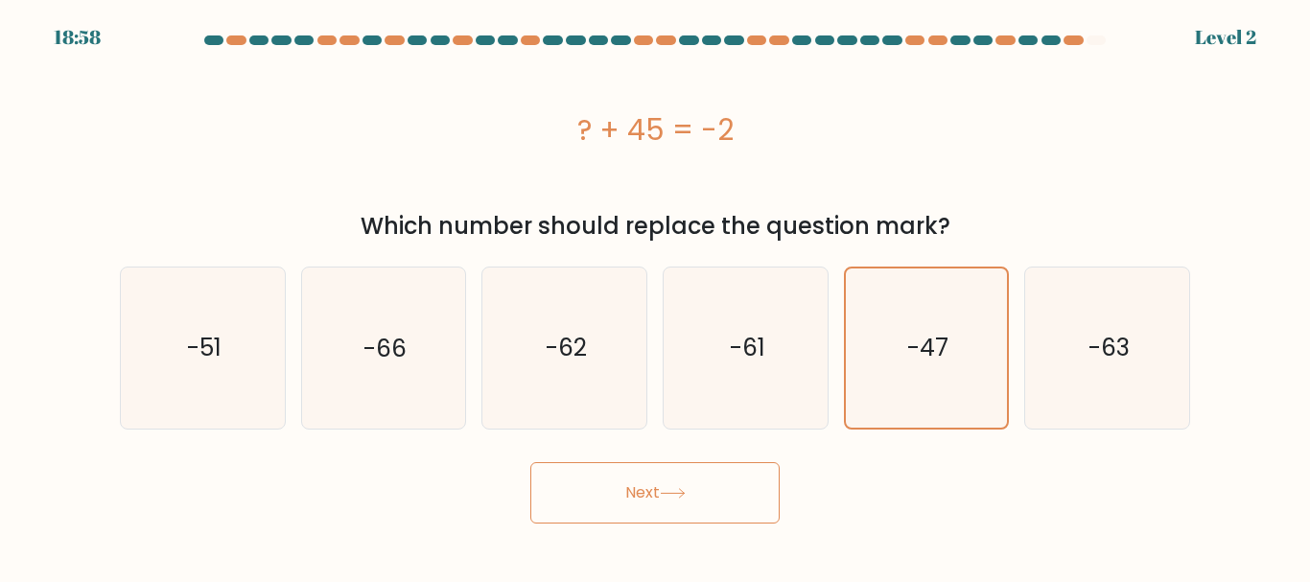
click at [727, 496] on button "Next" at bounding box center [654, 492] width 249 height 61
click at [726, 496] on button "Next" at bounding box center [654, 492] width 249 height 61
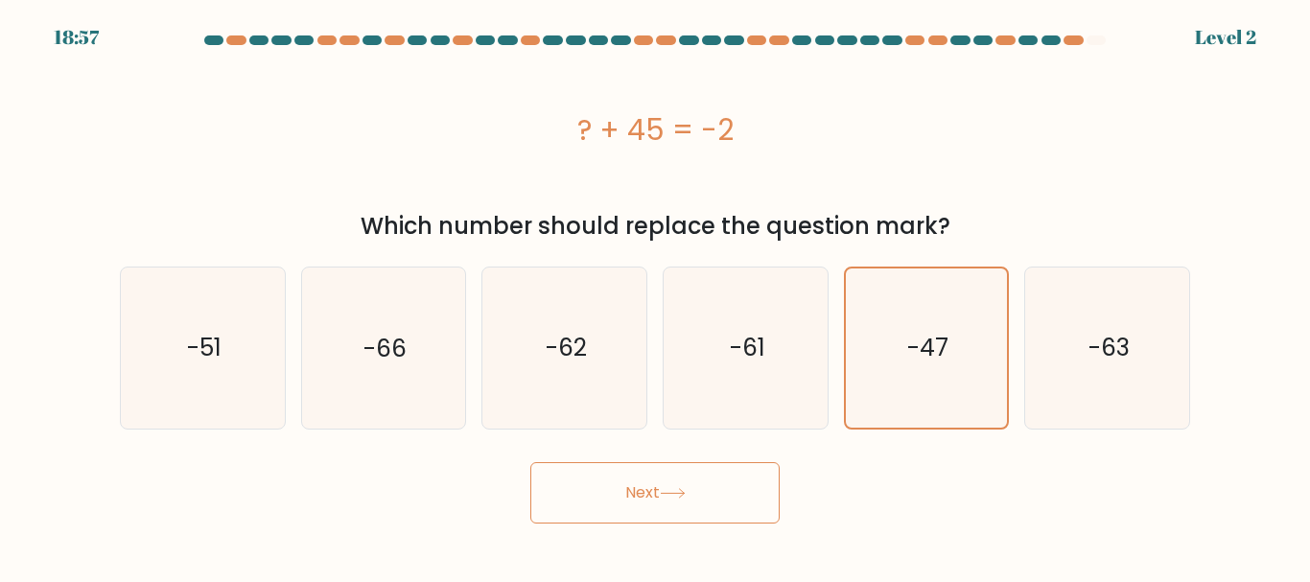
click at [726, 496] on button "Next" at bounding box center [654, 492] width 249 height 61
click at [726, 497] on button "Next" at bounding box center [654, 492] width 249 height 61
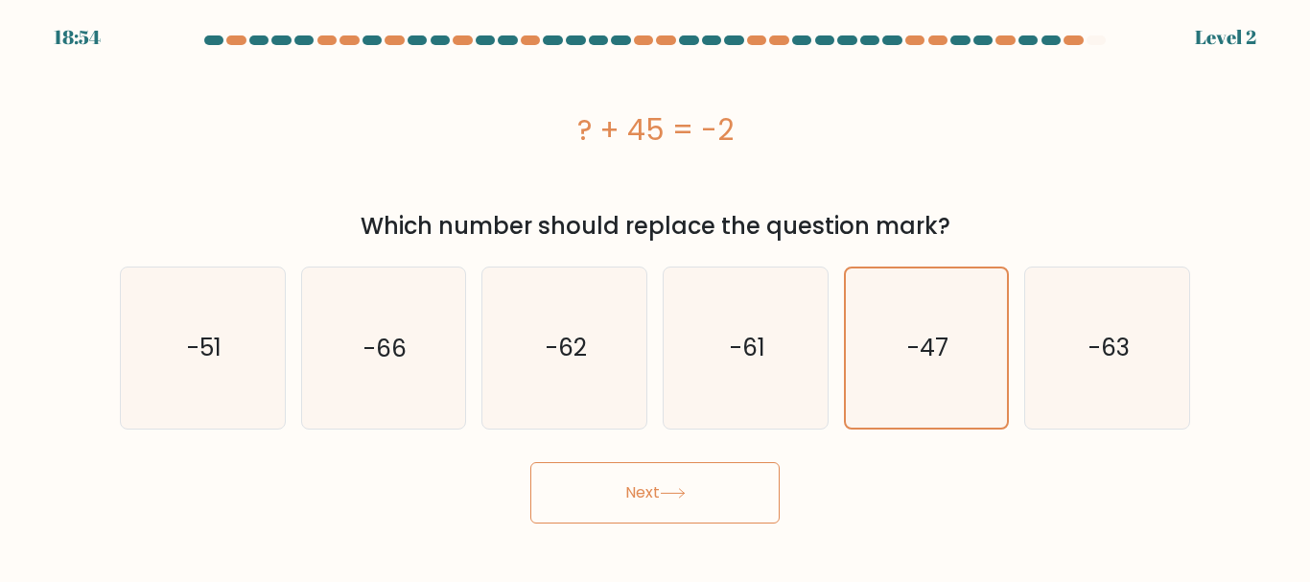
click at [725, 500] on button "Next" at bounding box center [654, 492] width 249 height 61
click at [726, 501] on button "Next" at bounding box center [654, 492] width 249 height 61
click at [655, 489] on button "Next" at bounding box center [654, 492] width 249 height 61
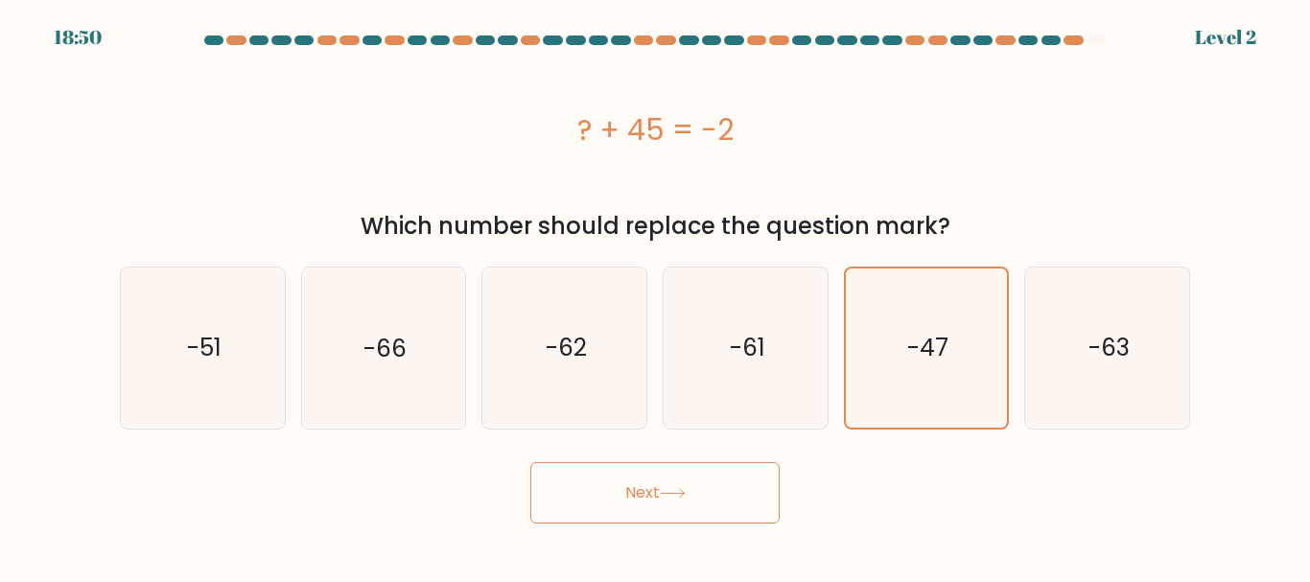
click at [660, 491] on button "Next" at bounding box center [654, 492] width 249 height 61
click at [530, 462] on button "Next" at bounding box center [654, 492] width 249 height 61
click at [660, 496] on button "Next" at bounding box center [654, 492] width 249 height 61
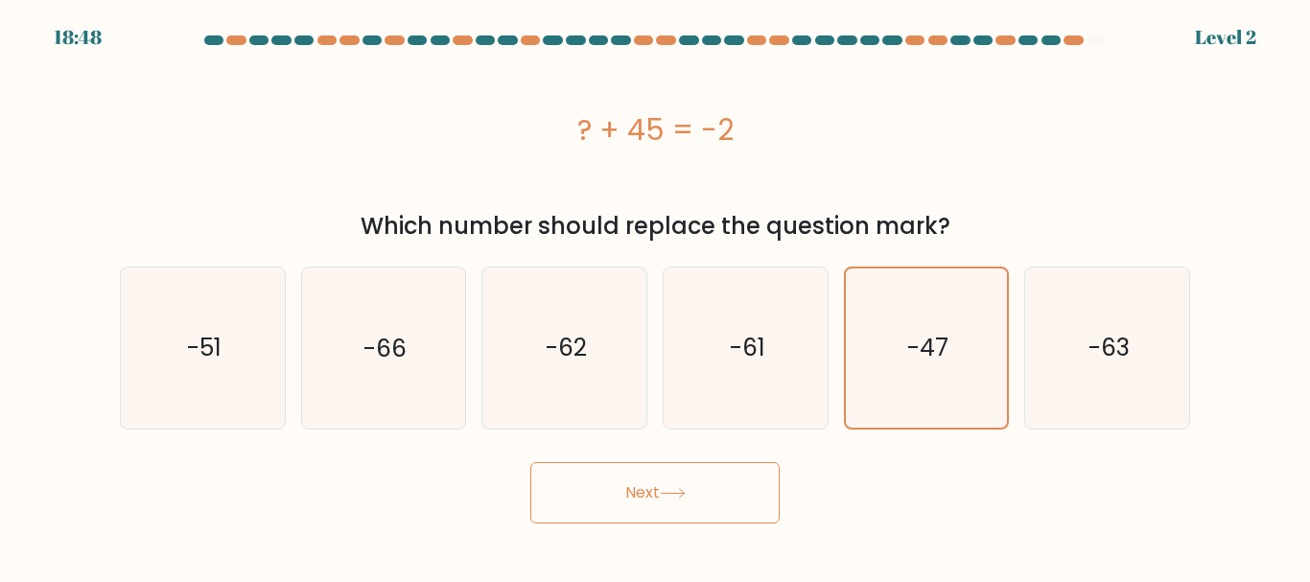
click at [660, 496] on button "Next" at bounding box center [654, 492] width 249 height 61
click at [659, 497] on button "Next" at bounding box center [654, 492] width 249 height 61
click at [657, 497] on button "Next" at bounding box center [654, 492] width 249 height 61
drag, startPoint x: 657, startPoint y: 498, endPoint x: 608, endPoint y: 493, distance: 49.1
click at [608, 493] on button "Next" at bounding box center [654, 492] width 249 height 61
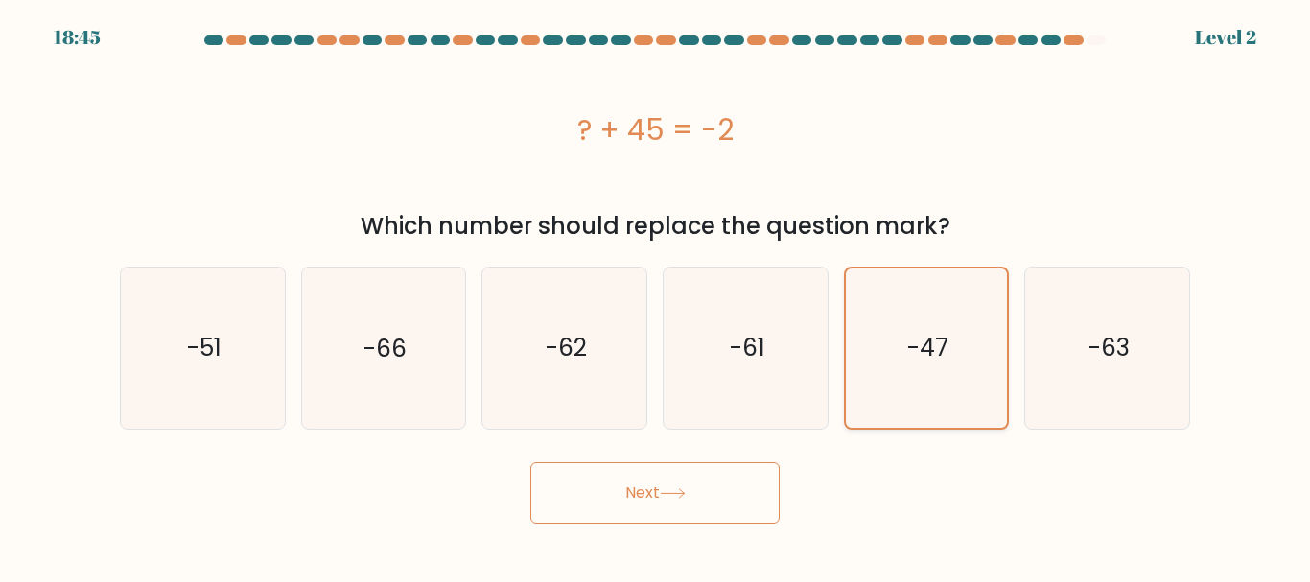
drag, startPoint x: 608, startPoint y: 493, endPoint x: 909, endPoint y: 362, distance: 328.5
click at [909, 362] on form "a." at bounding box center [655, 279] width 1310 height 488
click at [909, 362] on text "-47" at bounding box center [927, 348] width 41 height 34
click at [656, 296] on input "e. -47" at bounding box center [655, 294] width 1 height 5
click at [909, 362] on text "-47" at bounding box center [927, 348] width 41 height 34
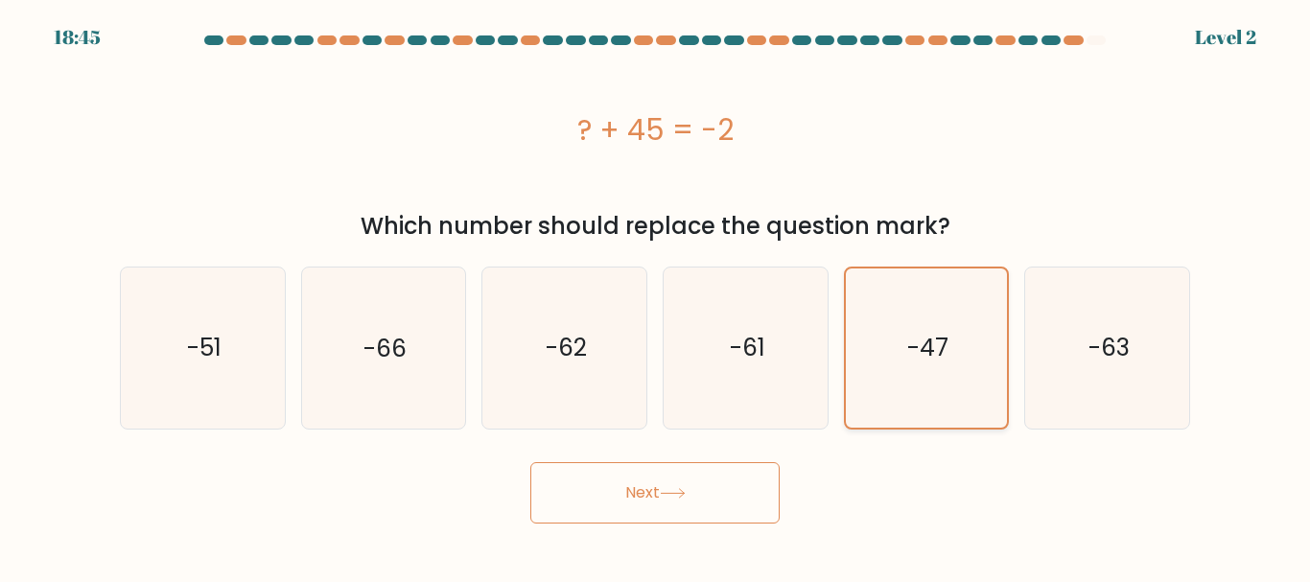
click at [656, 296] on input "e. -47" at bounding box center [655, 294] width 1 height 5
click at [909, 362] on text "-47" at bounding box center [927, 348] width 41 height 34
click at [656, 296] on input "e. -47" at bounding box center [655, 294] width 1 height 5
click at [909, 362] on text "-47" at bounding box center [927, 348] width 41 height 34
click at [656, 296] on input "e. -47" at bounding box center [655, 294] width 1 height 5
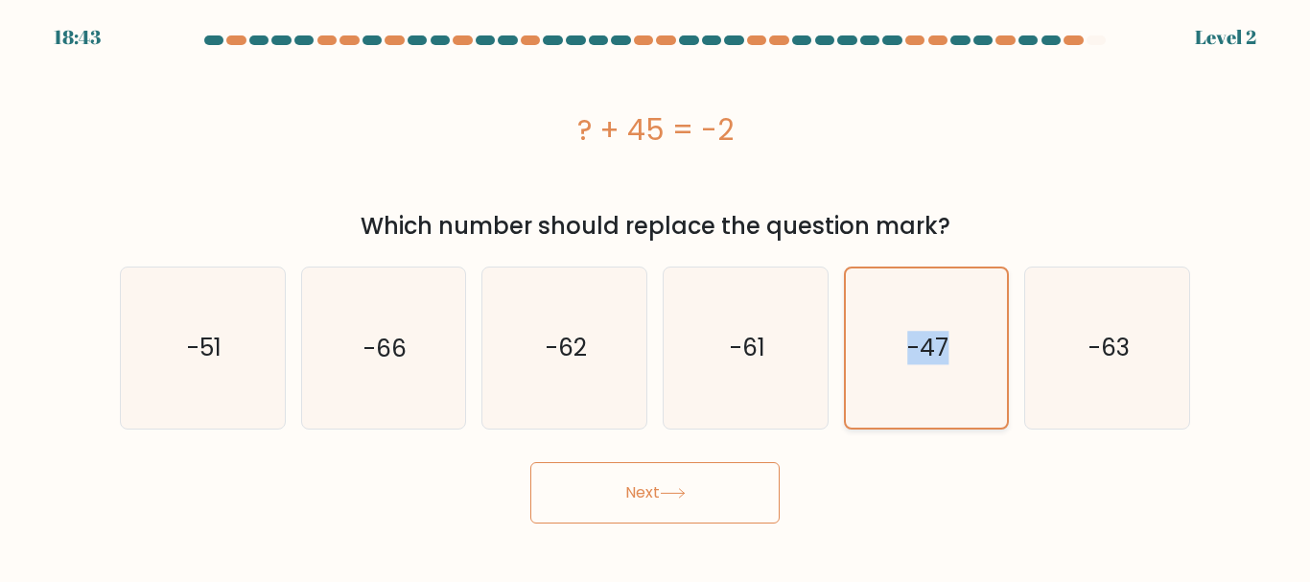
click at [900, 374] on icon "-47" at bounding box center [926, 348] width 158 height 158
click at [656, 296] on input "e. -47" at bounding box center [655, 294] width 1 height 5
click at [900, 374] on icon "-47" at bounding box center [926, 348] width 158 height 158
click at [656, 296] on input "e. -47" at bounding box center [655, 294] width 1 height 5
click at [900, 374] on icon "-47" at bounding box center [926, 348] width 158 height 158
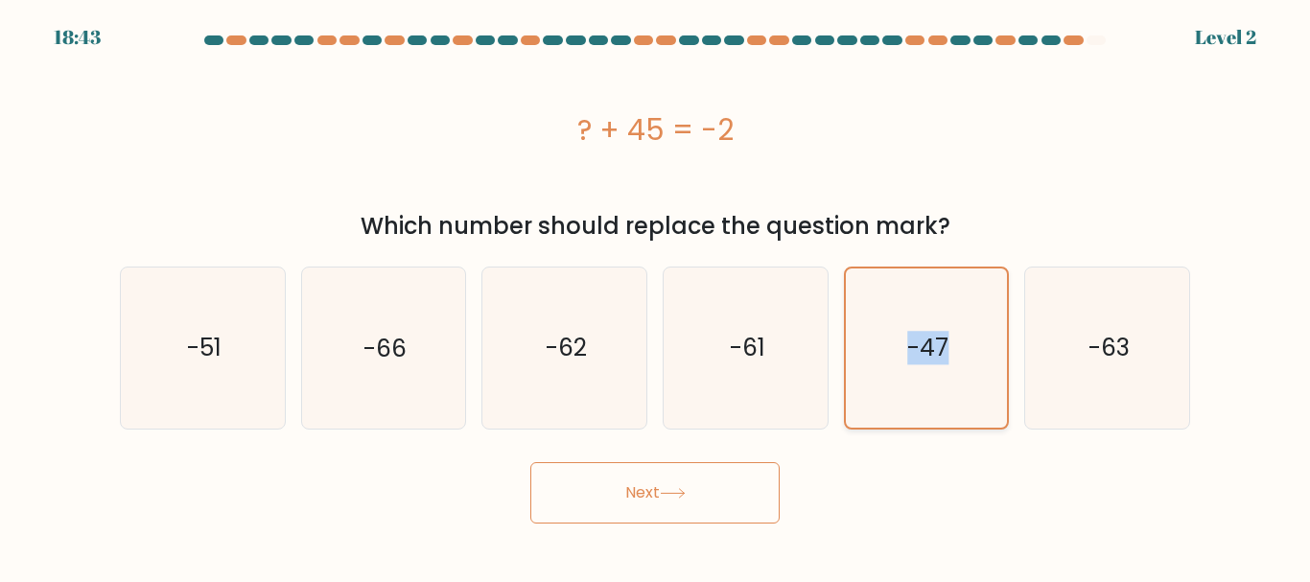
click at [656, 296] on input "e. -47" at bounding box center [655, 294] width 1 height 5
click at [900, 374] on icon "-47" at bounding box center [926, 348] width 158 height 158
click at [656, 296] on input "e. -47" at bounding box center [655, 294] width 1 height 5
click at [911, 381] on icon "-47" at bounding box center [926, 348] width 158 height 158
click at [656, 296] on input "e. -47" at bounding box center [655, 294] width 1 height 5
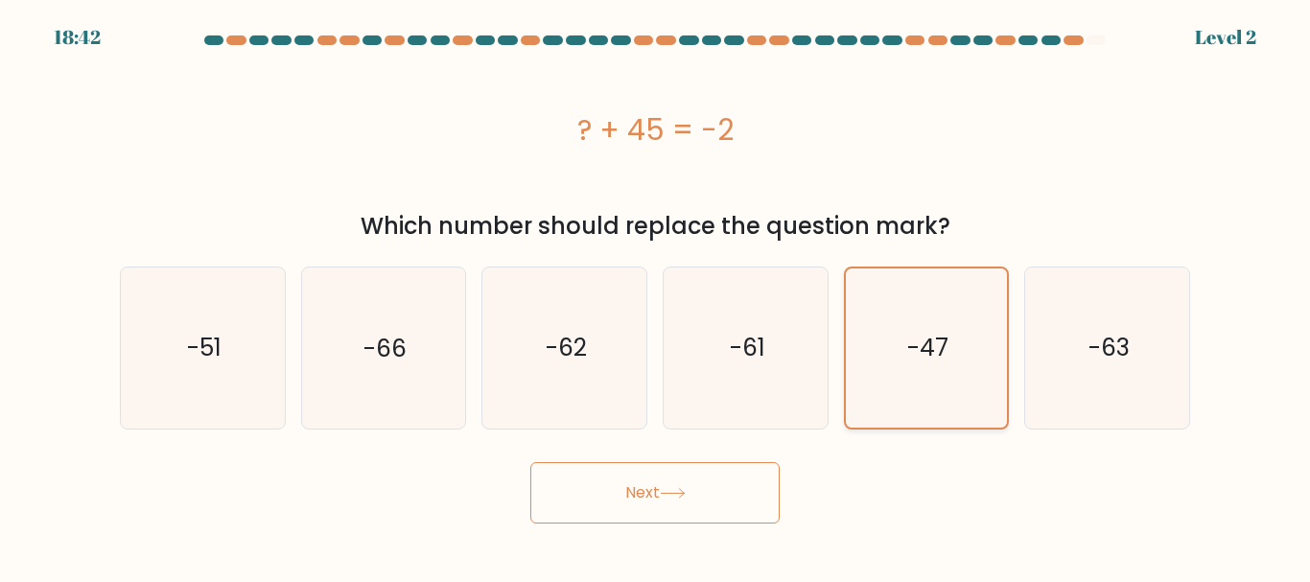
click at [911, 381] on icon "-47" at bounding box center [926, 348] width 158 height 158
click at [656, 296] on input "e. -47" at bounding box center [655, 294] width 1 height 5
click at [911, 381] on icon "-47" at bounding box center [926, 348] width 158 height 158
click at [656, 296] on input "e. -47" at bounding box center [655, 294] width 1 height 5
click at [911, 381] on icon "-47" at bounding box center [926, 348] width 158 height 158
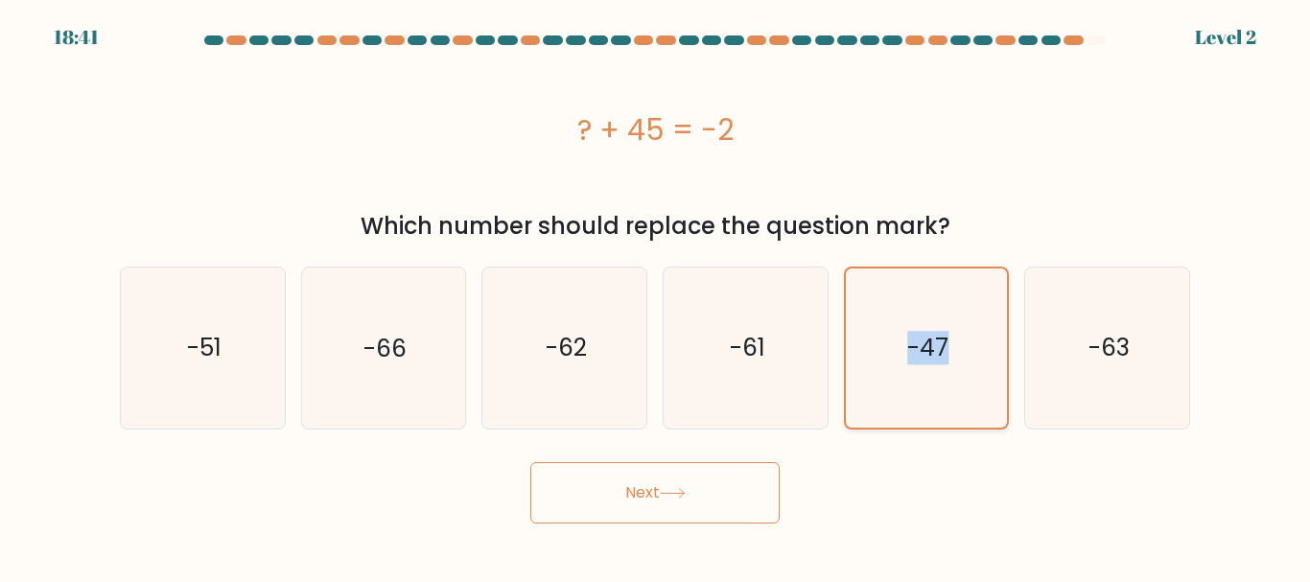
click at [656, 296] on input "e. -47" at bounding box center [655, 294] width 1 height 5
click at [911, 381] on icon "-47" at bounding box center [926, 348] width 158 height 158
click at [656, 296] on input "e. -47" at bounding box center [655, 294] width 1 height 5
click at [911, 381] on icon "-47" at bounding box center [926, 348] width 158 height 158
click at [656, 296] on input "e. -47" at bounding box center [655, 294] width 1 height 5
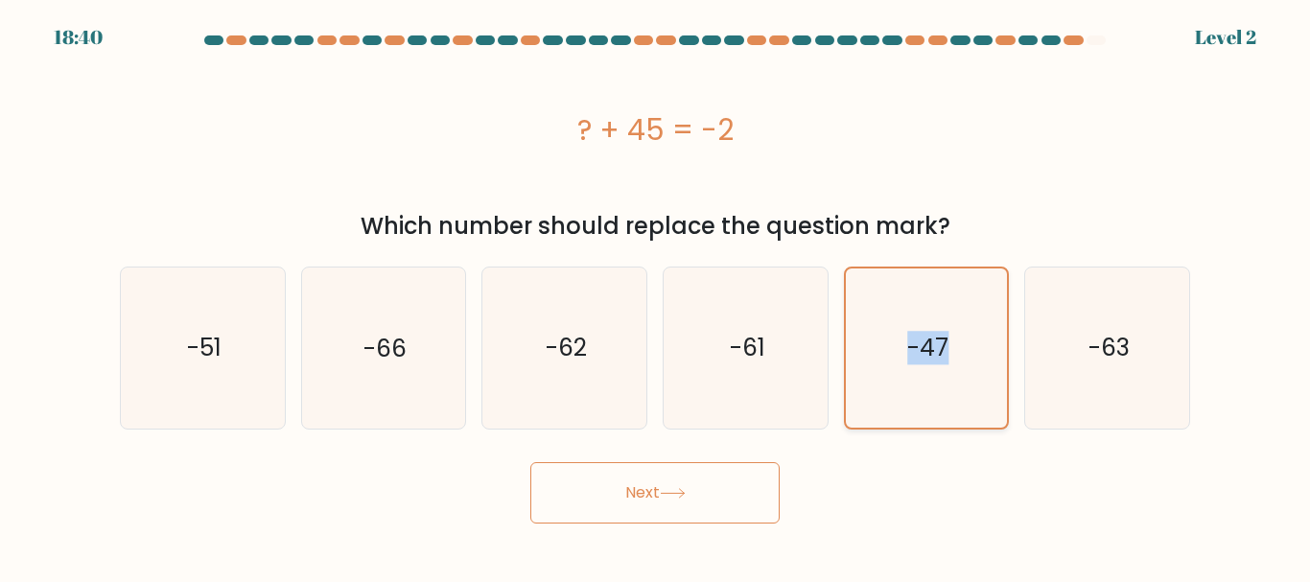
click at [900, 396] on icon "-47" at bounding box center [926, 348] width 158 height 158
click at [656, 296] on input "e. -47" at bounding box center [655, 294] width 1 height 5
click at [900, 396] on icon "-47" at bounding box center [926, 348] width 158 height 158
click at [656, 296] on input "e. -47" at bounding box center [655, 294] width 1 height 5
click at [900, 396] on icon "-47" at bounding box center [926, 348] width 158 height 158
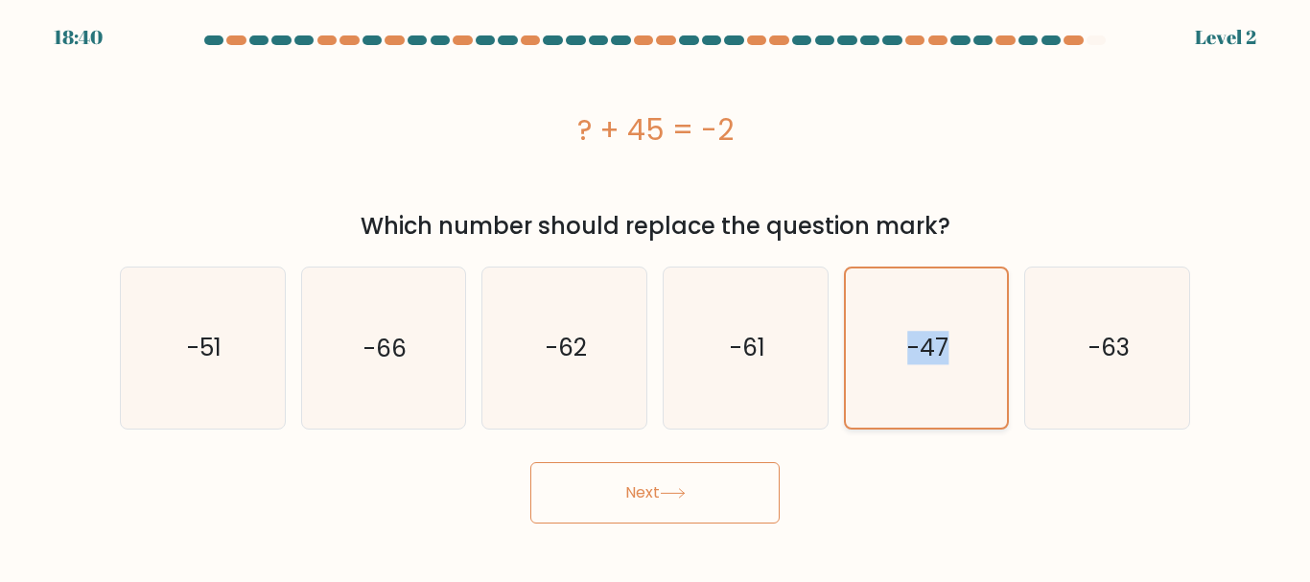
click at [656, 296] on input "e. -47" at bounding box center [655, 294] width 1 height 5
click at [903, 508] on div "Next" at bounding box center [654, 488] width 1093 height 71
click at [886, 509] on div "Next" at bounding box center [654, 488] width 1093 height 71
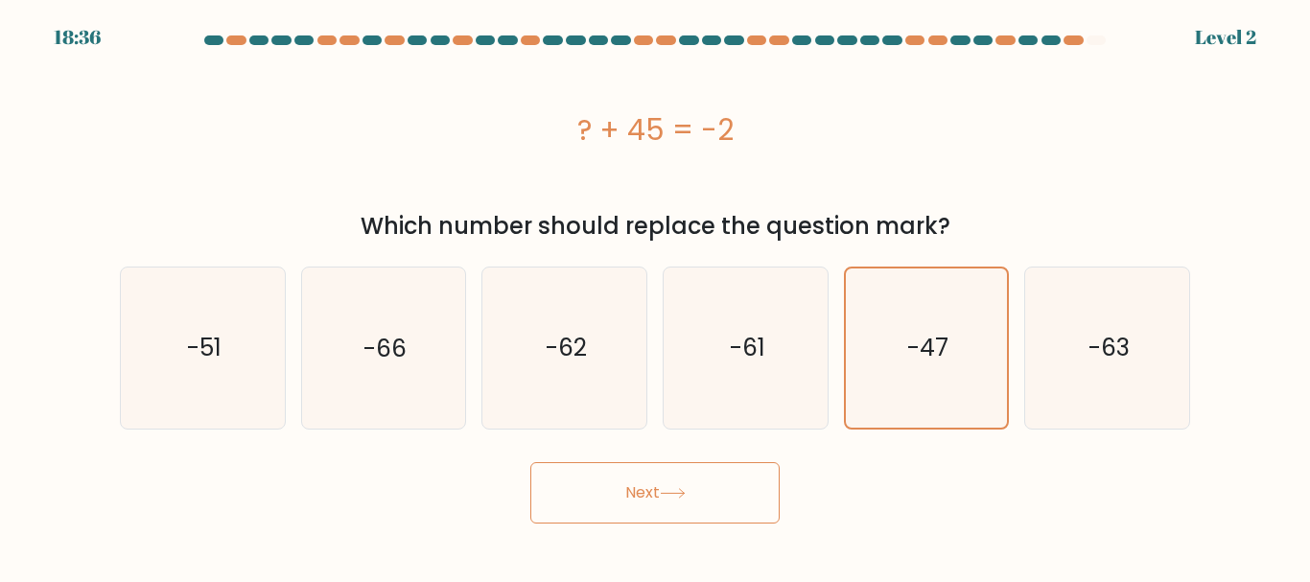
click at [971, 516] on div "Next" at bounding box center [654, 488] width 1093 height 71
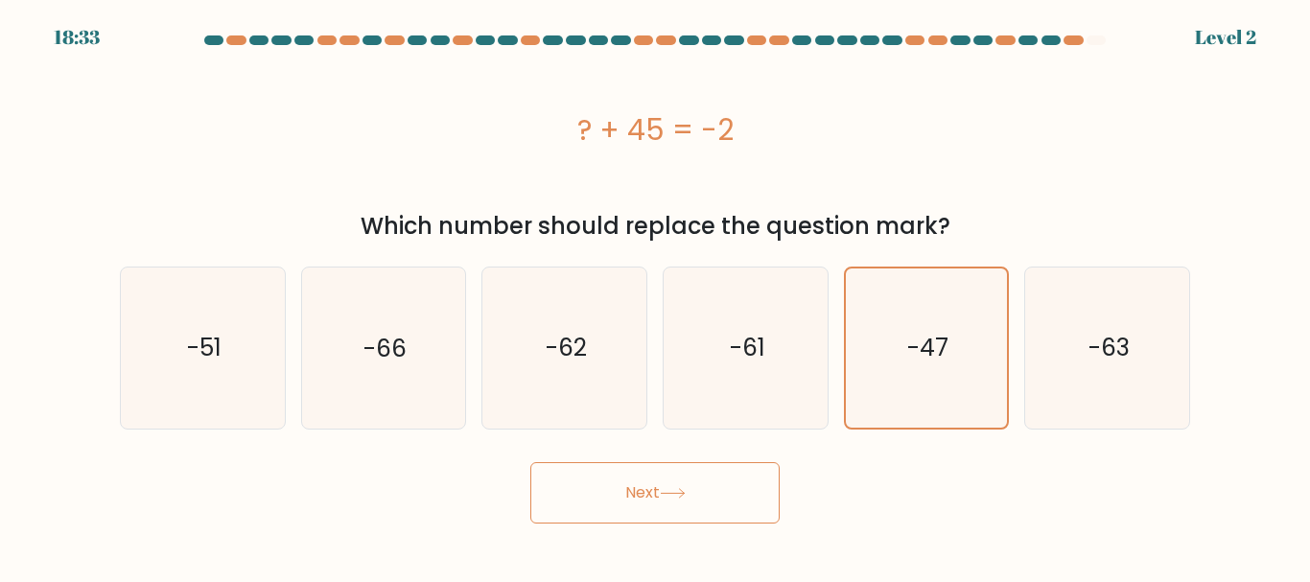
click at [426, 500] on div "Next" at bounding box center [654, 488] width 1093 height 71
click at [426, 496] on div "Next" at bounding box center [654, 488] width 1093 height 71
drag, startPoint x: 426, startPoint y: 495, endPoint x: 665, endPoint y: 461, distance: 241.1
click at [665, 461] on div "Next" at bounding box center [654, 488] width 1093 height 71
drag, startPoint x: 636, startPoint y: 529, endPoint x: 653, endPoint y: 487, distance: 45.6
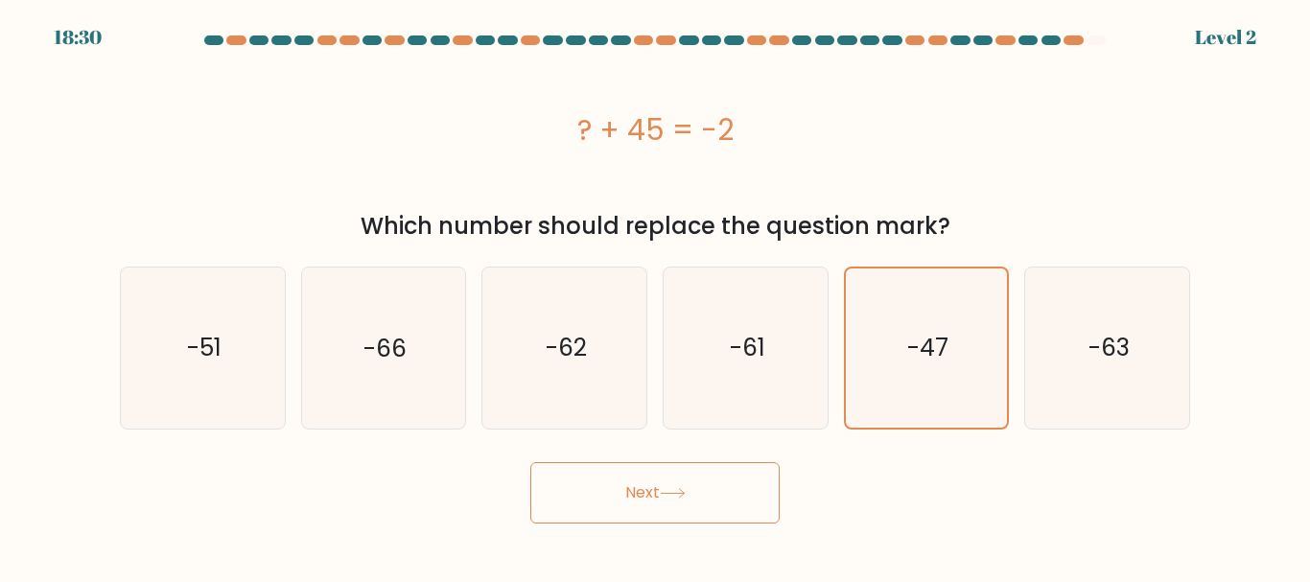
click at [653, 487] on body "18:30 Level 2" at bounding box center [655, 291] width 1310 height 582
drag, startPoint x: 653, startPoint y: 486, endPoint x: 652, endPoint y: 500, distance: 13.5
click at [652, 500] on button "Next" at bounding box center [654, 492] width 249 height 61
click at [651, 498] on button "Next" at bounding box center [654, 492] width 249 height 61
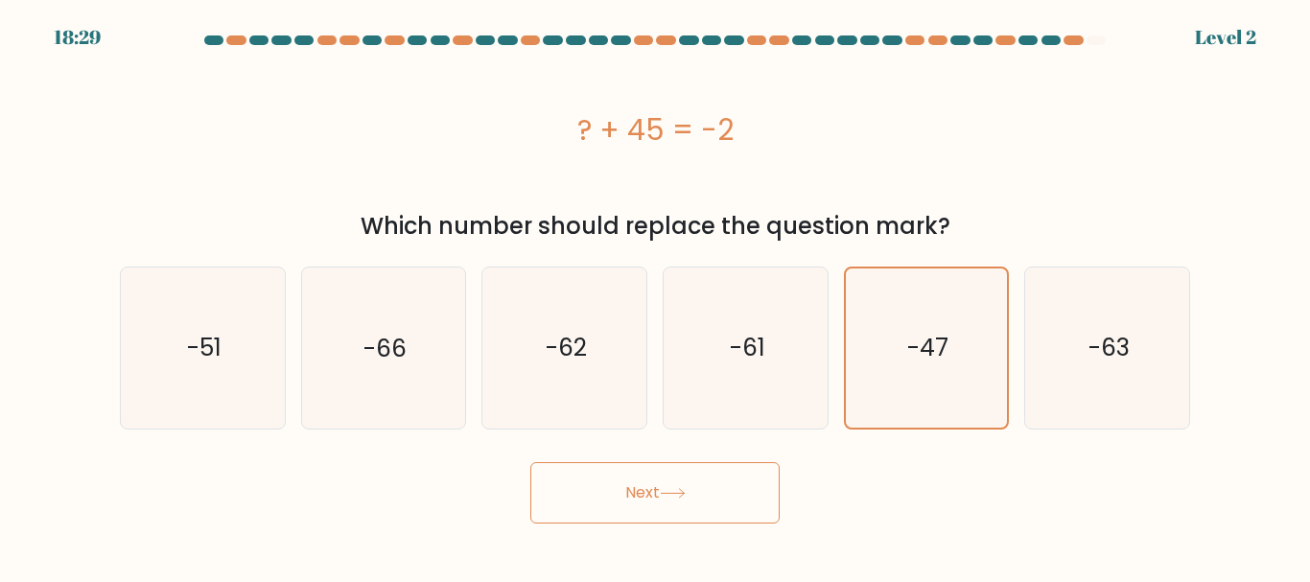
click at [651, 498] on button "Next" at bounding box center [654, 492] width 249 height 61
click at [652, 499] on button "Next" at bounding box center [654, 492] width 249 height 61
click at [652, 496] on button "Next" at bounding box center [654, 492] width 249 height 61
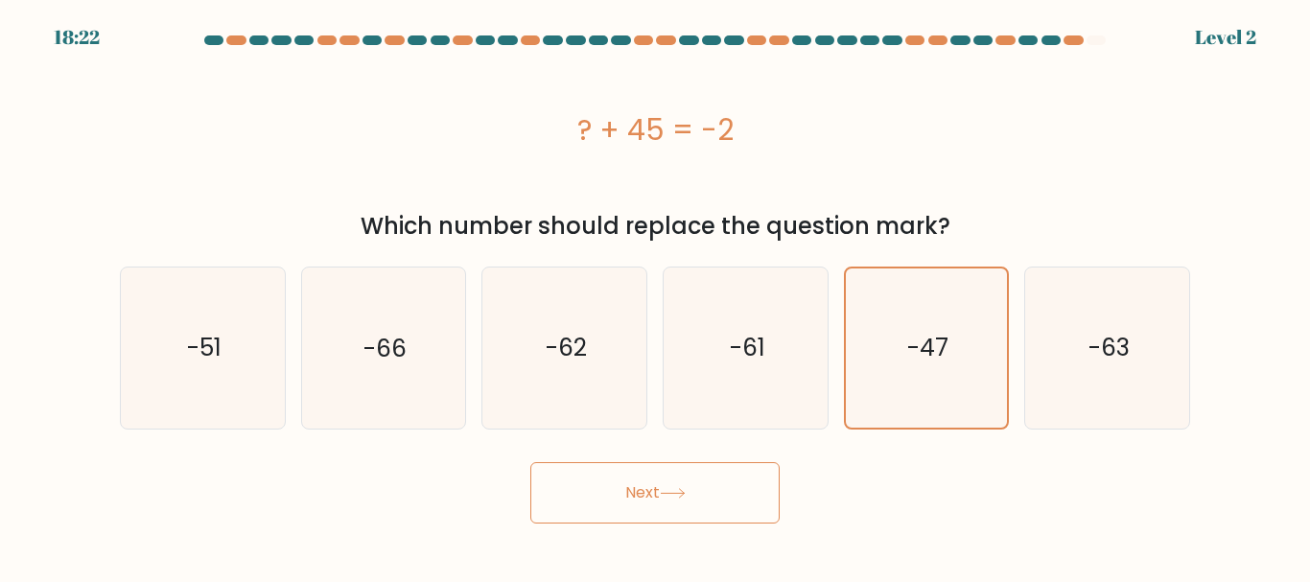
click at [652, 496] on button "Next" at bounding box center [654, 492] width 249 height 61
click at [651, 496] on button "Next" at bounding box center [654, 492] width 249 height 61
drag, startPoint x: 651, startPoint y: 496, endPoint x: 687, endPoint y: 316, distance: 183.8
click at [687, 316] on form "a." at bounding box center [655, 279] width 1310 height 488
click at [685, 316] on icon "-61" at bounding box center [746, 348] width 160 height 160
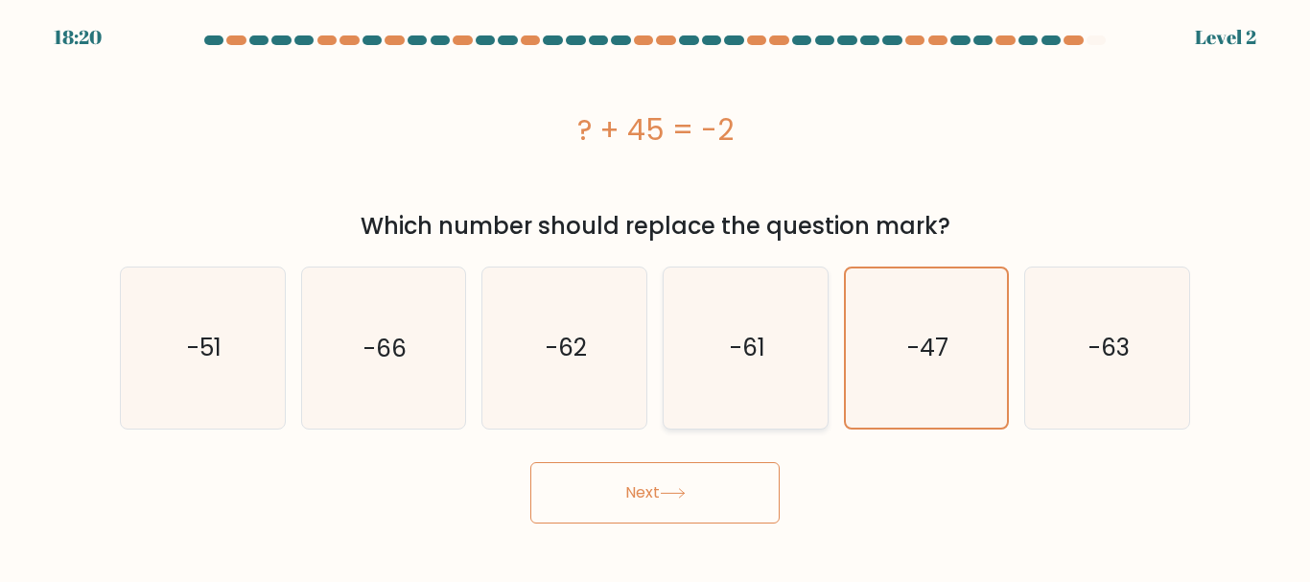
click at [656, 296] on input "d. -61" at bounding box center [655, 294] width 1 height 5
radio input "true"
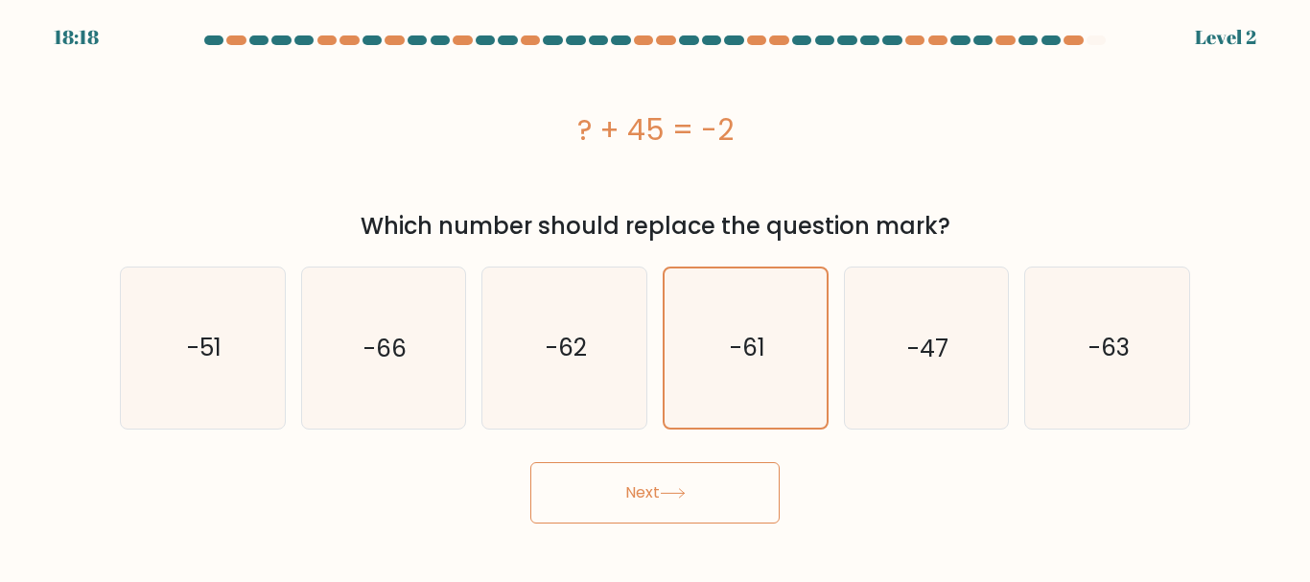
click at [675, 489] on icon at bounding box center [673, 493] width 26 height 11
click at [947, 349] on text "-47" at bounding box center [927, 348] width 41 height 34
click at [656, 296] on input "e. -47" at bounding box center [655, 294] width 1 height 5
radio input "true"
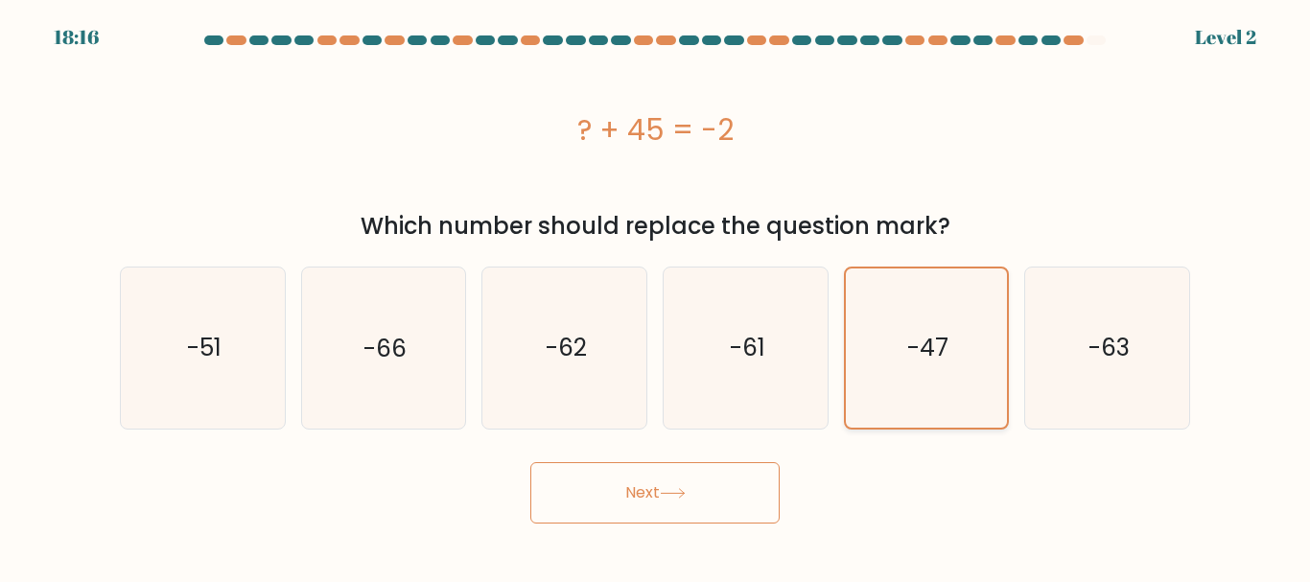
click at [947, 349] on text "-47" at bounding box center [927, 348] width 41 height 34
click at [656, 296] on input "e. -47" at bounding box center [655, 294] width 1 height 5
click at [947, 349] on text "-47" at bounding box center [927, 348] width 41 height 34
click at [656, 296] on input "e. -47" at bounding box center [655, 294] width 1 height 5
click at [947, 349] on text "-47" at bounding box center [927, 348] width 41 height 34
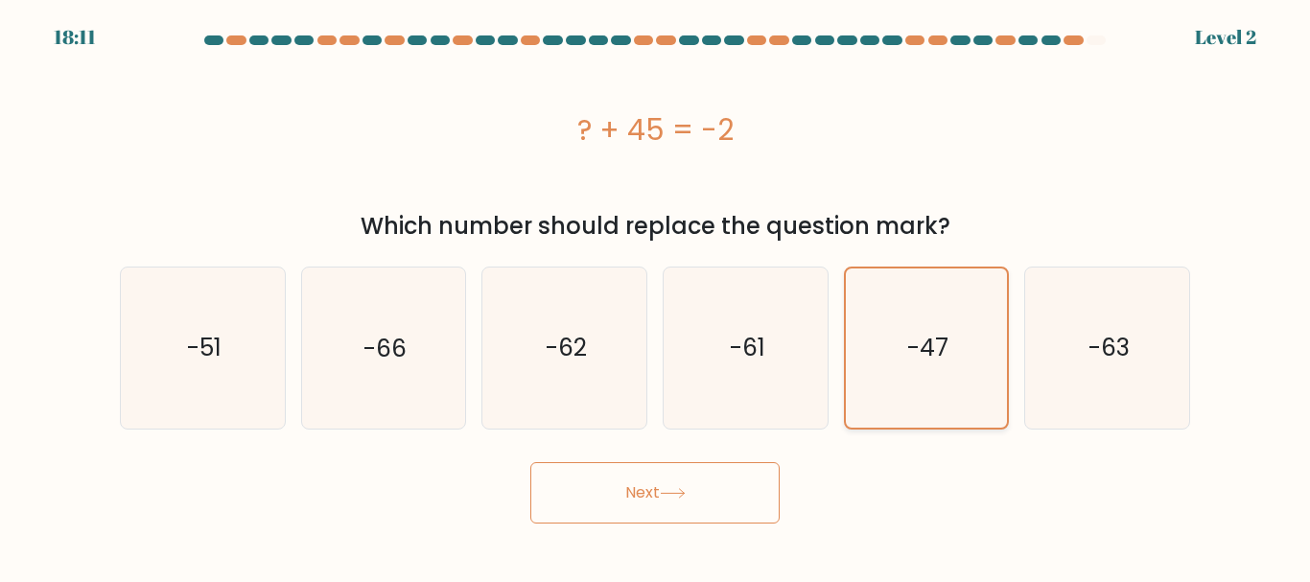
click at [656, 296] on input "e. -47" at bounding box center [655, 294] width 1 height 5
click at [947, 349] on text "-47" at bounding box center [927, 348] width 41 height 34
click at [656, 296] on input "e. -47" at bounding box center [655, 294] width 1 height 5
click at [947, 349] on text "-47" at bounding box center [927, 348] width 41 height 34
click at [656, 296] on input "e. -47" at bounding box center [655, 294] width 1 height 5
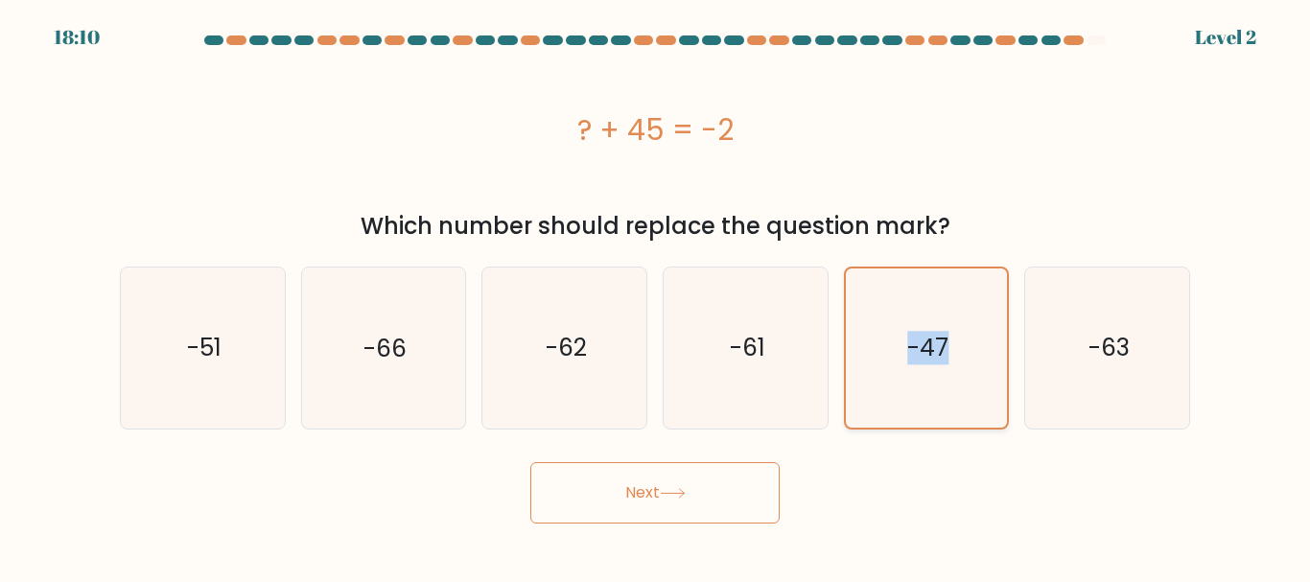
click at [947, 349] on text "-47" at bounding box center [927, 348] width 41 height 34
click at [656, 296] on input "e. -47" at bounding box center [655, 294] width 1 height 5
drag, startPoint x: 922, startPoint y: 463, endPoint x: 943, endPoint y: 349, distance: 116.1
click at [943, 349] on form "a." at bounding box center [655, 279] width 1310 height 488
click at [899, 438] on form "a." at bounding box center [655, 279] width 1310 height 488
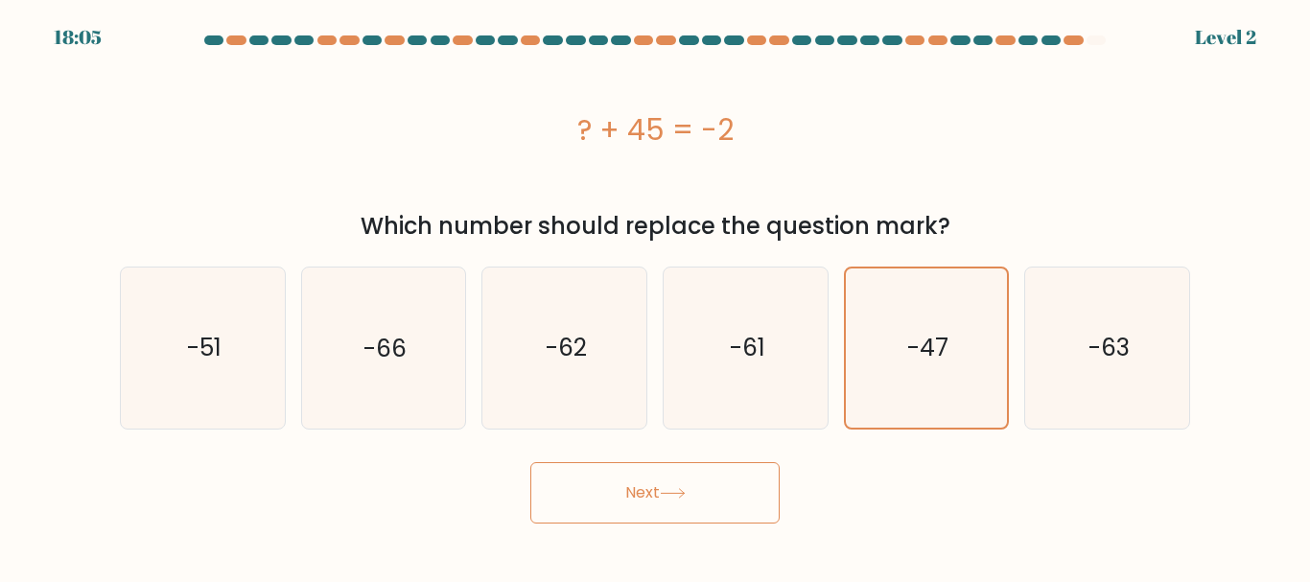
click at [634, 499] on button "Next" at bounding box center [654, 492] width 249 height 61
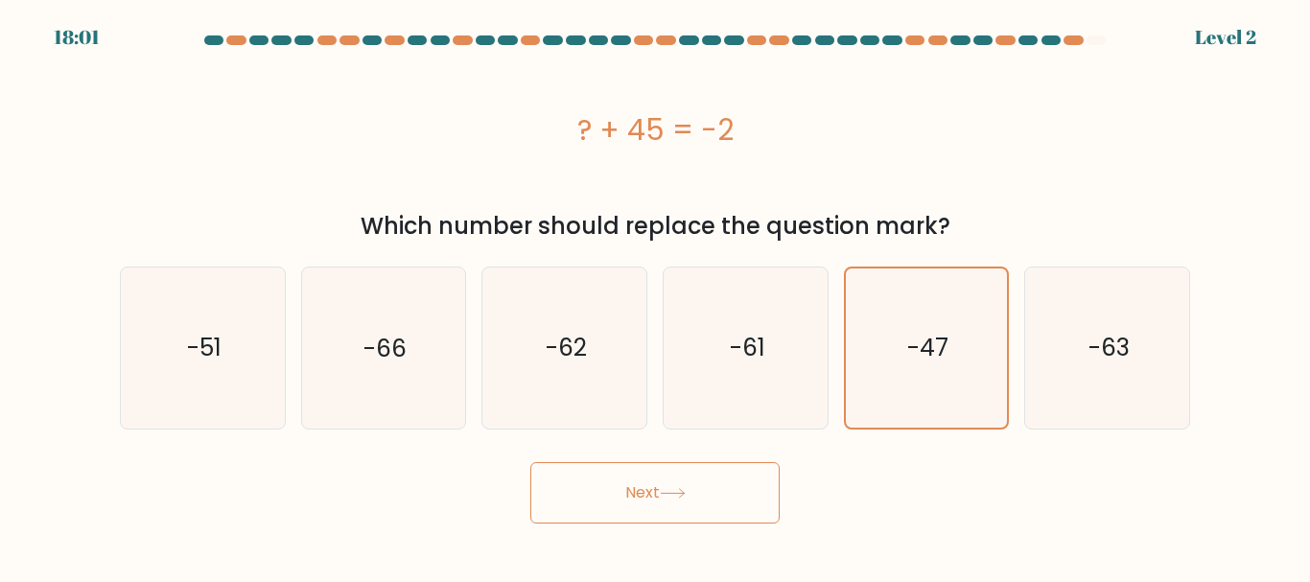
click at [634, 499] on button "Next" at bounding box center [654, 492] width 249 height 61
click at [634, 501] on button "Next" at bounding box center [654, 492] width 249 height 61
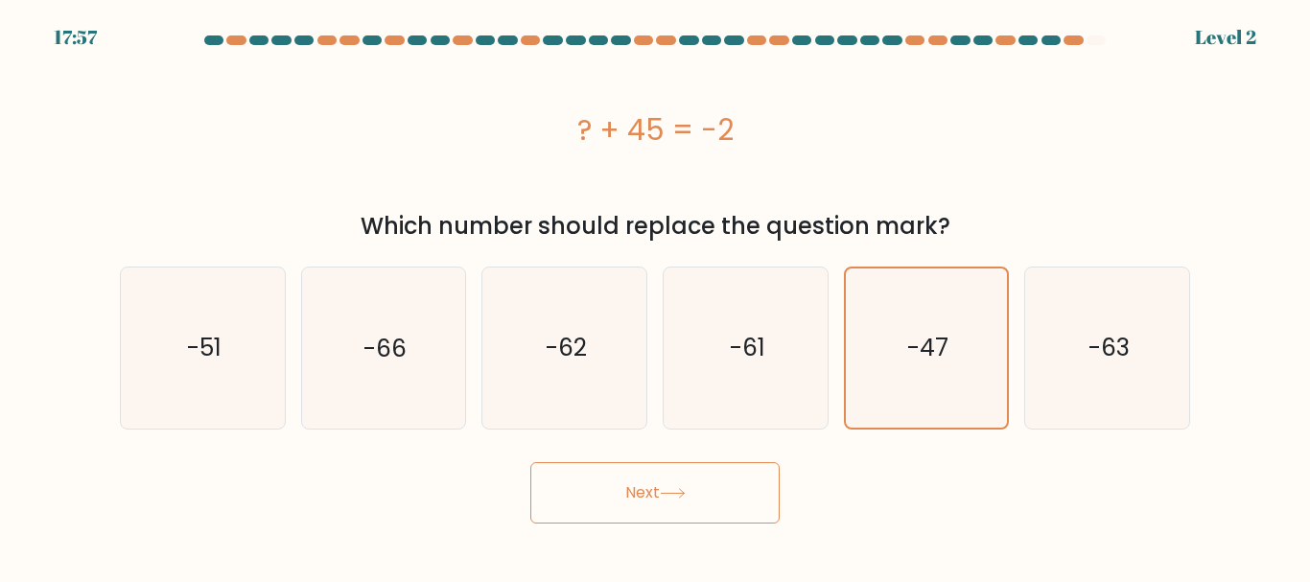
click at [635, 501] on button "Next" at bounding box center [654, 492] width 249 height 61
drag, startPoint x: 635, startPoint y: 501, endPoint x: 633, endPoint y: 525, distance: 24.1
click at [633, 525] on body "17:54 Level 2" at bounding box center [655, 291] width 1310 height 582
click at [663, 529] on body "17:54 Level 2" at bounding box center [655, 291] width 1310 height 582
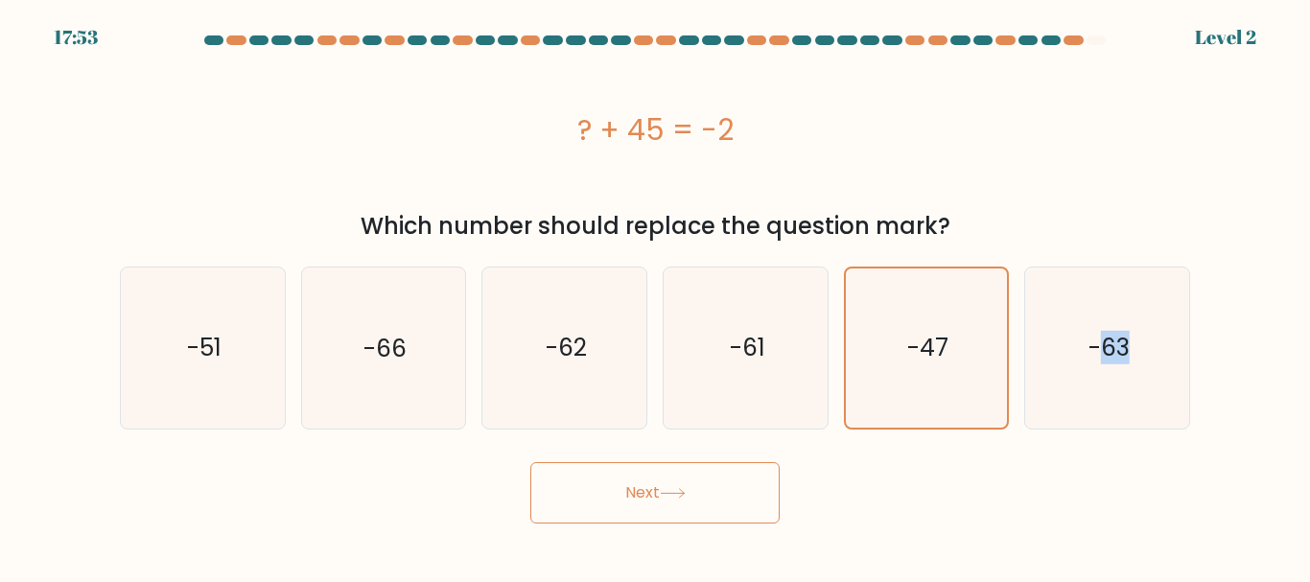
click at [663, 529] on body "17:53 Level 2" at bounding box center [655, 291] width 1310 height 582
click at [678, 493] on icon at bounding box center [672, 493] width 23 height 9
click at [657, 524] on body "17:50 Level 2" at bounding box center [655, 291] width 1310 height 582
click at [657, 523] on button "Next" at bounding box center [654, 492] width 249 height 61
click at [684, 493] on icon at bounding box center [672, 493] width 23 height 9
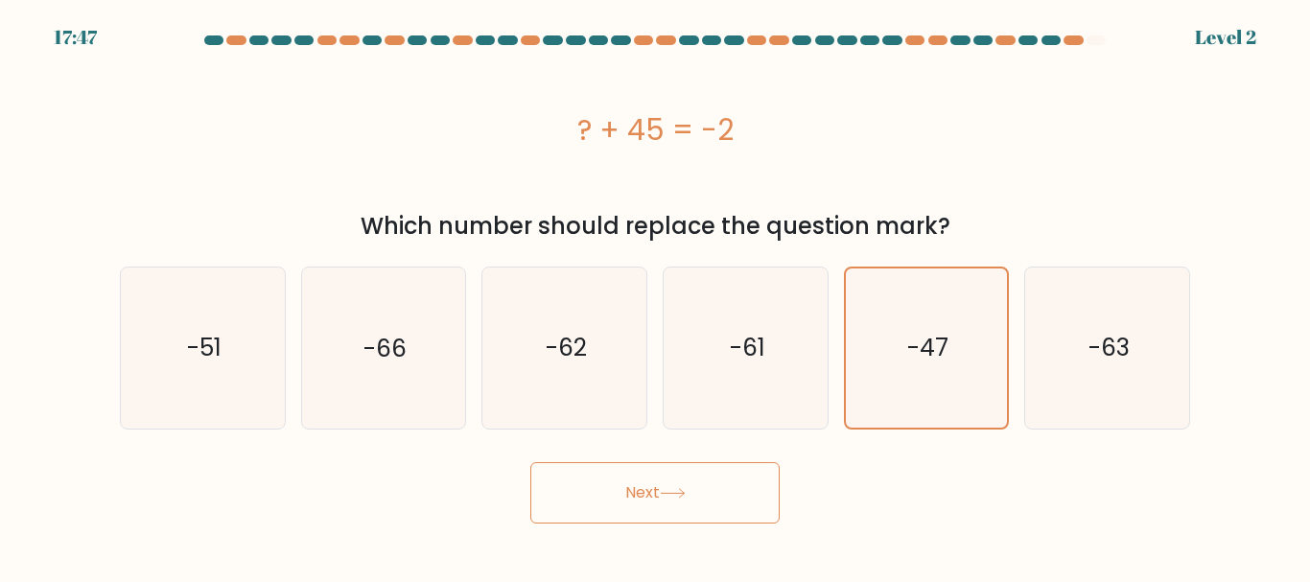
click at [684, 493] on icon at bounding box center [672, 493] width 23 height 9
click at [686, 492] on icon at bounding box center [673, 493] width 26 height 11
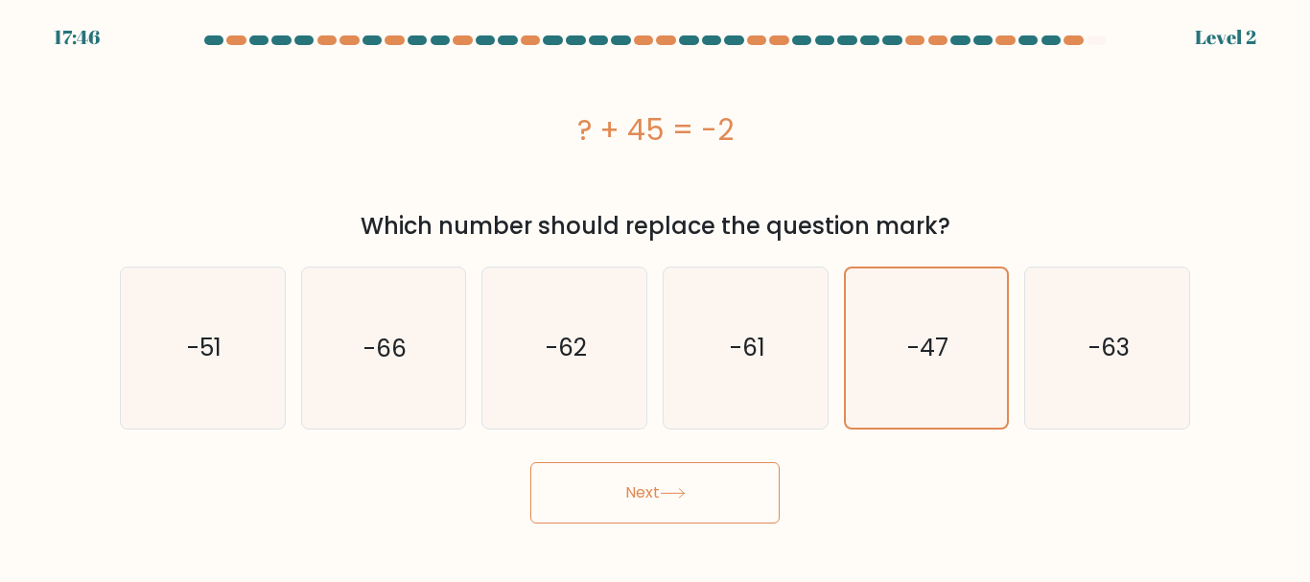
click at [686, 491] on icon at bounding box center [673, 493] width 26 height 11
click at [677, 491] on icon at bounding box center [673, 493] width 26 height 11
click at [667, 490] on icon at bounding box center [673, 493] width 26 height 11
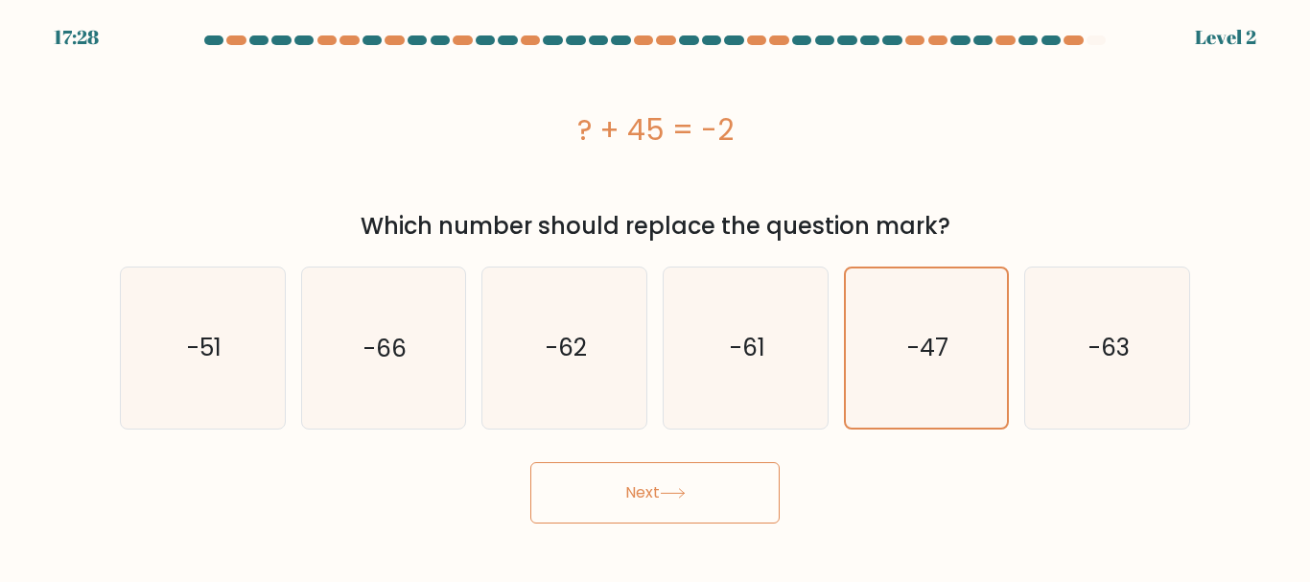
click at [667, 492] on icon at bounding box center [673, 493] width 26 height 11
click at [667, 498] on icon at bounding box center [673, 493] width 26 height 11
click at [666, 499] on button "Next" at bounding box center [654, 492] width 249 height 61
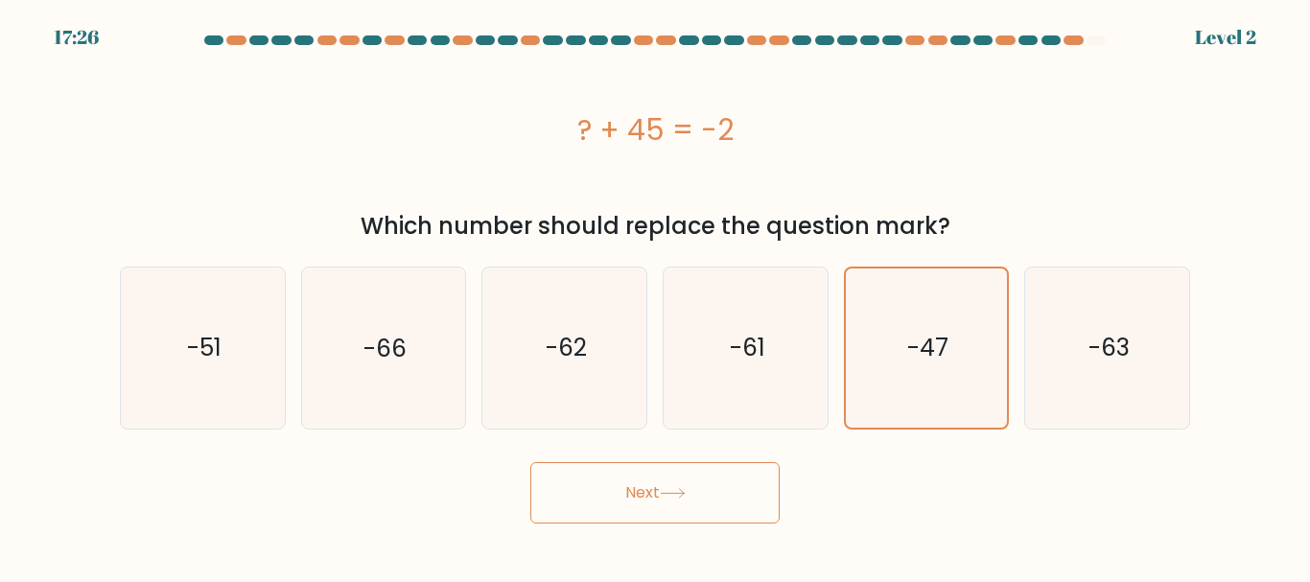
click at [665, 499] on button "Next" at bounding box center [654, 492] width 249 height 61
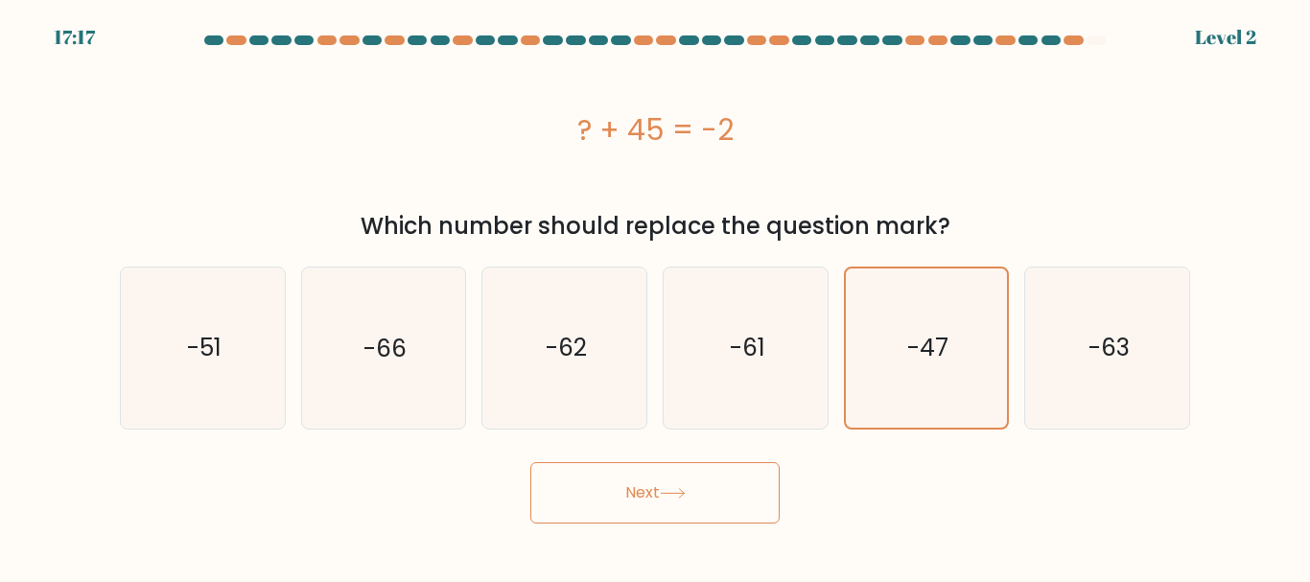
click at [665, 499] on button "Next" at bounding box center [654, 492] width 249 height 61
click at [666, 498] on button "Next" at bounding box center [654, 492] width 249 height 61
click at [666, 498] on icon at bounding box center [673, 493] width 26 height 11
click at [666, 498] on button "Next" at bounding box center [654, 492] width 249 height 61
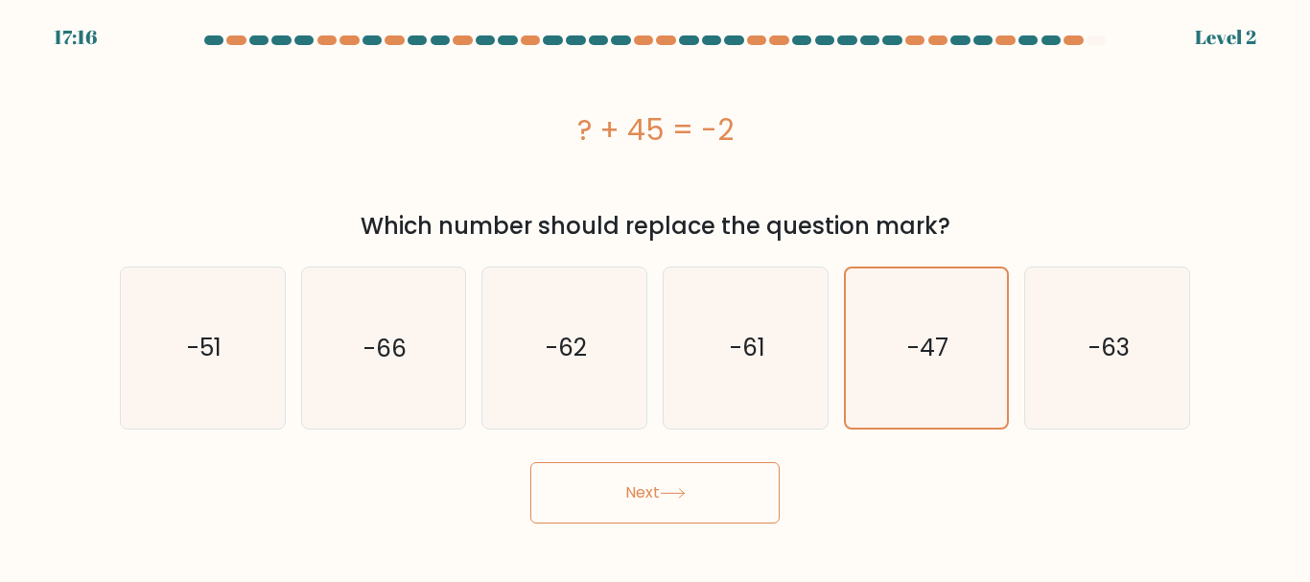
click at [666, 497] on icon at bounding box center [673, 493] width 26 height 11
click at [666, 496] on icon at bounding box center [673, 493] width 26 height 11
